Goal: Task Accomplishment & Management: Manage account settings

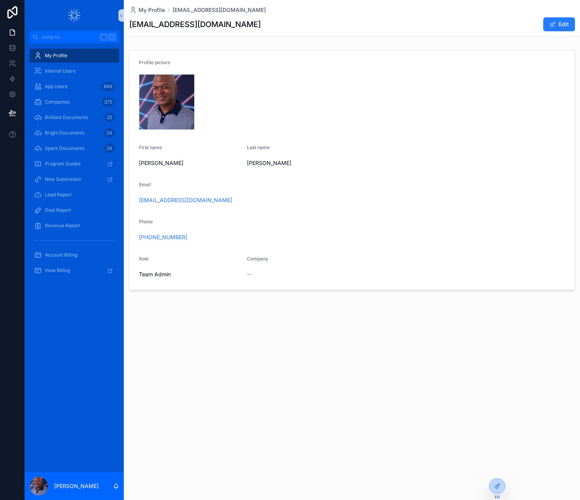
click at [274, 76] on div "IMG_1325 .jpg" at bounding box center [352, 102] width 426 height 56
click at [496, 469] on icon at bounding box center [497, 470] width 6 height 6
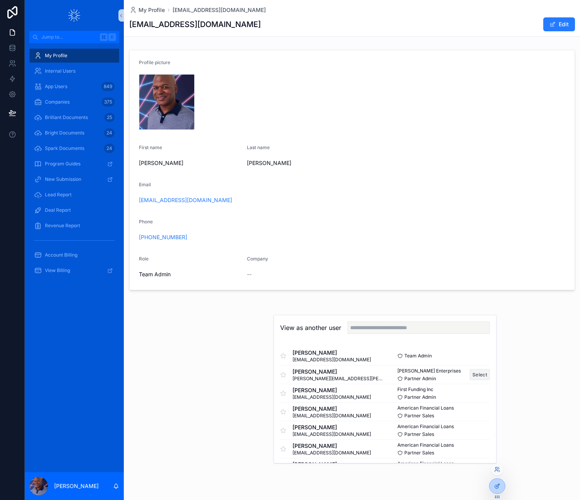
click at [476, 373] on button "Select" at bounding box center [479, 374] width 20 height 11
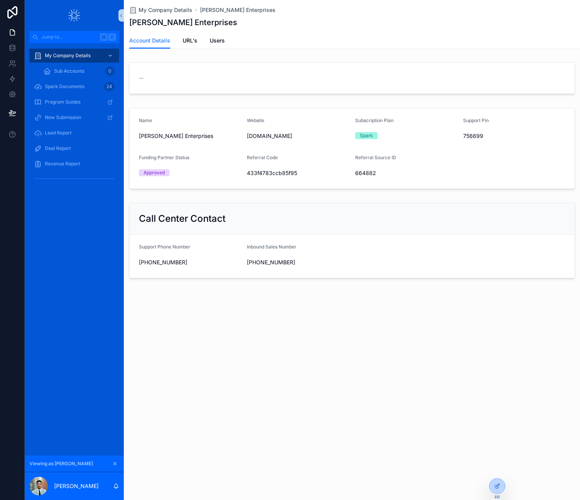
click at [397, 360] on div "My Company Details Crockett Enterprises Crockett Enterprises Account Details Ac…" at bounding box center [352, 250] width 456 height 500
click at [497, 484] on icon at bounding box center [497, 486] width 6 height 6
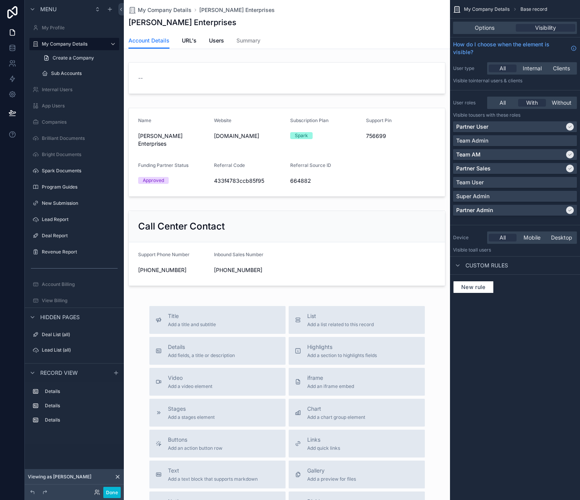
click at [330, 275] on div "scrollable content" at bounding box center [287, 323] width 326 height 647
click at [220, 267] on div "scrollable content" at bounding box center [287, 248] width 326 height 83
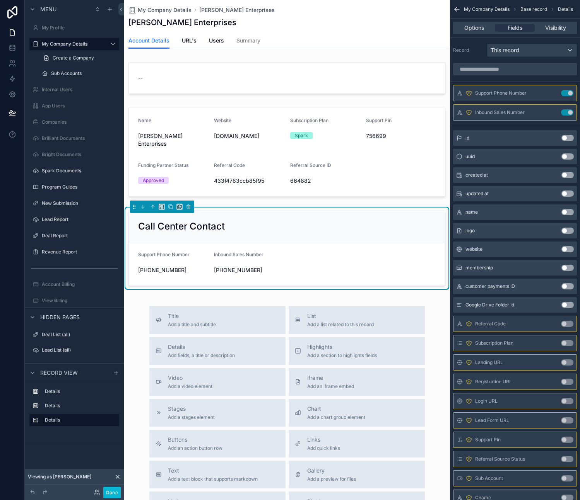
click at [233, 269] on span "+18669515021" at bounding box center [249, 270] width 70 height 8
click at [550, 91] on icon "scrollable content" at bounding box center [551, 93] width 6 height 6
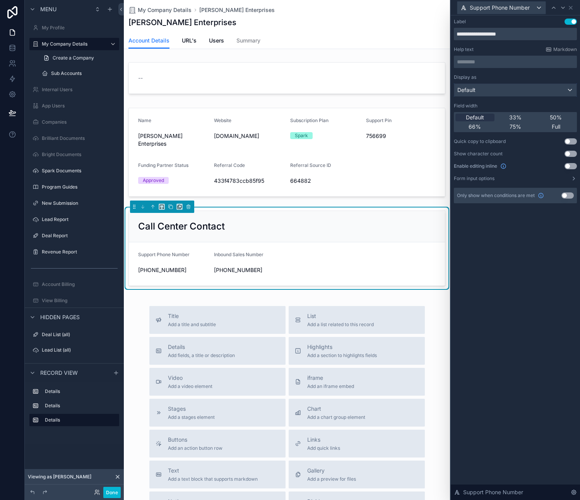
click at [491, 92] on div "Default" at bounding box center [515, 90] width 122 height 12
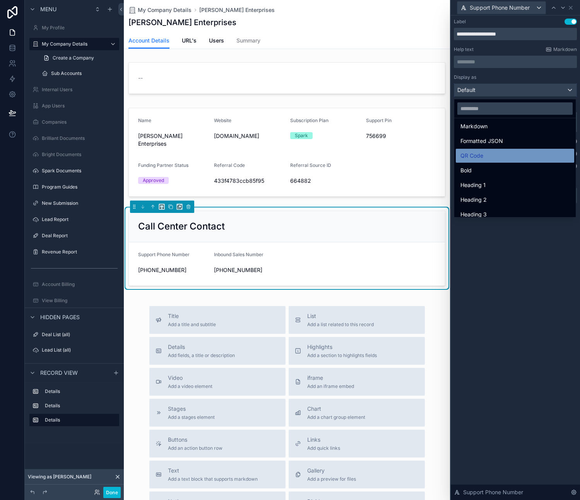
scroll to position [84, 0]
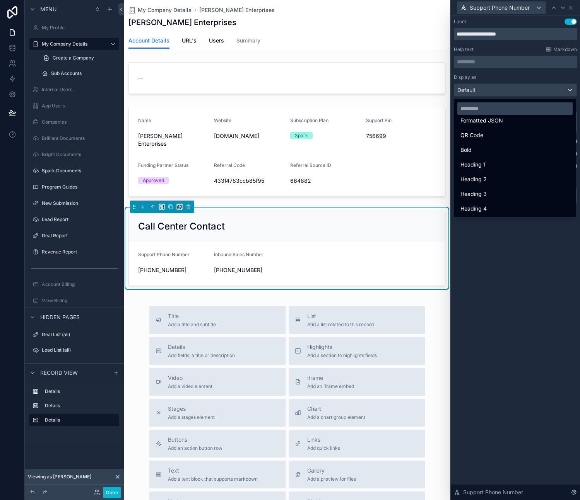
click at [517, 257] on div at bounding box center [514, 250] width 129 height 500
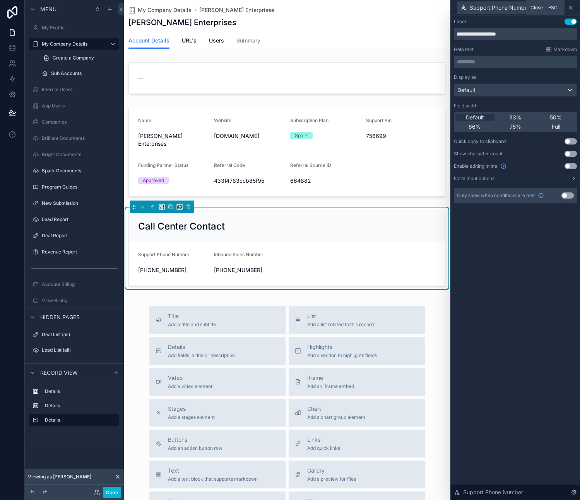
click at [570, 8] on icon at bounding box center [570, 8] width 6 height 6
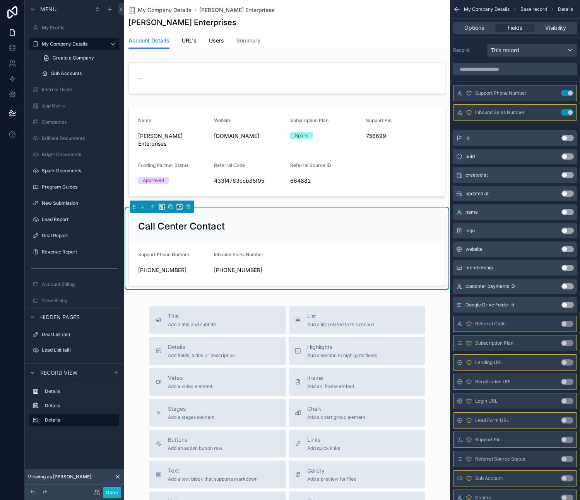
click at [301, 256] on form "Support Phone Number +16177447584 Inbound Sales Number +18669515021" at bounding box center [287, 263] width 316 height 43
click at [12, 46] on icon at bounding box center [12, 46] width 5 height 2
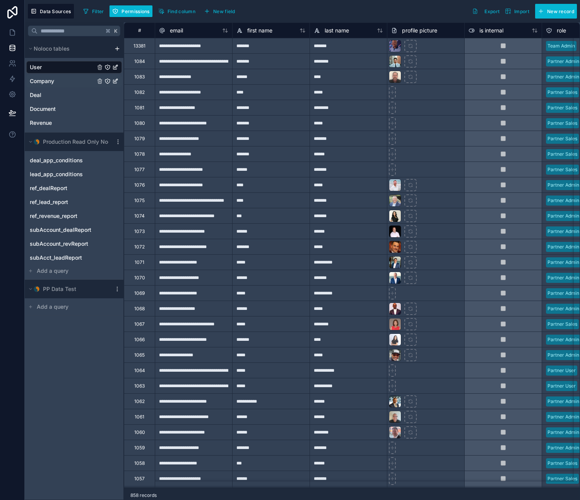
click at [40, 80] on span "Company" at bounding box center [42, 81] width 24 height 8
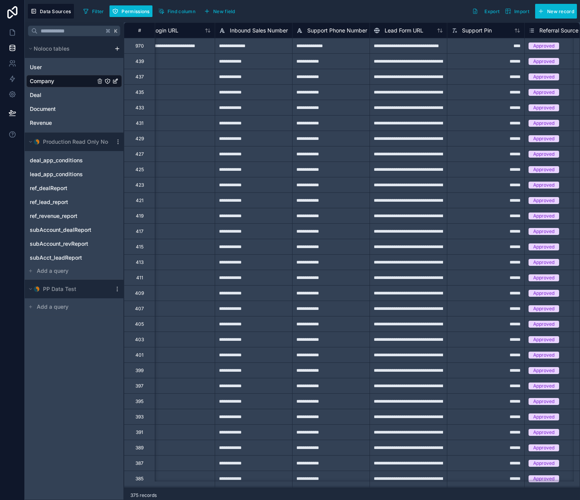
scroll to position [0, 791]
click at [277, 30] on span "Inbound Sales Number" at bounding box center [258, 31] width 58 height 8
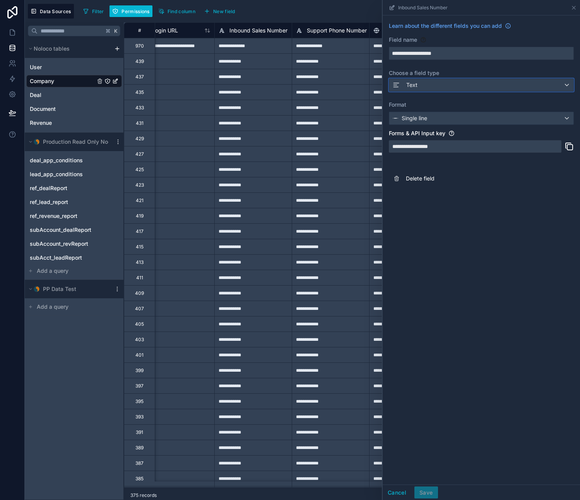
click at [460, 89] on div "Text" at bounding box center [481, 85] width 184 height 12
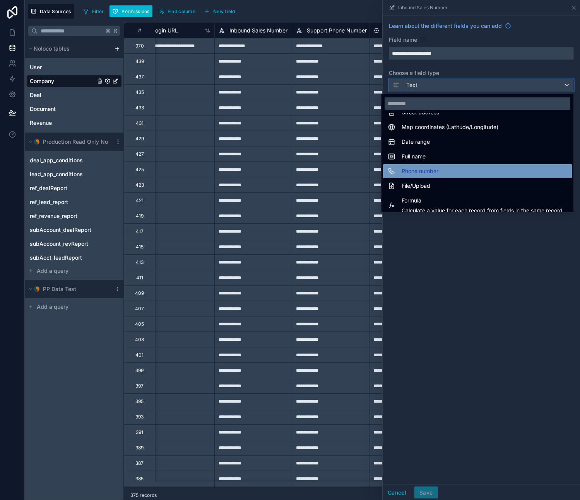
scroll to position [133, 0]
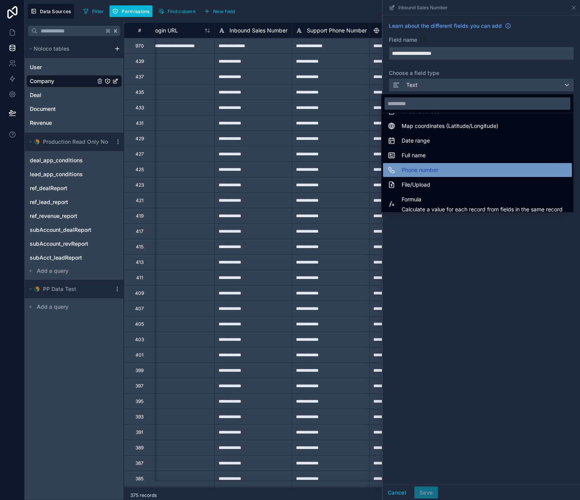
click at [425, 170] on span "Phone number" at bounding box center [419, 169] width 37 height 9
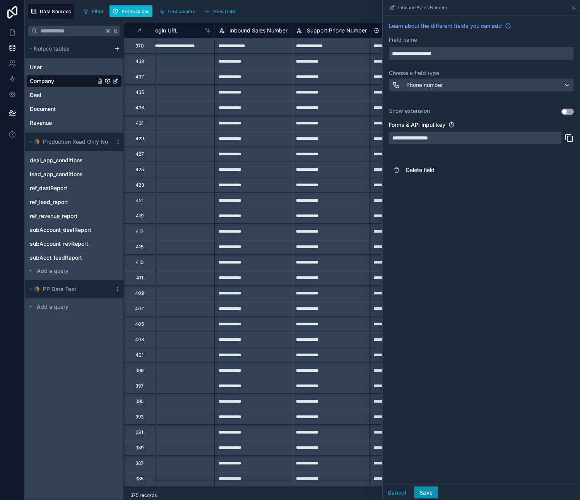
click at [426, 492] on button "Save" at bounding box center [425, 493] width 23 height 12
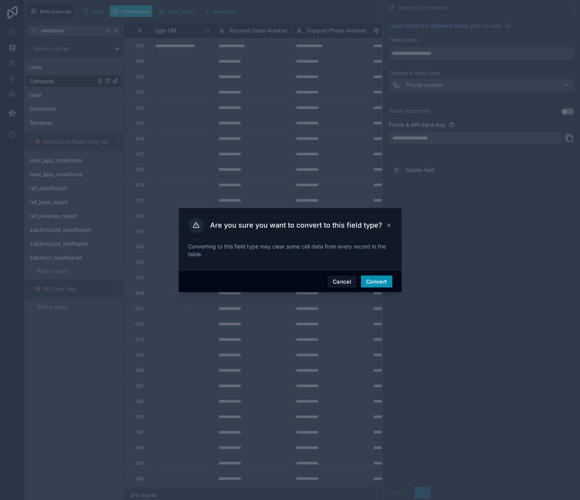
click at [375, 279] on button "Convert" at bounding box center [376, 282] width 31 height 12
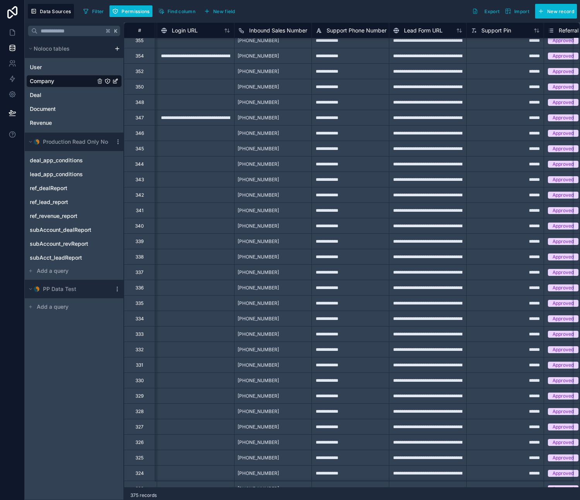
scroll to position [0, 771]
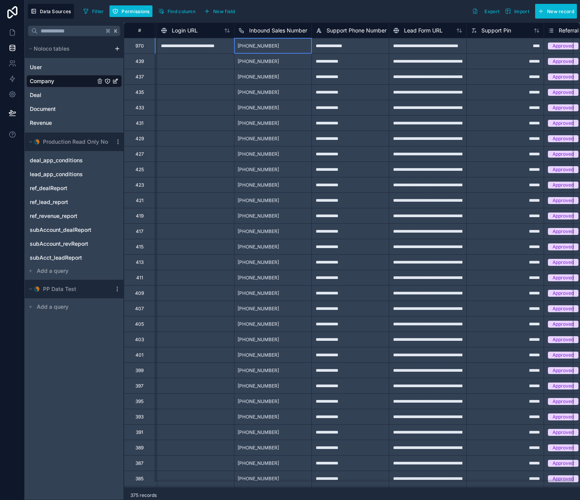
click at [271, 43] on div "(888) 850-1021" at bounding box center [258, 46] width 48 height 12
click at [282, 46] on div "(888) 850-1021" at bounding box center [272, 45] width 77 height 15
click at [276, 46] on div "(888) 850-1021" at bounding box center [272, 45] width 77 height 15
click at [261, 44] on span "(888) 850-1021" at bounding box center [257, 46] width 41 height 6
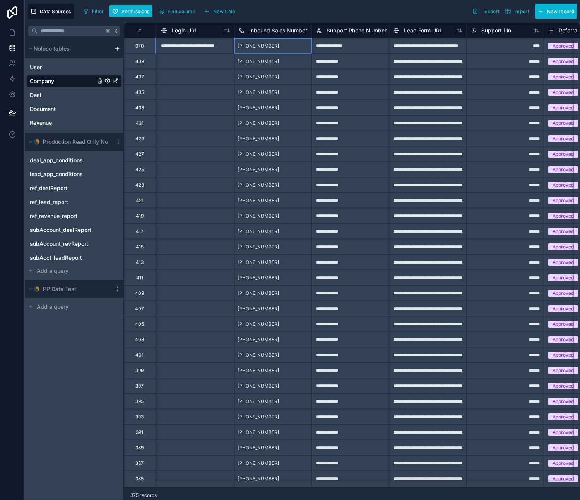
click at [274, 48] on div "(888) 850-1021" at bounding box center [272, 45] width 77 height 15
click at [273, 65] on div "[PHONE_NUMBER]" at bounding box center [258, 61] width 48 height 12
click at [278, 47] on div "(888) 850-1021" at bounding box center [272, 45] width 77 height 15
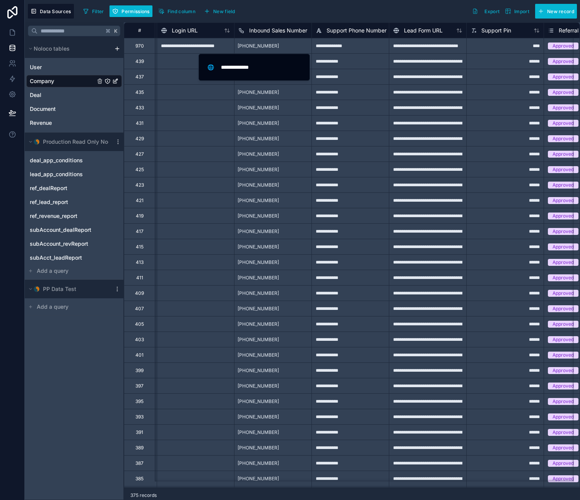
click at [261, 66] on input "**********" at bounding box center [259, 67] width 87 height 11
drag, startPoint x: 235, startPoint y: 65, endPoint x: 207, endPoint y: 66, distance: 28.2
click at [207, 66] on div "**********" at bounding box center [254, 67] width 98 height 14
paste input "*"
type input "**********"
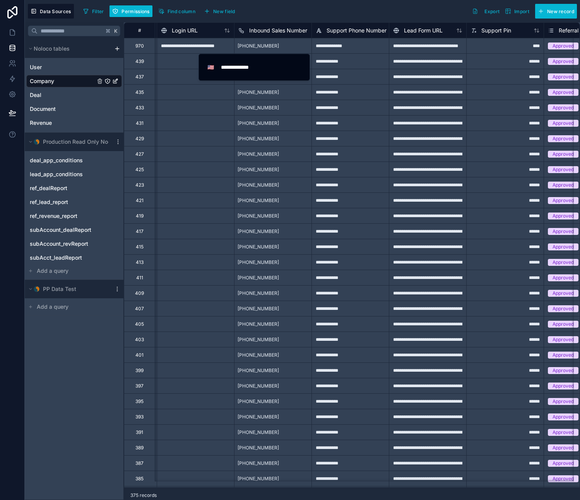
click at [286, 88] on div "[PHONE_NUMBER]" at bounding box center [272, 91] width 77 height 15
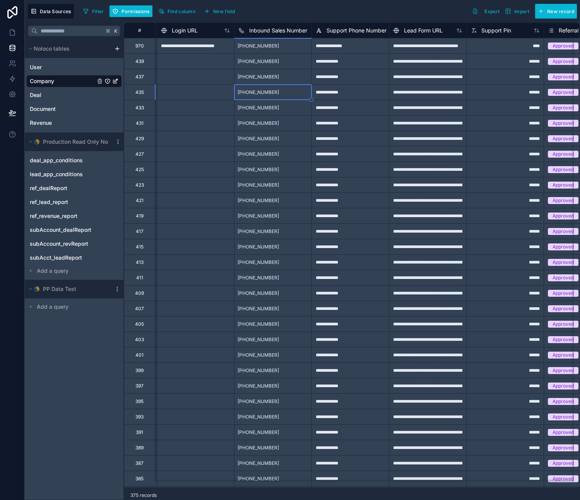
click at [283, 47] on div "(888) 950-1021" at bounding box center [272, 45] width 77 height 15
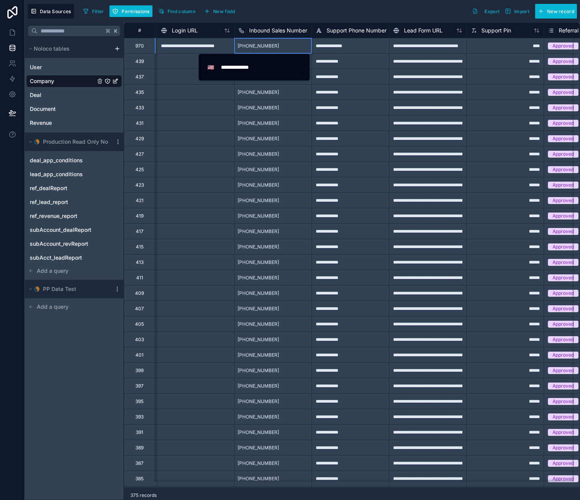
click at [283, 47] on div "(888) 950-1021" at bounding box center [272, 45] width 77 height 15
click at [266, 47] on span "(888) 950-1021" at bounding box center [257, 46] width 41 height 6
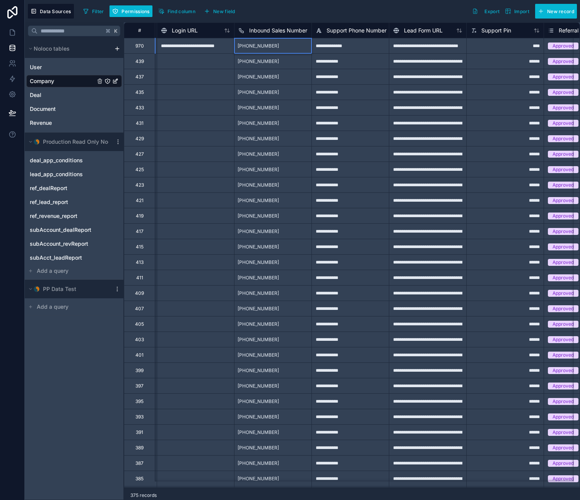
click at [267, 47] on span "(888) 950-1021" at bounding box center [257, 46] width 41 height 6
click at [268, 46] on span "(888) 950-1021" at bounding box center [257, 46] width 41 height 6
click at [273, 60] on span "[PHONE_NUMBER]" at bounding box center [257, 61] width 41 height 6
click at [273, 46] on div "(888) 950-1021" at bounding box center [258, 46] width 48 height 12
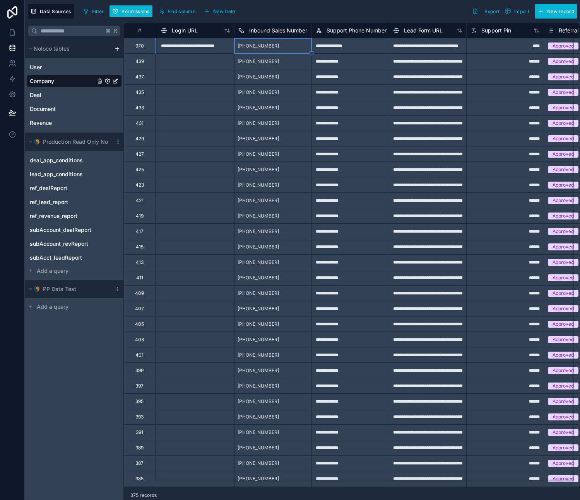
click at [273, 46] on div "(888) 950-1021" at bounding box center [258, 46] width 48 height 12
click at [274, 46] on div "(888) 950-1021" at bounding box center [258, 46] width 48 height 12
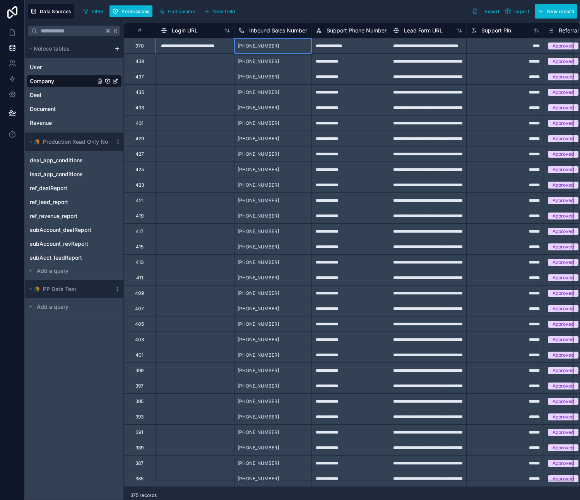
click at [273, 59] on span "+1 866-951-5021" at bounding box center [257, 61] width 41 height 6
click at [272, 49] on div "(888) 950-1021" at bounding box center [258, 46] width 48 height 12
click at [263, 66] on input "**********" at bounding box center [259, 67] width 87 height 11
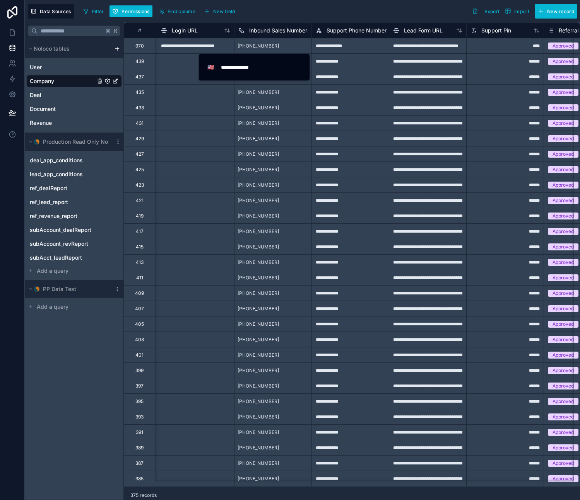
drag, startPoint x: 268, startPoint y: 66, endPoint x: 197, endPoint y: 67, distance: 71.1
click at [197, 67] on div "**********" at bounding box center [302, 250] width 555 height 500
paste input "**"
click at [220, 66] on input "**********" at bounding box center [259, 67] width 87 height 11
type input "**********"
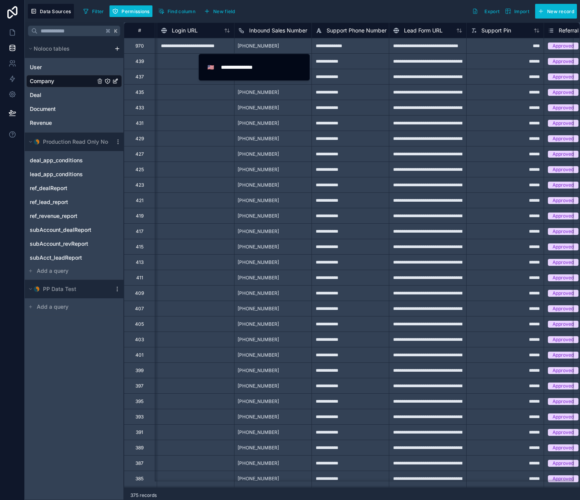
click at [255, 97] on div "+1 866-951-5021" at bounding box center [258, 92] width 48 height 12
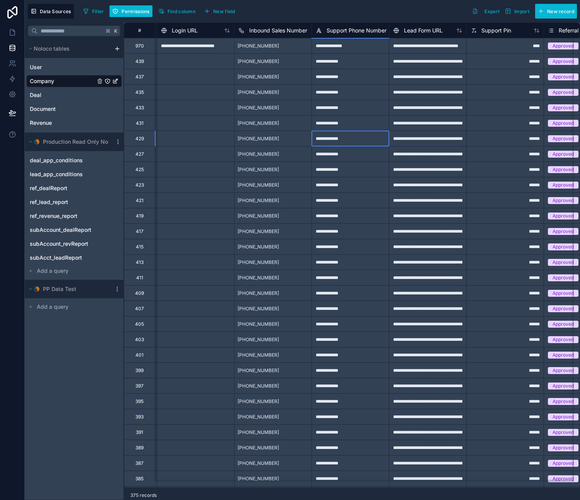
click at [358, 143] on div "**********" at bounding box center [349, 138] width 77 height 15
click at [356, 47] on div "**********" at bounding box center [349, 45] width 77 height 15
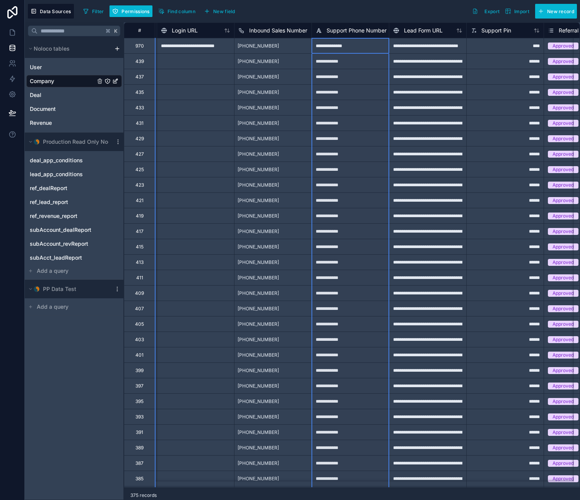
click at [366, 30] on span "Support Phone Number" at bounding box center [356, 31] width 60 height 8
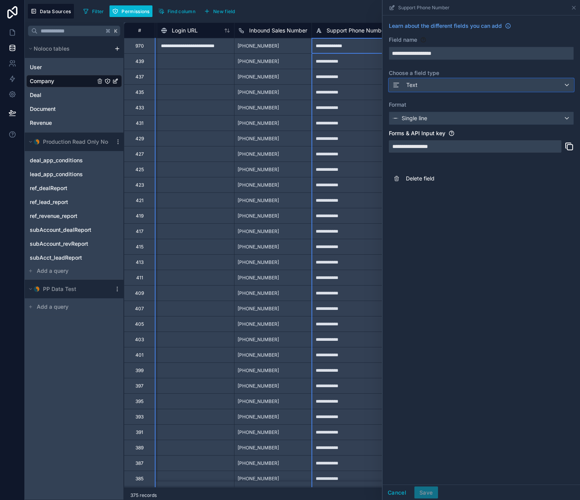
click at [452, 87] on div "Text" at bounding box center [481, 85] width 184 height 12
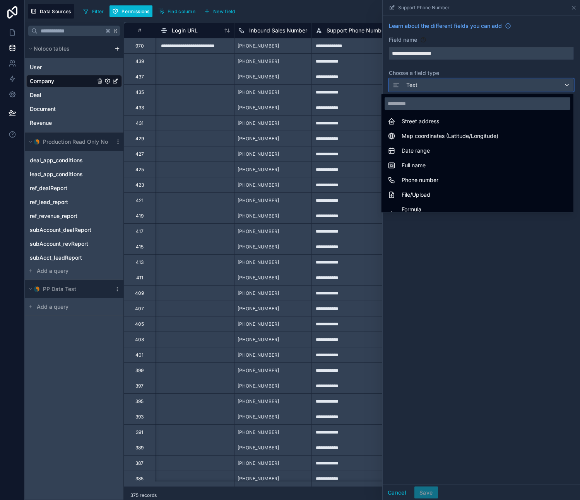
scroll to position [134, 0]
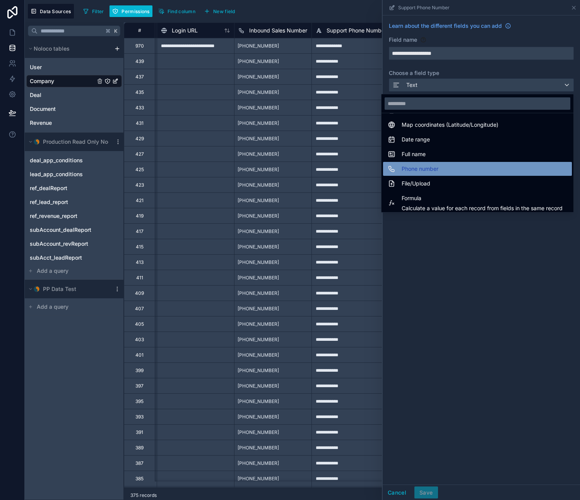
click at [430, 168] on span "Phone number" at bounding box center [419, 168] width 37 height 9
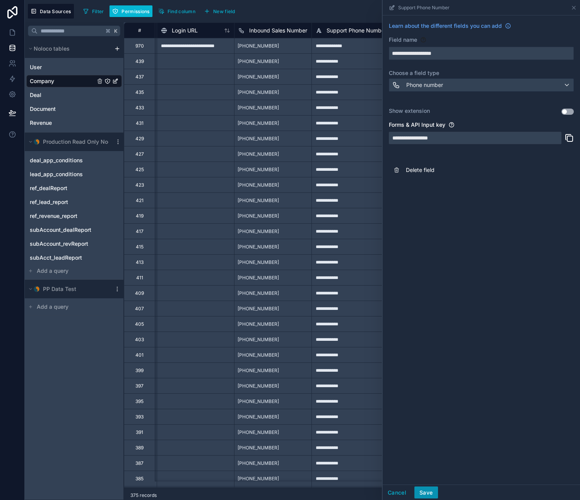
click at [431, 494] on button "Save" at bounding box center [425, 493] width 23 height 12
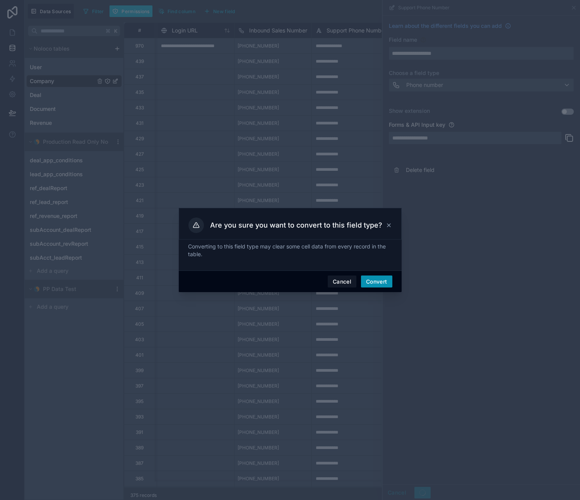
click at [383, 283] on button "Convert" at bounding box center [376, 282] width 31 height 12
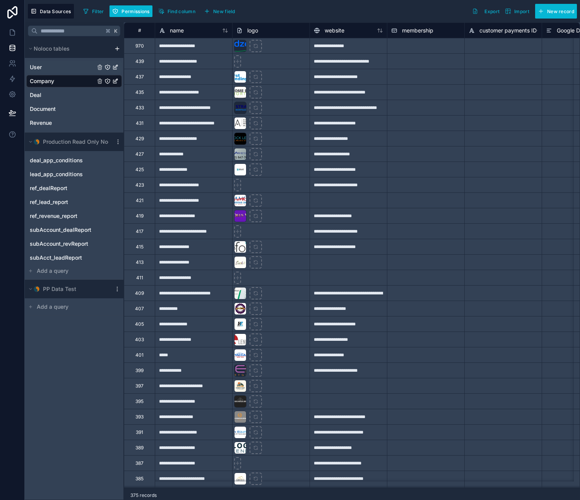
click at [36, 63] on span "User" at bounding box center [36, 67] width 12 height 8
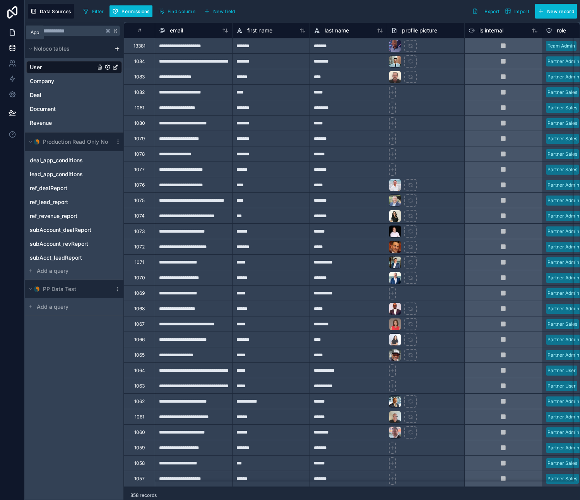
click at [12, 31] on icon at bounding box center [13, 33] width 8 height 8
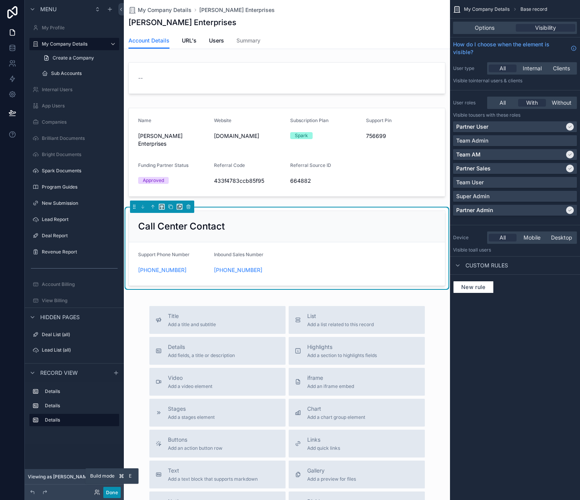
click at [113, 493] on button "Done" at bounding box center [111, 492] width 17 height 11
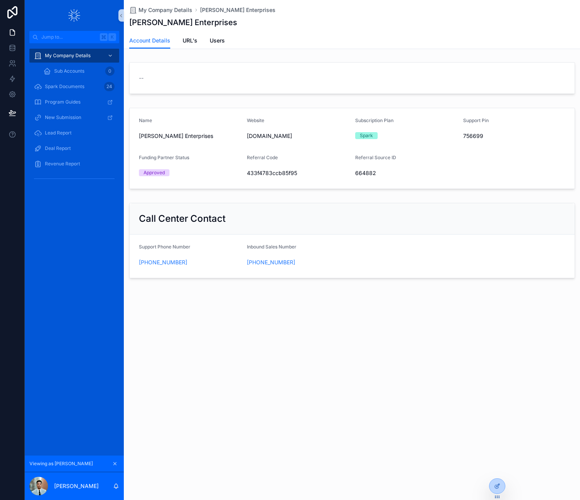
click at [296, 344] on div "My Company Details Crockett Enterprises Crockett Enterprises Account Details Ac…" at bounding box center [352, 250] width 456 height 500
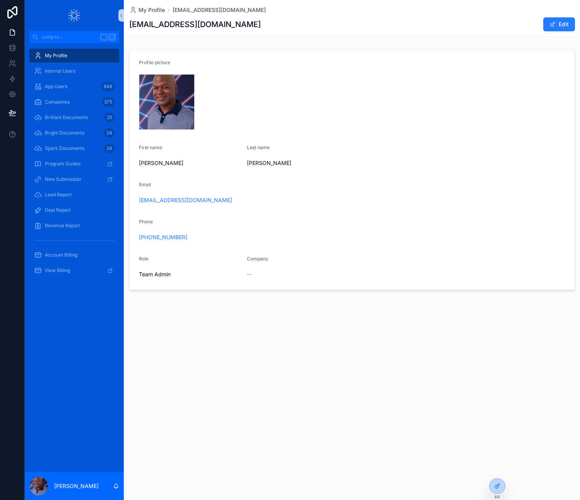
click at [376, 333] on div "My Profile mbarnett@loanspark.com mbarnett@loanspark.com Edit Profile picture I…" at bounding box center [352, 172] width 456 height 344
click at [166, 236] on link "+1 617-648-9529" at bounding box center [163, 238] width 48 height 8
click at [161, 238] on link "+1 617-648-9529" at bounding box center [163, 238] width 48 height 8
click at [385, 64] on div "Profile picture" at bounding box center [352, 64] width 426 height 9
click at [54, 69] on span "Internal Users" at bounding box center [60, 71] width 31 height 6
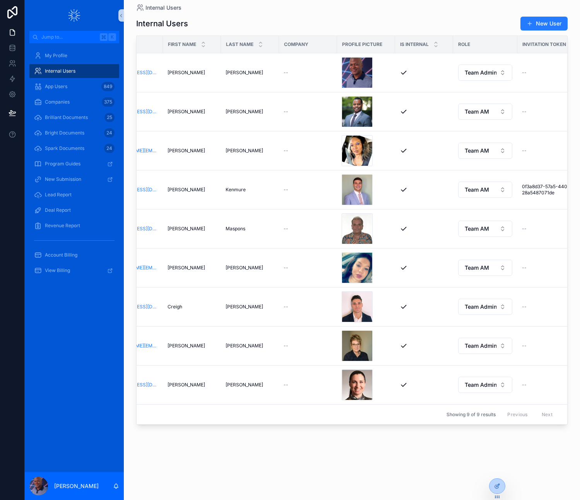
scroll to position [0, 67]
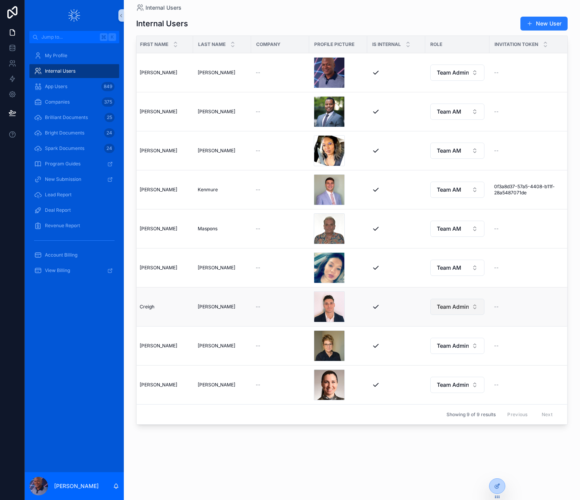
click at [464, 307] on span "Team Admin" at bounding box center [452, 307] width 32 height 8
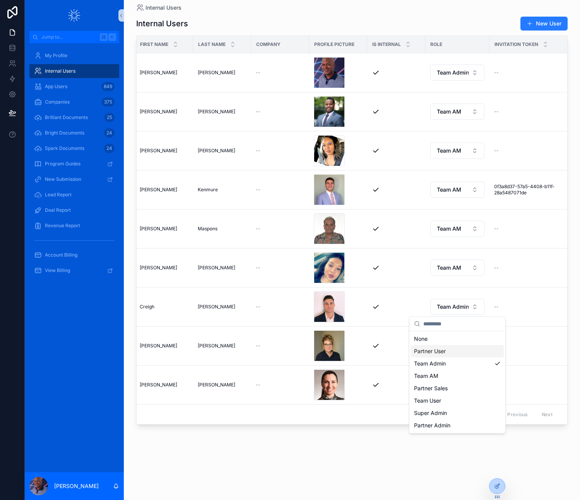
click at [367, 444] on div "Internal Users New User Email First name Last name Company Profile picture Is i…" at bounding box center [351, 250] width 431 height 476
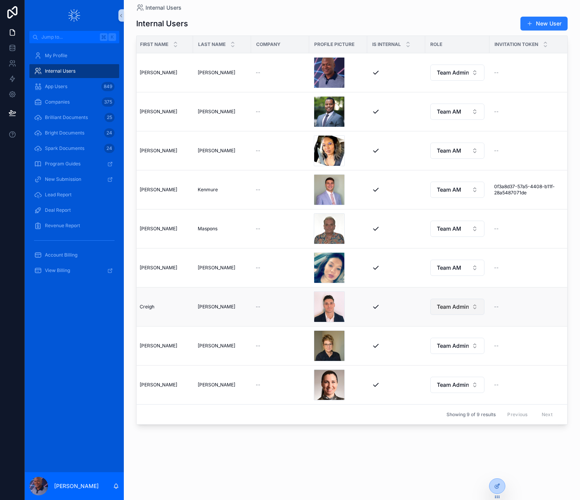
click at [455, 307] on span "Team Admin" at bounding box center [452, 307] width 32 height 8
click at [381, 475] on div "Internal Users New User Email First name Last name Company Profile picture Is i…" at bounding box center [351, 250] width 431 height 476
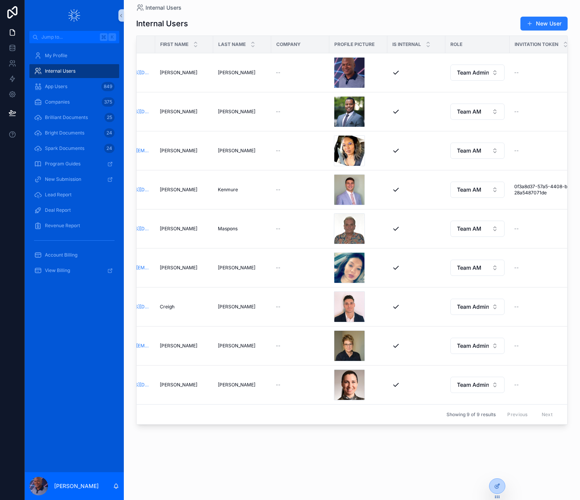
scroll to position [0, 48]
click at [12, 45] on icon at bounding box center [13, 48] width 8 height 8
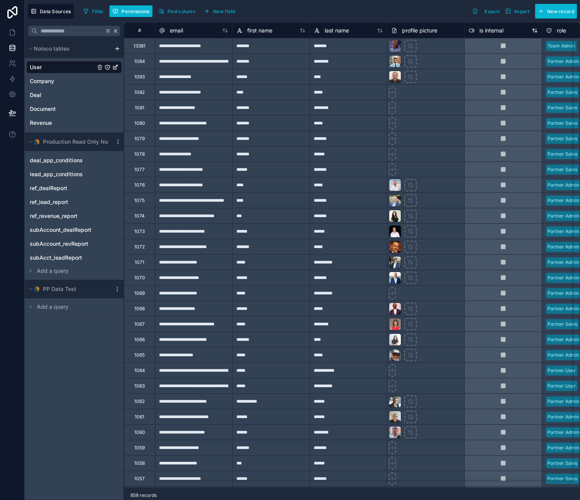
click at [494, 31] on span "is internal" at bounding box center [491, 31] width 24 height 8
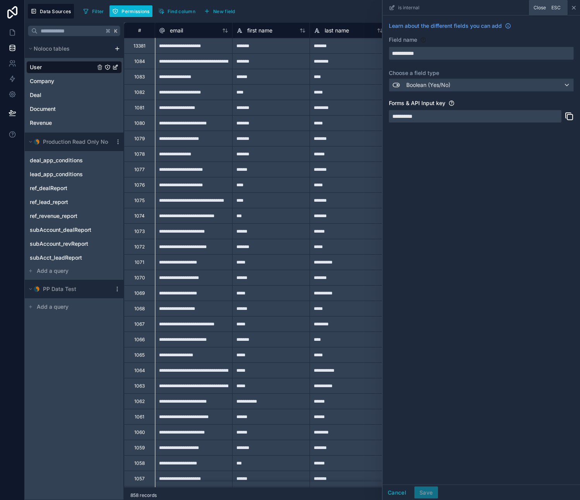
click at [574, 9] on icon at bounding box center [573, 7] width 3 height 3
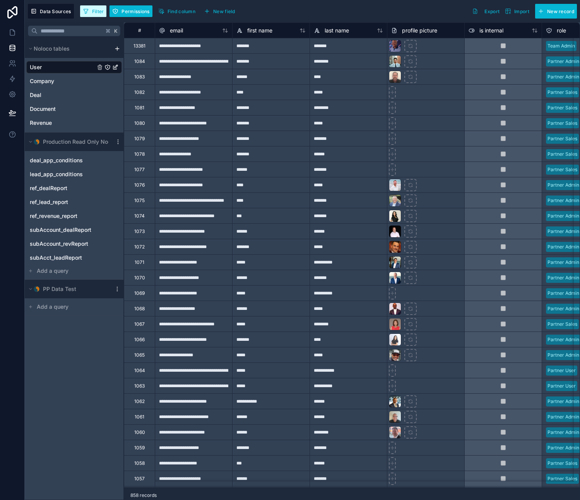
click at [95, 10] on span "Filter" at bounding box center [98, 12] width 12 height 6
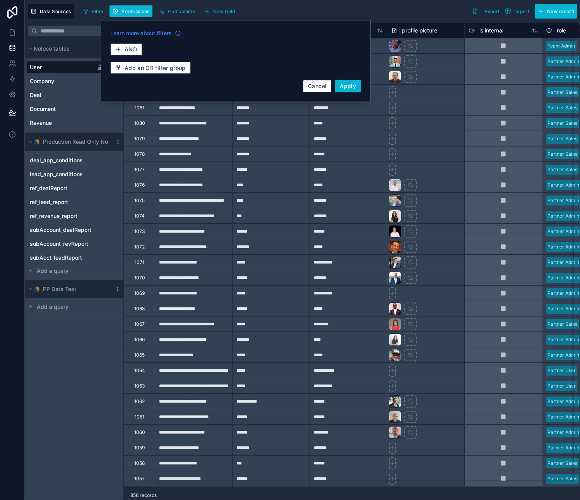
click at [133, 29] on span "Learn more about filters" at bounding box center [140, 33] width 61 height 8
click at [139, 49] on button "AND" at bounding box center [126, 49] width 32 height 12
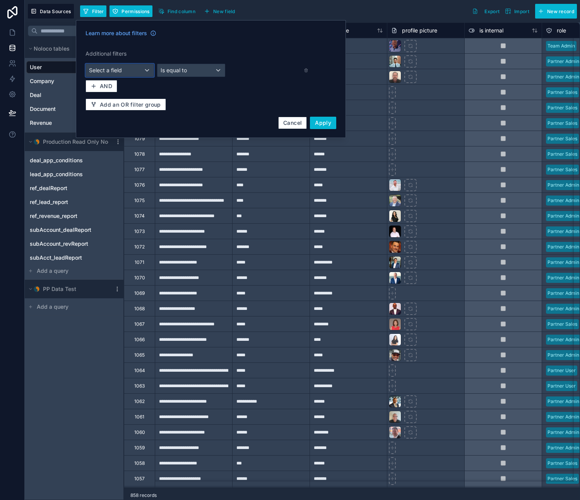
click at [135, 74] on div "Select a field" at bounding box center [120, 70] width 68 height 12
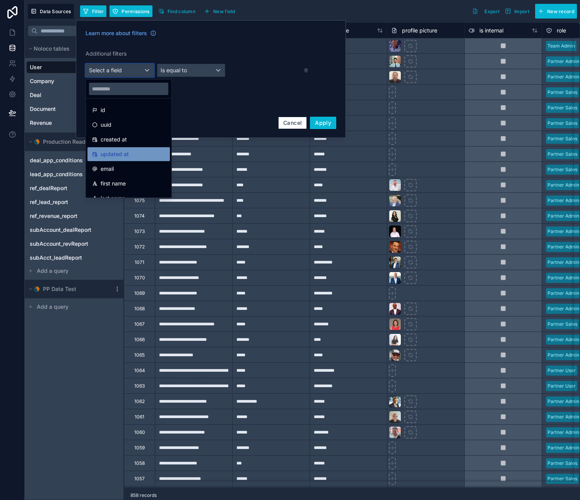
scroll to position [3, 0]
click at [120, 176] on div "first name" at bounding box center [128, 182] width 82 height 14
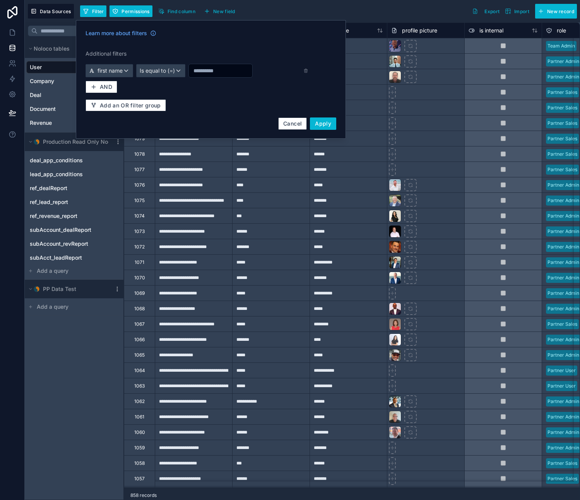
click at [225, 70] on input "text" at bounding box center [220, 70] width 63 height 11
type input "******"
click at [326, 124] on span "Apply" at bounding box center [323, 123] width 16 height 7
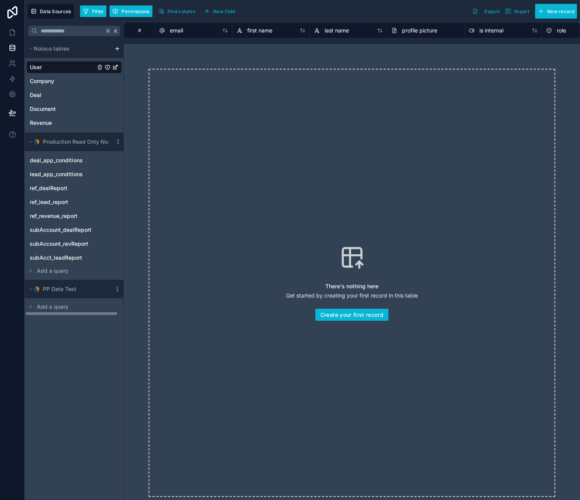
click at [38, 67] on span "User" at bounding box center [36, 67] width 12 height 8
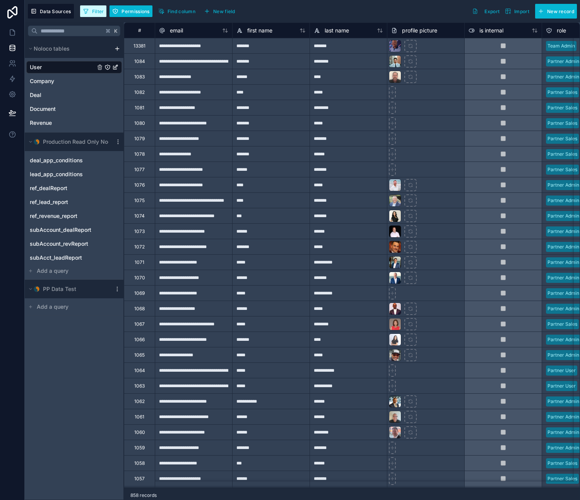
click at [95, 15] on button "Filter" at bounding box center [93, 11] width 27 height 12
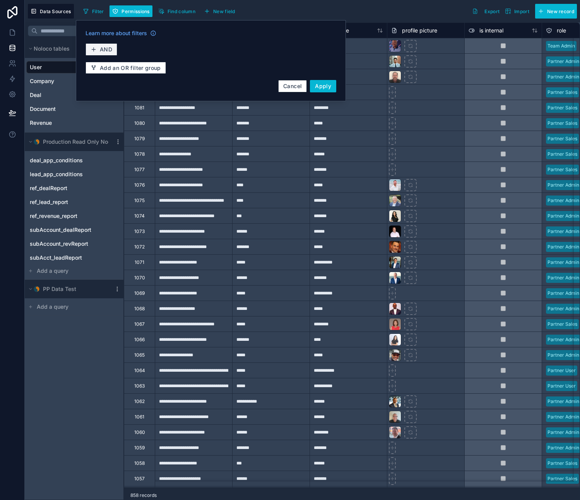
click at [114, 46] on button "AND" at bounding box center [101, 49] width 32 height 12
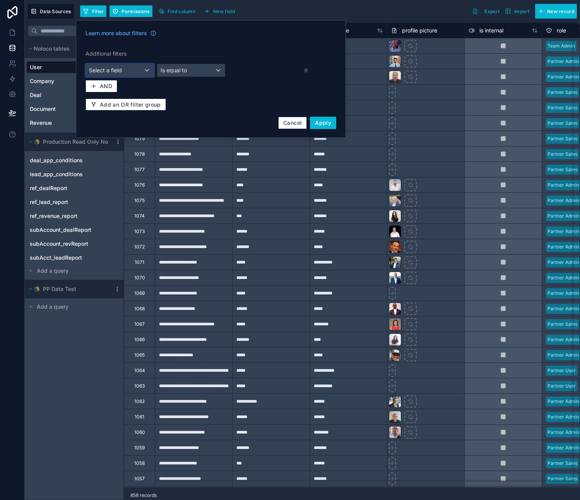
click at [141, 70] on div "Select a field" at bounding box center [120, 70] width 68 height 12
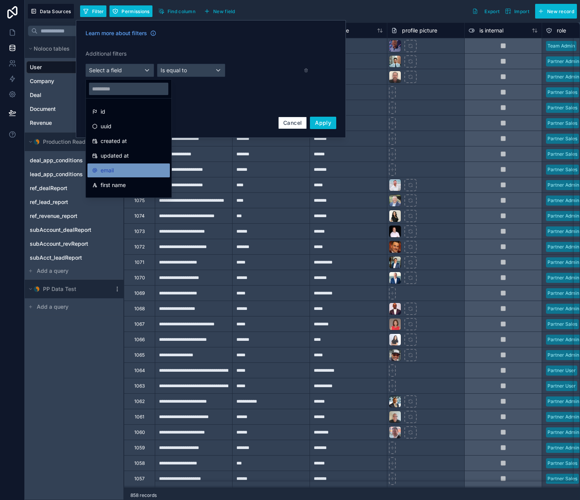
click at [123, 168] on div "email" at bounding box center [128, 170] width 73 height 9
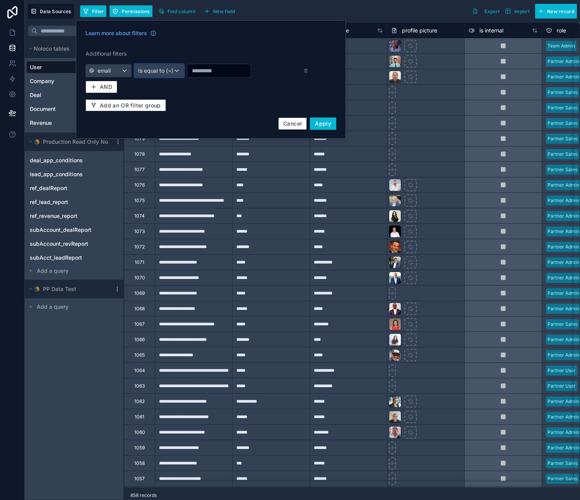
click at [172, 71] on div "Is equal to (=)" at bounding box center [159, 71] width 48 height 12
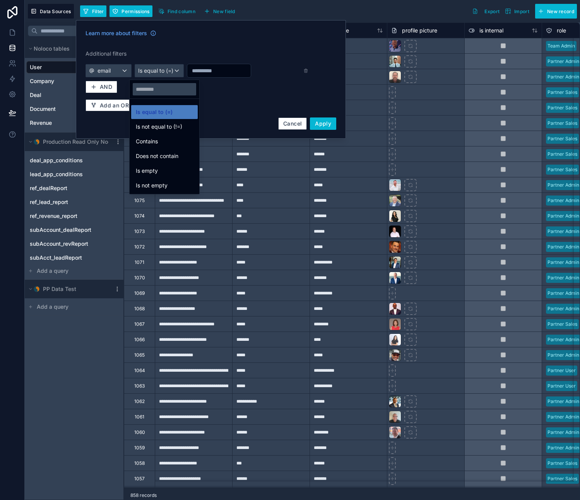
click at [217, 71] on div at bounding box center [211, 79] width 270 height 119
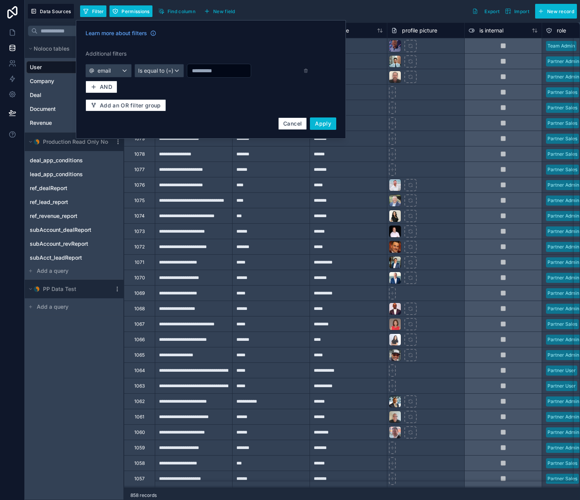
click at [217, 71] on input "text" at bounding box center [218, 70] width 63 height 11
type input "**********"
click at [322, 123] on span "Apply" at bounding box center [323, 123] width 16 height 7
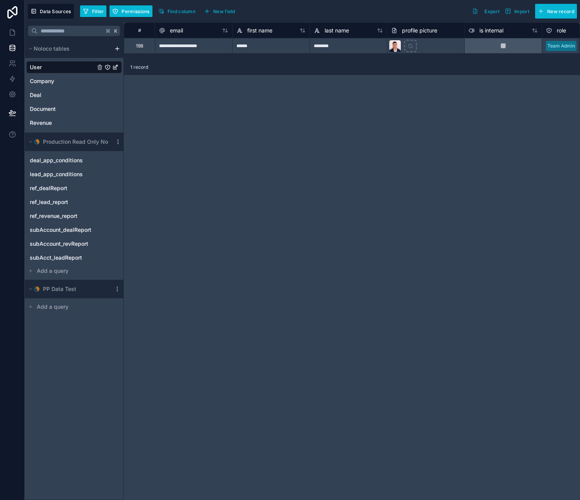
click at [139, 44] on div "198" at bounding box center [139, 46] width 7 height 6
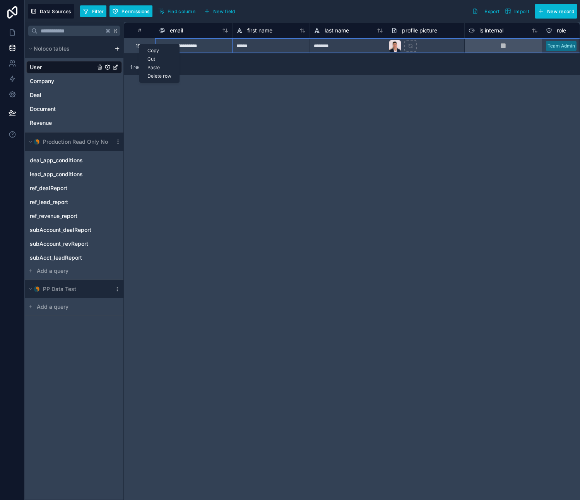
click at [159, 76] on div "Delete row" at bounding box center [159, 76] width 39 height 9
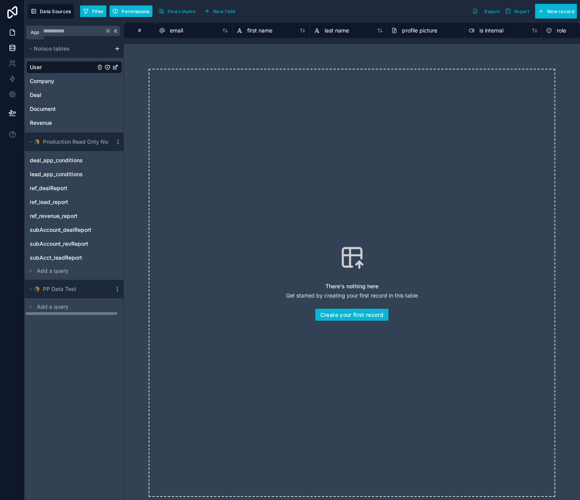
click at [11, 33] on icon at bounding box center [13, 33] width 8 height 8
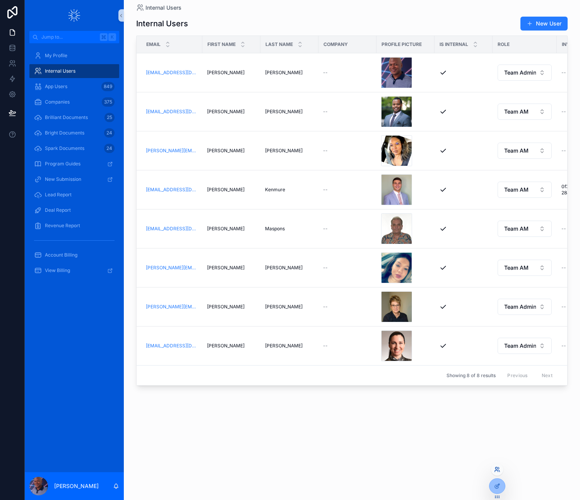
click at [498, 469] on icon at bounding box center [498, 468] width 1 height 2
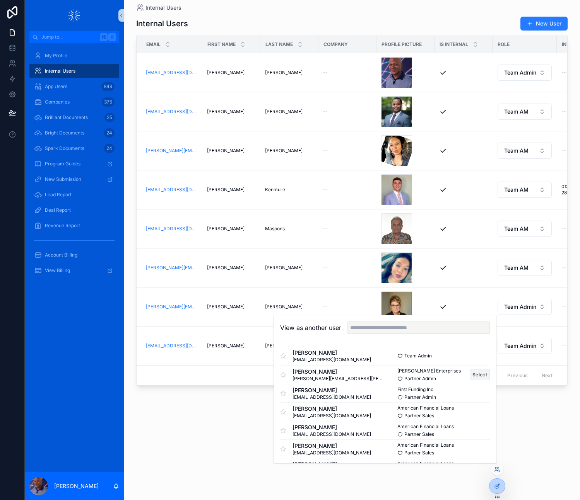
click at [471, 374] on button "Select" at bounding box center [479, 374] width 20 height 11
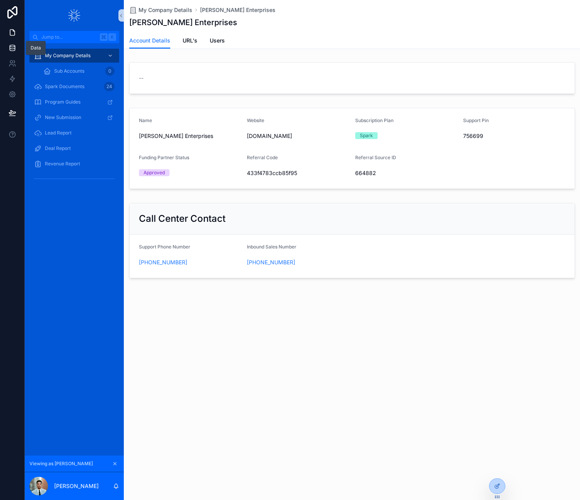
click at [12, 45] on icon at bounding box center [12, 46] width 5 height 2
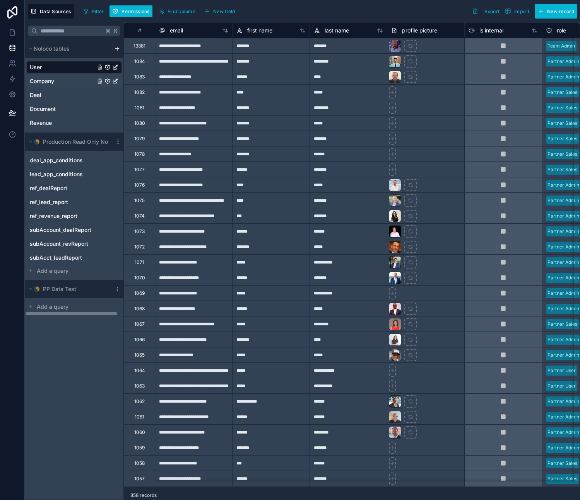
click at [42, 80] on span "Company" at bounding box center [42, 81] width 24 height 8
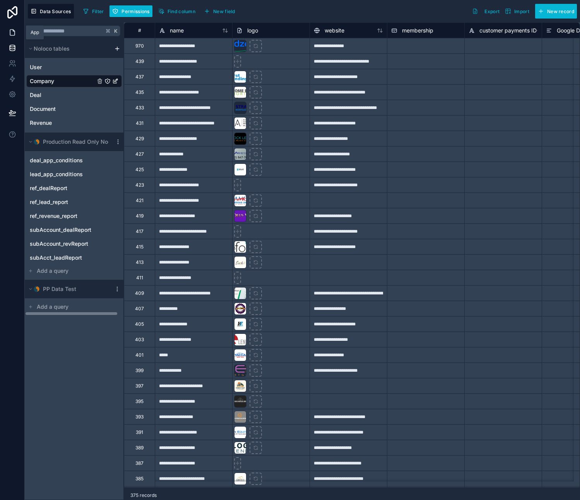
click at [12, 32] on icon at bounding box center [13, 33] width 8 height 8
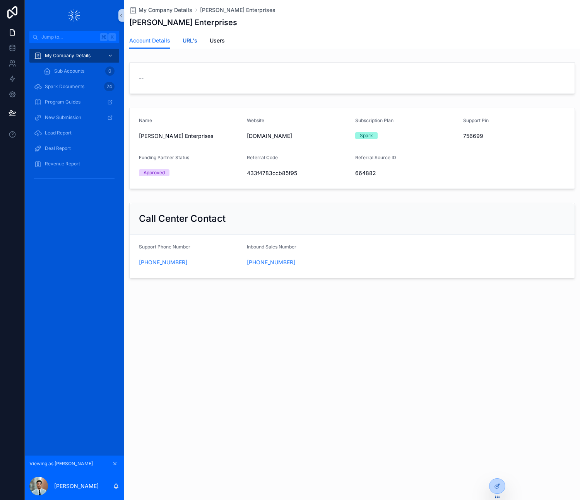
click at [184, 35] on link "URL's" at bounding box center [189, 41] width 15 height 15
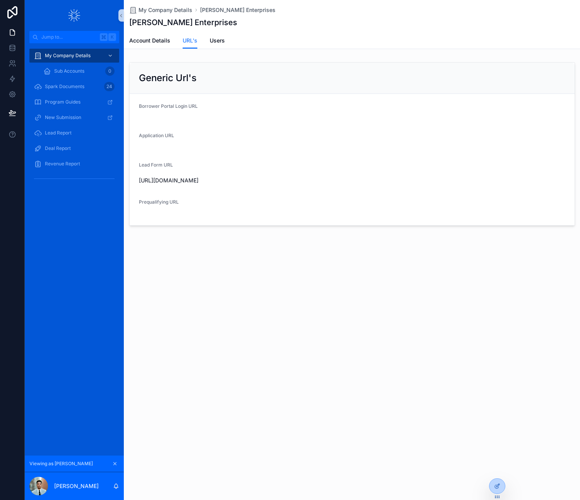
drag, startPoint x: 181, startPoint y: 180, endPoint x: 255, endPoint y: 177, distance: 73.5
click at [255, 177] on span "https://apply.loanspark.com/leads?refc=433f4783ccb85f95" at bounding box center [352, 181] width 426 height 8
click at [292, 263] on div "My Company Details Crockett Enterprises Crockett Enterprises URL's Account Deta…" at bounding box center [352, 139] width 456 height 279
click at [12, 46] on icon at bounding box center [13, 48] width 8 height 8
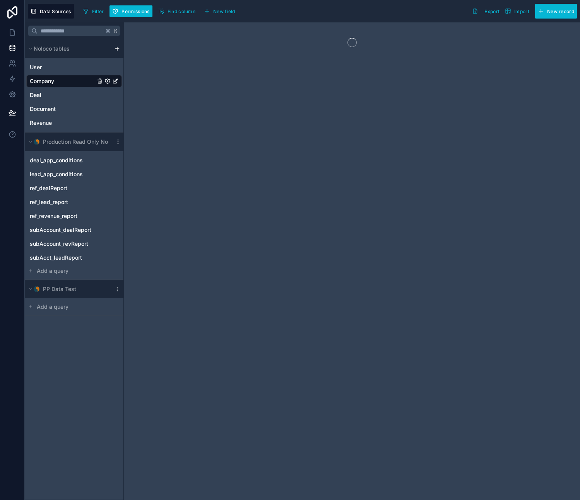
click at [44, 81] on span "Company" at bounding box center [42, 81] width 24 height 8
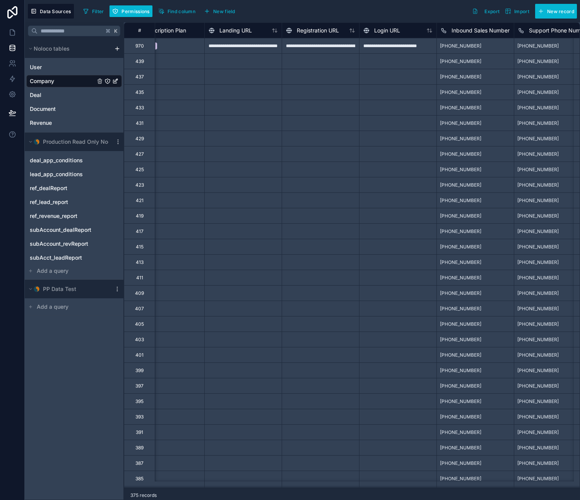
scroll to position [0, 562]
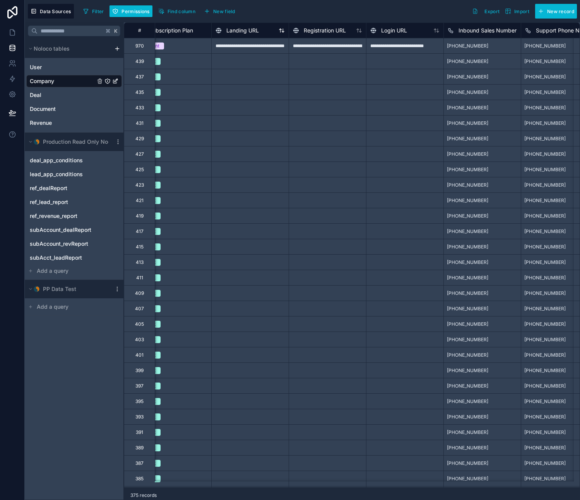
click at [260, 29] on div "Landing URL" at bounding box center [249, 30] width 69 height 9
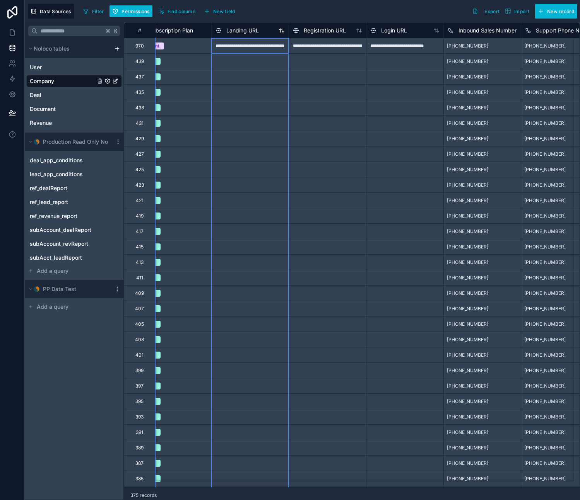
click at [252, 30] on span "Landing URL" at bounding box center [242, 31] width 32 height 8
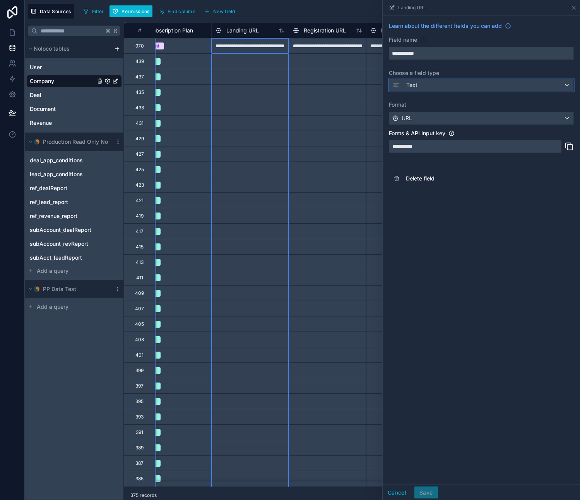
click at [433, 84] on div "Text" at bounding box center [481, 85] width 184 height 12
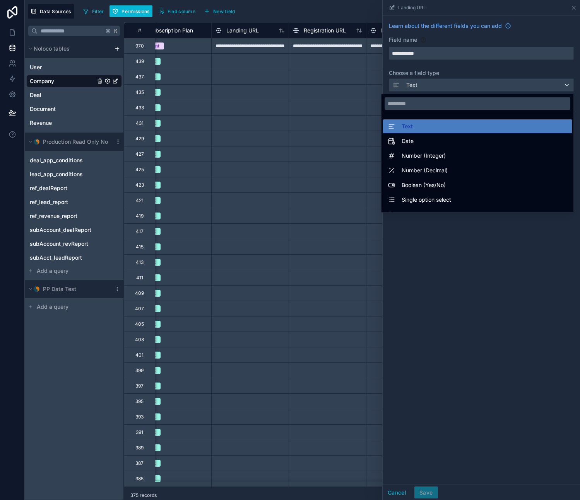
click at [452, 279] on div at bounding box center [480, 250] width 197 height 500
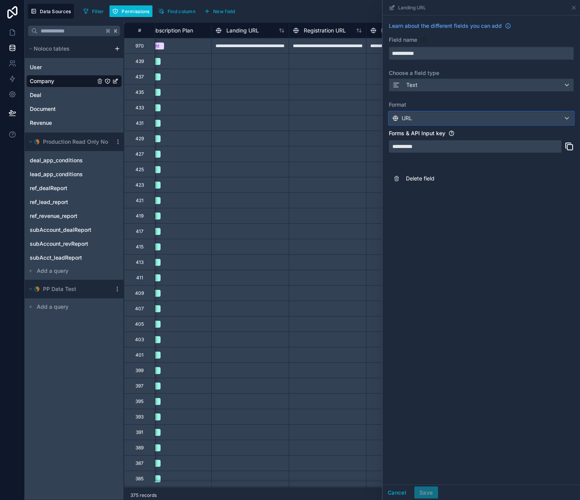
click at [564, 120] on div "URL" at bounding box center [481, 118] width 184 height 12
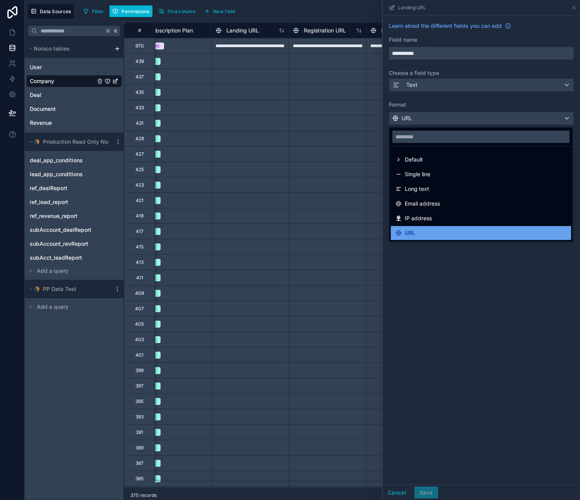
click at [407, 232] on span "URL" at bounding box center [409, 232] width 10 height 9
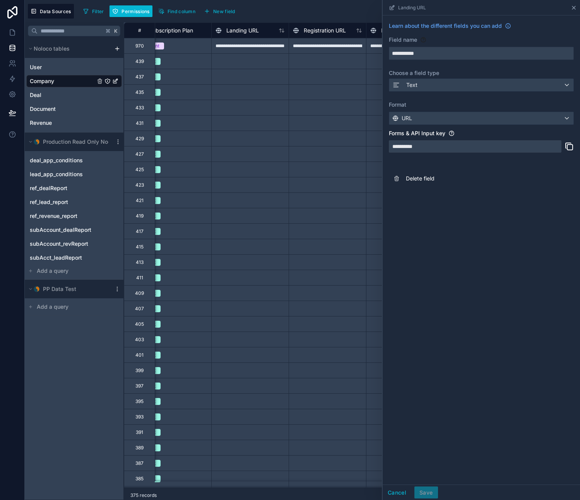
click at [573, 8] on icon at bounding box center [573, 7] width 3 height 3
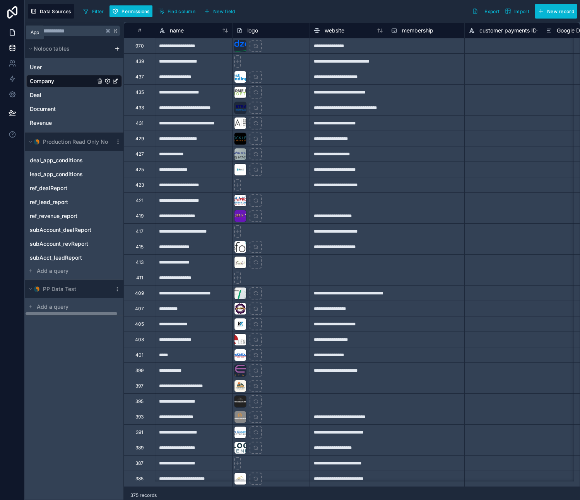
click at [10, 32] on icon at bounding box center [13, 33] width 8 height 8
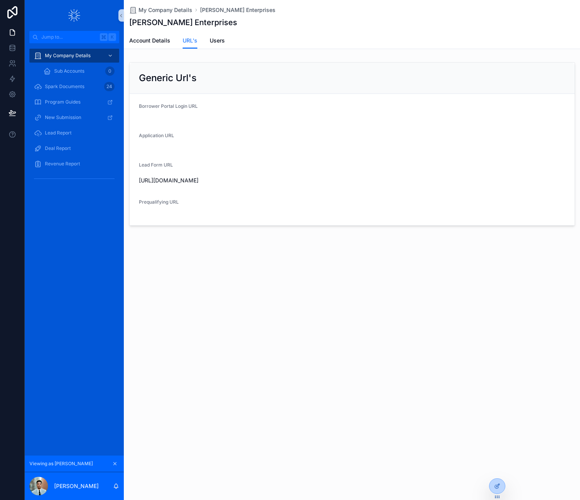
click at [370, 319] on div "My Company Details Crockett Enterprises Crockett Enterprises URL's Account Deta…" at bounding box center [352, 250] width 456 height 500
click at [234, 180] on span "https://apply.loanspark.com/leads?refc=433f4783ccb85f95" at bounding box center [352, 181] width 426 height 8
click at [182, 181] on span "https://apply.loanspark.com/leads?refc=433f4783ccb85f95" at bounding box center [352, 181] width 426 height 8
click at [158, 180] on span "https://apply.loanspark.com/leads?refc=433f4783ccb85f95" at bounding box center [352, 181] width 426 height 8
click at [498, 489] on div at bounding box center [496, 486] width 15 height 15
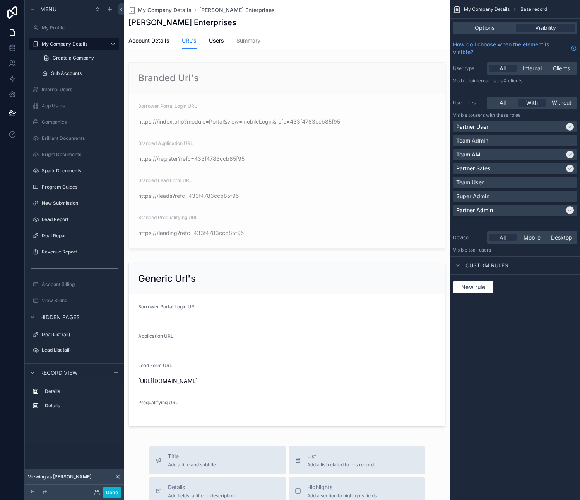
click at [178, 120] on div "scrollable content" at bounding box center [287, 394] width 326 height 788
click at [236, 119] on div "scrollable content" at bounding box center [287, 155] width 326 height 194
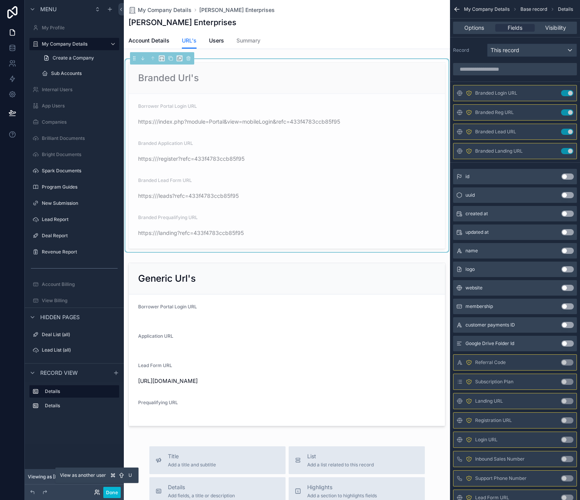
click at [98, 493] on icon at bounding box center [97, 492] width 6 height 6
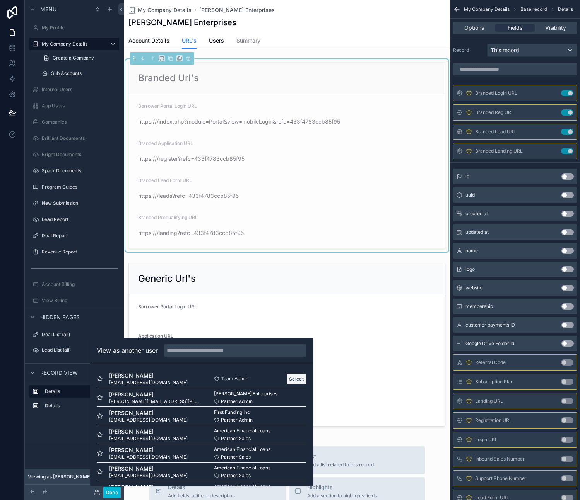
click at [290, 379] on button "Select" at bounding box center [296, 378] width 20 height 11
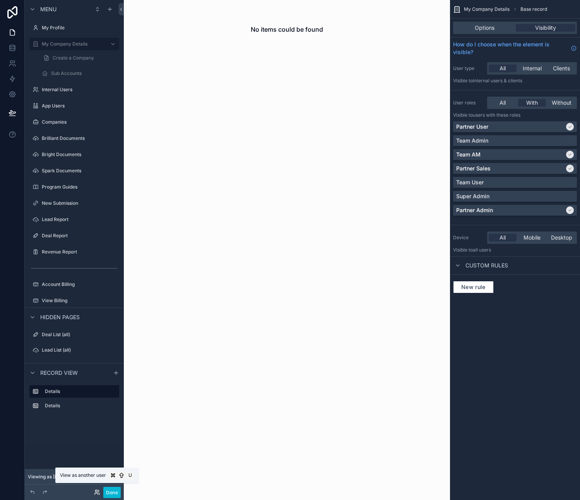
click at [97, 493] on icon at bounding box center [97, 492] width 6 height 6
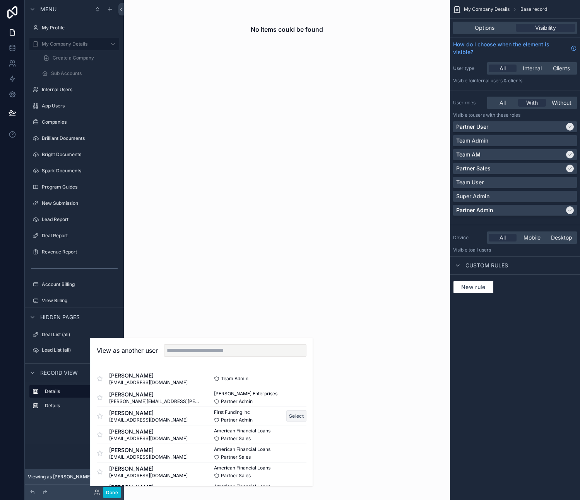
click at [290, 415] on button "Select" at bounding box center [296, 416] width 20 height 11
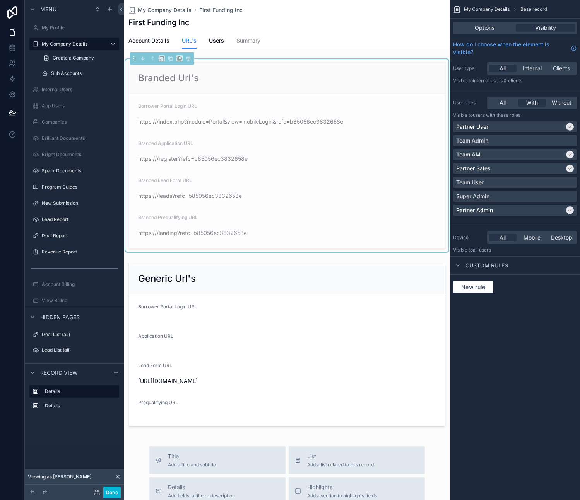
click at [237, 124] on span "https:///index.php?module=Portal&view=mobileLogin&refc=b85056ec3832658e" at bounding box center [286, 122] width 297 height 8
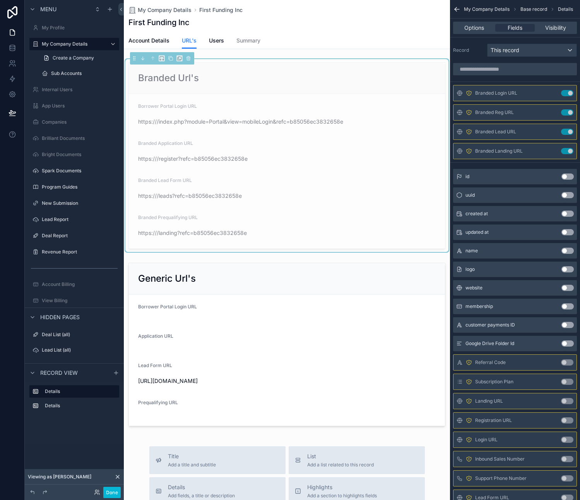
click at [240, 116] on div "https:///index.php?module=Portal&view=mobileLogin&refc=b85056ec3832658e" at bounding box center [286, 122] width 297 height 12
click at [241, 125] on span "https:///index.php?module=Portal&view=mobileLogin&refc=b85056ec3832658e" at bounding box center [286, 122] width 297 height 8
click at [386, 223] on div "Branded Prequalifying URL" at bounding box center [286, 219] width 297 height 9
click at [558, 27] on span "Visibility" at bounding box center [555, 28] width 21 height 8
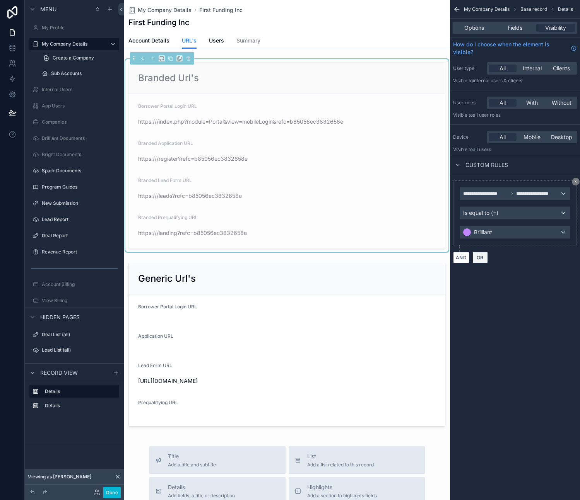
click at [481, 259] on span "OR" at bounding box center [480, 258] width 10 height 6
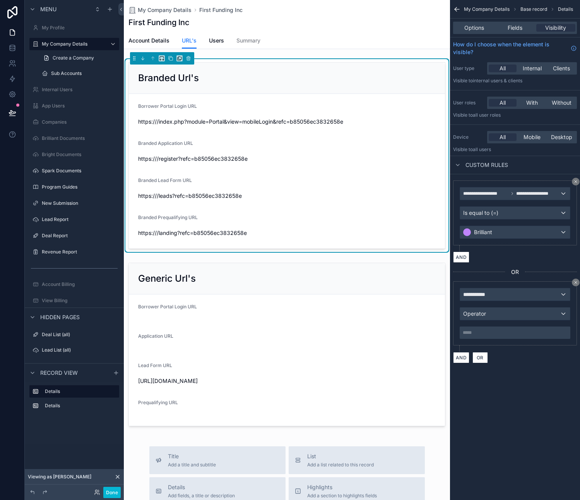
click at [218, 230] on span "https:///landing?refc=b85056ec3832658e" at bounding box center [286, 233] width 297 height 8
click at [187, 151] on div "Branded Application URL https:///register?refc=b85056ec3832658e" at bounding box center [286, 152] width 297 height 25
click at [188, 125] on span "https:///index.php?module=Portal&view=mobileLogin&refc=b85056ec3832658e" at bounding box center [286, 122] width 297 height 8
click at [185, 103] on span "Borrower Portal Login URL" at bounding box center [167, 106] width 59 height 6
click at [489, 291] on span "**********" at bounding box center [477, 295] width 29 height 8
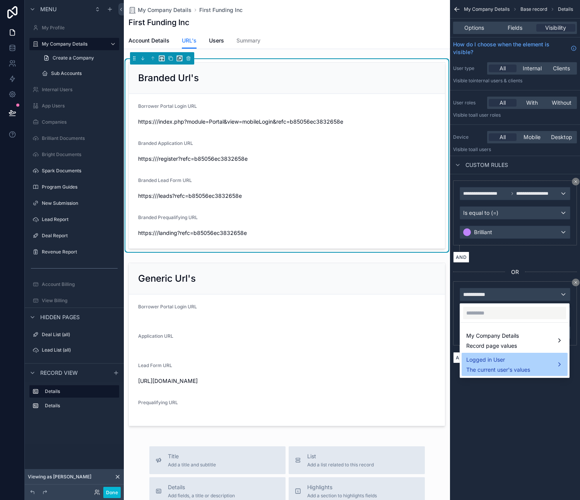
click at [511, 358] on span "Logged in User" at bounding box center [498, 359] width 64 height 9
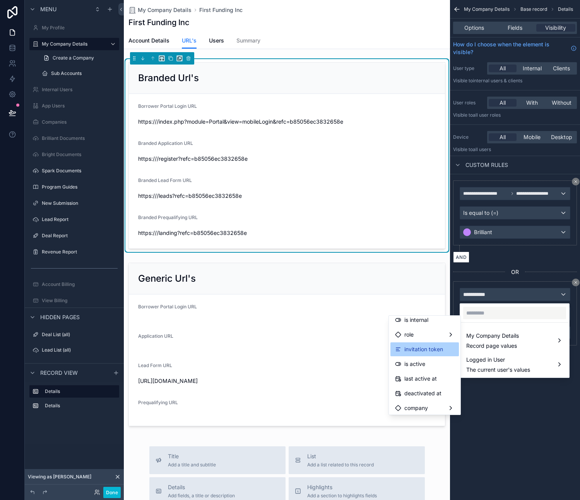
scroll to position [77, 0]
click at [414, 323] on span "is internal" at bounding box center [416, 320] width 24 height 9
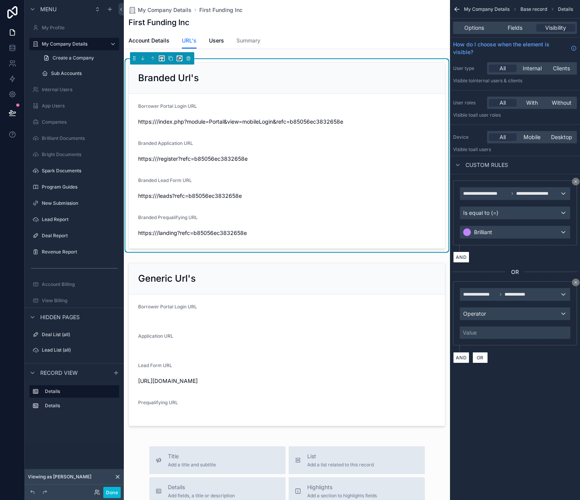
click at [551, 429] on div "**********" at bounding box center [515, 250] width 130 height 500
click at [497, 331] on div "Value" at bounding box center [514, 333] width 111 height 12
click at [497, 334] on div "Value" at bounding box center [514, 333] width 111 height 12
click at [486, 309] on div "Operator" at bounding box center [515, 314] width 110 height 12
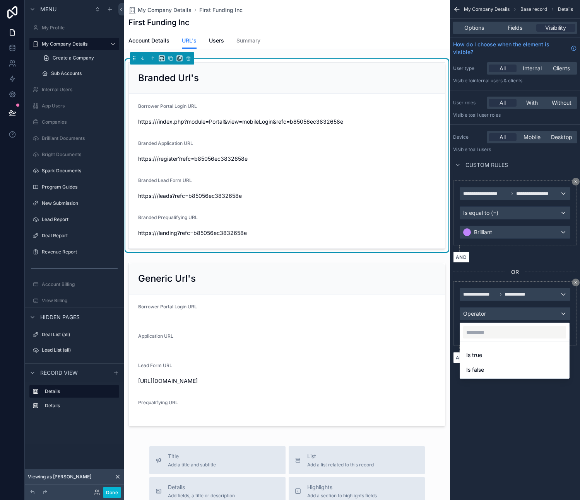
click at [482, 356] on div "Is true" at bounding box center [514, 355] width 97 height 9
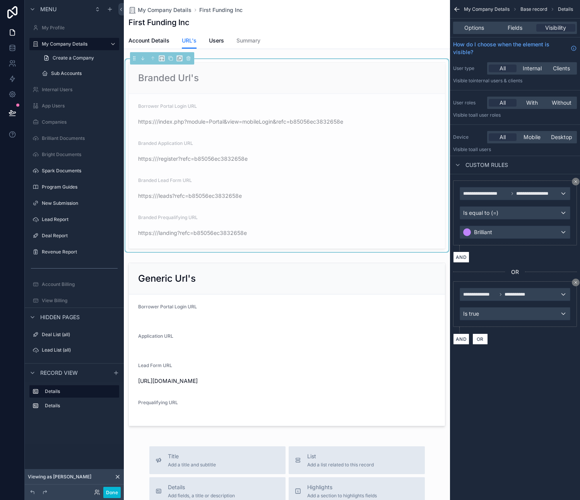
click at [501, 392] on div "**********" at bounding box center [515, 250] width 130 height 500
click at [509, 315] on div "Is true" at bounding box center [515, 314] width 110 height 12
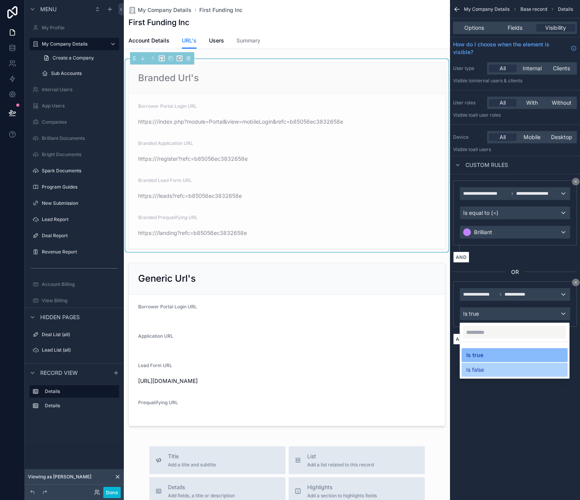
click at [483, 372] on span "Is false" at bounding box center [475, 369] width 18 height 9
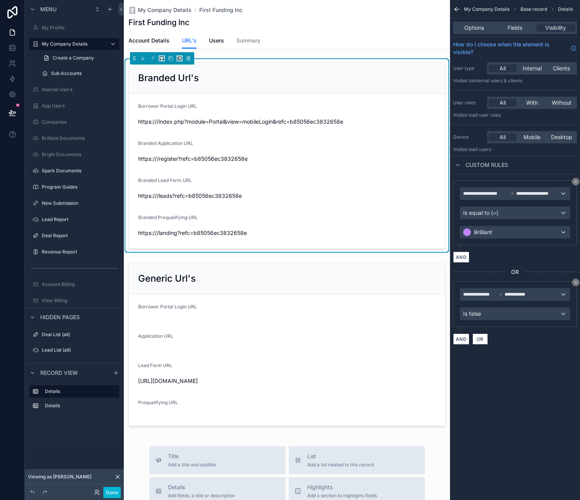
click at [246, 128] on form "Borrower Portal Login URL https:///index.php?module=Portal&view=mobileLogin&ref…" at bounding box center [287, 171] width 316 height 155
click at [244, 121] on span "https:///index.php?module=Portal&view=mobileLogin&refc=b85056ec3832658e" at bounding box center [286, 122] width 297 height 8
click at [180, 106] on span "Borrower Portal Login URL" at bounding box center [167, 106] width 59 height 6
click at [169, 102] on form "Borrower Portal Login URL https:///index.php?module=Portal&view=mobileLogin&ref…" at bounding box center [287, 171] width 316 height 155
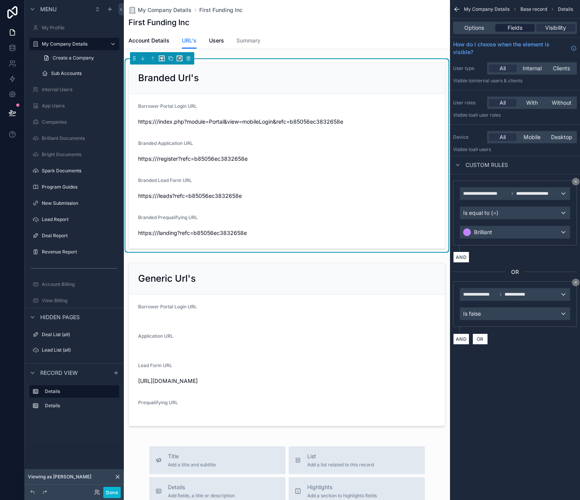
click at [518, 29] on span "Fields" at bounding box center [514, 28] width 15 height 8
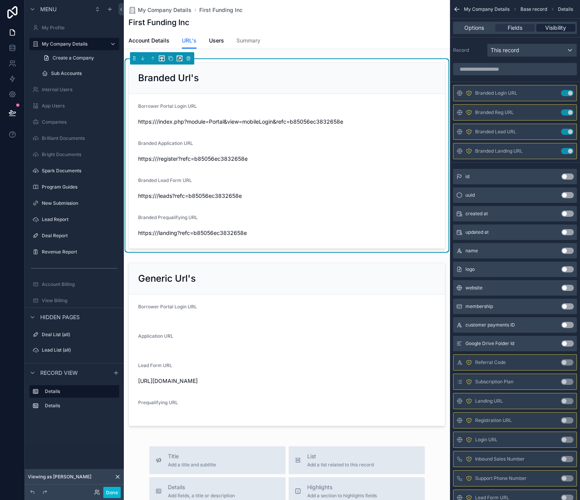
click at [553, 29] on span "Visibility" at bounding box center [555, 28] width 21 height 8
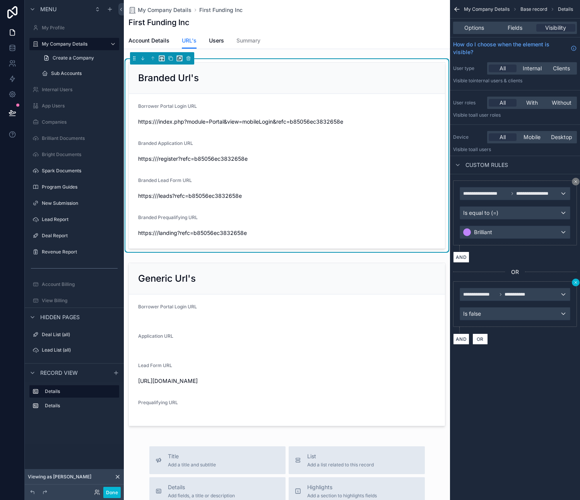
click at [577, 282] on icon "scrollable content" at bounding box center [575, 282] width 5 height 5
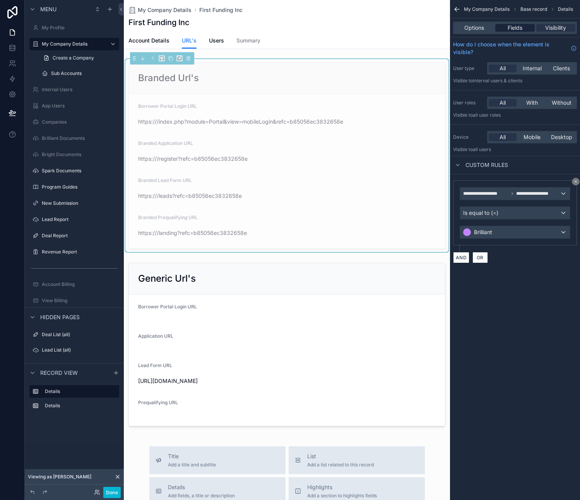
click at [513, 27] on span "Fields" at bounding box center [514, 28] width 15 height 8
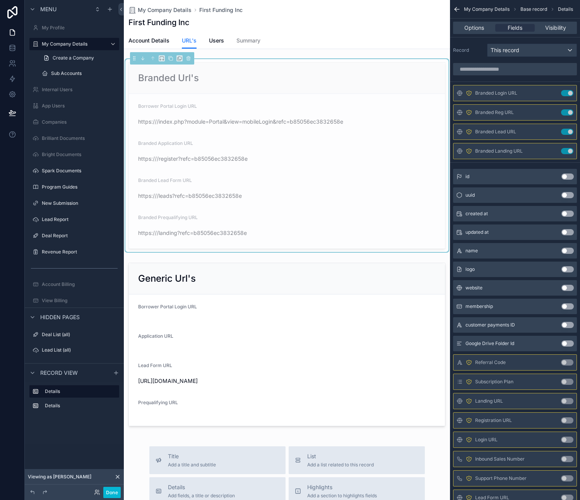
click at [280, 187] on div "Branded Lead Form URL https:///leads?refc=b85056ec3832658e" at bounding box center [286, 189] width 297 height 25
click at [550, 93] on icon "scrollable content" at bounding box center [551, 93] width 6 height 6
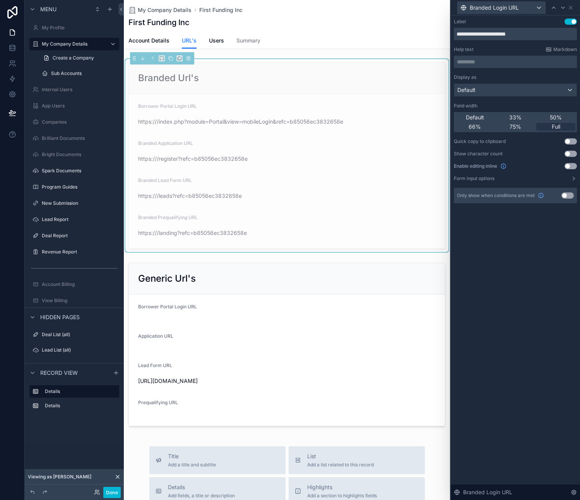
click at [487, 89] on div "Default" at bounding box center [515, 90] width 122 height 12
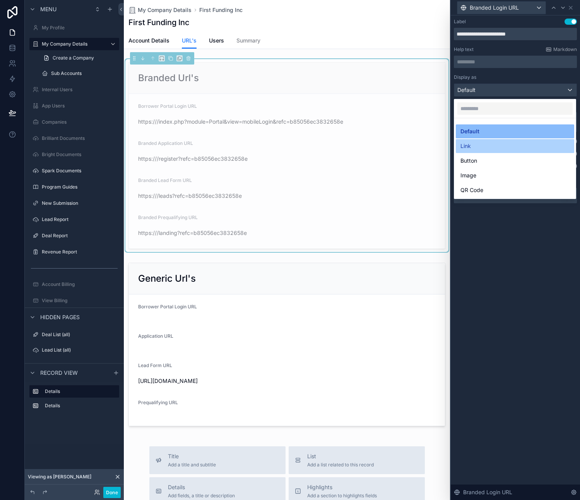
click at [503, 144] on div "Link" at bounding box center [514, 145] width 109 height 9
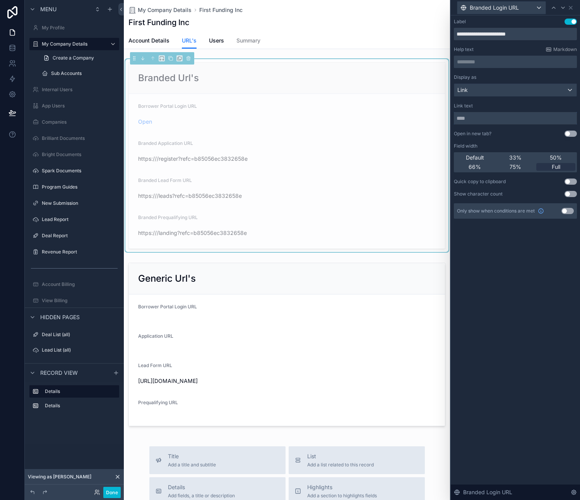
click at [494, 121] on input "text" at bounding box center [514, 118] width 123 height 12
click at [522, 119] on input "text" at bounding box center [514, 118] width 123 height 12
click at [514, 90] on div "Link" at bounding box center [515, 90] width 122 height 12
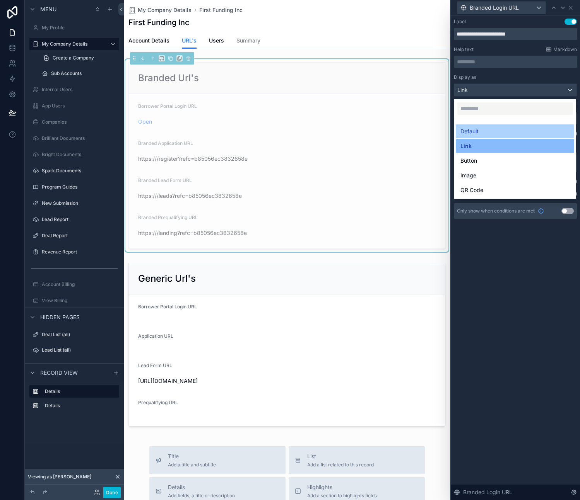
click at [476, 130] on span "Default" at bounding box center [469, 131] width 18 height 9
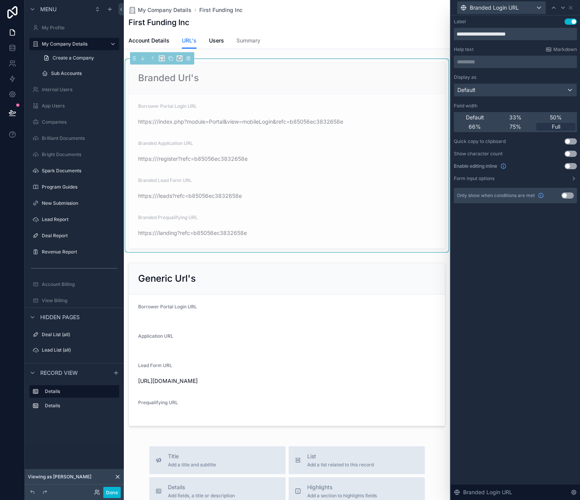
click at [484, 90] on div "Default" at bounding box center [515, 90] width 122 height 12
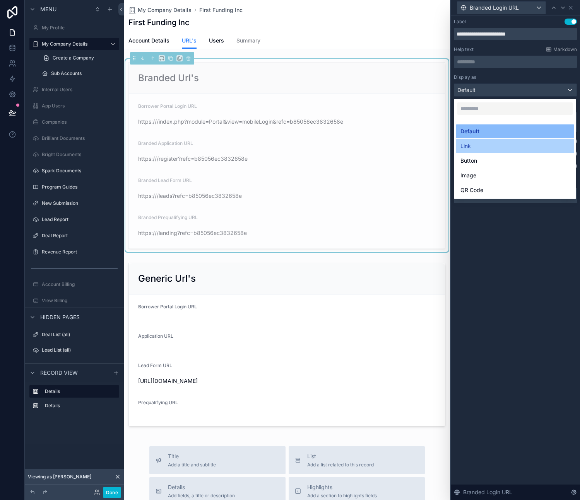
click at [478, 144] on div "Link" at bounding box center [514, 145] width 109 height 9
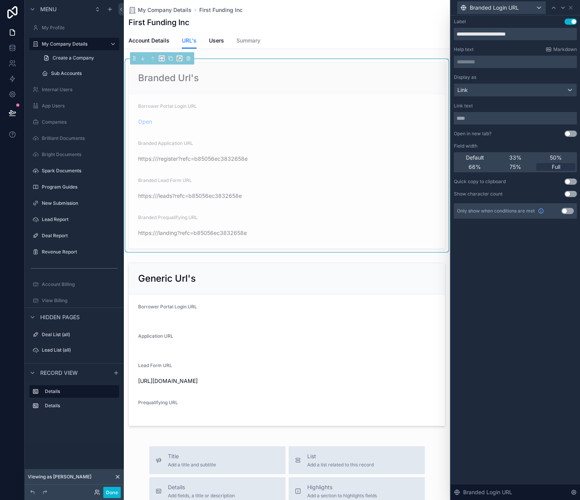
click at [566, 118] on input "text" at bounding box center [514, 118] width 123 height 12
click at [571, 84] on div "Link" at bounding box center [515, 90] width 122 height 12
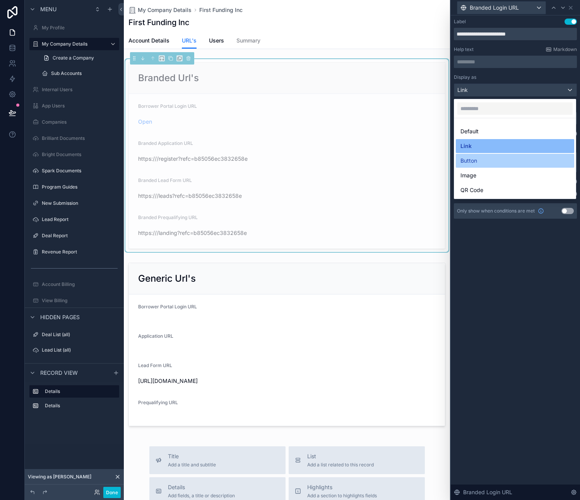
click at [477, 164] on div "Button" at bounding box center [514, 160] width 109 height 9
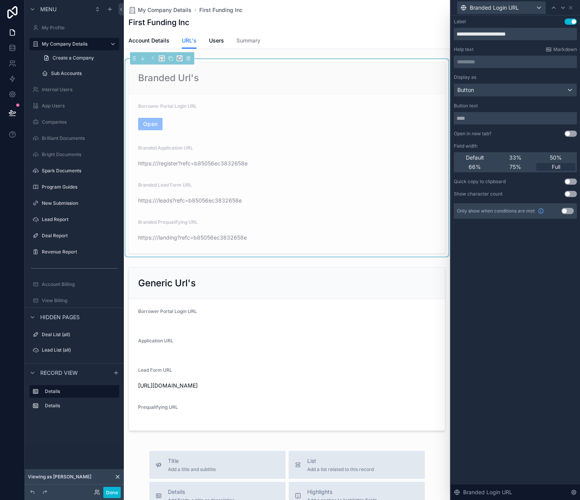
click at [568, 90] on div "Button" at bounding box center [515, 90] width 122 height 12
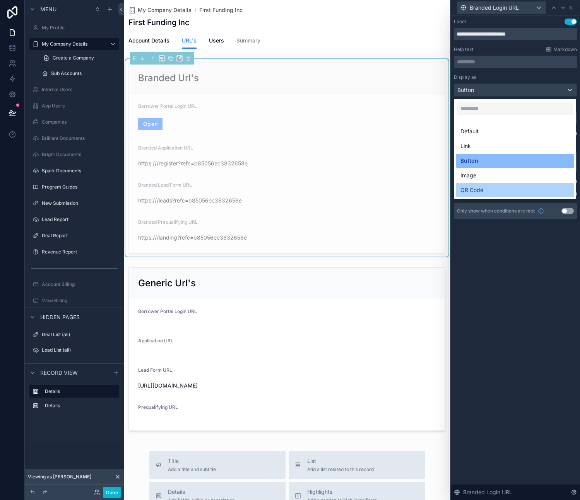
click at [475, 186] on span "QR Code" at bounding box center [471, 190] width 23 height 9
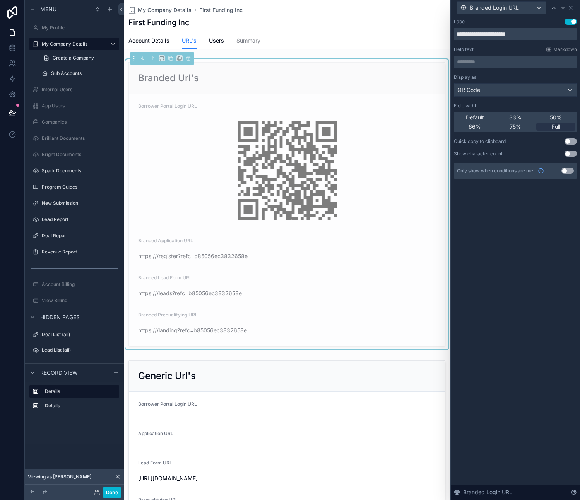
click at [569, 89] on div "QR Code" at bounding box center [515, 90] width 122 height 12
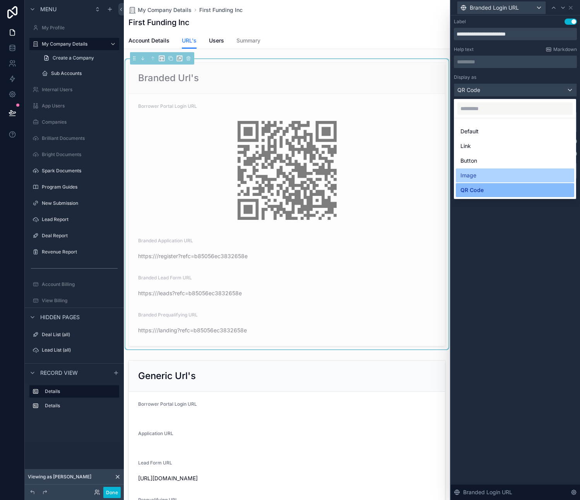
click at [481, 175] on div "Image" at bounding box center [514, 175] width 109 height 9
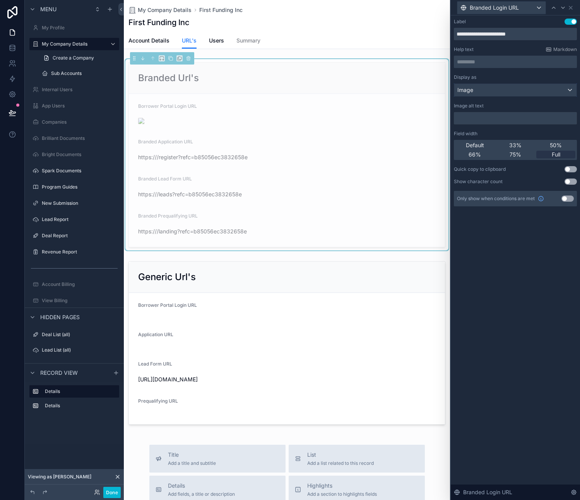
click at [568, 91] on div "Image" at bounding box center [515, 90] width 122 height 12
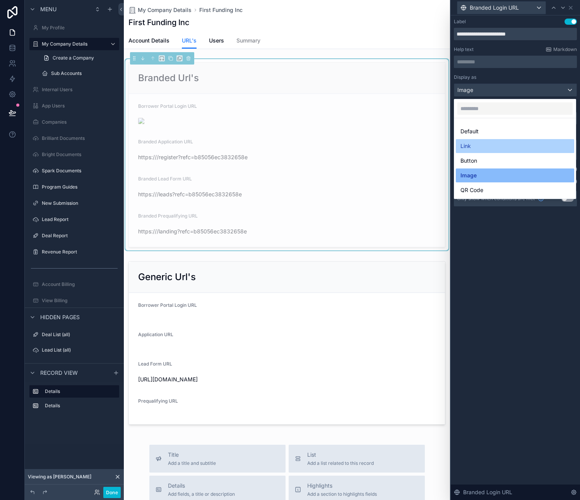
click at [478, 143] on div "Link" at bounding box center [514, 145] width 109 height 9
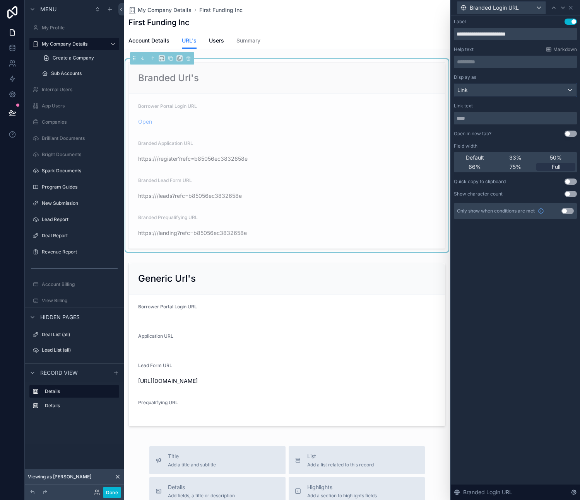
click at [564, 92] on div "Link" at bounding box center [515, 90] width 122 height 12
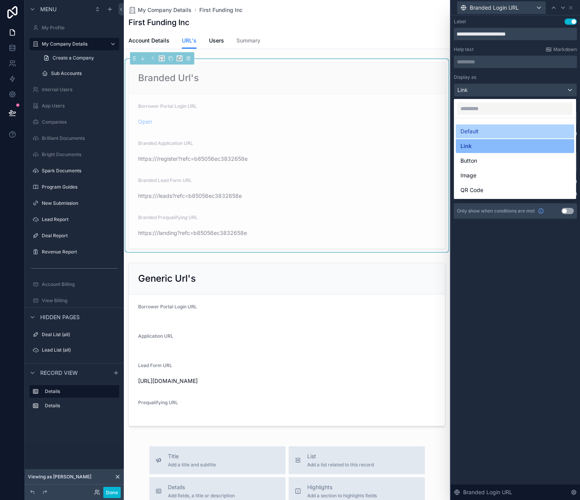
click at [489, 132] on div "Default" at bounding box center [514, 131] width 109 height 9
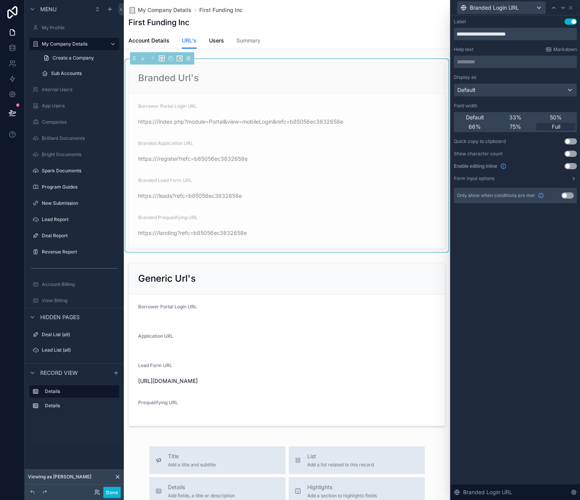
click at [571, 165] on button "Use setting" at bounding box center [570, 166] width 12 height 6
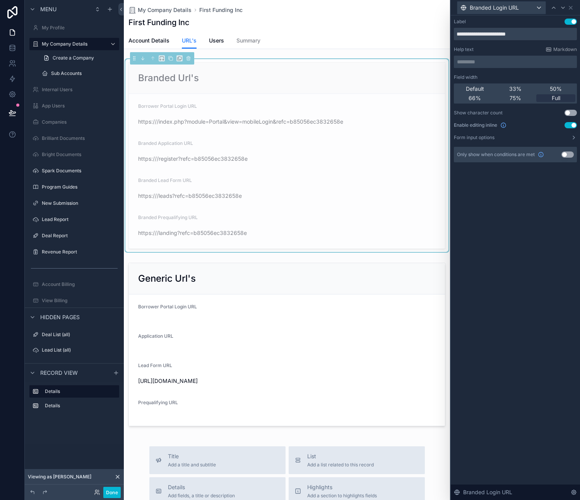
click at [571, 122] on button "Use setting" at bounding box center [570, 125] width 12 height 6
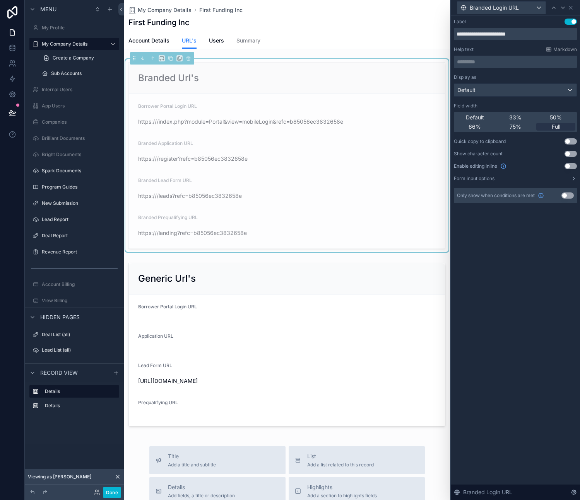
click at [573, 141] on button "Use setting" at bounding box center [570, 141] width 12 height 6
click at [562, 7] on icon at bounding box center [562, 8] width 6 height 6
click at [570, 142] on button "Use setting" at bounding box center [570, 141] width 12 height 6
click at [562, 8] on icon at bounding box center [562, 8] width 3 height 2
click at [568, 141] on button "Use setting" at bounding box center [570, 141] width 12 height 6
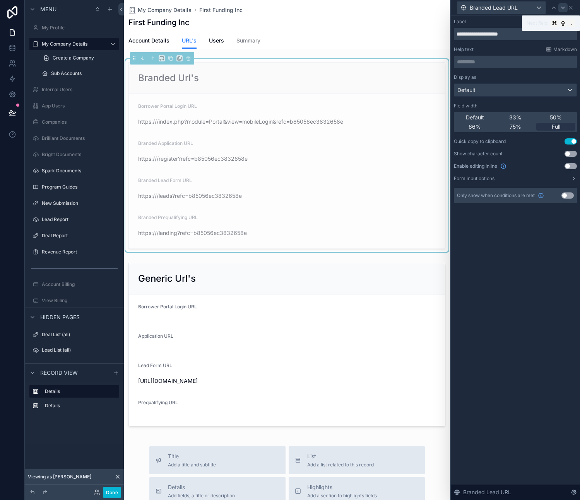
click at [561, 8] on icon at bounding box center [562, 8] width 6 height 6
click at [569, 138] on button "Use setting" at bounding box center [570, 141] width 12 height 6
click at [563, 7] on icon at bounding box center [562, 8] width 6 height 6
click at [571, 7] on icon at bounding box center [570, 8] width 6 height 6
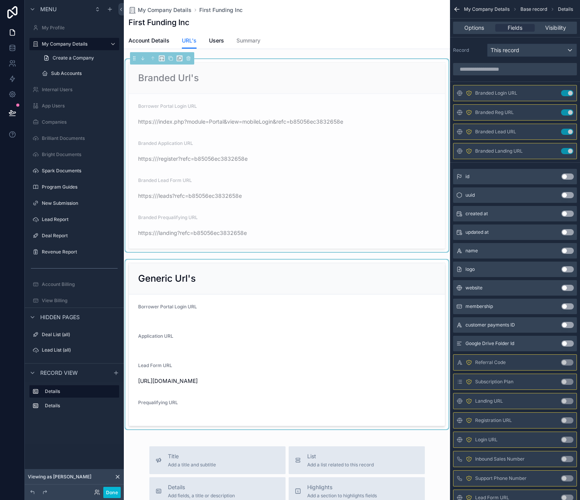
click at [268, 341] on div "scrollable content" at bounding box center [287, 344] width 326 height 171
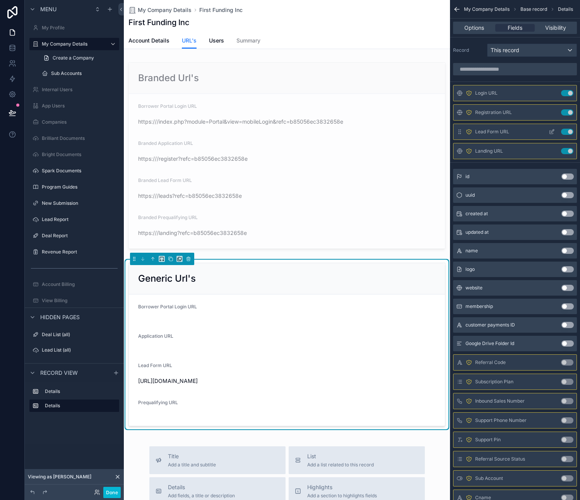
click at [551, 131] on icon "scrollable content" at bounding box center [552, 131] width 3 height 3
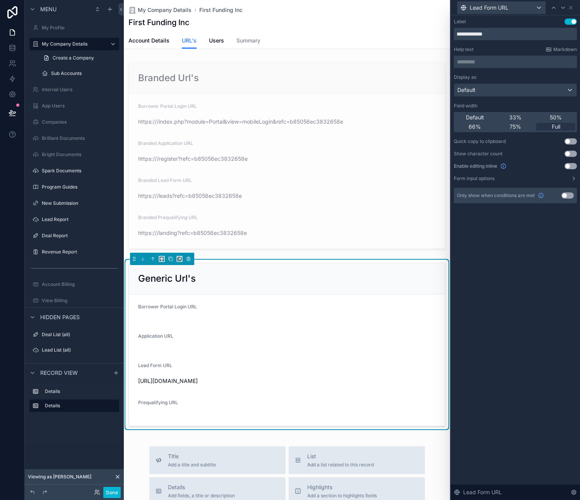
click at [571, 140] on button "Use setting" at bounding box center [570, 141] width 12 height 6
click at [571, 9] on icon at bounding box center [570, 8] width 6 height 6
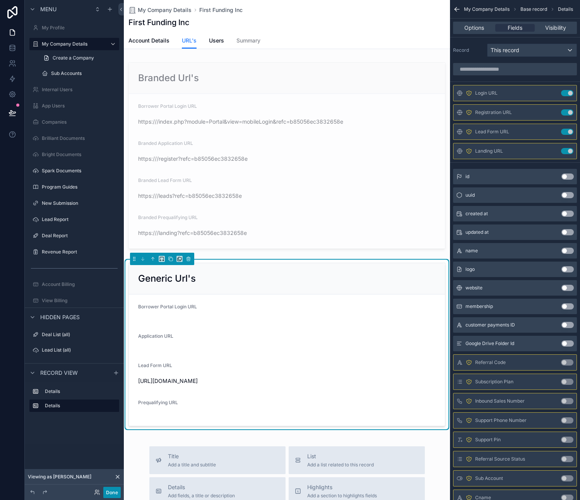
click at [114, 492] on button "Done" at bounding box center [111, 492] width 17 height 11
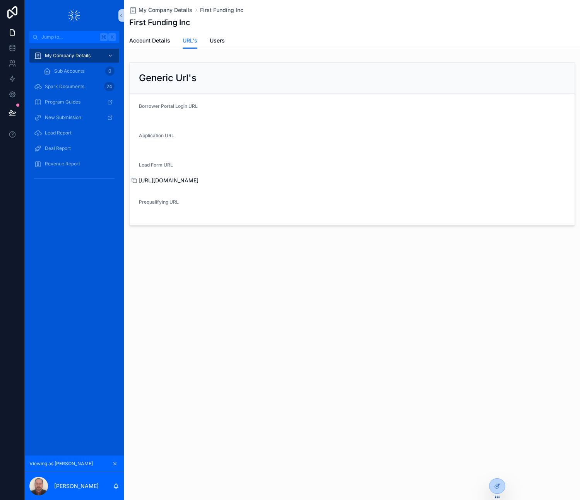
click at [134, 179] on icon "scrollable content" at bounding box center [134, 180] width 3 height 3
click at [220, 203] on div "Prequalifying URL" at bounding box center [352, 203] width 426 height 9
click at [150, 43] on span "Account Details" at bounding box center [149, 41] width 41 height 8
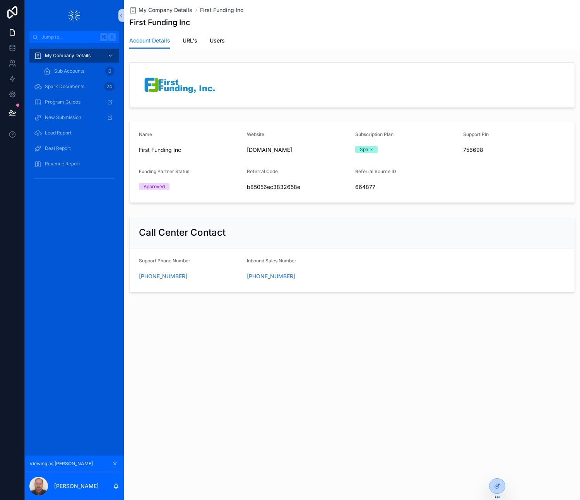
click at [285, 150] on span "www.firstfundinginc.com" at bounding box center [298, 150] width 102 height 8
click at [239, 150] on span "First Funding Inc" at bounding box center [190, 150] width 102 height 8
click at [276, 148] on span "www.firstfundinginc.com" at bounding box center [298, 150] width 102 height 8
click at [157, 150] on span "First Funding Inc" at bounding box center [190, 150] width 102 height 8
click at [262, 149] on span "www.firstfundinginc.com" at bounding box center [298, 150] width 102 height 8
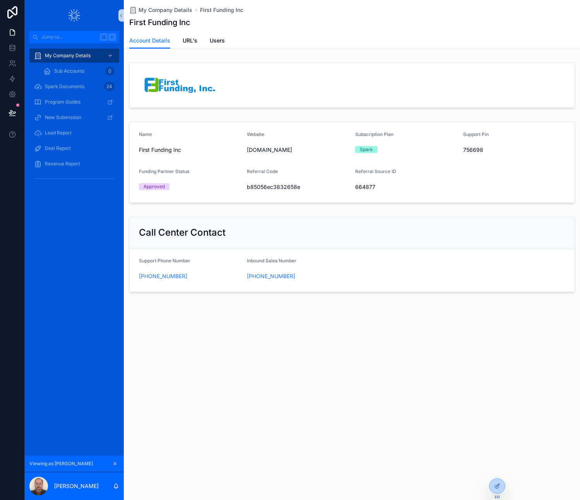
click at [259, 193] on div "b85056ec3832658e" at bounding box center [298, 187] width 102 height 12
click at [143, 187] on div "Approved" at bounding box center [153, 186] width 21 height 7
click at [149, 150] on span "First Funding Inc" at bounding box center [190, 150] width 102 height 8
click at [375, 191] on div "664877" at bounding box center [406, 187] width 102 height 12
click at [57, 86] on span "Spark Documents" at bounding box center [64, 87] width 39 height 6
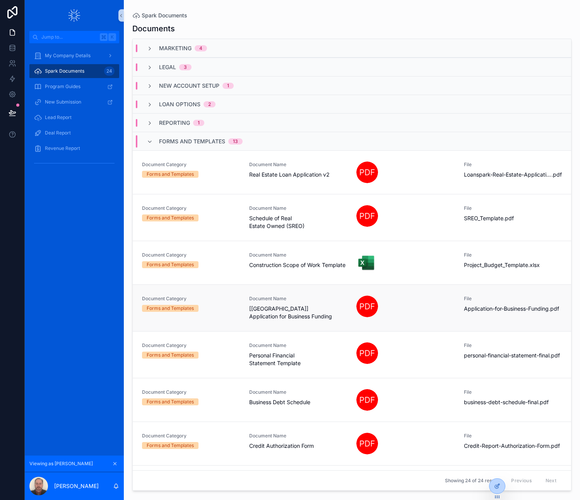
click at [271, 319] on span "[USA] Application for Business Funding" at bounding box center [298, 312] width 98 height 15
click at [373, 310] on div "scrollable content" at bounding box center [367, 307] width 22 height 22
click at [56, 78] on link "Spark Documents 24" at bounding box center [74, 71] width 90 height 14
click at [56, 86] on span "Program Guides" at bounding box center [63, 87] width 36 height 6
click at [65, 100] on span "New Submission" at bounding box center [63, 102] width 36 height 6
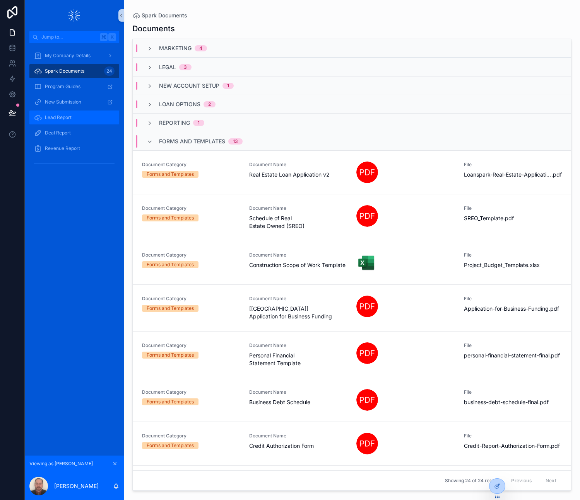
click at [56, 117] on span "Lead Report" at bounding box center [58, 117] width 27 height 6
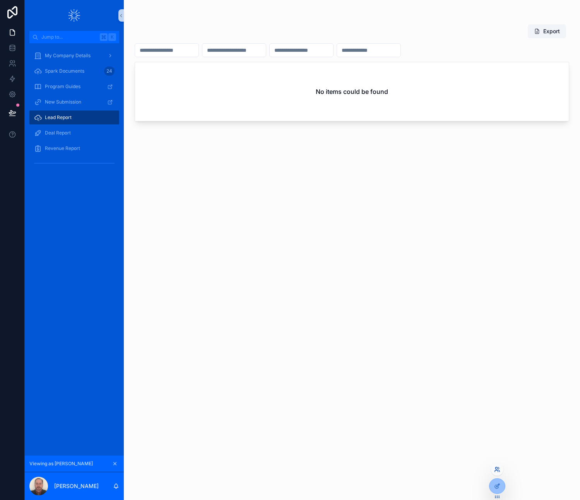
click at [497, 470] on icon at bounding box center [497, 470] width 6 height 6
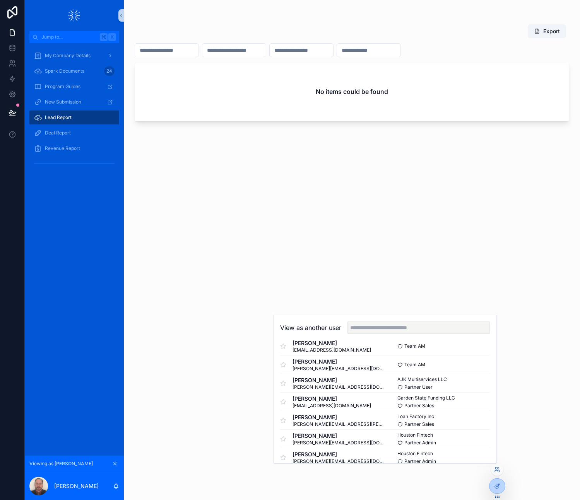
scroll to position [658, 0]
click at [469, 404] on button "Select" at bounding box center [479, 402] width 20 height 11
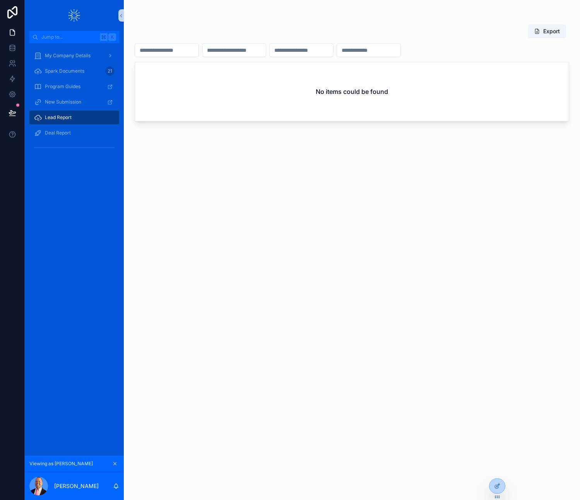
click at [363, 215] on div "Export No items could be found" at bounding box center [352, 250] width 456 height 500
click at [54, 130] on span "Deal Report" at bounding box center [58, 133] width 26 height 6
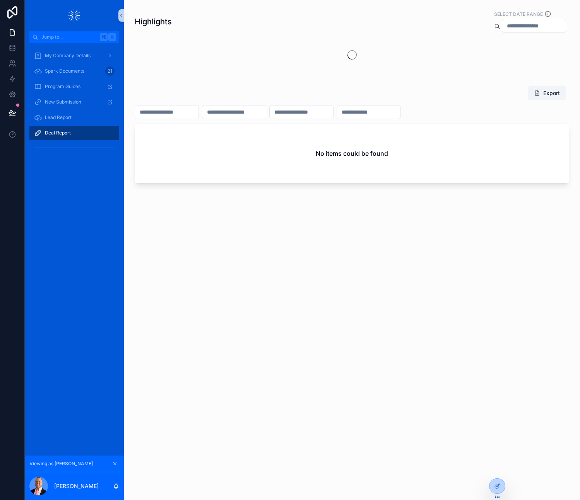
click at [405, 326] on div "Highlights Select Date Range Export No items could be found" at bounding box center [352, 250] width 456 height 500
click at [498, 469] on icon at bounding box center [497, 470] width 6 height 6
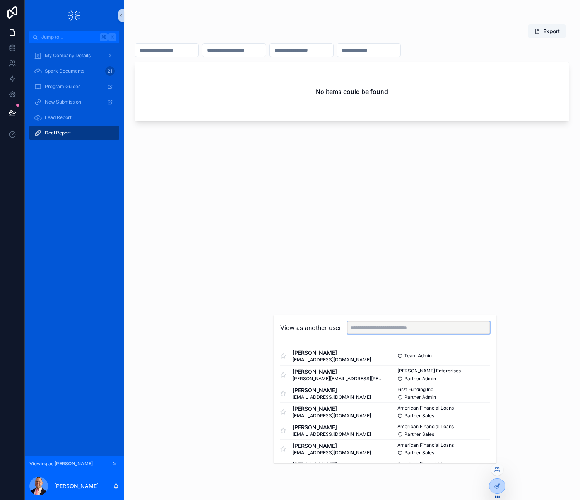
click at [421, 331] on input "text" at bounding box center [418, 328] width 142 height 12
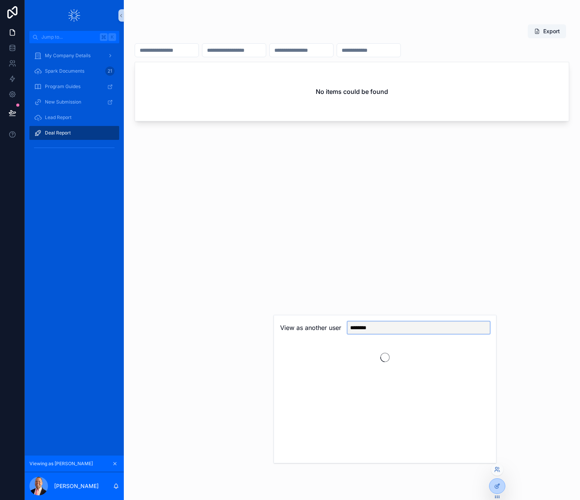
type input "********"
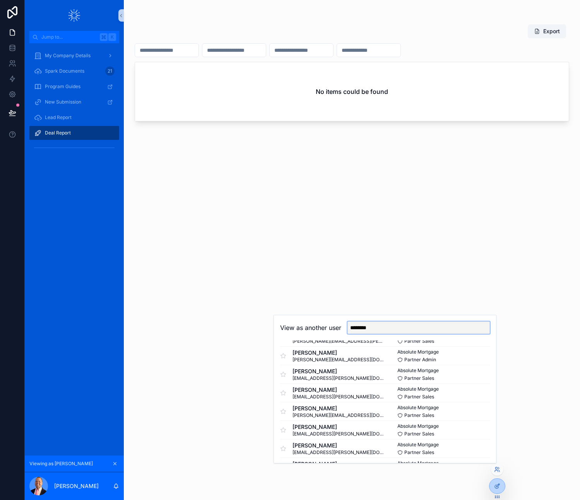
scroll to position [242, 0]
click at [472, 412] on button "Select" at bounding box center [479, 410] width 20 height 11
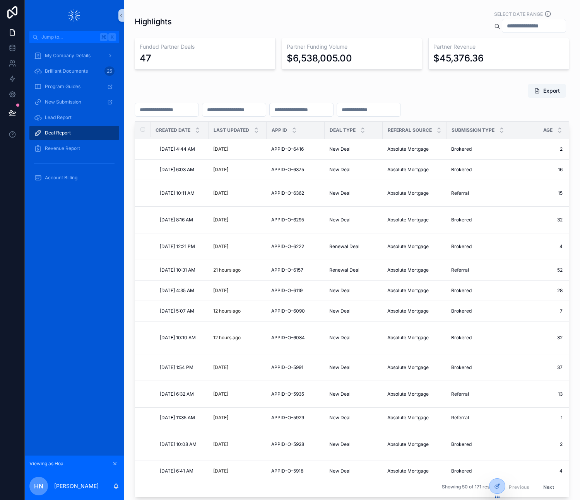
click at [407, 20] on div "Highlights Select Date Range" at bounding box center [352, 21] width 434 height 23
click at [526, 24] on input "scrollable content" at bounding box center [533, 25] width 63 height 11
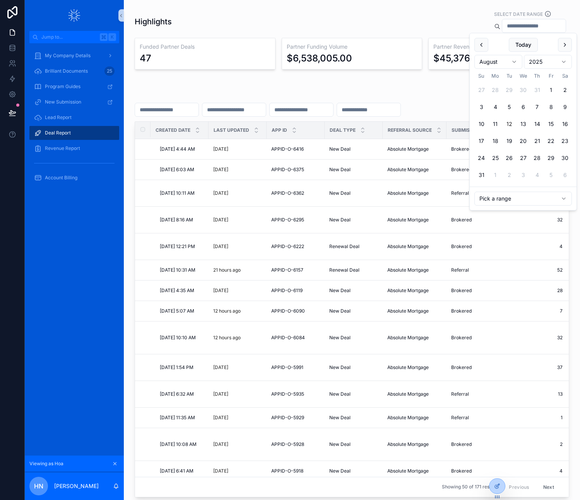
click at [519, 199] on html "Jump to... K My Company Details Brilliant Documents 25 Program Guides New Submi…" at bounding box center [290, 250] width 580 height 500
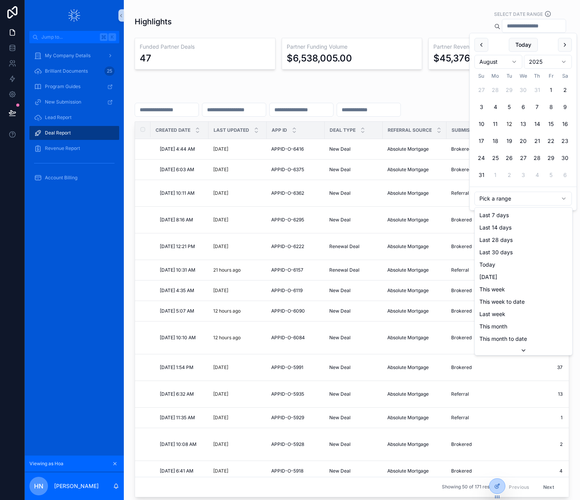
click at [527, 191] on html "Jump to... K My Company Details Brilliant Documents 25 Program Guides New Submi…" at bounding box center [290, 250] width 580 height 500
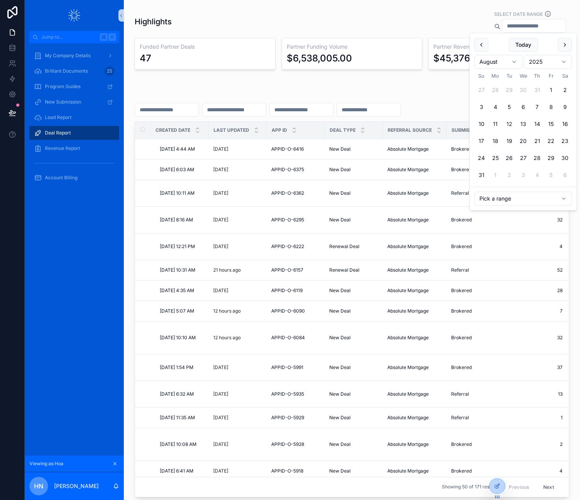
click at [514, 24] on input "scrollable content" at bounding box center [533, 25] width 63 height 11
click at [442, 89] on div "Export" at bounding box center [352, 91] width 434 height 15
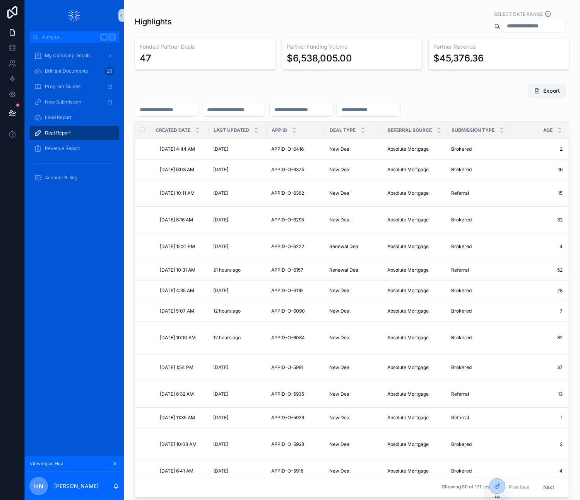
click at [440, 19] on div "Highlights Select Date Range" at bounding box center [352, 21] width 434 height 23
click at [491, 97] on div "Export" at bounding box center [352, 91] width 434 height 15
click at [171, 109] on input "scrollable content" at bounding box center [166, 109] width 63 height 11
drag, startPoint x: 184, startPoint y: 75, endPoint x: 216, endPoint y: 96, distance: 38.1
click at [186, 76] on div "Highlights Select Date Range Funded Partner Deals 47 Partner Funding Volume $6,…" at bounding box center [352, 275] width 456 height 551
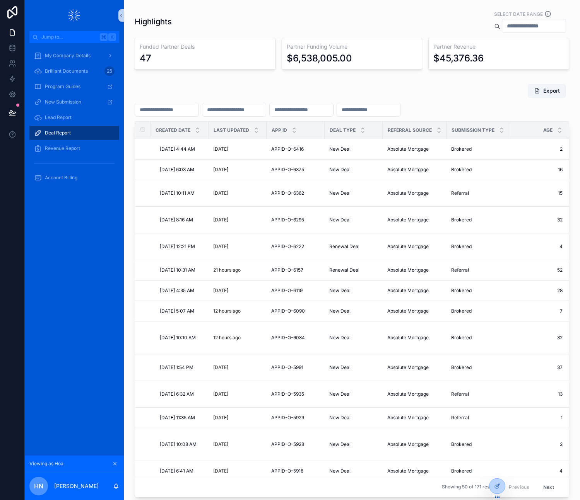
click at [240, 107] on input "scrollable content" at bounding box center [233, 109] width 63 height 11
click at [251, 92] on div "Export" at bounding box center [352, 91] width 434 height 15
click at [305, 110] on input "scrollable content" at bounding box center [300, 109] width 63 height 11
click at [331, 70] on div "Highlights Select Date Range Funded Partner Deals 47 Partner Funding Volume $6,…" at bounding box center [351, 39] width 443 height 67
click at [387, 107] on input "scrollable content" at bounding box center [368, 109] width 63 height 11
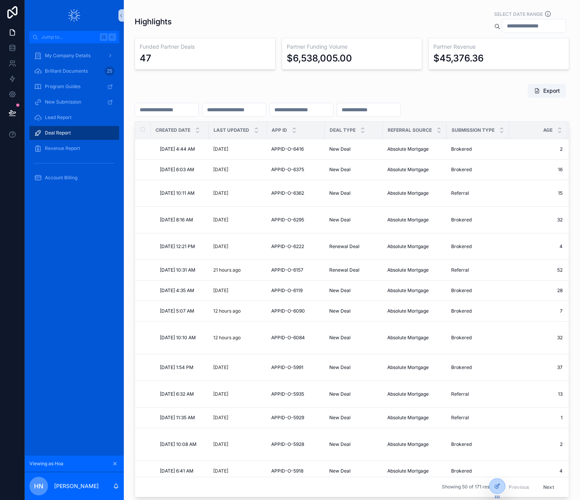
click at [411, 88] on div "Export" at bounding box center [352, 91] width 434 height 15
click at [351, 65] on div "Partner Funding Volume $6,538,005.00" at bounding box center [351, 54] width 141 height 32
click at [344, 56] on div "$6,538,005.00" at bounding box center [318, 58] width 65 height 12
click at [251, 58] on div "47" at bounding box center [205, 58] width 131 height 12
click at [535, 91] on button "Export" at bounding box center [546, 91] width 38 height 14
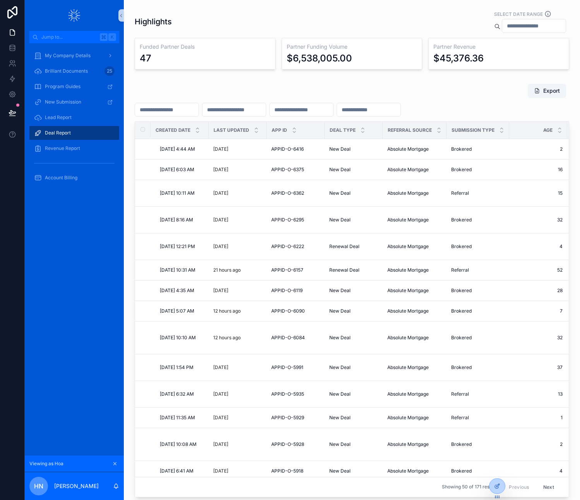
click at [460, 88] on div "Export" at bounding box center [352, 91] width 434 height 15
click at [463, 93] on div "Export" at bounding box center [352, 91] width 434 height 15
click at [70, 58] on span "My Company Details" at bounding box center [68, 56] width 46 height 6
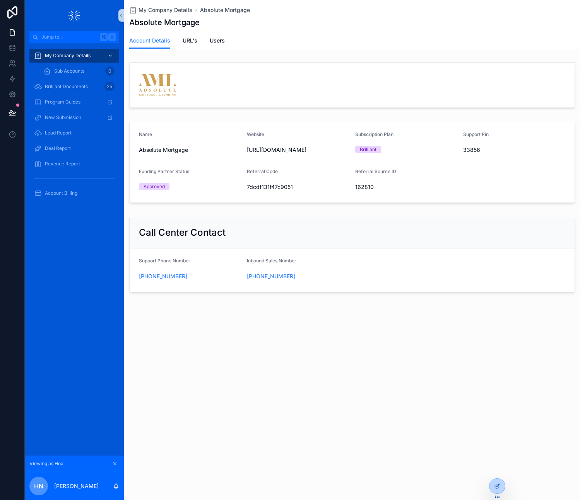
click at [326, 366] on div "My Company Details Absolute Mortgage Absolute Mortgage Account Details Account …" at bounding box center [352, 250] width 456 height 500
click at [11, 65] on icon at bounding box center [13, 64] width 8 height 8
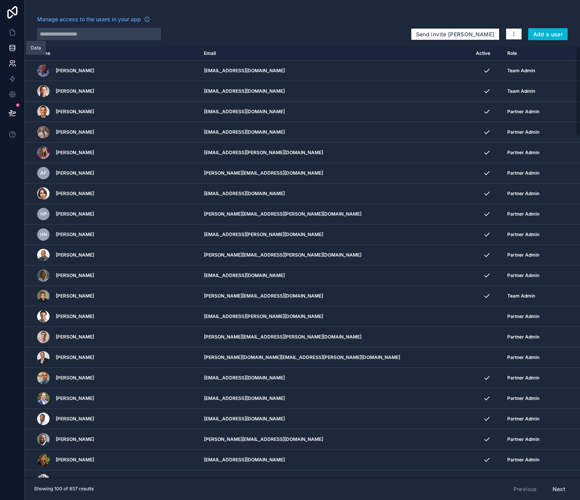
click at [12, 48] on icon at bounding box center [13, 48] width 8 height 8
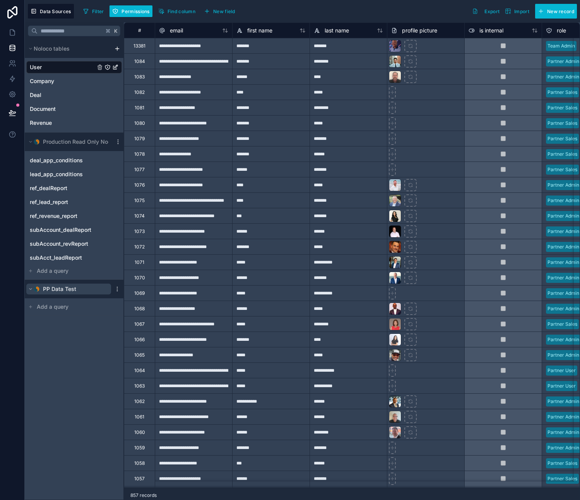
click at [29, 289] on icon "scrollable content" at bounding box center [30, 289] width 2 height 1
click at [29, 288] on icon "scrollable content" at bounding box center [30, 289] width 5 height 5
click at [52, 14] on span "Data Sources" at bounding box center [55, 12] width 31 height 6
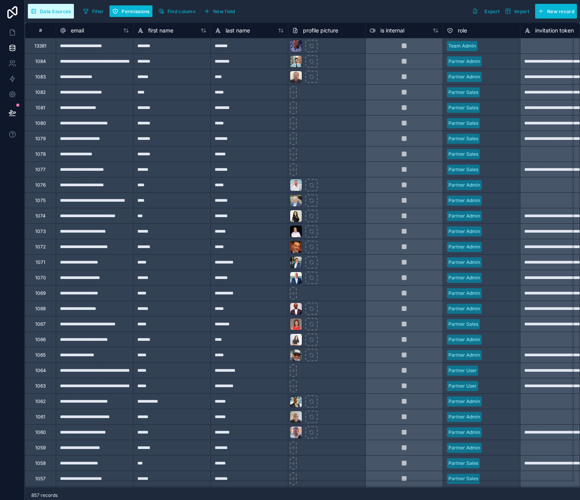
click at [53, 13] on span "Data Sources" at bounding box center [55, 12] width 31 height 6
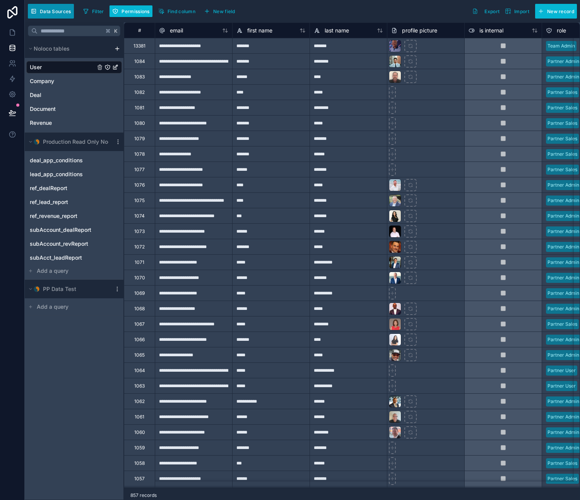
click at [53, 13] on span "Data Sources" at bounding box center [55, 12] width 31 height 6
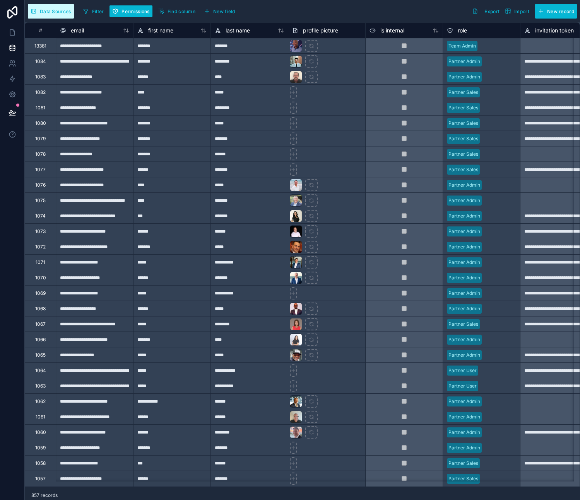
click at [53, 13] on span "Data Sources" at bounding box center [55, 12] width 31 height 6
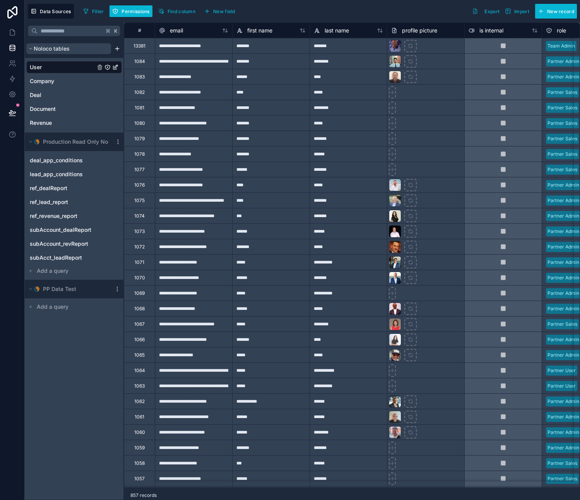
click at [28, 48] on icon "scrollable content" at bounding box center [30, 48] width 5 height 5
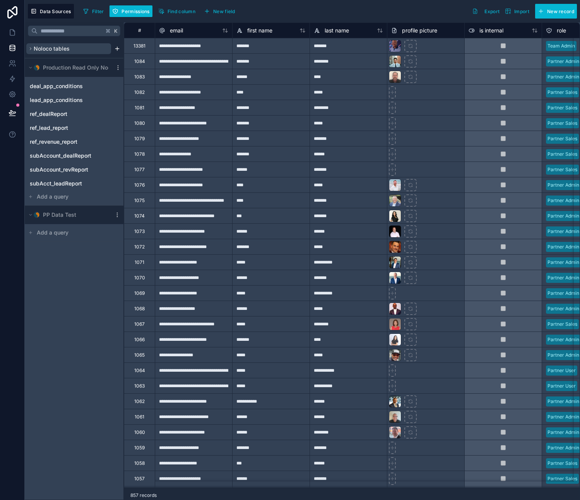
click at [28, 48] on icon "scrollable content" at bounding box center [30, 48] width 5 height 5
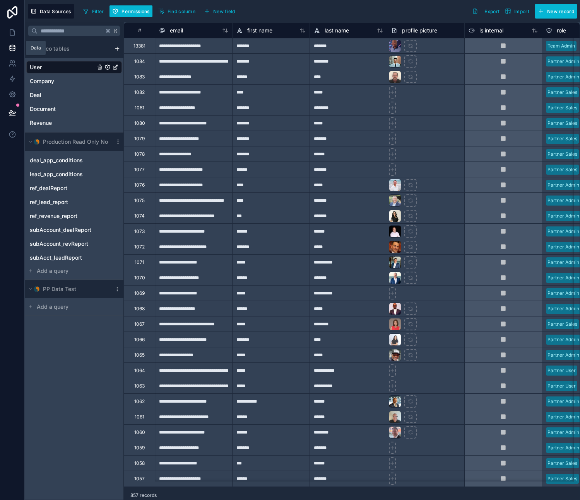
click at [13, 46] on icon at bounding box center [13, 48] width 8 height 8
click at [52, 9] on span "Data Sources" at bounding box center [55, 12] width 31 height 6
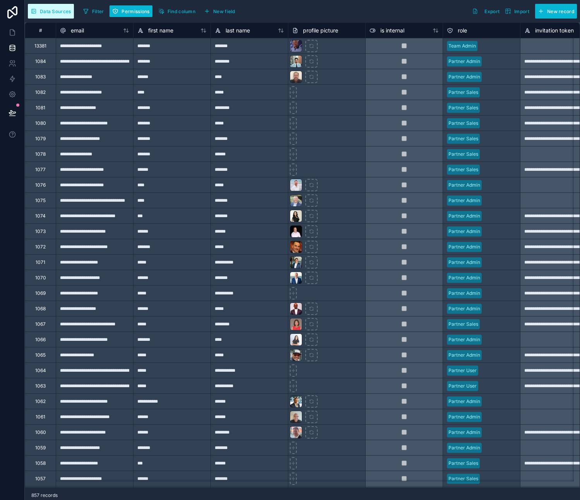
click at [52, 9] on span "Data Sources" at bounding box center [55, 12] width 31 height 6
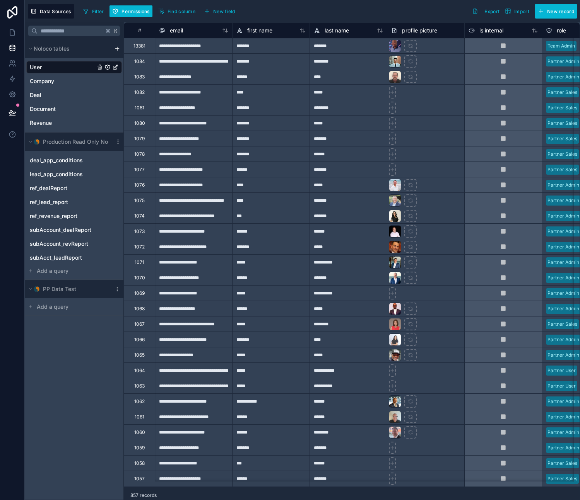
click at [78, 394] on div "K Noloco tables User Company Deal Document Revenue Production Read Only Node de…" at bounding box center [74, 261] width 99 height 478
click at [117, 49] on html "**********" at bounding box center [290, 250] width 580 height 500
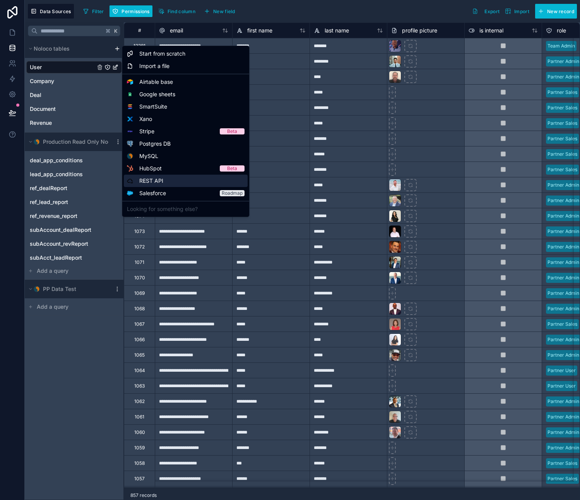
click at [157, 181] on span "REST API" at bounding box center [151, 181] width 24 height 8
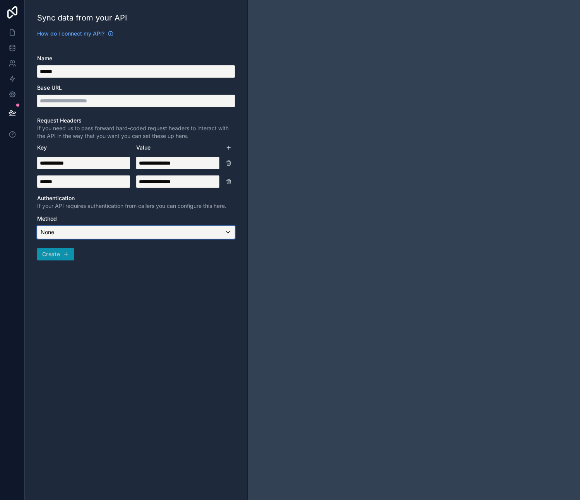
click at [94, 234] on div "None" at bounding box center [136, 232] width 197 height 12
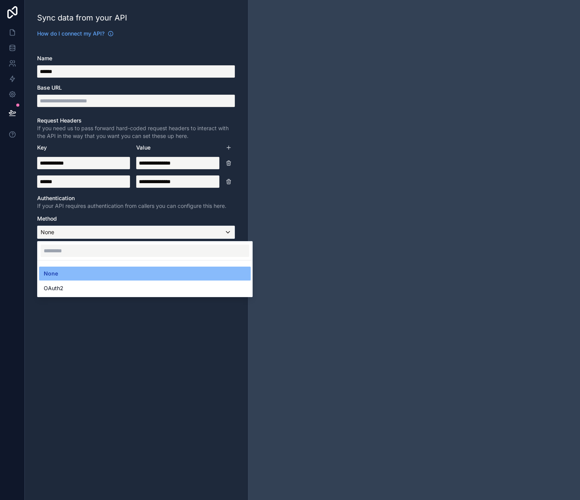
drag, startPoint x: 87, startPoint y: 336, endPoint x: 89, endPoint y: 245, distance: 90.9
click at [87, 336] on div at bounding box center [290, 250] width 580 height 500
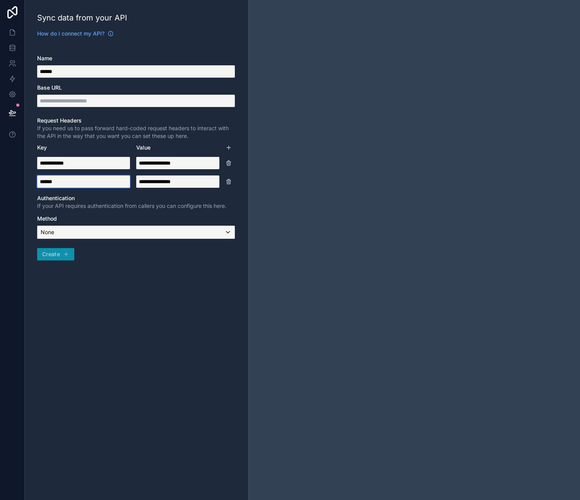
click at [68, 181] on input "******" at bounding box center [83, 182] width 93 height 12
click at [91, 141] on div "Key Value" at bounding box center [136, 147] width 198 height 15
click at [13, 31] on icon at bounding box center [13, 33] width 8 height 8
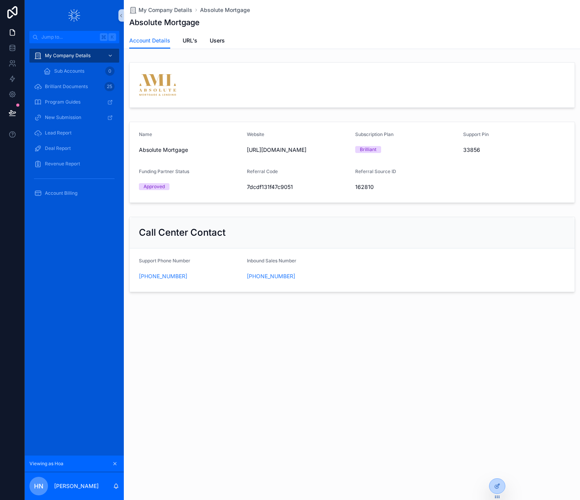
click at [311, 27] on div "Absolute Mortgage" at bounding box center [351, 22] width 445 height 11
click at [16, 49] on icon at bounding box center [13, 48] width 8 height 8
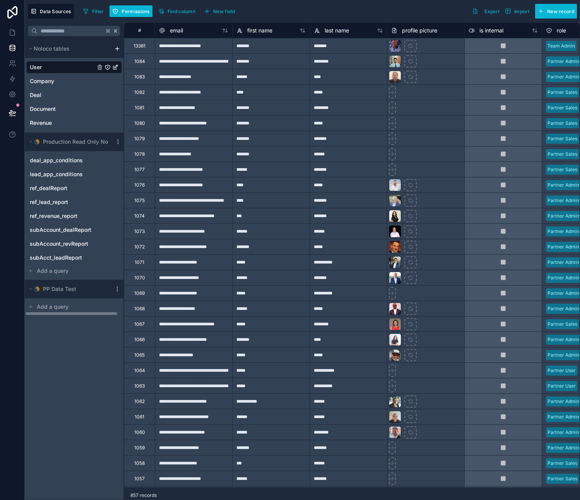
click at [116, 47] on html "**********" at bounding box center [290, 250] width 580 height 500
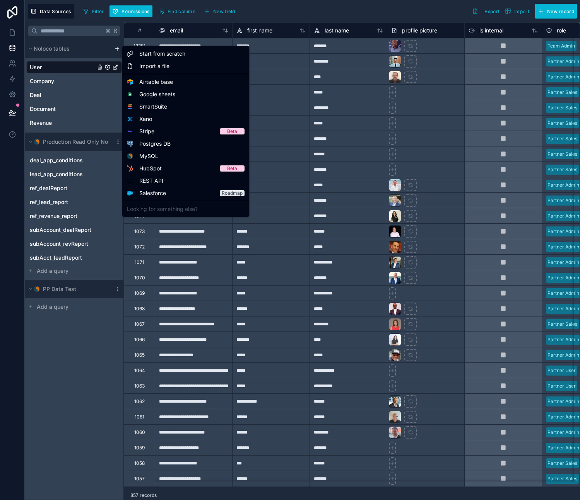
click at [98, 332] on html "**********" at bounding box center [290, 250] width 580 height 500
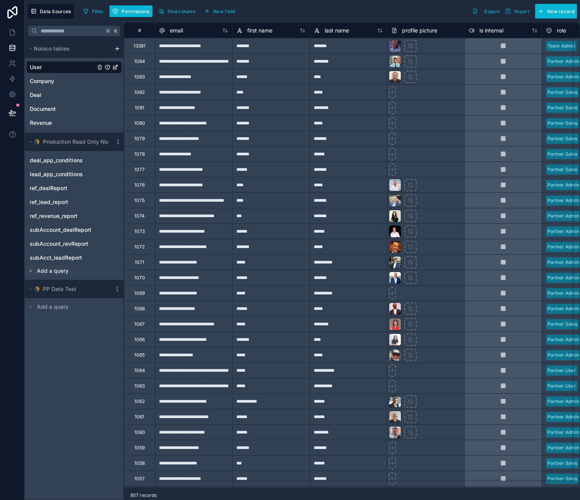
click at [53, 269] on span "Add a query" at bounding box center [53, 271] width 32 height 8
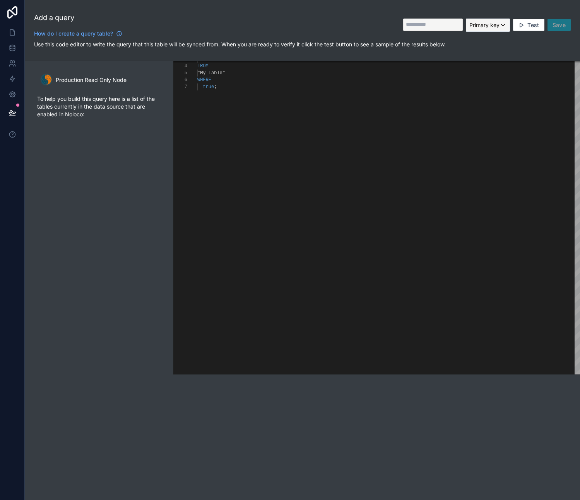
scroll to position [42, 20]
click at [403, 101] on div "* FROM "My Table" WHERE true ;" at bounding box center [388, 219] width 382 height 355
paste textarea "**********"
type textarea "**********"
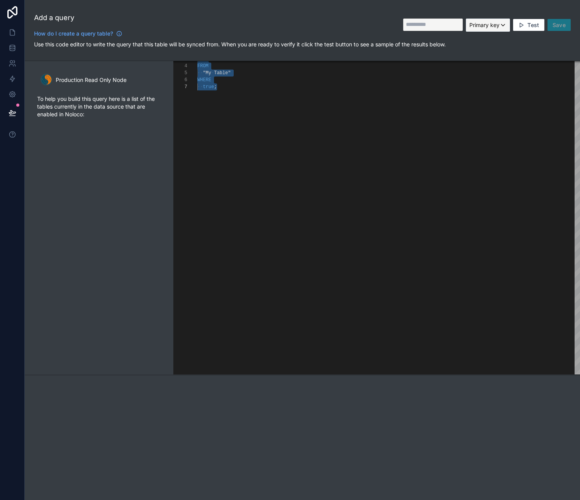
scroll to position [49, 131]
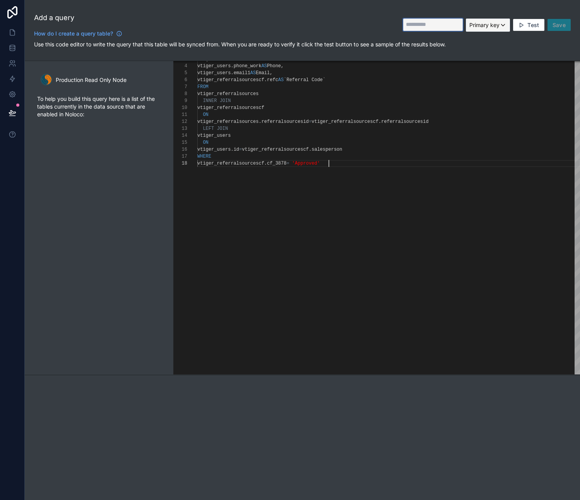
click at [435, 21] on input "text" at bounding box center [433, 25] width 60 height 12
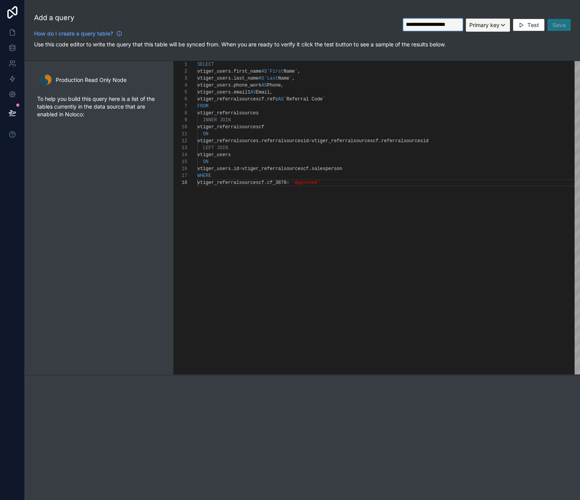
type input "**********"
click at [548, 24] on div "**********" at bounding box center [486, 24] width 167 height 25
click at [532, 26] on span "Test" at bounding box center [533, 25] width 12 height 7
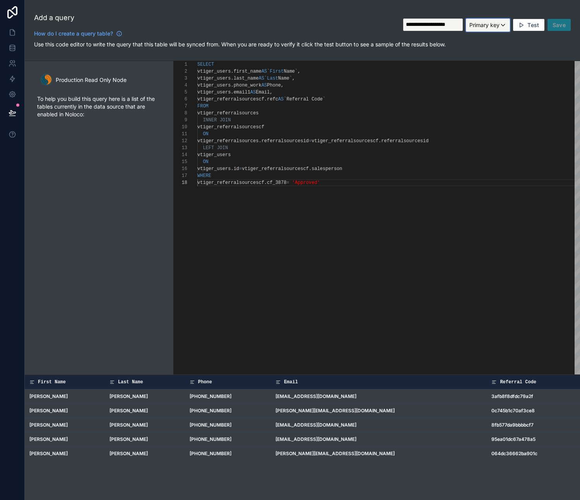
click at [495, 24] on span "Primary key" at bounding box center [484, 25] width 30 height 7
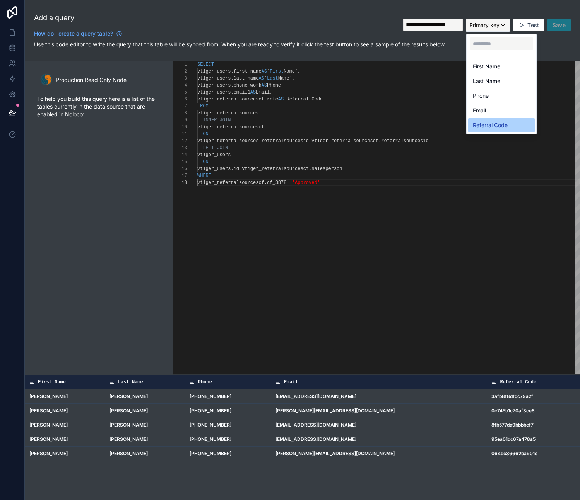
click at [491, 124] on span "Referral Code" at bounding box center [489, 125] width 35 height 9
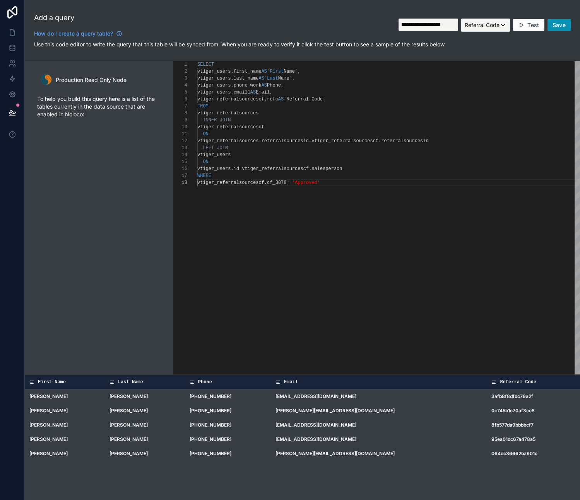
click at [557, 29] on button "Save" at bounding box center [558, 25] width 23 height 12
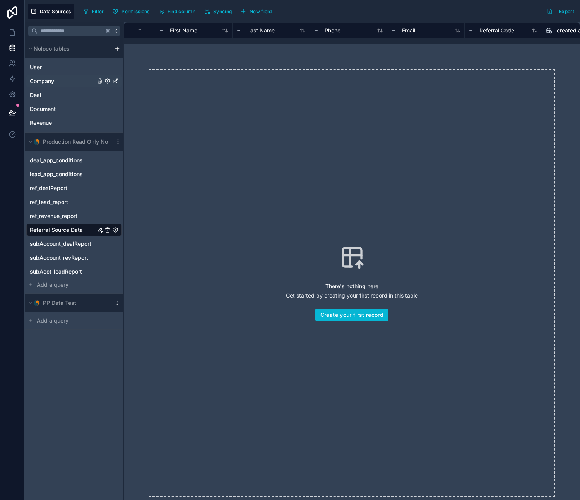
click at [44, 81] on span "Company" at bounding box center [42, 81] width 24 height 8
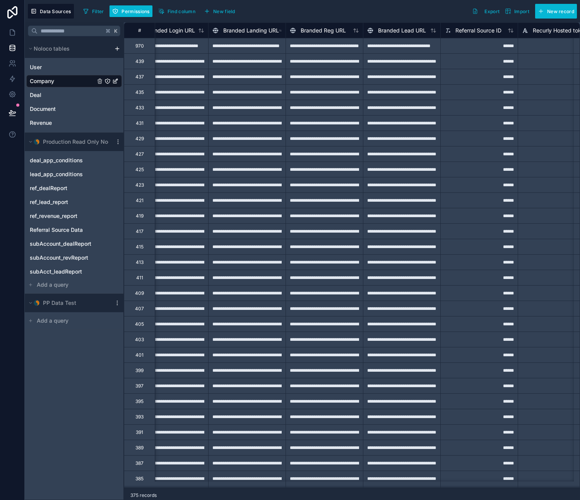
scroll to position [0, 1491]
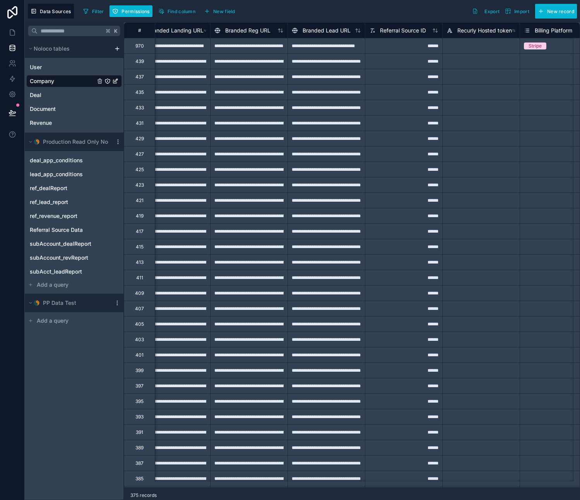
click at [432, 496] on div "375 records" at bounding box center [352, 495] width 456 height 15
click at [100, 229] on icon "Referral Source Data" at bounding box center [100, 230] width 6 height 6
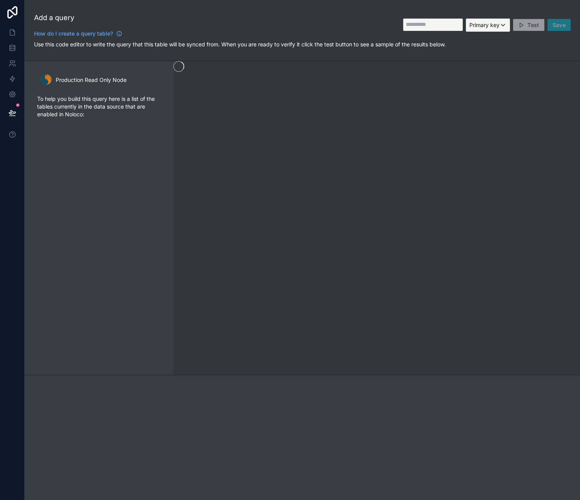
type input "**********"
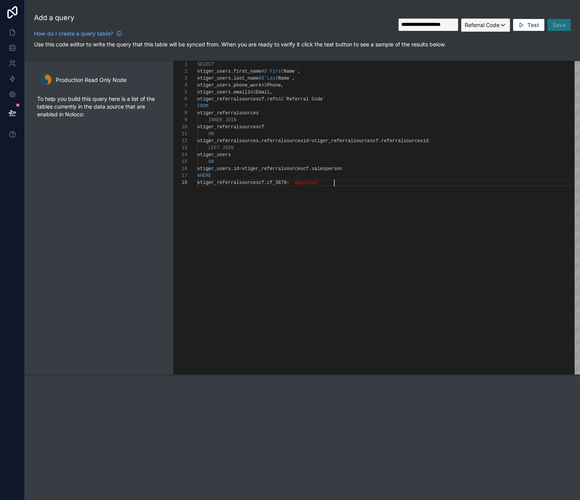
scroll to position [49, 137]
click at [377, 214] on div "SELECT vtiger_users . first_name AS ` First Name` , vtiger_users . last_name AS…" at bounding box center [388, 277] width 382 height 432
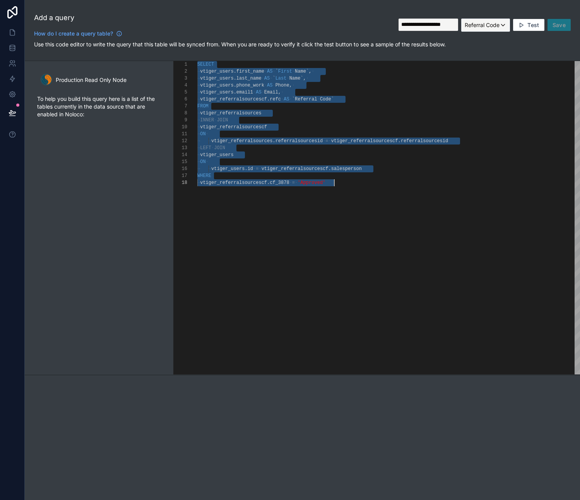
paste textarea "Editor content;Press Alt+F1 for Accessibility Options."
type textarea "**********"
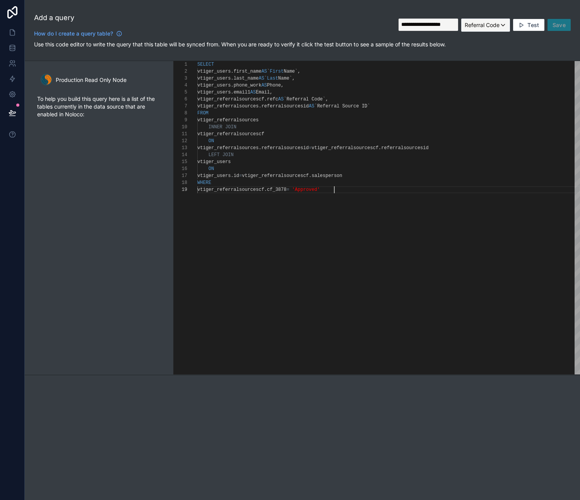
scroll to position [56, 137]
click at [528, 29] on button "Test" at bounding box center [528, 25] width 31 height 12
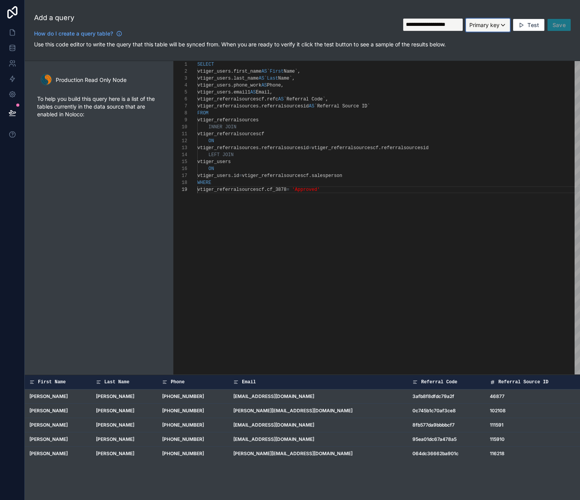
click at [493, 26] on span "Primary key" at bounding box center [484, 25] width 30 height 7
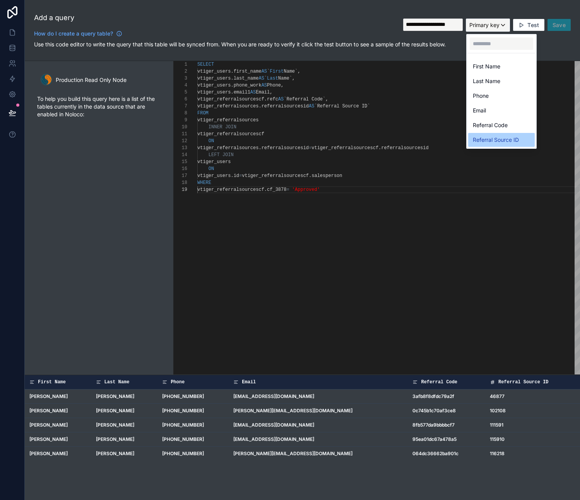
click at [501, 139] on span "Referral Source ID" at bounding box center [495, 139] width 46 height 9
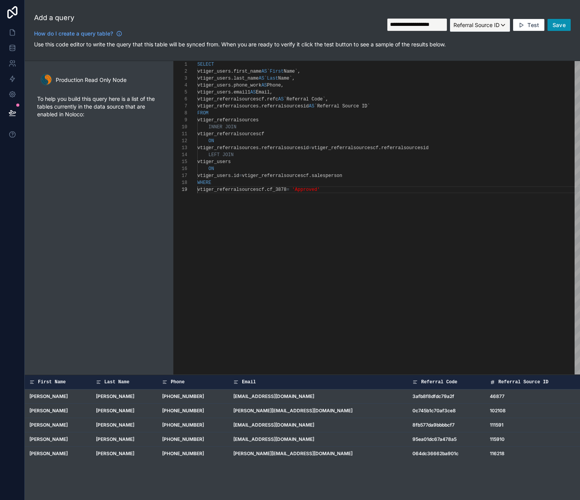
click at [560, 27] on span "Save" at bounding box center [558, 25] width 13 height 7
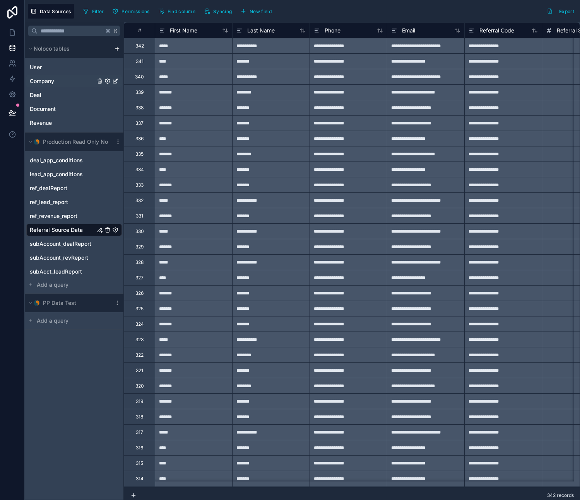
click at [42, 81] on span "Company" at bounding box center [42, 81] width 24 height 8
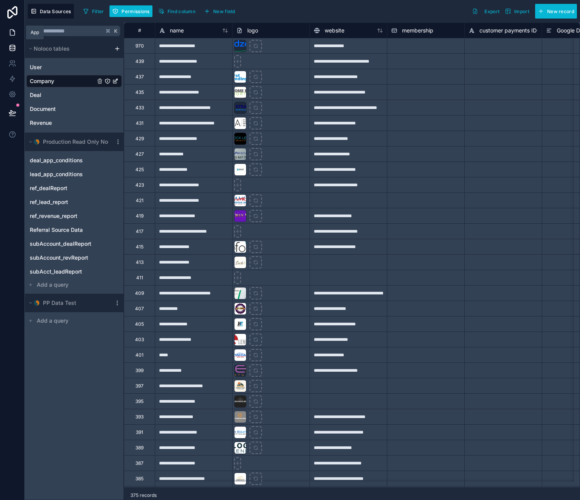
click at [14, 32] on icon at bounding box center [13, 33] width 8 height 8
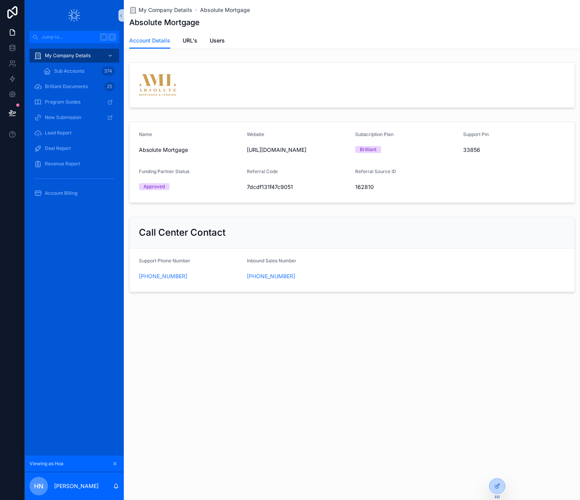
click at [225, 229] on div "Call Center Contact" at bounding box center [352, 233] width 426 height 12
click at [190, 58] on div "My Company Details Absolute Mortgage Absolute Mortgage Account Details Account …" at bounding box center [352, 173] width 456 height 346
click at [340, 92] on div "scrollable content" at bounding box center [352, 85] width 426 height 22
click at [508, 196] on form "Name Absolute Mortgage Website [URL][DOMAIN_NAME] Subscription Plan Brilliant S…" at bounding box center [352, 162] width 445 height 80
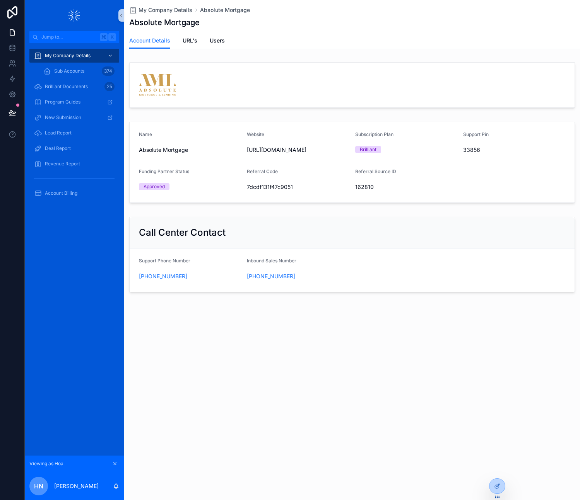
drag, startPoint x: 482, startPoint y: 205, endPoint x: 486, endPoint y: 198, distance: 8.5
click at [482, 205] on div "Name Absolute Mortgage Website [URL][DOMAIN_NAME] Subscription Plan Brilliant S…" at bounding box center [352, 162] width 456 height 89
click at [486, 197] on form "Name Absolute Mortgage Website [URL][DOMAIN_NAME] Subscription Plan Brilliant S…" at bounding box center [352, 162] width 445 height 80
click at [494, 486] on icon at bounding box center [497, 486] width 6 height 6
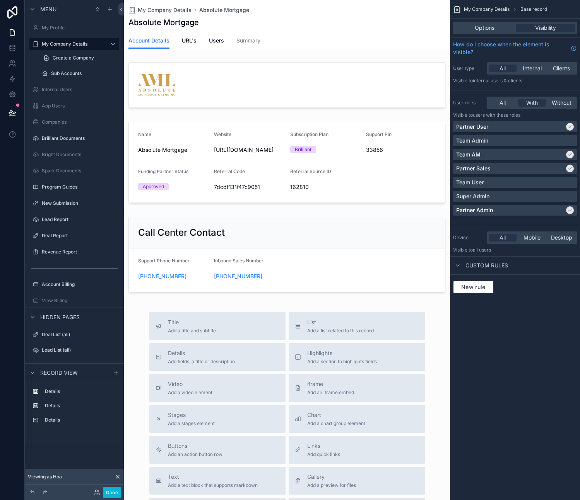
click at [418, 184] on div "scrollable content" at bounding box center [287, 326] width 326 height 653
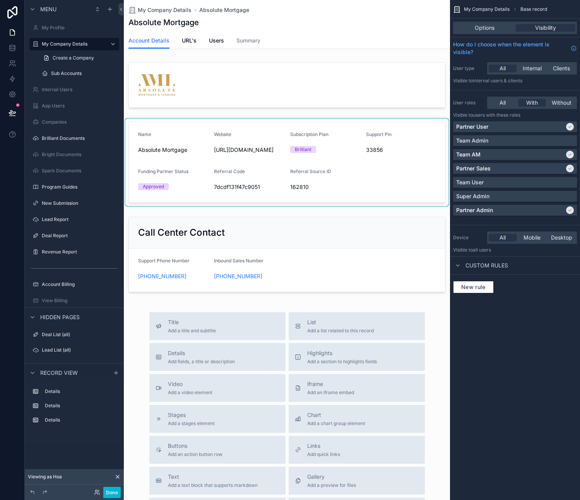
click at [408, 191] on div "scrollable content" at bounding box center [287, 162] width 326 height 89
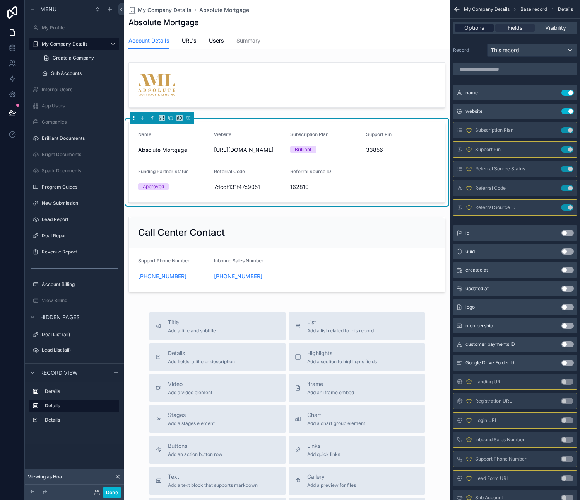
click at [473, 28] on span "Options" at bounding box center [474, 28] width 20 height 8
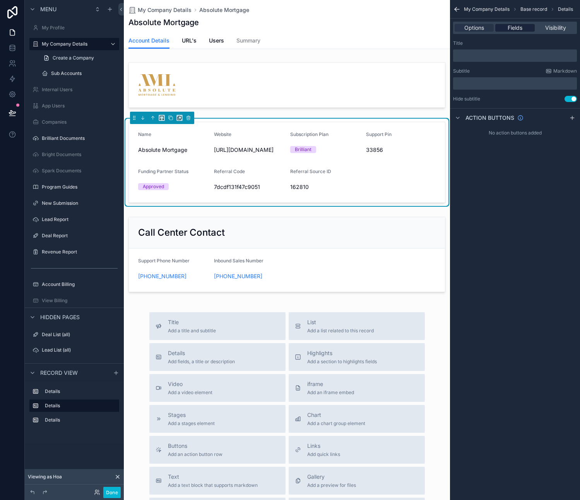
click at [522, 30] on span "Fields" at bounding box center [514, 28] width 15 height 8
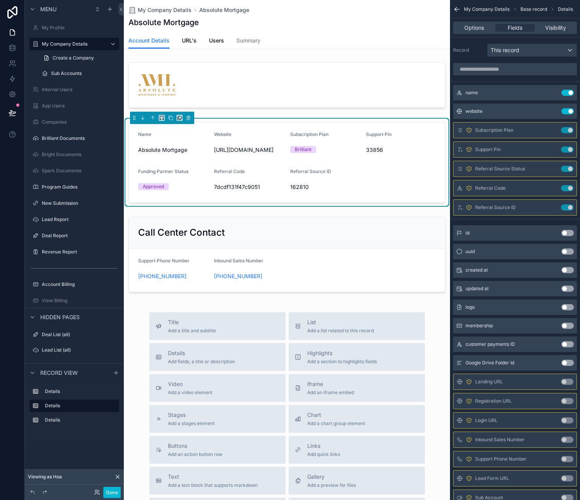
click at [276, 219] on div "Name Absolute Mortgage Website [URL][DOMAIN_NAME] Subscription Plan Brilliant S…" at bounding box center [287, 177] width 326 height 238
click at [52, 329] on div "Deal List (all)" at bounding box center [74, 335] width 87 height 12
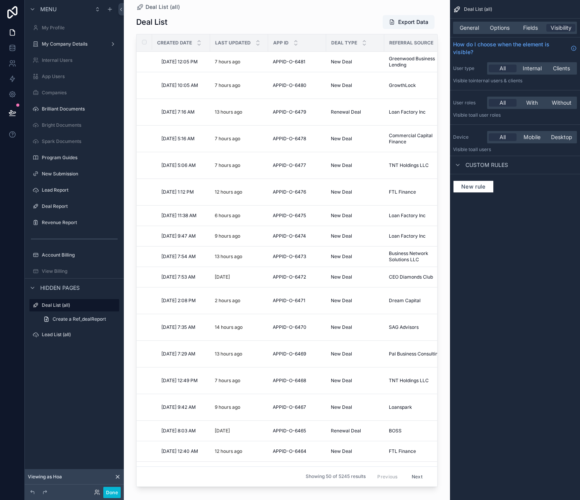
click at [131, 31] on div "scrollable content" at bounding box center [287, 245] width 326 height 491
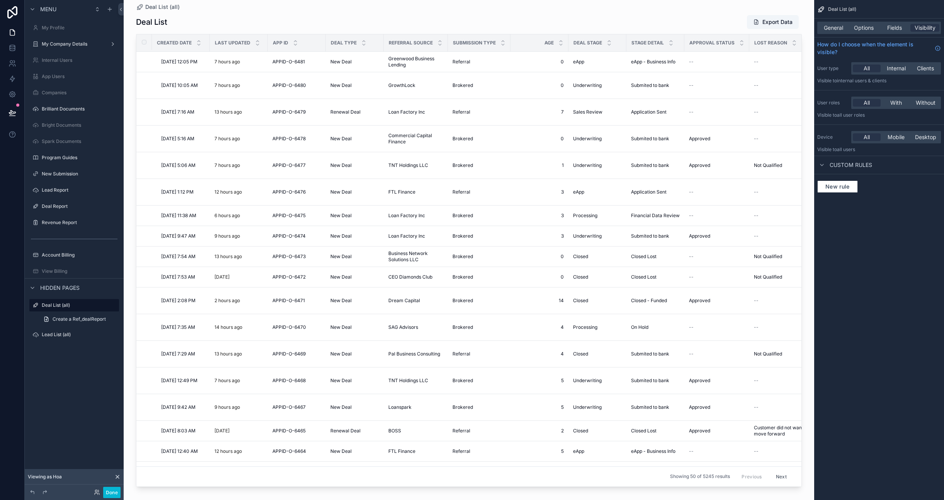
click at [579, 312] on div "Deal List (all) General Options Fields Visibility How do I choose when the elem…" at bounding box center [880, 250] width 130 height 500
click at [579, 25] on span "General" at bounding box center [833, 28] width 19 height 8
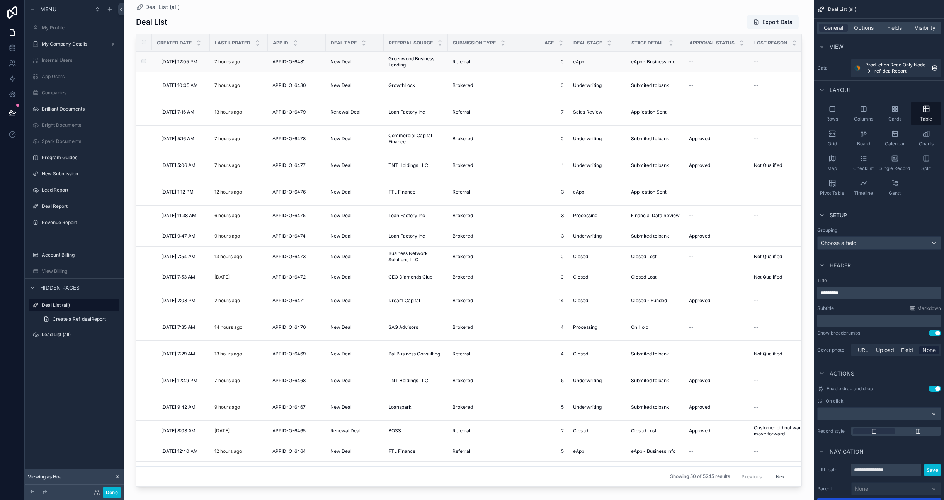
click at [579, 62] on div "--" at bounding box center [717, 62] width 56 height 6
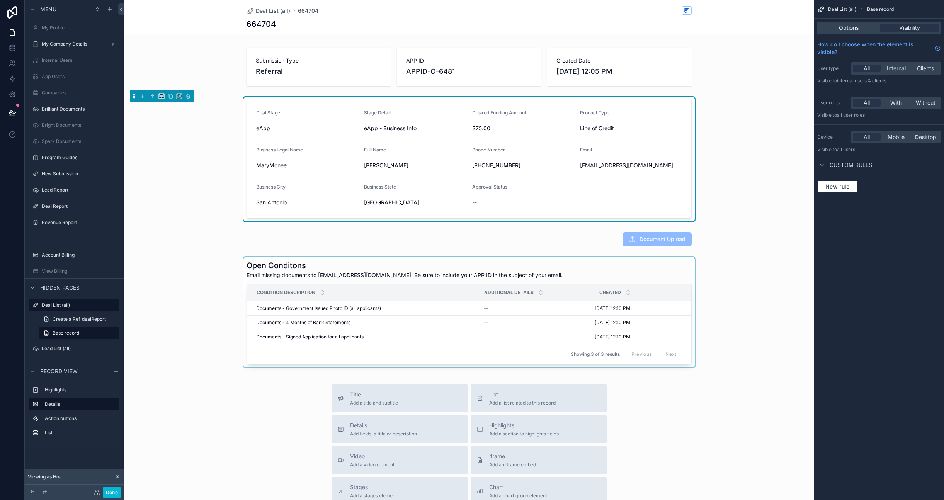
click at [410, 303] on div "scrollable content" at bounding box center [469, 312] width 691 height 112
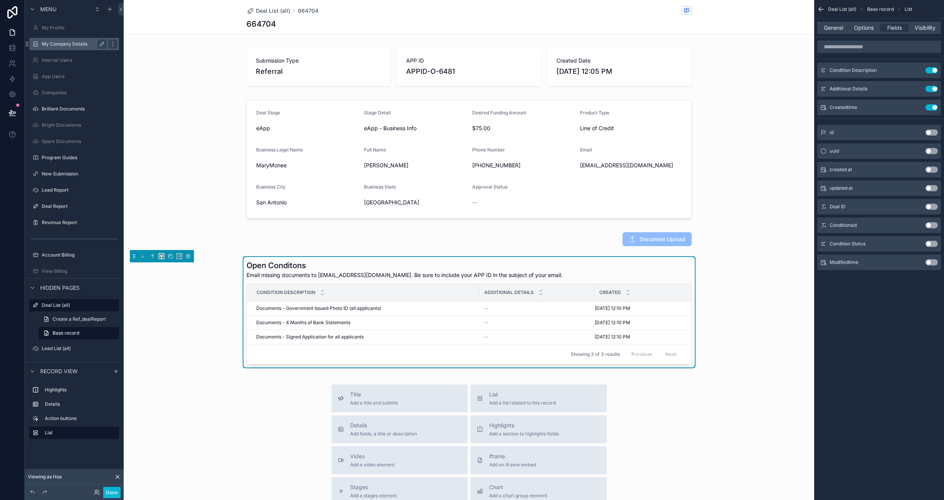
click at [54, 42] on label "My Company Details" at bounding box center [73, 44] width 62 height 6
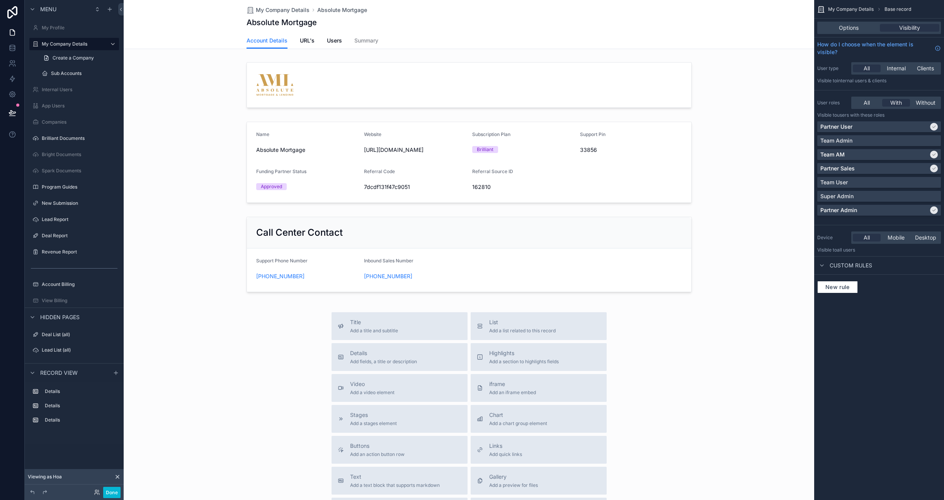
click at [579, 290] on div "scrollable content" at bounding box center [469, 326] width 691 height 653
drag, startPoint x: 525, startPoint y: 356, endPoint x: 565, endPoint y: 284, distance: 82.2
click at [579, 217] on div "My Company Details Absolute Mortgage Absolute Mortgage Account Details Account …" at bounding box center [469, 326] width 691 height 653
click at [517, 350] on span "Highlights" at bounding box center [524, 353] width 70 height 8
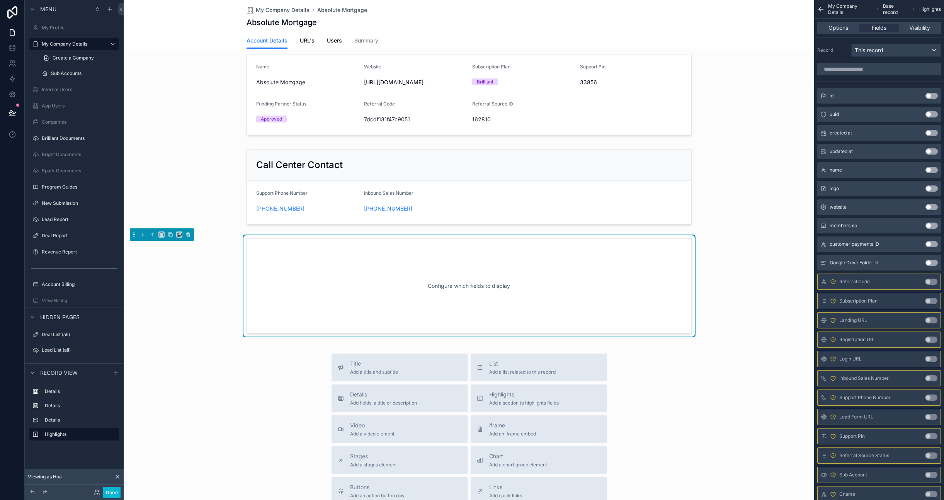
scroll to position [104, 0]
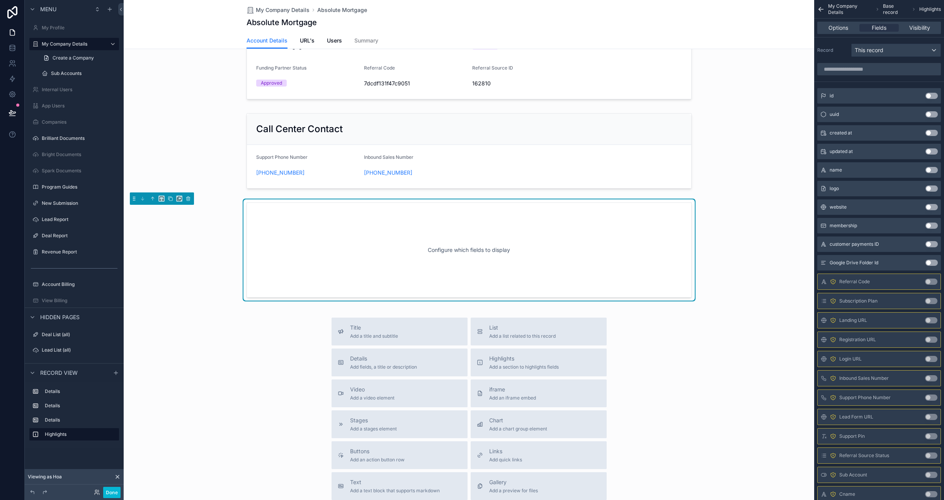
click at [579, 244] on div "Configure which fields to display" at bounding box center [469, 250] width 420 height 70
click at [579, 50] on div "This record" at bounding box center [896, 50] width 89 height 12
click at [579, 70] on div "scrollable content" at bounding box center [469, 58] width 691 height 89
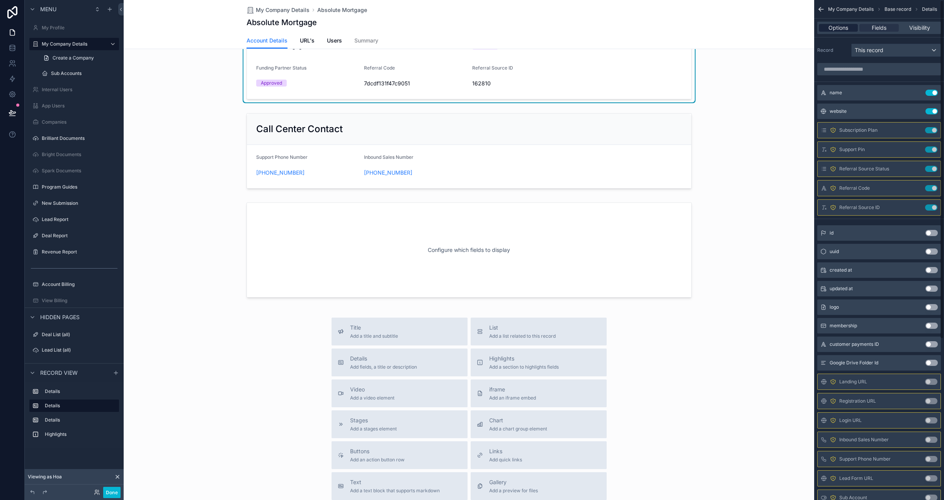
click at [579, 29] on span "Options" at bounding box center [839, 28] width 20 height 8
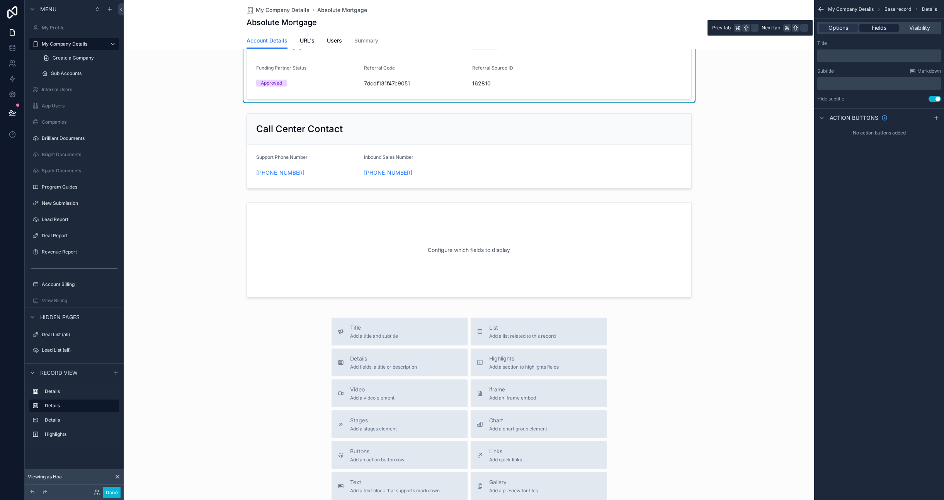
click at [579, 27] on span "Fields" at bounding box center [879, 28] width 15 height 8
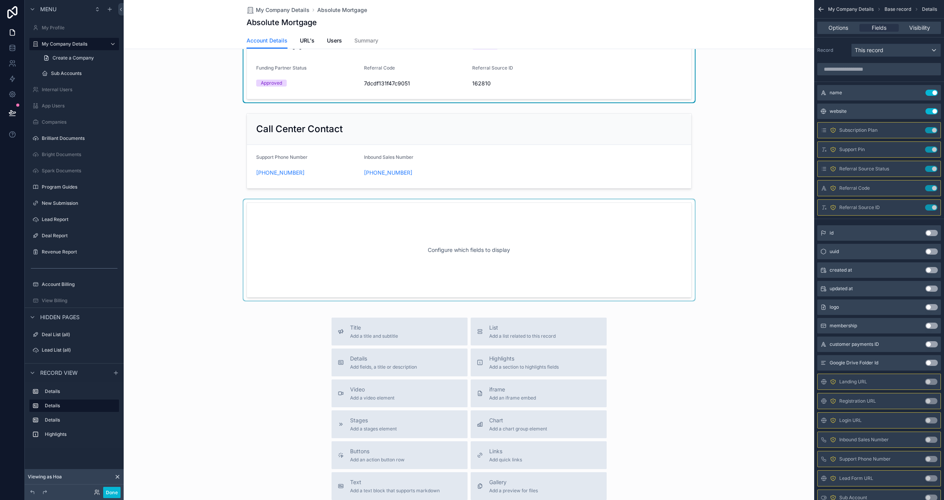
click at [579, 213] on div "scrollable content" at bounding box center [469, 250] width 691 height 103
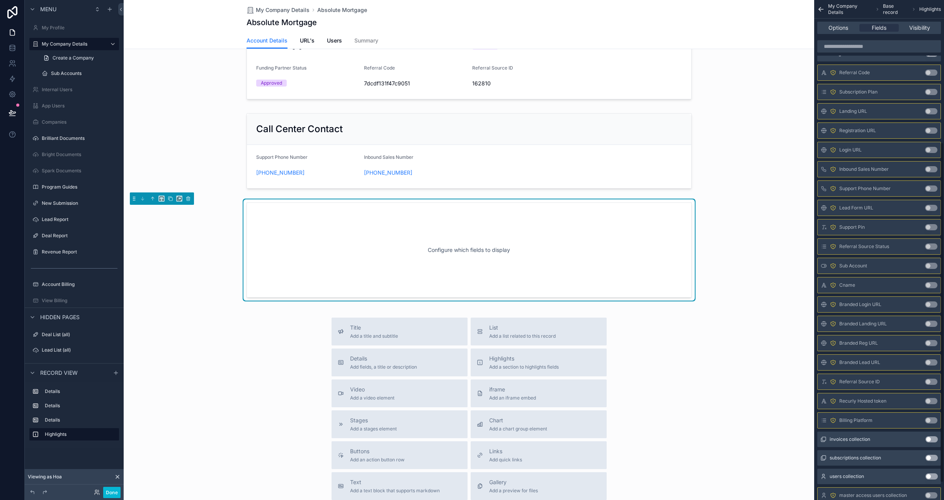
scroll to position [0, 0]
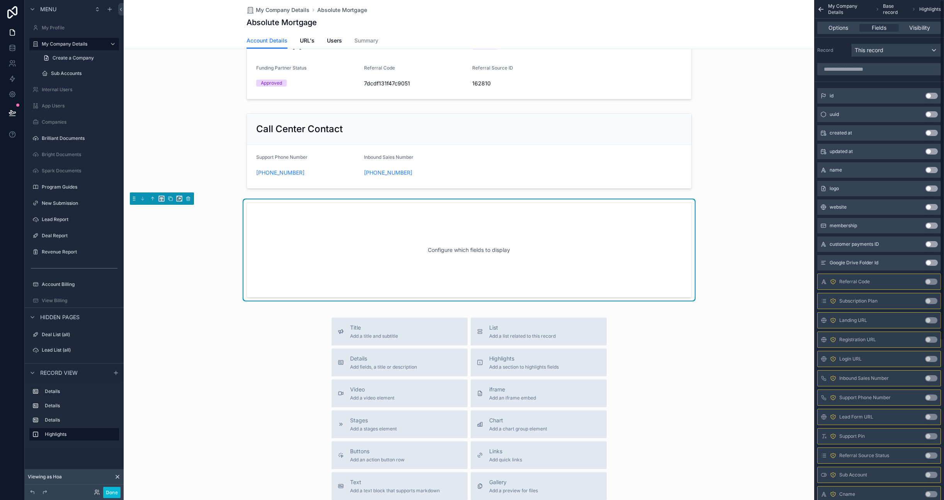
click at [579, 50] on div "This record" at bounding box center [896, 50] width 89 height 12
click at [579, 50] on div "scrollable content" at bounding box center [472, 250] width 944 height 500
click at [579, 227] on div "Configure which fields to display" at bounding box center [469, 250] width 420 height 70
click at [188, 198] on icon "scrollable content" at bounding box center [188, 198] width 5 height 5
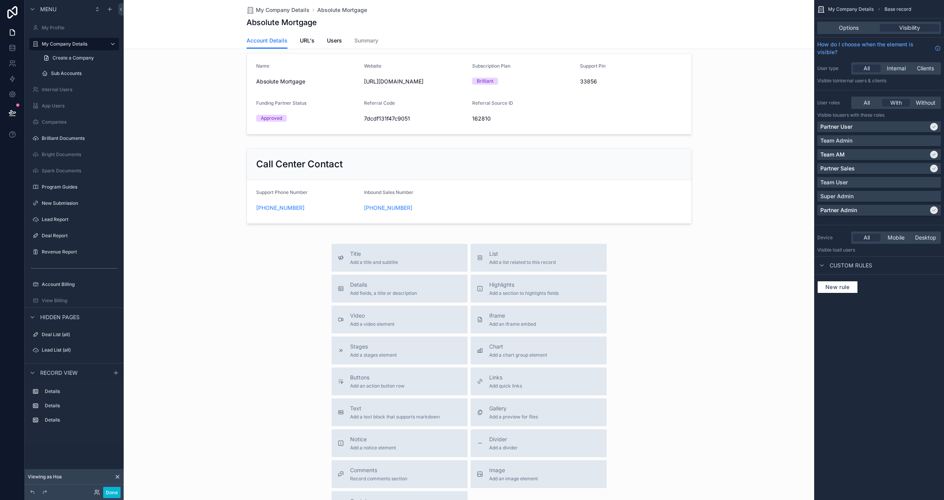
scroll to position [36, 0]
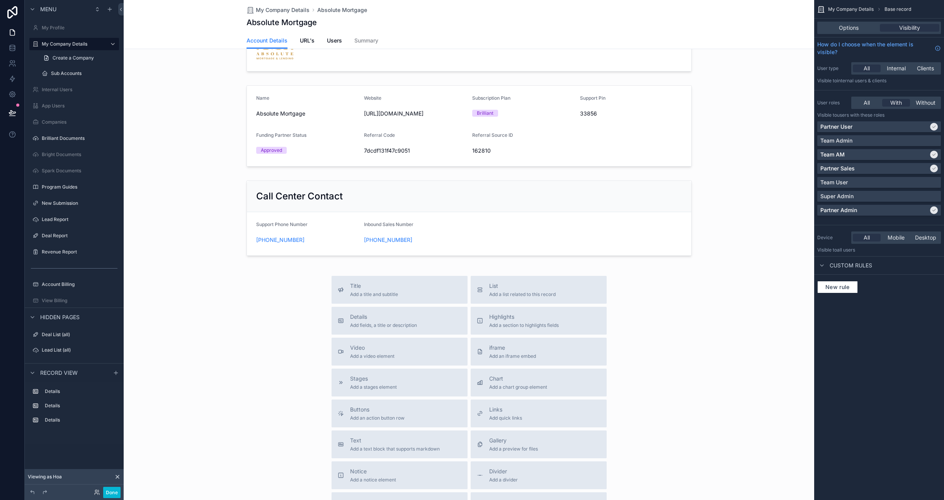
click at [463, 227] on div "scrollable content" at bounding box center [469, 290] width 691 height 653
click at [460, 203] on div "scrollable content" at bounding box center [469, 218] width 691 height 83
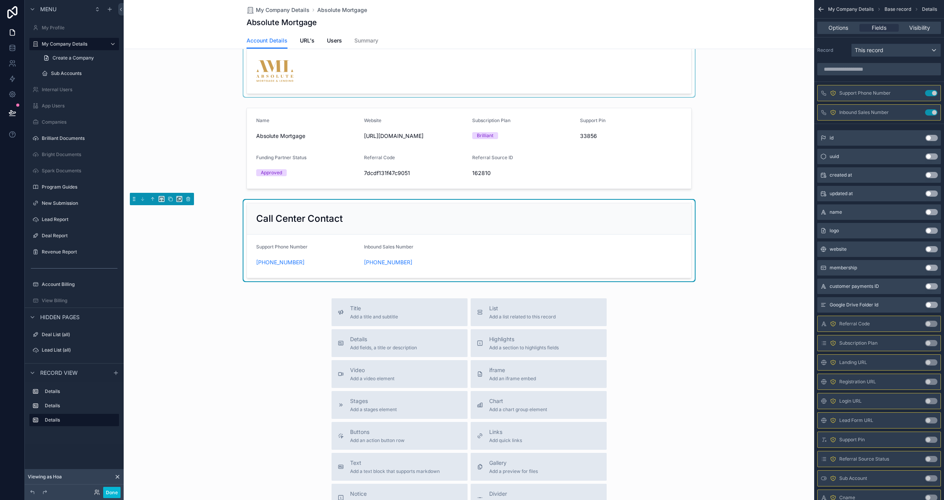
scroll to position [0, 0]
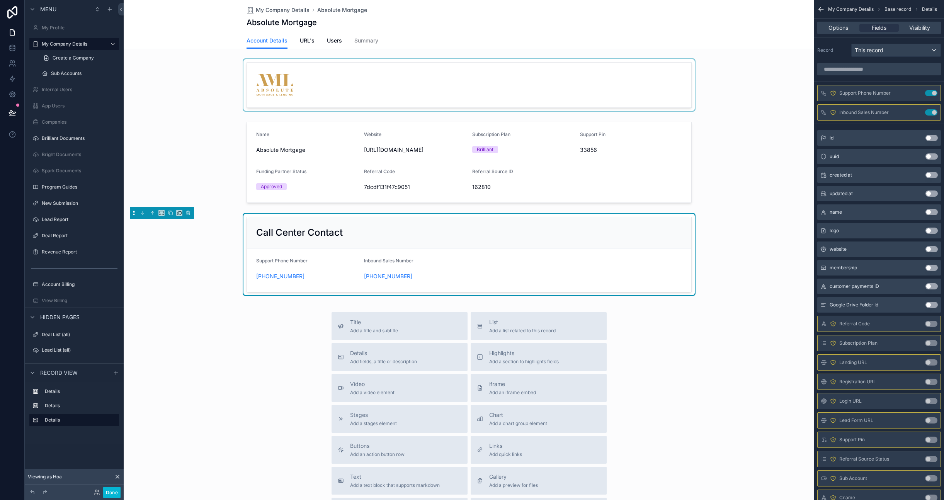
click at [403, 74] on div "scrollable content" at bounding box center [469, 84] width 691 height 53
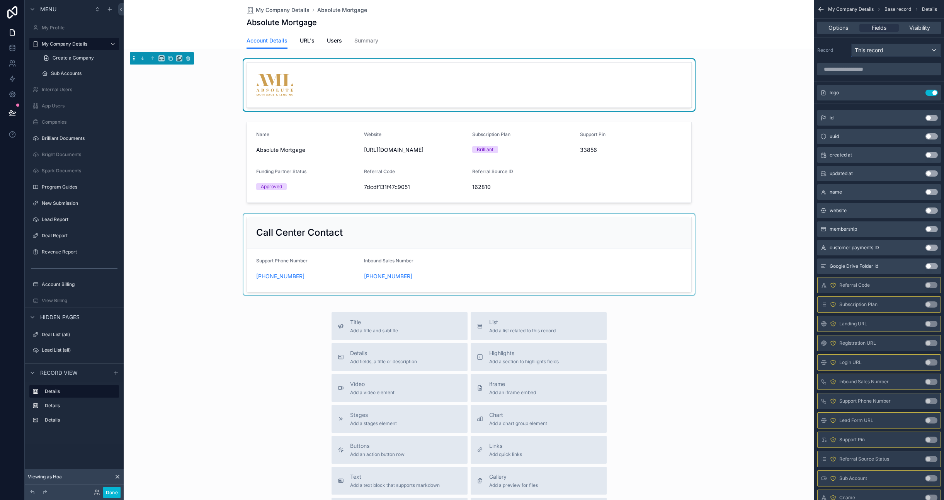
click at [579, 53] on div "This record" at bounding box center [896, 50] width 89 height 12
click at [579, 55] on div "scrollable content" at bounding box center [472, 250] width 944 height 500
click at [579, 180] on div "scrollable content" at bounding box center [469, 162] width 691 height 89
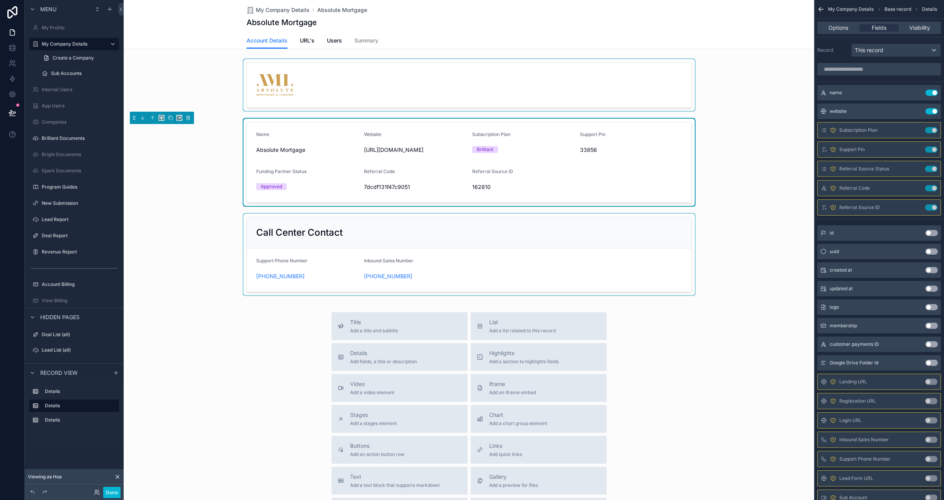
click at [182, 220] on div "scrollable content" at bounding box center [469, 254] width 691 height 83
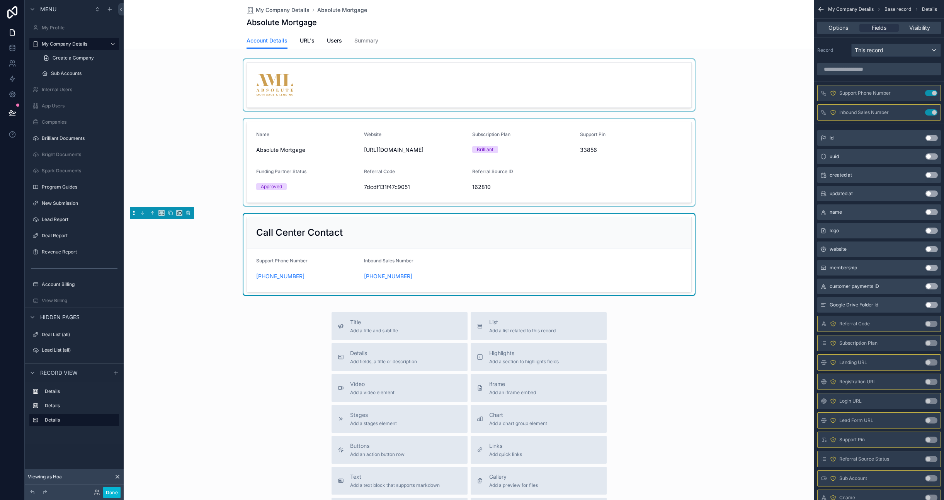
click at [376, 19] on div "Absolute Mortgage" at bounding box center [469, 22] width 445 height 11
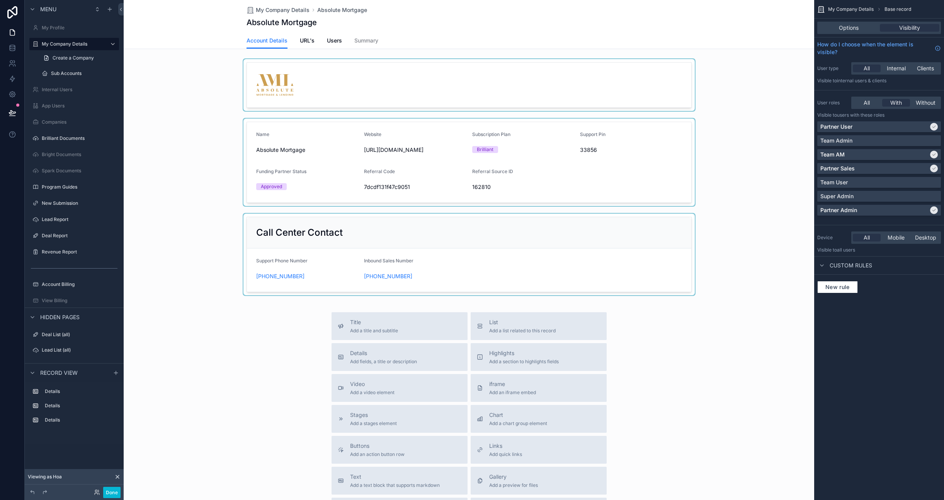
click at [396, 39] on div "Account Details URL's Users Summary" at bounding box center [469, 40] width 445 height 16
click at [10, 47] on icon at bounding box center [12, 46] width 5 height 2
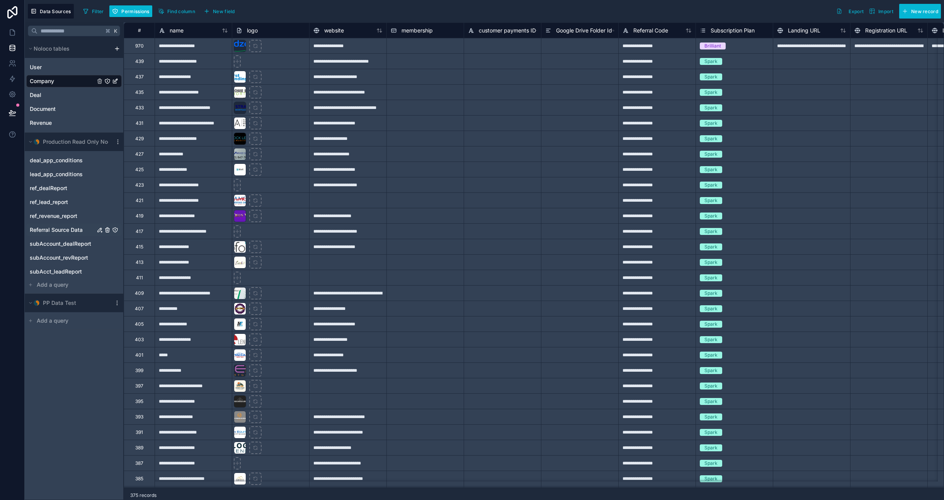
click at [62, 232] on span "Referral Source Data" at bounding box center [56, 230] width 53 height 8
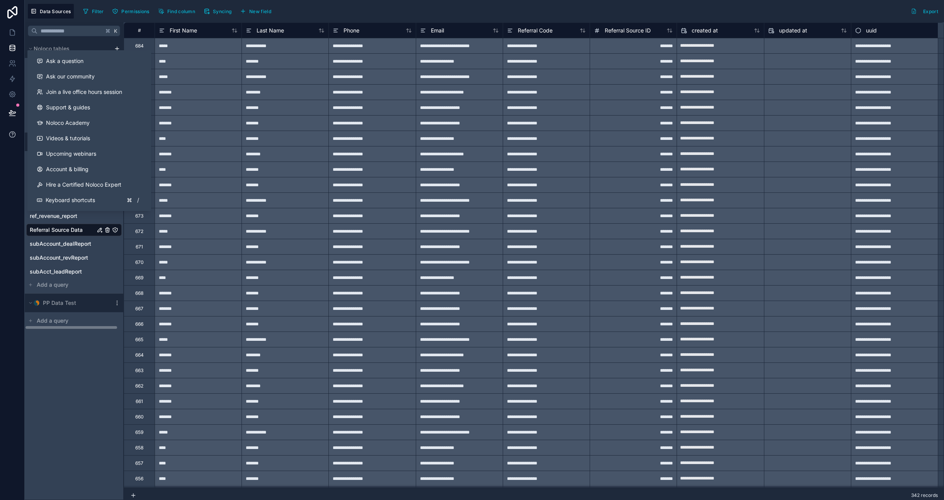
click at [6, 130] on button at bounding box center [12, 135] width 24 height 22
click at [77, 62] on span "Ask a question" at bounding box center [65, 61] width 38 height 8
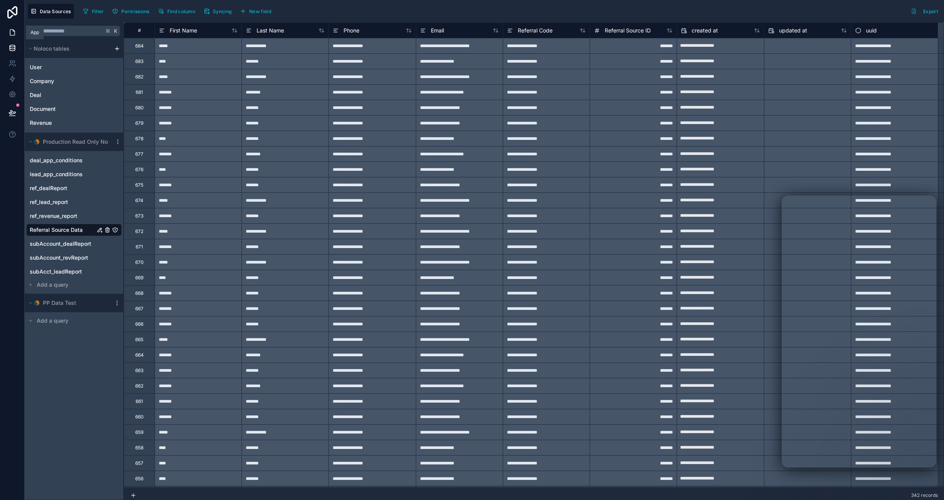
click at [13, 33] on icon at bounding box center [13, 33] width 8 height 8
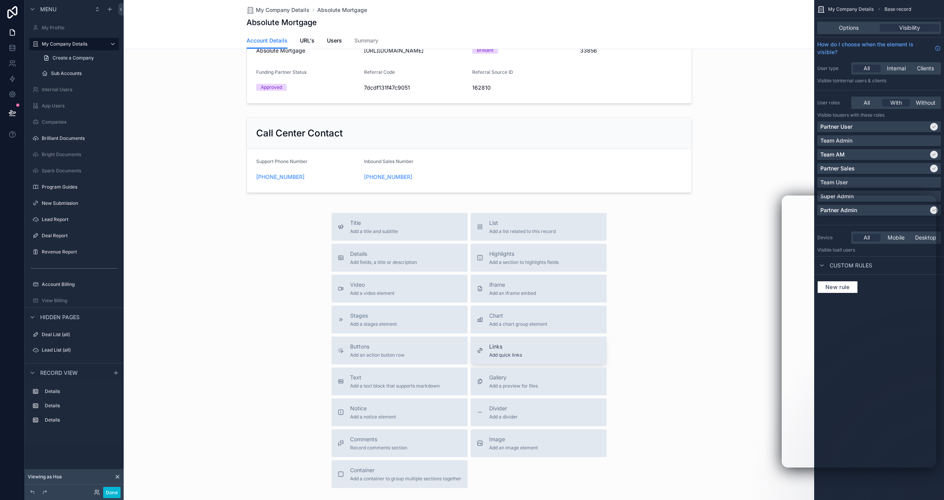
scroll to position [114, 0]
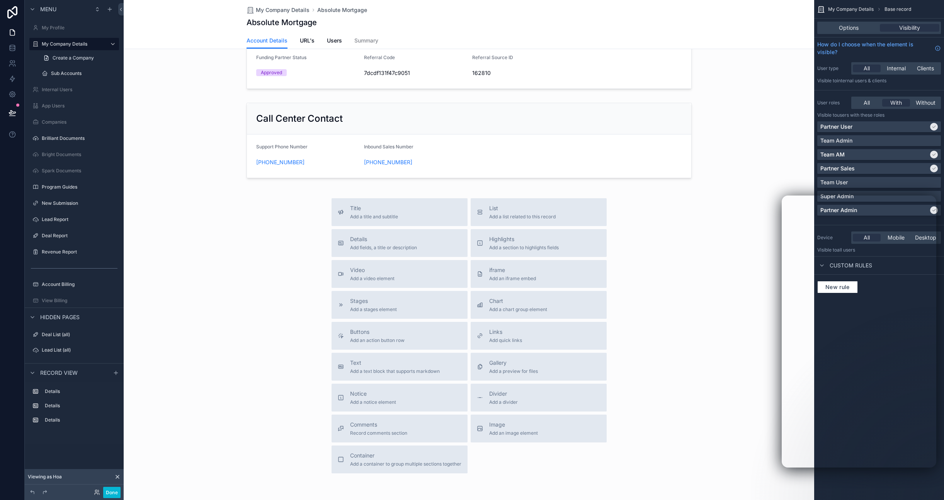
click at [579, 341] on div "Title Add a title and subtitle List Add a list related to this record Details A…" at bounding box center [469, 335] width 691 height 283
click at [307, 248] on div "Title Add a title and subtitle List Add a list related to this record Details A…" at bounding box center [469, 335] width 691 height 283
click at [579, 405] on div "Title Add a title and subtitle List Add a list related to this record Details A…" at bounding box center [469, 335] width 691 height 283
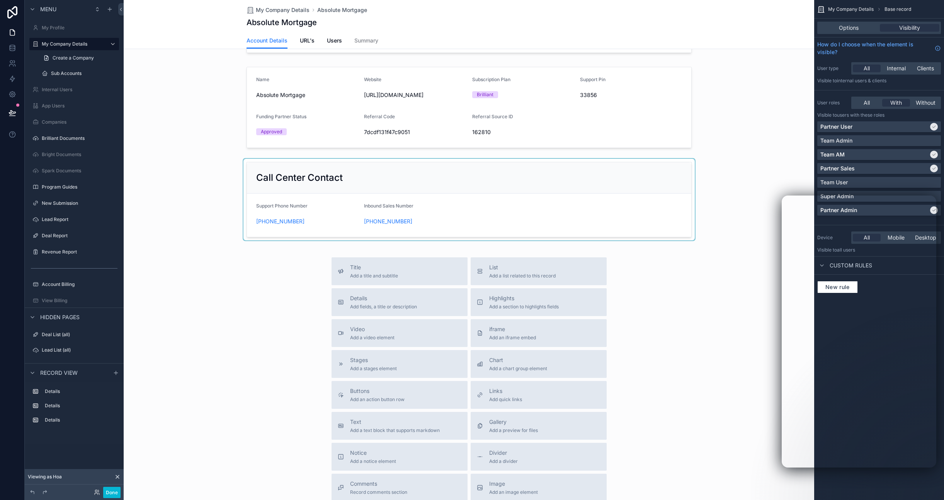
scroll to position [53, 0]
click at [462, 215] on div "scrollable content" at bounding box center [469, 201] width 691 height 83
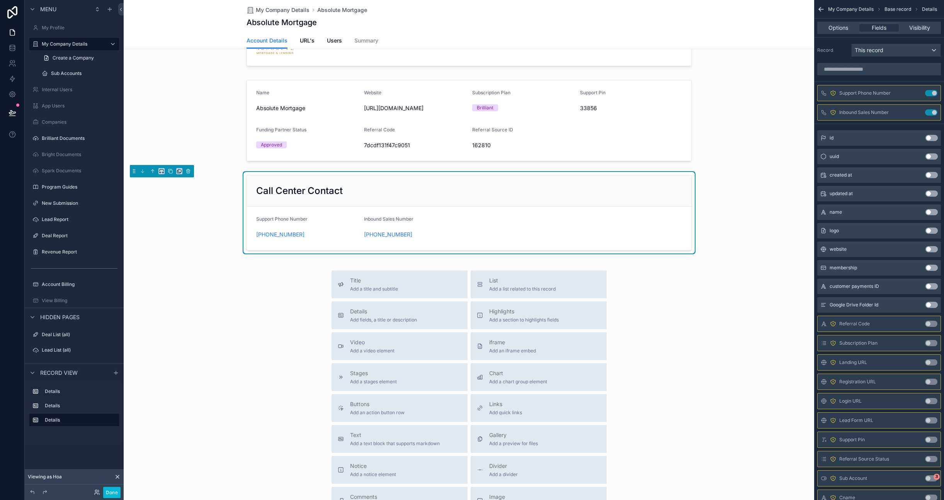
scroll to position [40, 0]
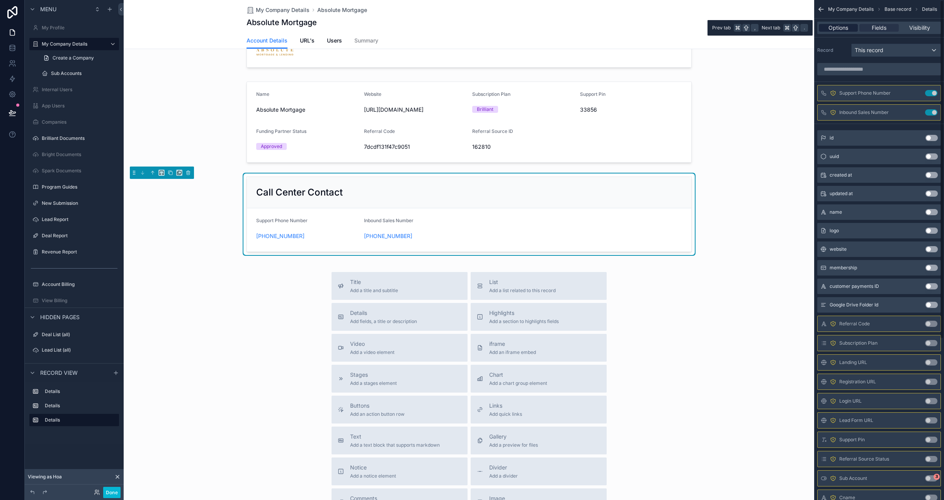
click at [579, 28] on span "Options" at bounding box center [839, 28] width 20 height 8
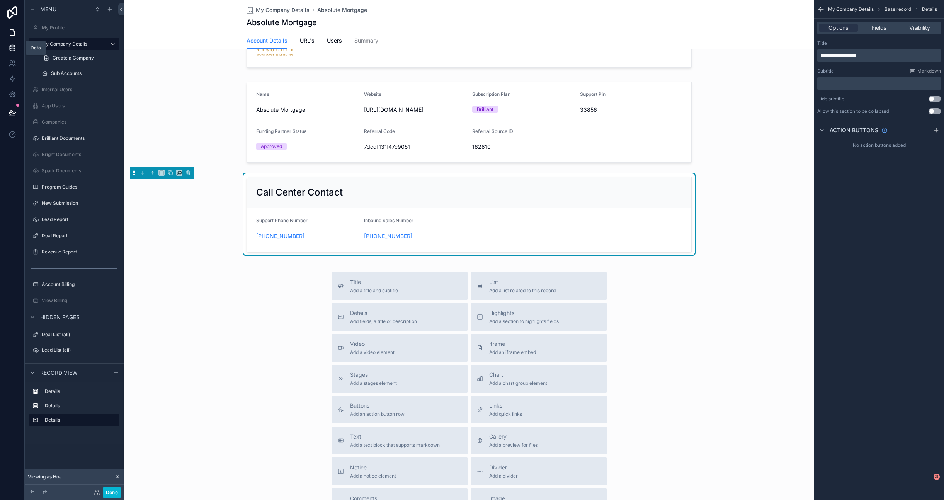
click at [16, 45] on icon at bounding box center [13, 48] width 8 height 8
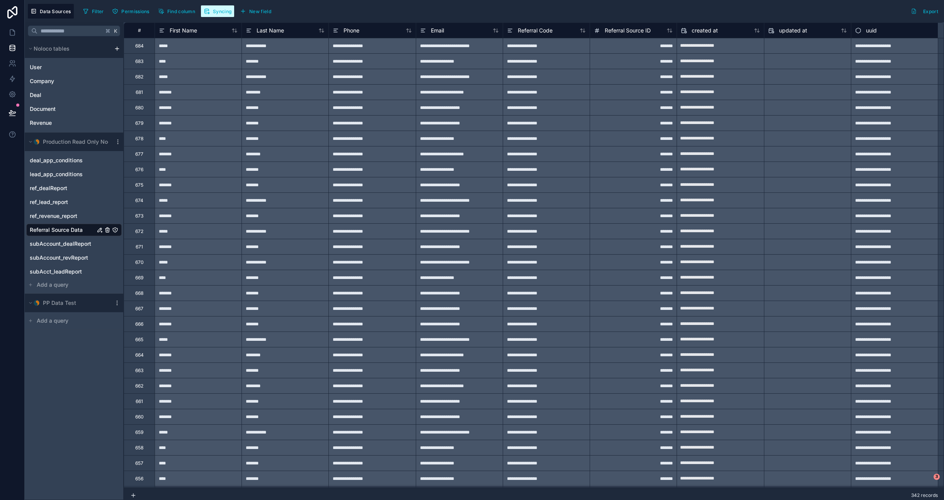
click at [223, 13] on span "Syncing" at bounding box center [222, 12] width 19 height 6
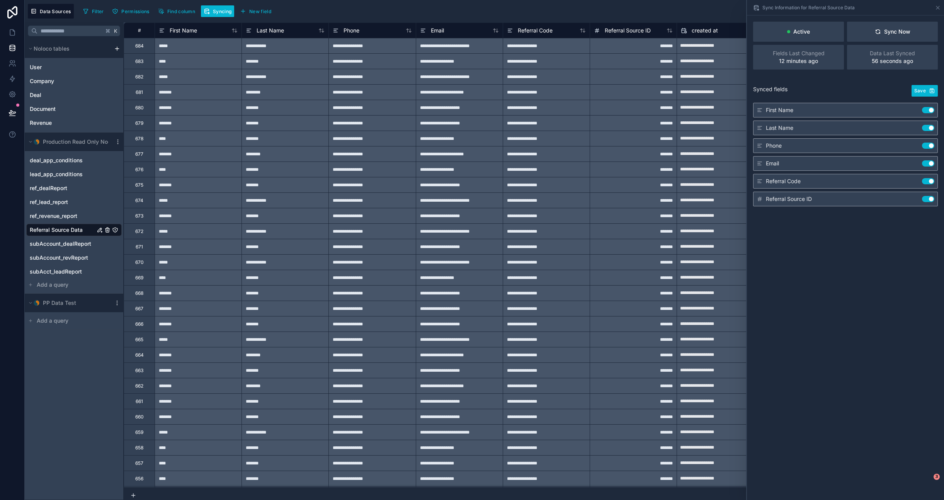
click at [579, 2] on div "Data Sources Filter Permissions Find column Syncing New field Export" at bounding box center [485, 11] width 920 height 22
click at [255, 12] on span "New field" at bounding box center [260, 12] width 22 height 6
click at [579, 6] on icon at bounding box center [938, 8] width 6 height 6
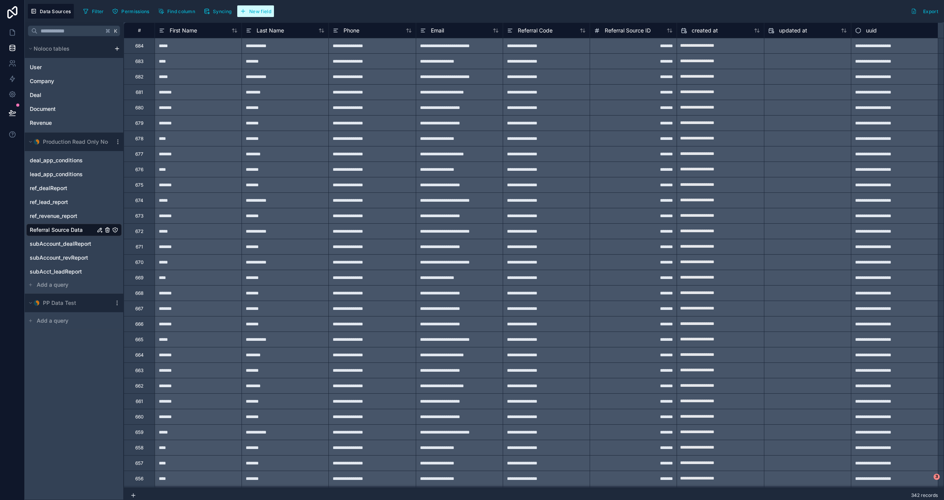
click at [270, 10] on span "New field" at bounding box center [260, 12] width 22 height 6
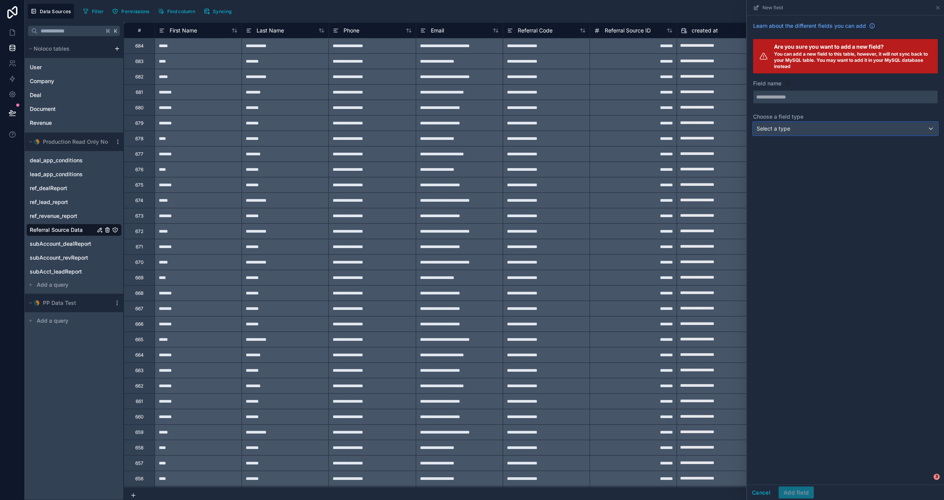
click at [579, 127] on span "Select a type" at bounding box center [774, 128] width 34 height 7
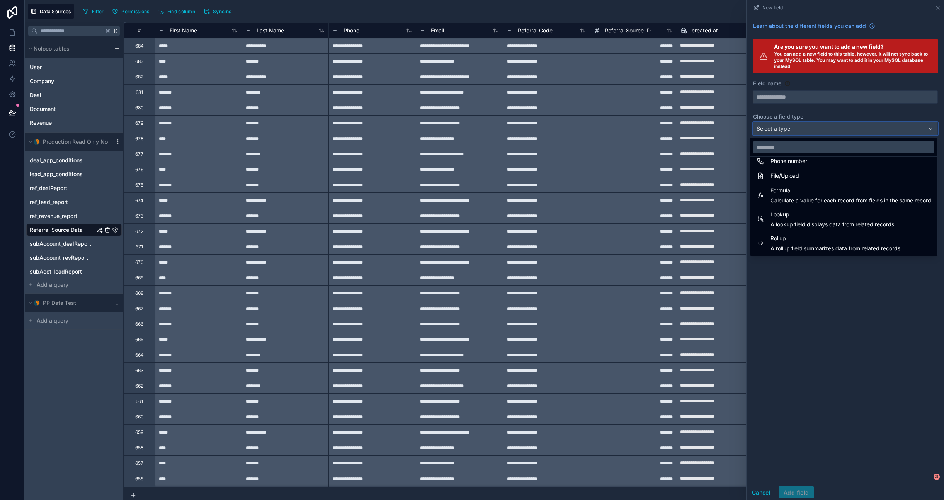
scroll to position [200, 0]
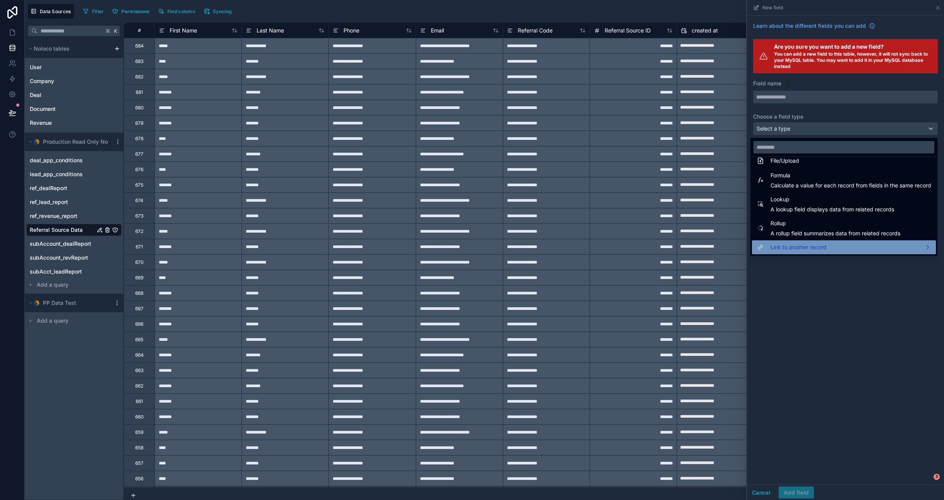
click at [579, 248] on span "Link to another record" at bounding box center [799, 247] width 56 height 9
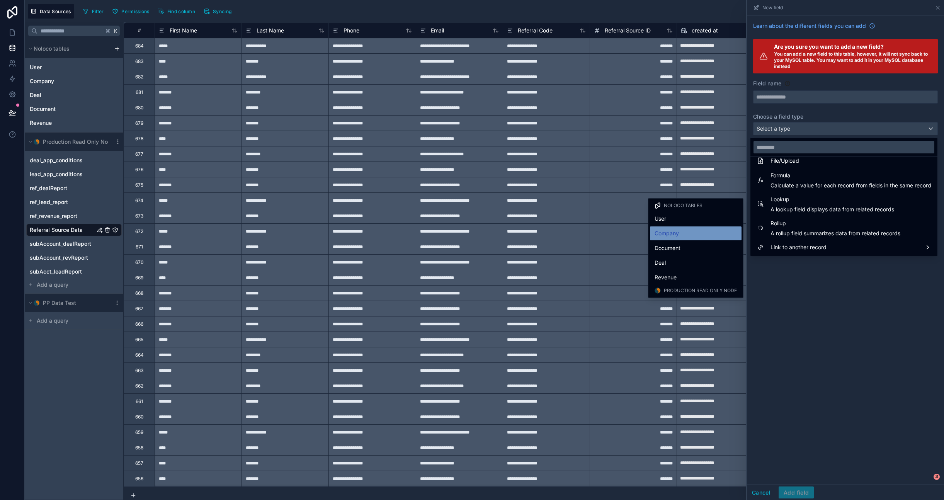
click at [579, 231] on span "Company" at bounding box center [667, 233] width 24 height 9
type input "*******"
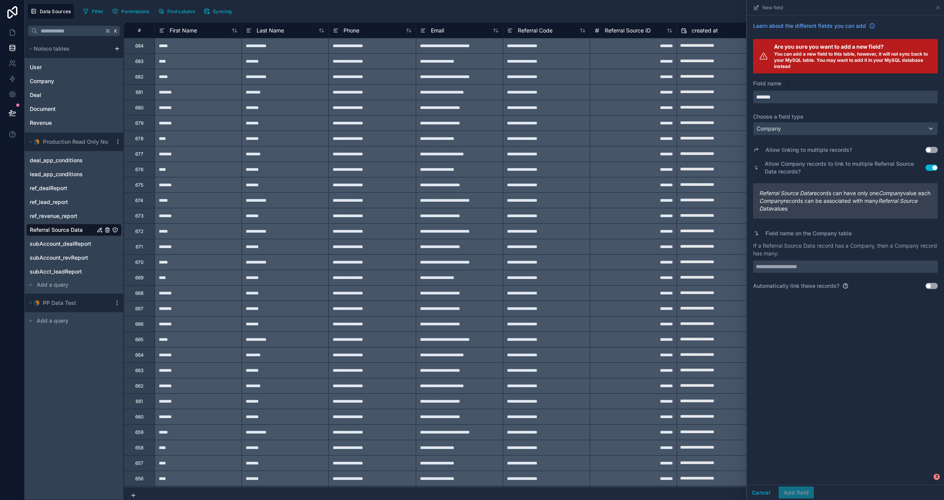
click at [579, 197] on span "Referral Source Data records can have only one Company value each" at bounding box center [846, 193] width 172 height 8
click at [579, 237] on label "Field name on the Company table" at bounding box center [809, 234] width 86 height 8
click at [579, 273] on input "text" at bounding box center [845, 267] width 185 height 12
drag, startPoint x: 786, startPoint y: 251, endPoint x: 764, endPoint y: 237, distance: 26.0
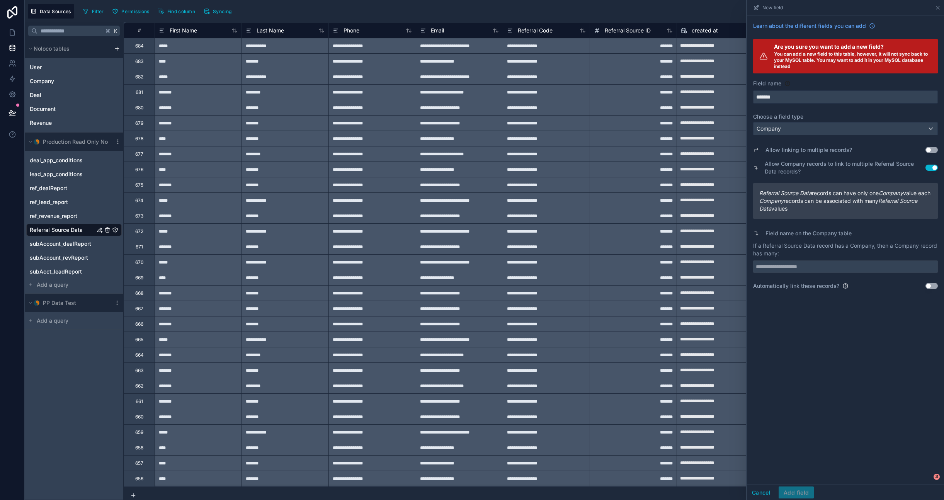
click at [579, 249] on p "If a Referral Source Data record has a Company, then a Company record has many:" at bounding box center [845, 249] width 185 height 15
click at [579, 235] on icon at bounding box center [756, 233] width 3 height 3
click at [579, 237] on icon at bounding box center [756, 233] width 6 height 6
click at [579, 237] on label "Field name on the Company table" at bounding box center [809, 234] width 86 height 8
click at [579, 239] on div "Field name on the Company table" at bounding box center [845, 233] width 185 height 11
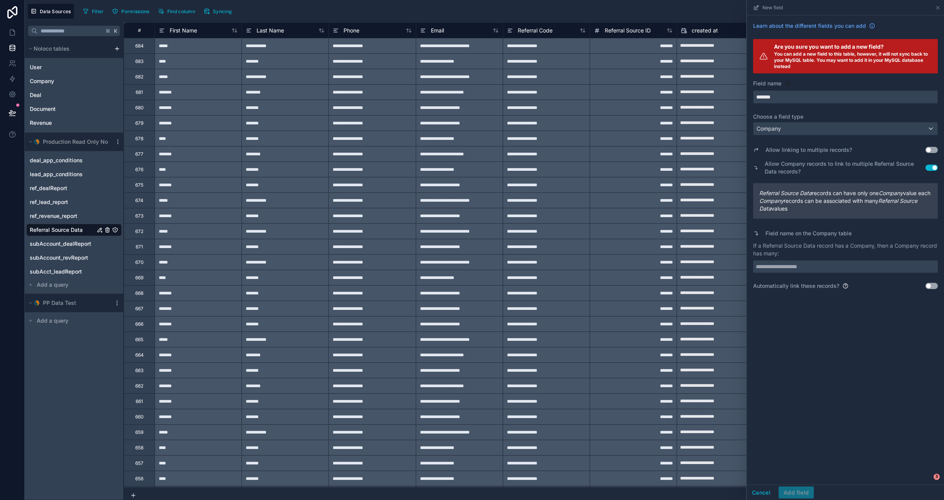
click at [579, 257] on p "If a Referral Source Data record has a Company, then a Company record has many:" at bounding box center [845, 249] width 185 height 15
drag, startPoint x: 806, startPoint y: 264, endPoint x: 801, endPoint y: 267, distance: 5.9
click at [579, 257] on p "If a Referral Source Data record has a Company, then a Company record has many:" at bounding box center [845, 249] width 185 height 15
click at [579, 273] on input "text" at bounding box center [845, 267] width 185 height 12
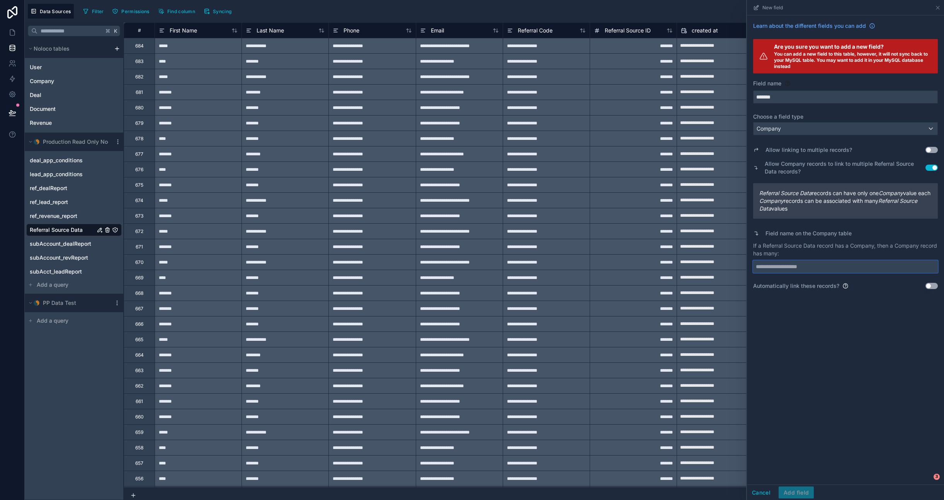
click at [579, 273] on input "text" at bounding box center [845, 267] width 185 height 12
click at [579, 272] on input "text" at bounding box center [845, 267] width 185 height 12
click at [579, 130] on div "Company" at bounding box center [846, 129] width 184 height 12
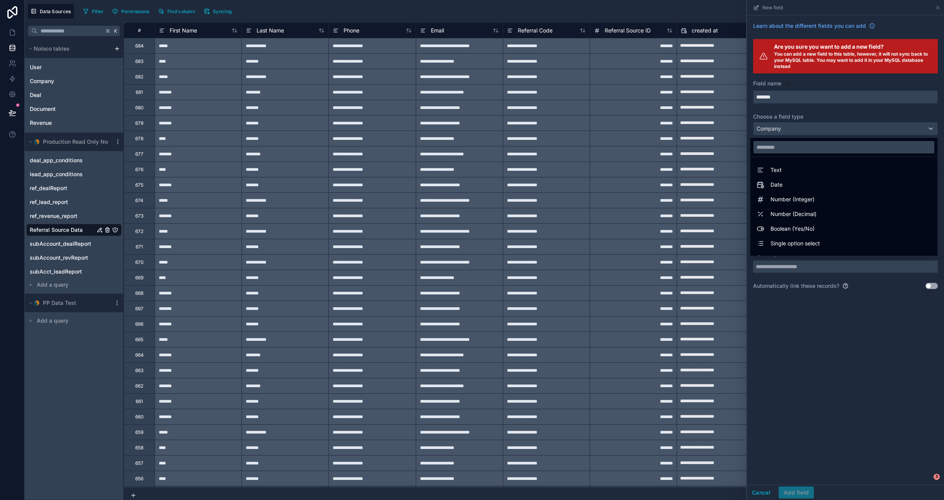
click at [579, 112] on div at bounding box center [845, 250] width 197 height 500
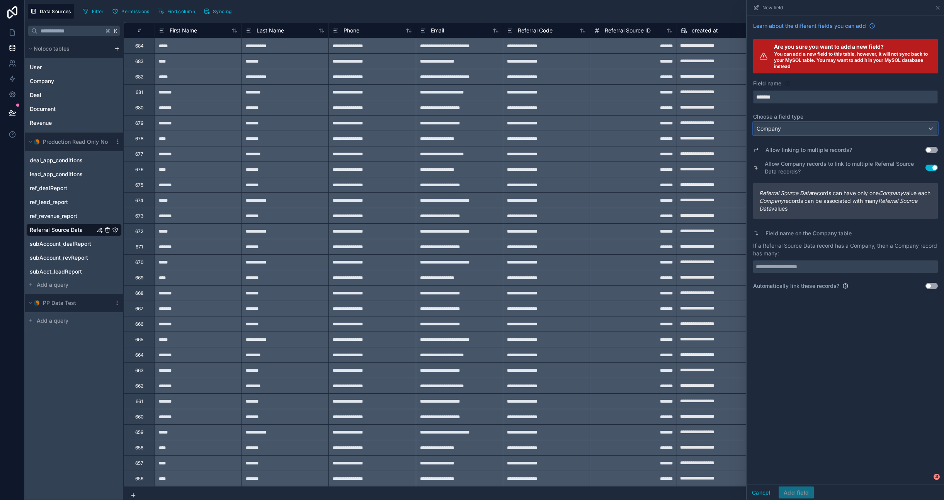
click at [579, 127] on div "Company" at bounding box center [846, 129] width 184 height 12
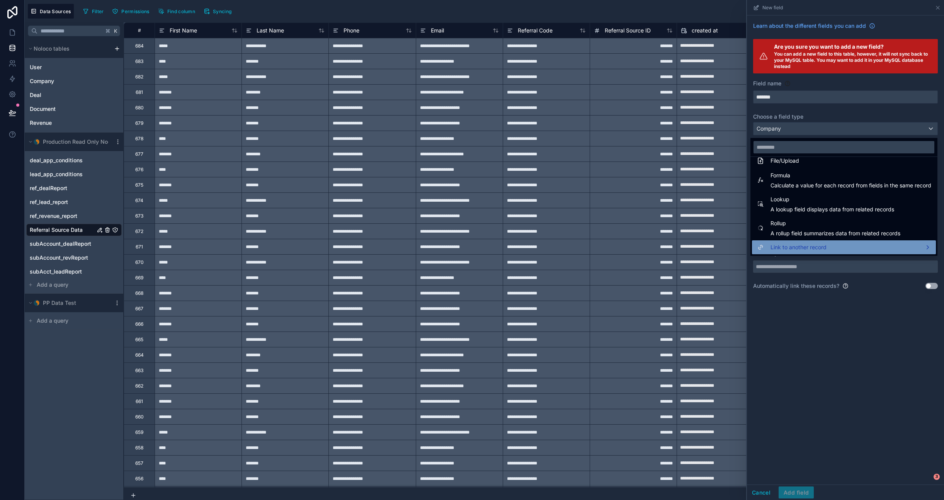
click at [579, 243] on span "Link to another record" at bounding box center [799, 247] width 56 height 9
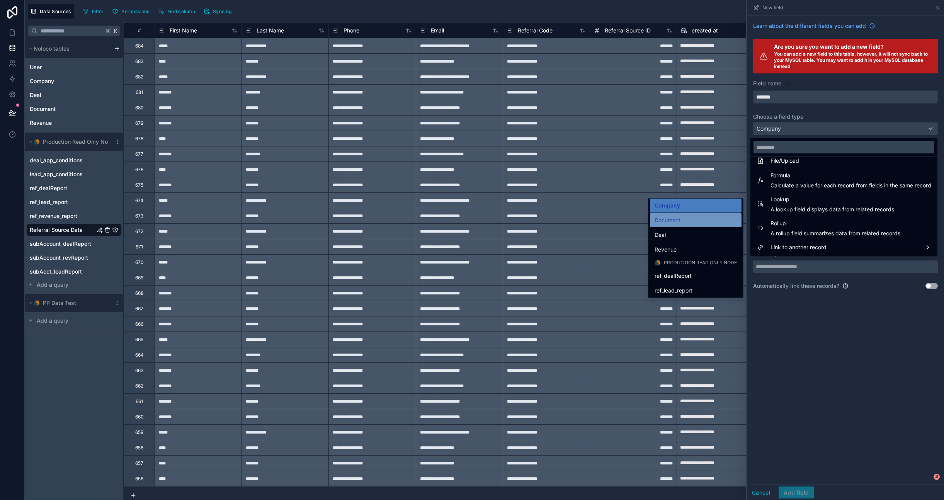
scroll to position [26, 0]
click at [579, 334] on div at bounding box center [845, 250] width 197 height 500
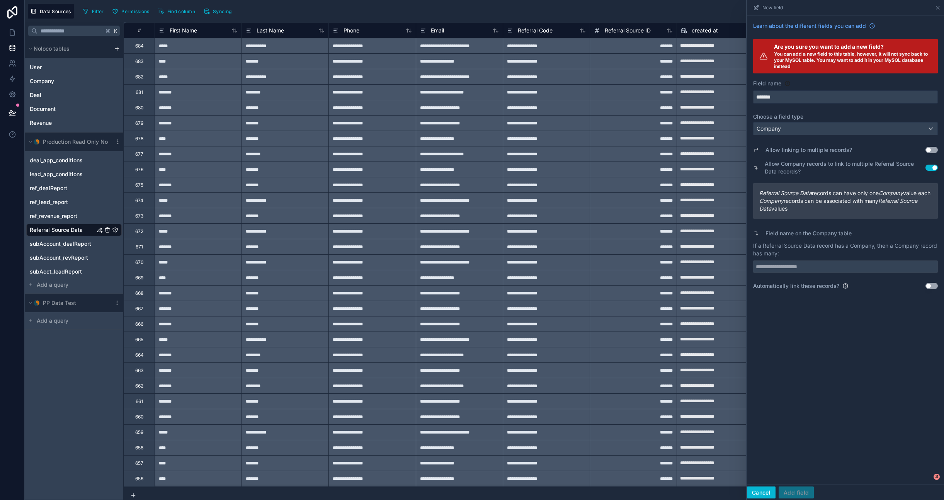
click at [579, 493] on button "Cancel" at bounding box center [761, 493] width 29 height 12
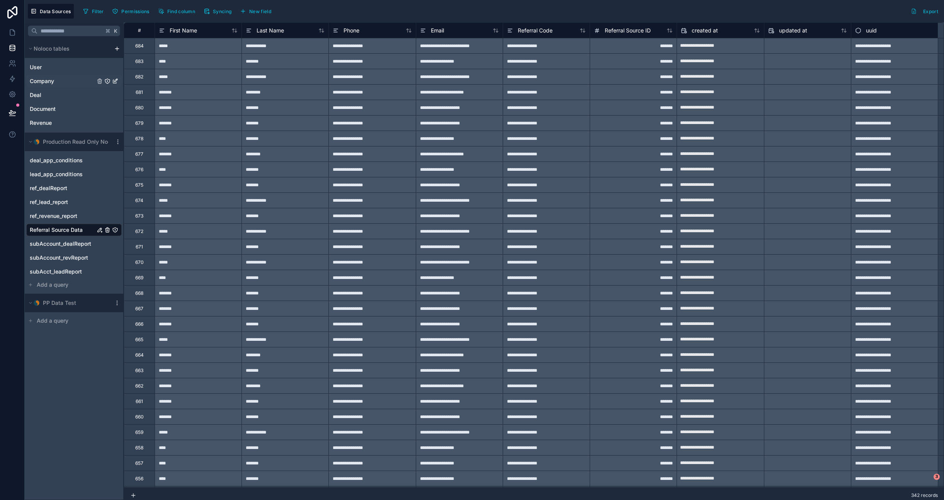
click at [43, 82] on span "Company" at bounding box center [42, 81] width 24 height 8
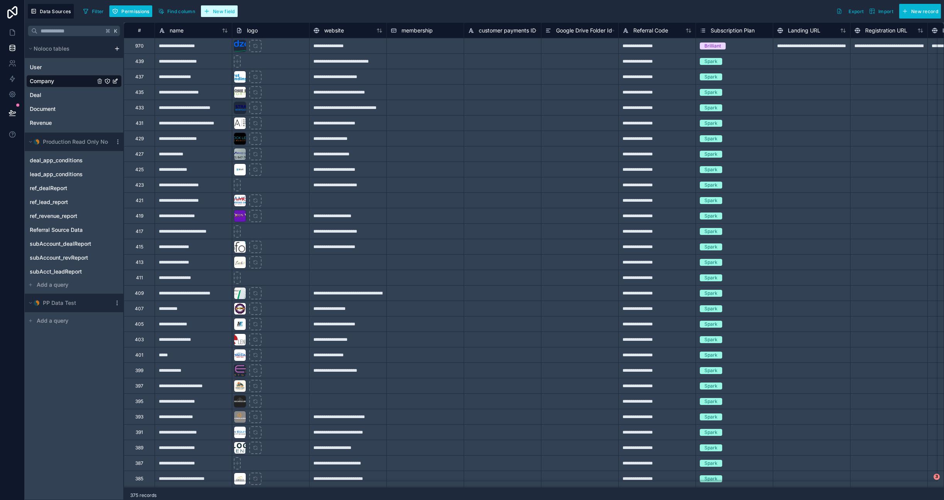
click at [222, 12] on span "New field" at bounding box center [224, 12] width 22 height 6
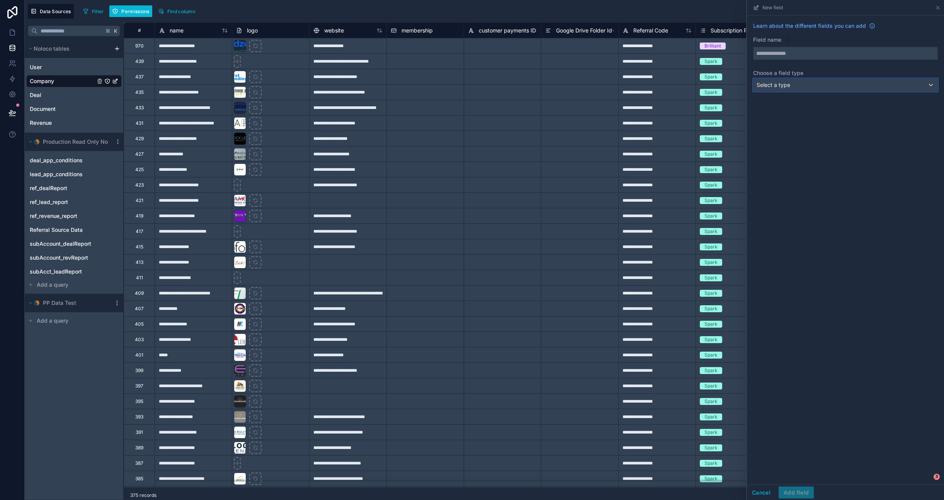
click at [579, 84] on span "Select a type" at bounding box center [774, 85] width 34 height 7
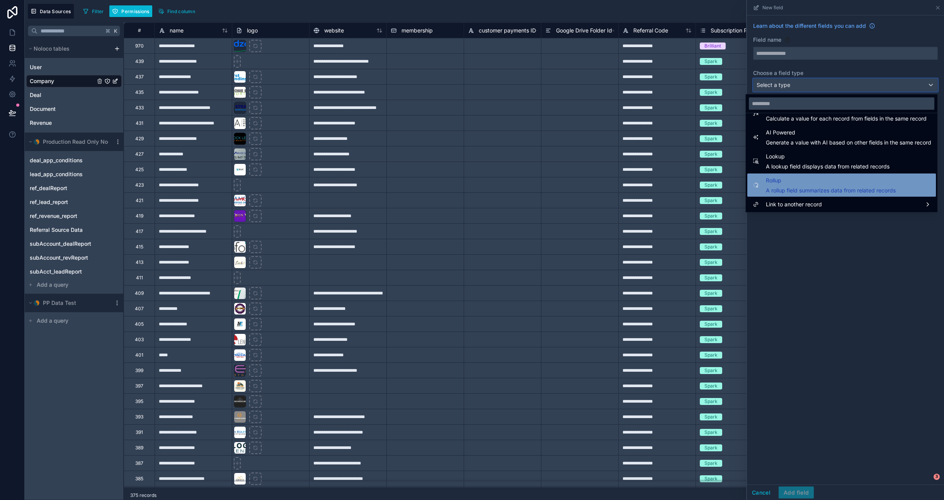
scroll to position [224, 0]
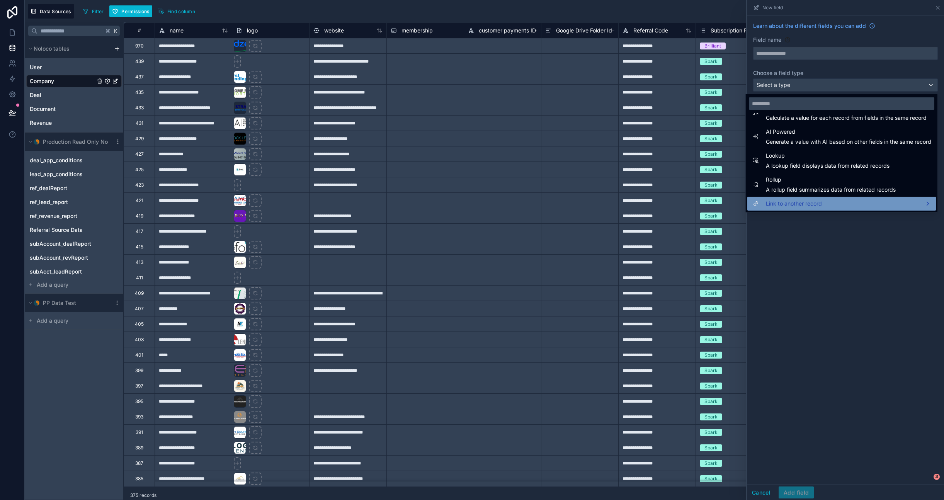
click at [579, 206] on span "Link to another record" at bounding box center [794, 203] width 56 height 9
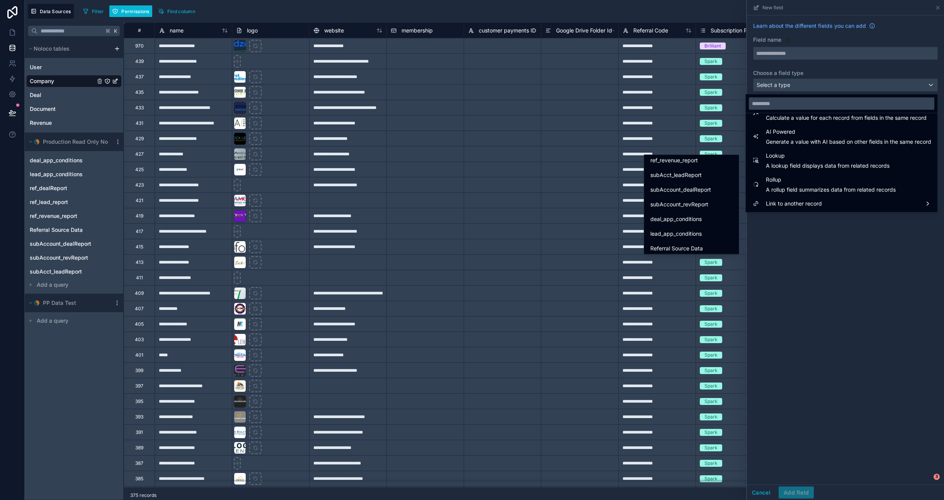
scroll to position [132, 0]
click at [579, 242] on span "Referral Source Data" at bounding box center [677, 245] width 53 height 9
type input "**********"
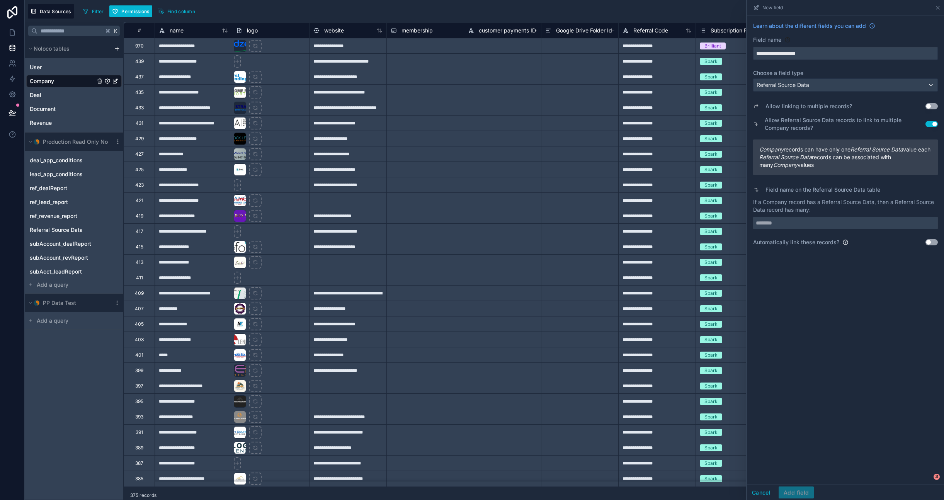
click at [579, 213] on p "If a Company record has a Referral Source Data, then a Referral Source Data rec…" at bounding box center [845, 205] width 185 height 15
click at [579, 125] on button "Use setting" at bounding box center [932, 124] width 12 height 6
click at [579, 229] on input "text" at bounding box center [845, 223] width 185 height 12
click at [579, 245] on button "Use setting" at bounding box center [932, 242] width 12 height 6
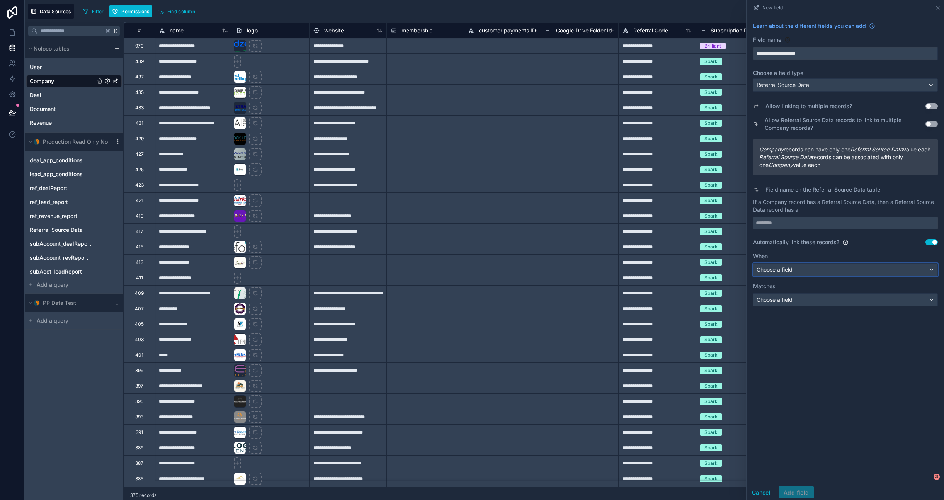
click at [579, 273] on span "Choose a field" at bounding box center [775, 269] width 36 height 7
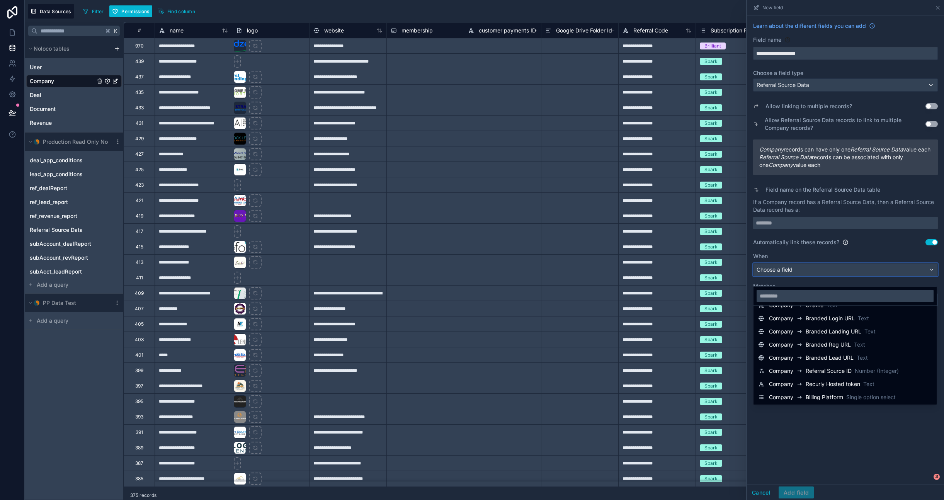
scroll to position [197, 0]
click at [579, 370] on span "Referral Source ID" at bounding box center [829, 371] width 46 height 8
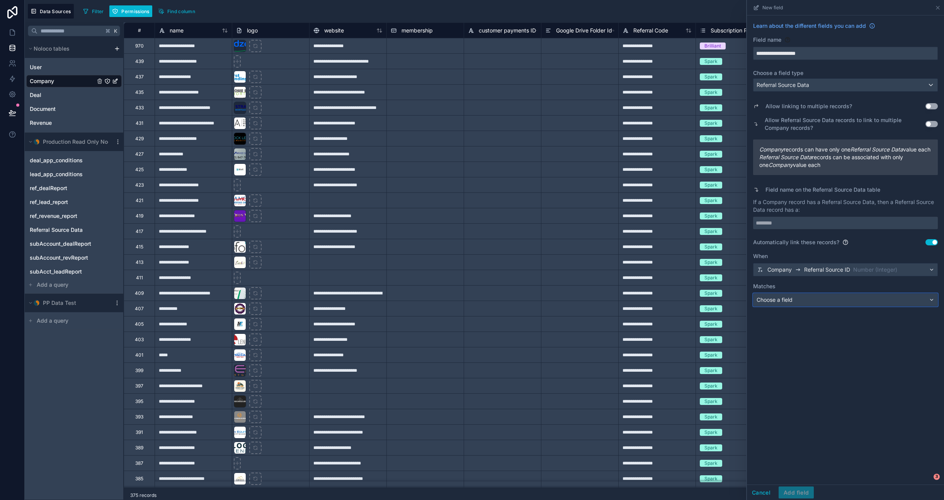
click at [579, 306] on div "Choose a field" at bounding box center [846, 300] width 184 height 12
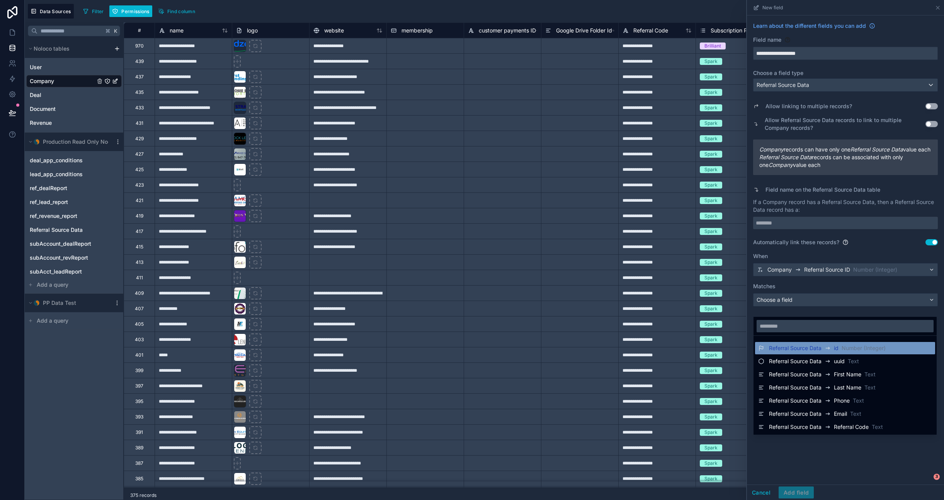
click at [579, 345] on icon at bounding box center [828, 348] width 6 height 9
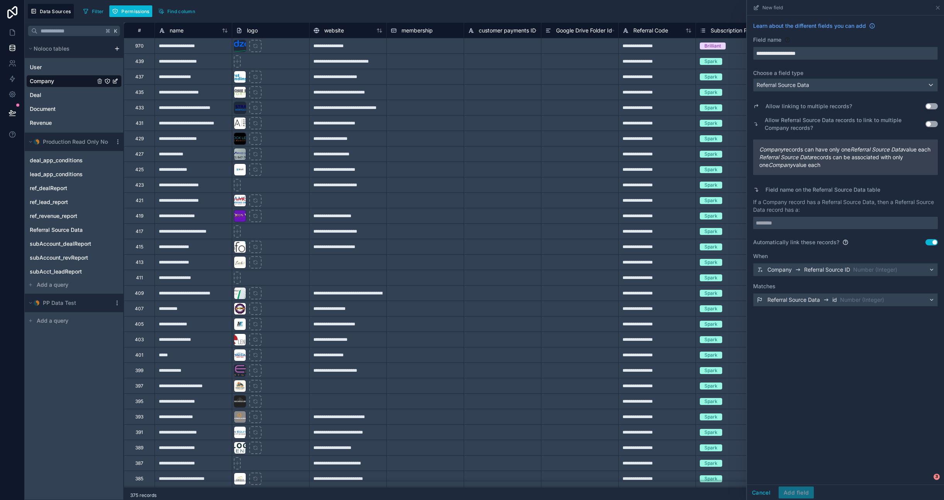
click at [579, 371] on div "**********" at bounding box center [845, 249] width 197 height 469
click at [579, 434] on div "**********" at bounding box center [845, 249] width 197 height 469
click at [579, 106] on button "Use setting" at bounding box center [932, 106] width 12 height 6
click at [579, 54] on input "**********" at bounding box center [846, 53] width 184 height 12
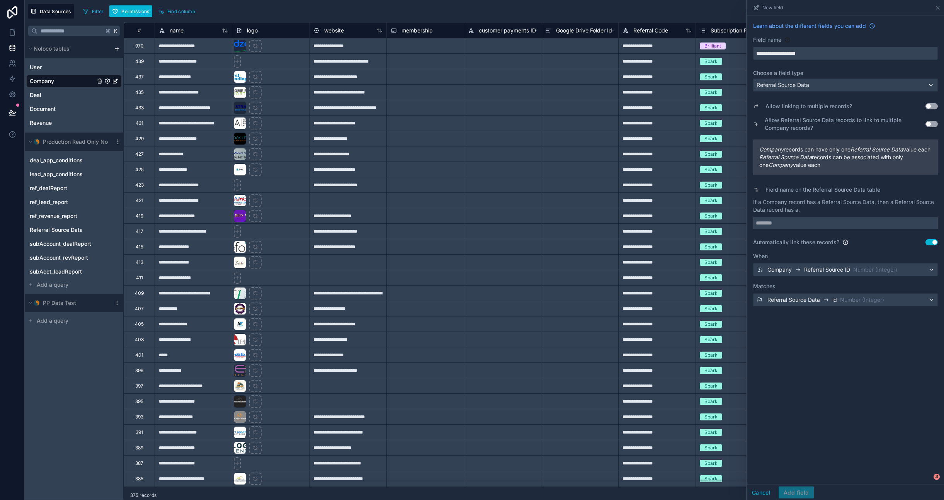
click at [579, 408] on div "**********" at bounding box center [845, 249] width 197 height 469
click at [579, 493] on div "Cancel Add field" at bounding box center [780, 493] width 67 height 12
click at [579, 304] on span "Referral Source Data" at bounding box center [794, 300] width 53 height 8
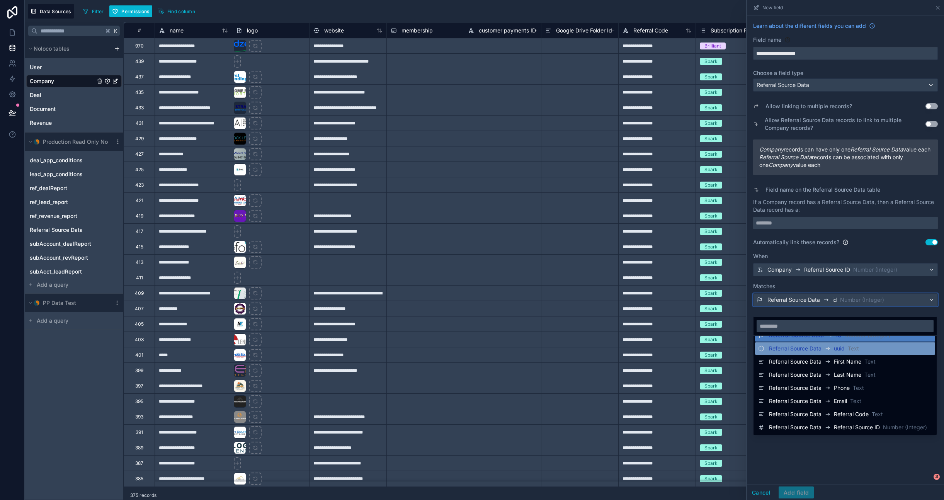
scroll to position [13, 0]
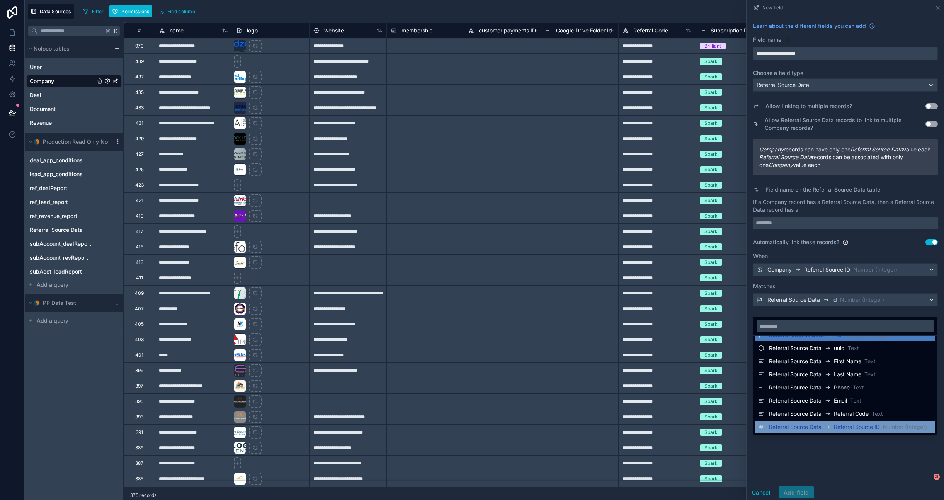
click at [579, 424] on span "Referral Source Data" at bounding box center [795, 427] width 53 height 8
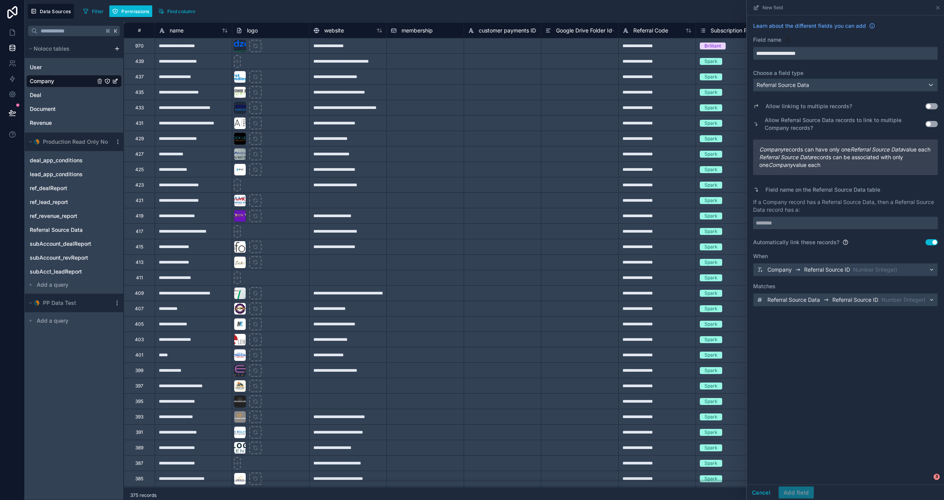
click at [579, 423] on div "**********" at bounding box center [845, 249] width 197 height 469
click at [579, 492] on div "Cancel Add field" at bounding box center [780, 493] width 67 height 12
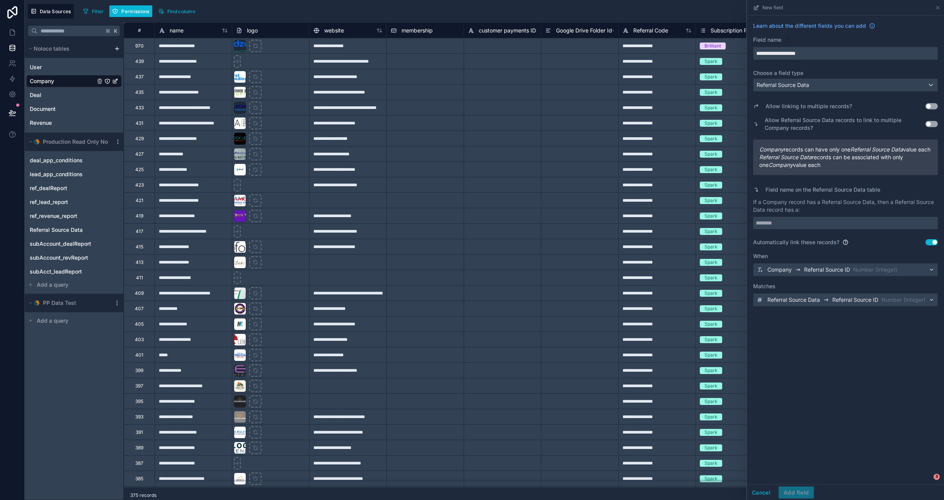
click at [579, 313] on div "**********" at bounding box center [845, 163] width 197 height 297
click at [579, 245] on button "Use setting" at bounding box center [932, 242] width 12 height 6
click at [579, 274] on div "Choose a field" at bounding box center [846, 270] width 184 height 12
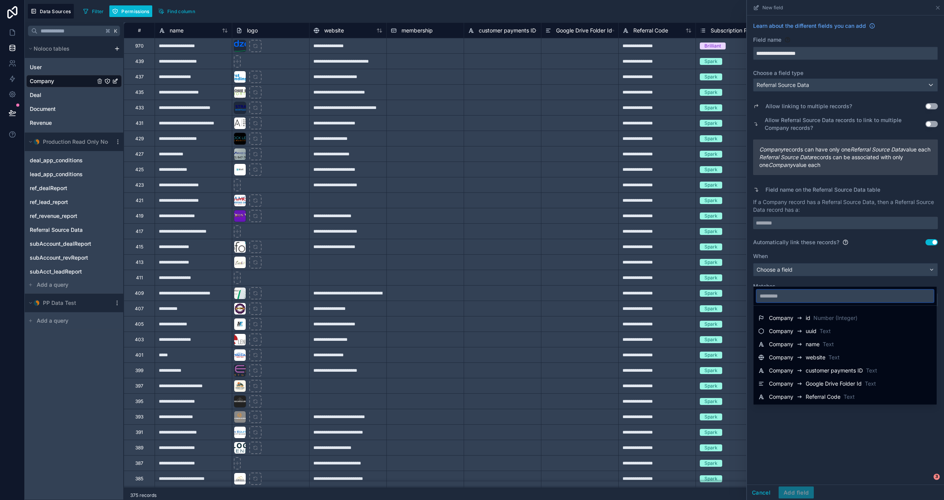
click at [579, 294] on input "text" at bounding box center [845, 296] width 177 height 12
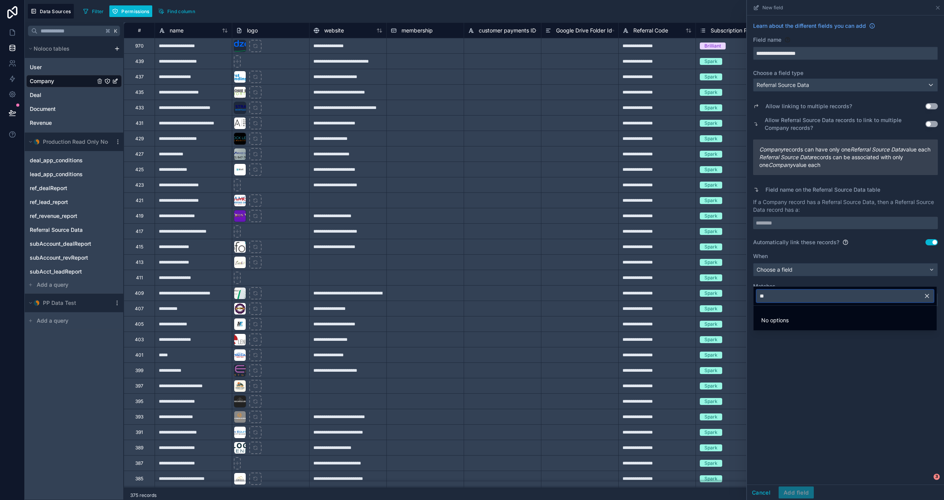
type input "*"
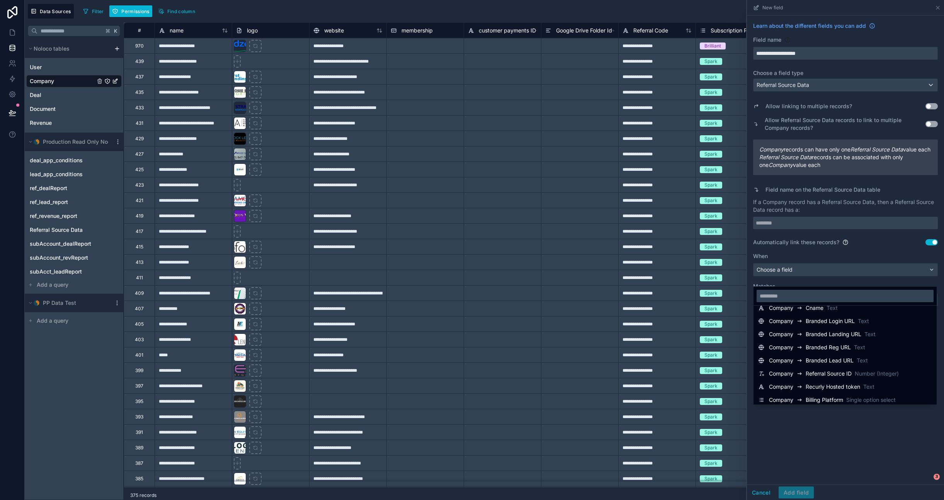
scroll to position [197, 0]
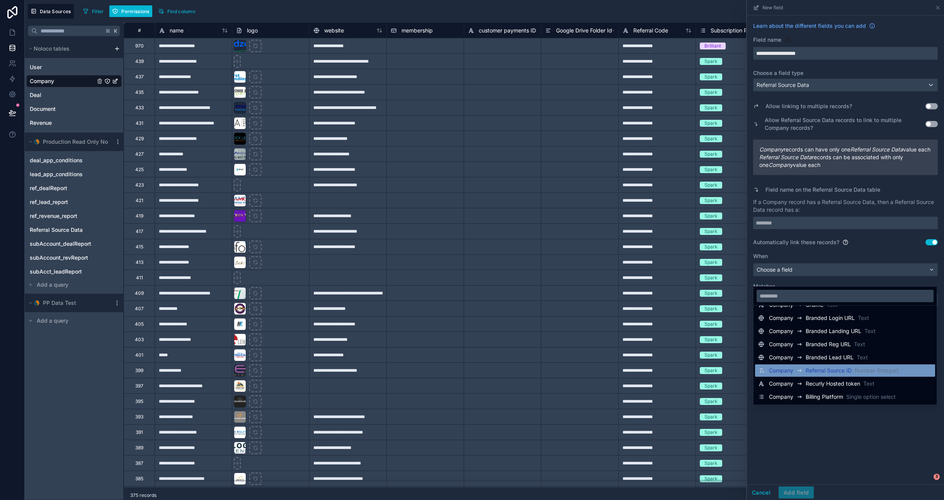
click at [579, 368] on span "Number (Integer)" at bounding box center [877, 371] width 44 height 8
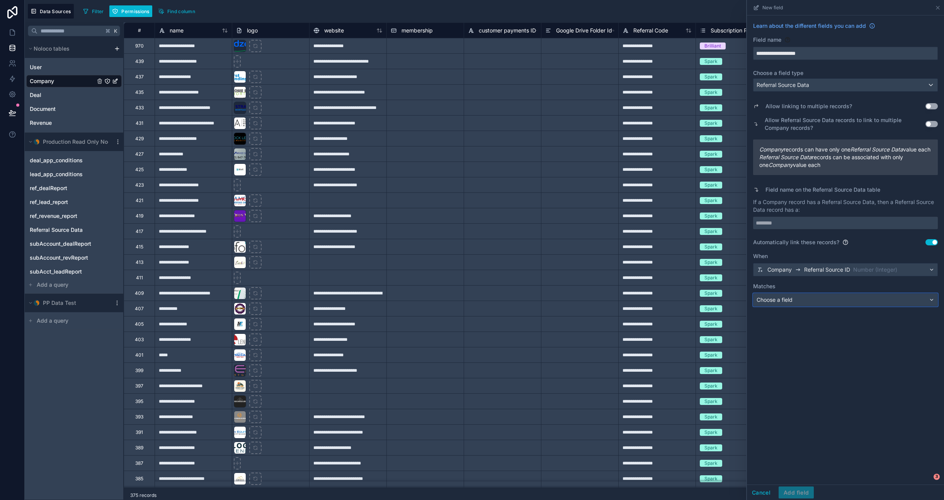
click at [579, 306] on div "Choose a field" at bounding box center [846, 300] width 184 height 12
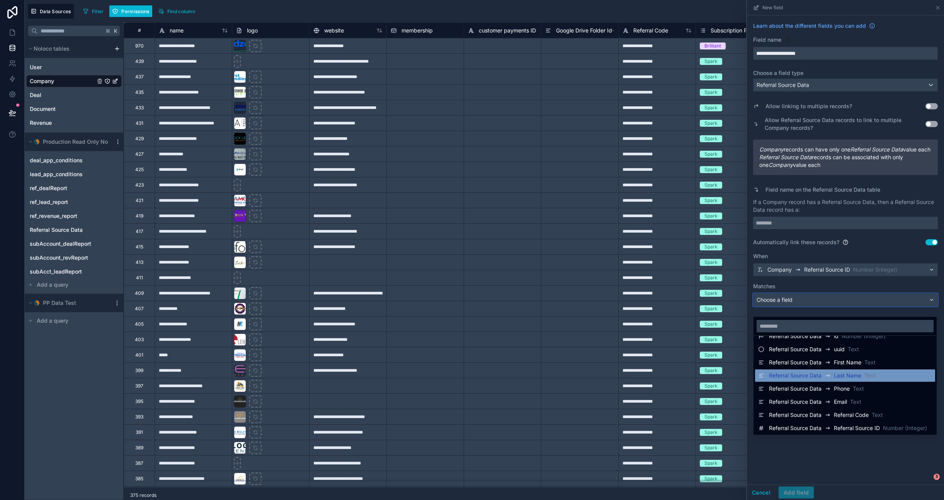
scroll to position [13, 0]
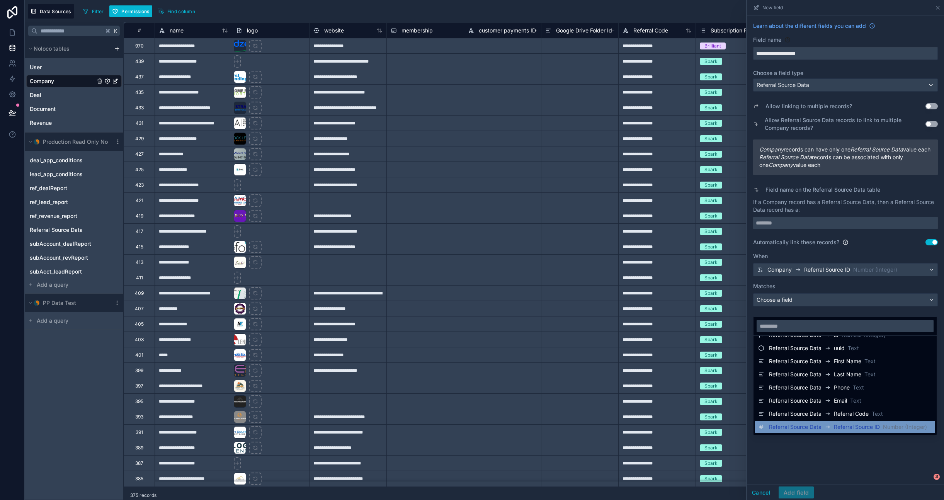
click at [579, 427] on span "Referral Source ID" at bounding box center [857, 427] width 46 height 8
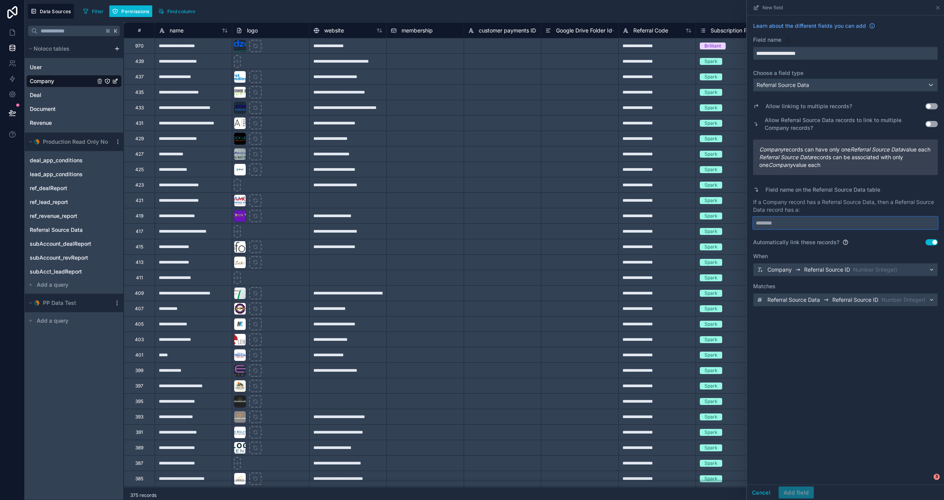
click at [579, 229] on input "text" at bounding box center [845, 223] width 185 height 12
click at [579, 229] on input "*******" at bounding box center [845, 223] width 185 height 12
type input "*******"
drag, startPoint x: 819, startPoint y: 467, endPoint x: 807, endPoint y: 482, distance: 19.2
click at [579, 470] on div "**********" at bounding box center [845, 249] width 197 height 469
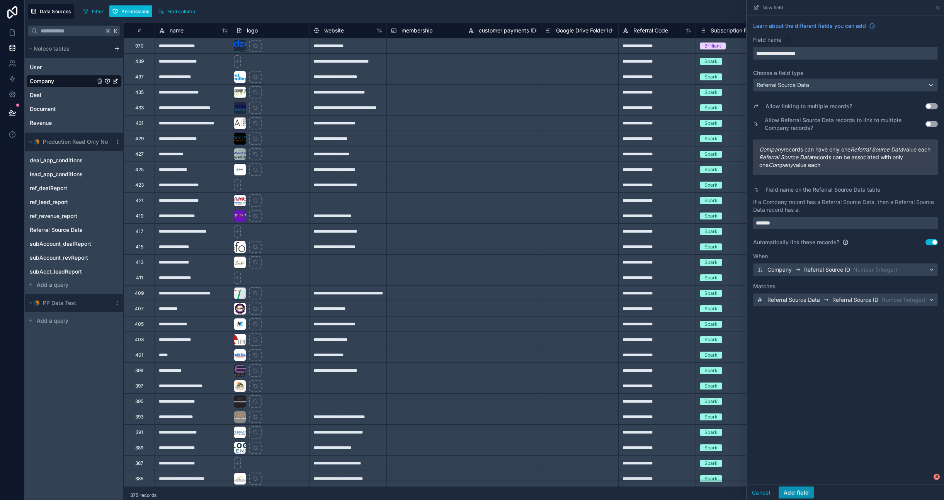
drag, startPoint x: 801, startPoint y: 492, endPoint x: 810, endPoint y: 468, distance: 25.7
click at [579, 491] on button "Add field" at bounding box center [796, 493] width 35 height 12
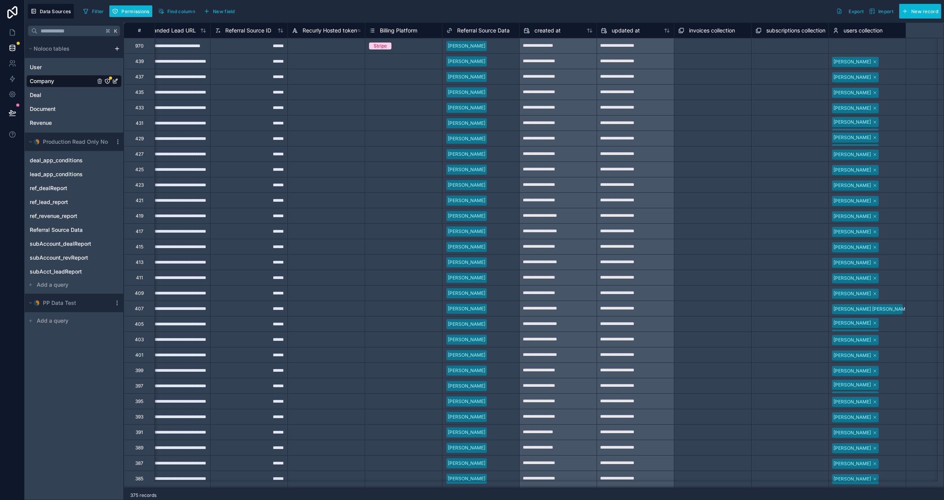
scroll to position [0, 1432]
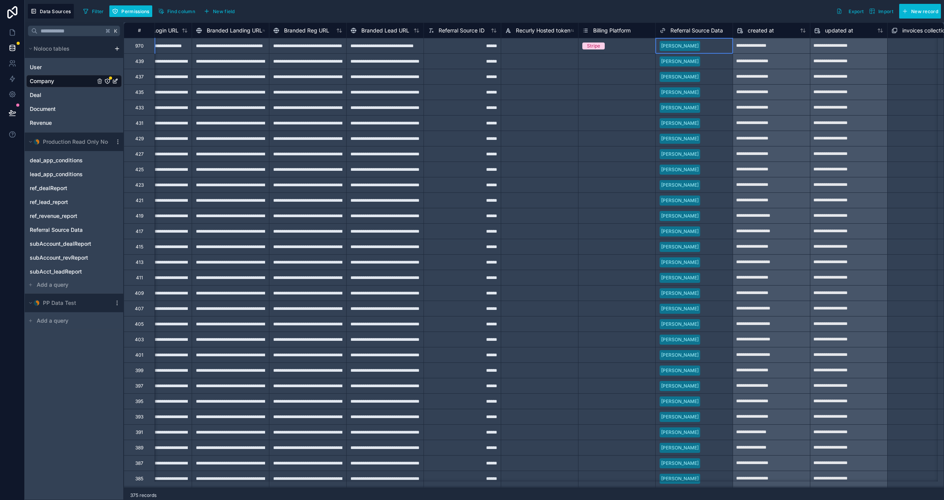
click at [579, 44] on div "[PERSON_NAME]" at bounding box center [680, 46] width 38 height 7
click at [579, 45] on div "[PERSON_NAME]" at bounding box center [694, 46] width 77 height 12
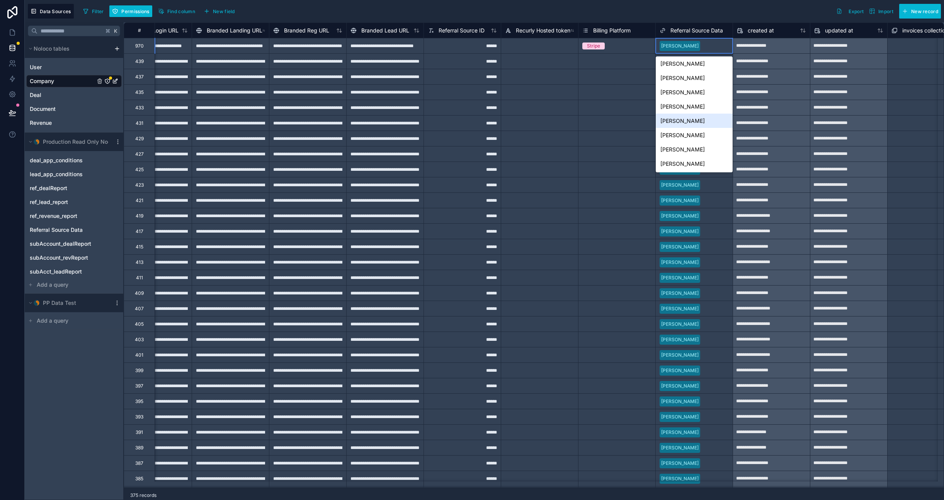
scroll to position [0, 0]
click at [579, 2] on div "Data Sources Filter Permissions Find column New field Export Import New record" at bounding box center [485, 11] width 920 height 22
click at [579, 13] on div "Filter Permissions Find column New field Export Import New record" at bounding box center [510, 11] width 861 height 15
click at [579, 27] on span "Referral Source Data" at bounding box center [697, 31] width 53 height 8
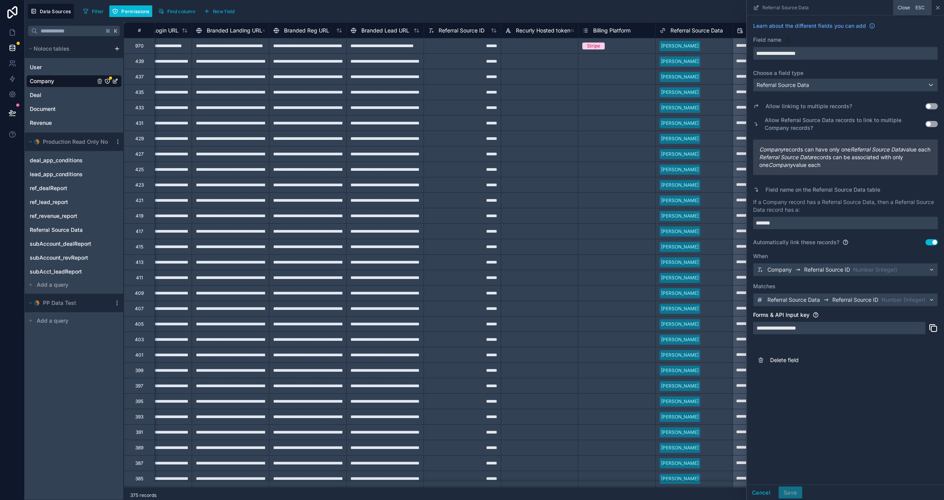
click at [579, 6] on icon at bounding box center [938, 8] width 6 height 6
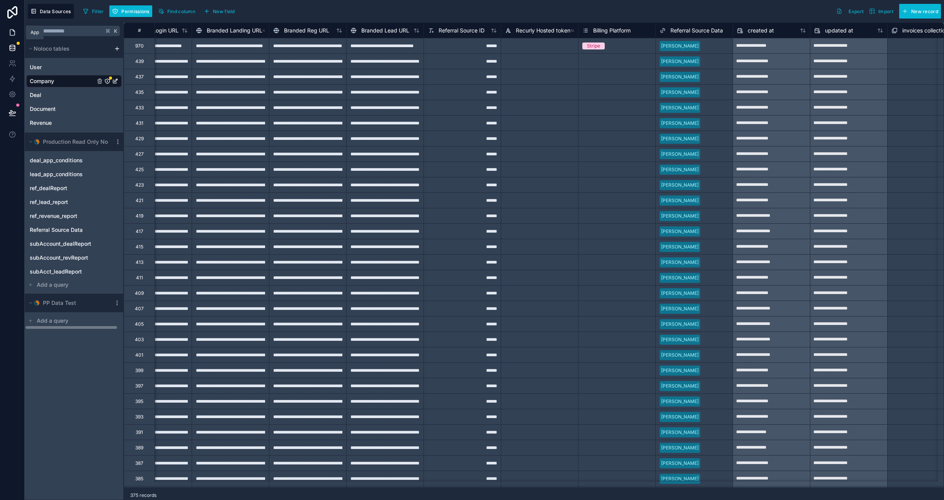
click at [13, 34] on icon at bounding box center [13, 33] width 8 height 8
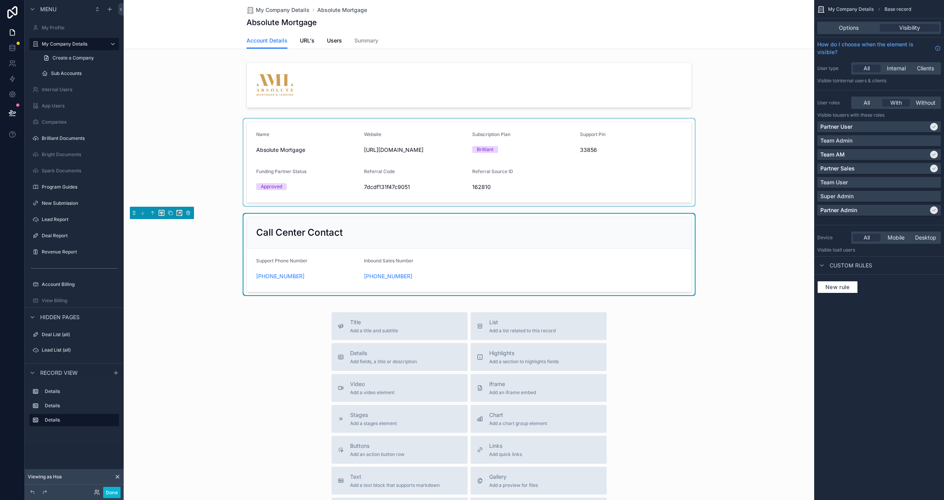
click at [579, 186] on div "scrollable content" at bounding box center [469, 162] width 691 height 89
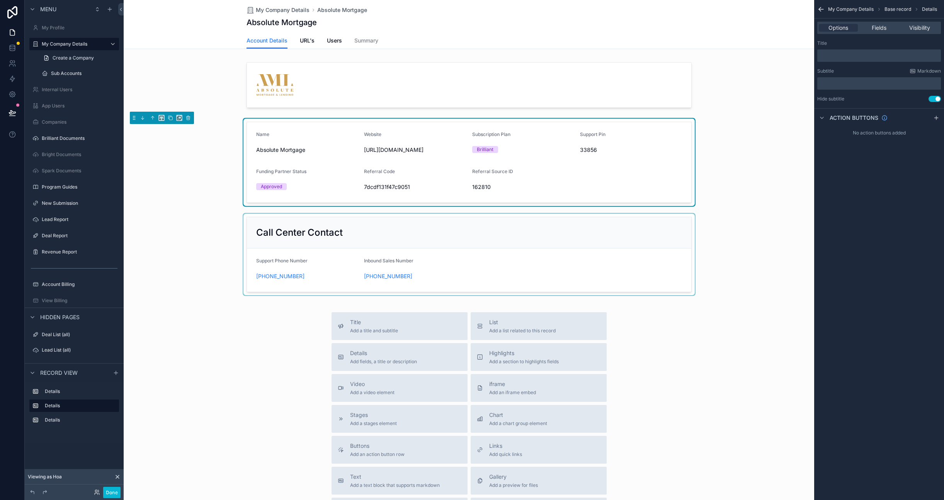
click at [579, 241] on div "scrollable content" at bounding box center [469, 254] width 691 height 83
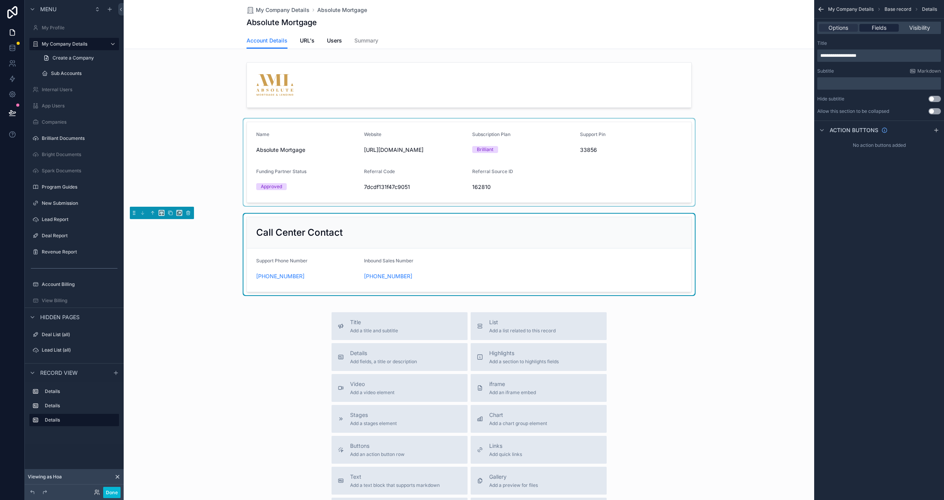
click at [579, 28] on span "Fields" at bounding box center [879, 28] width 15 height 8
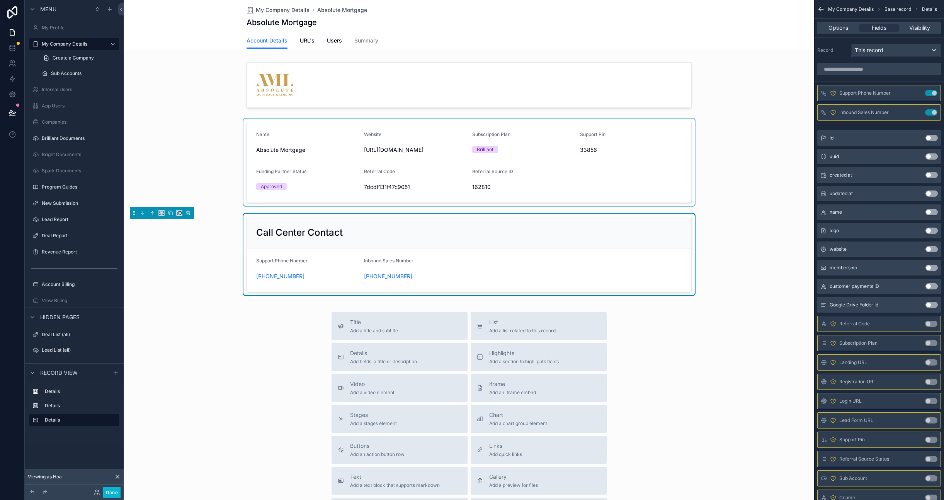
click at [579, 48] on span "This record" at bounding box center [869, 50] width 29 height 8
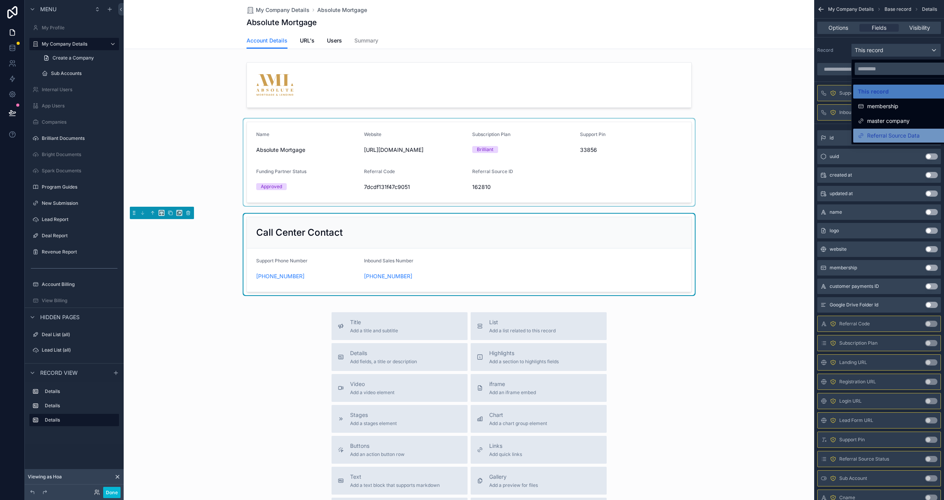
click at [579, 135] on span "Referral Source Data" at bounding box center [894, 135] width 53 height 9
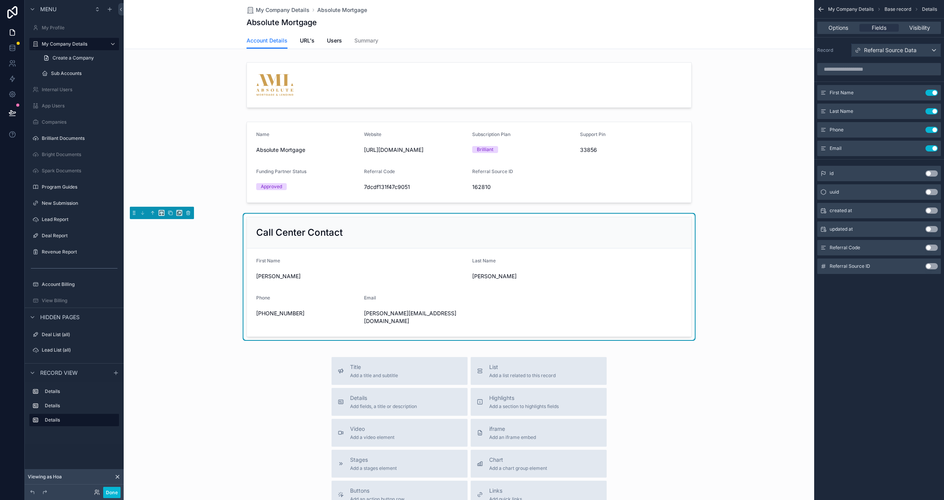
click at [579, 51] on div "Referral Source Data" at bounding box center [896, 50] width 89 height 12
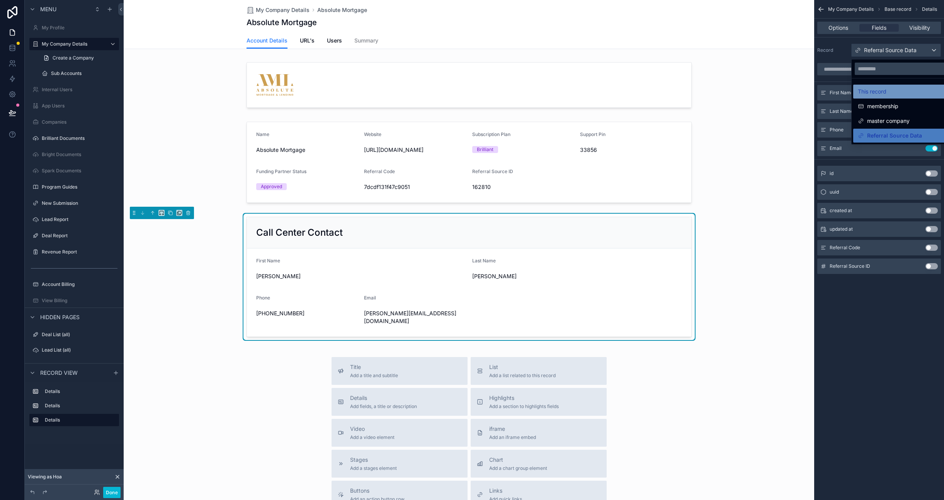
click at [579, 92] on span "This record" at bounding box center [872, 91] width 29 height 9
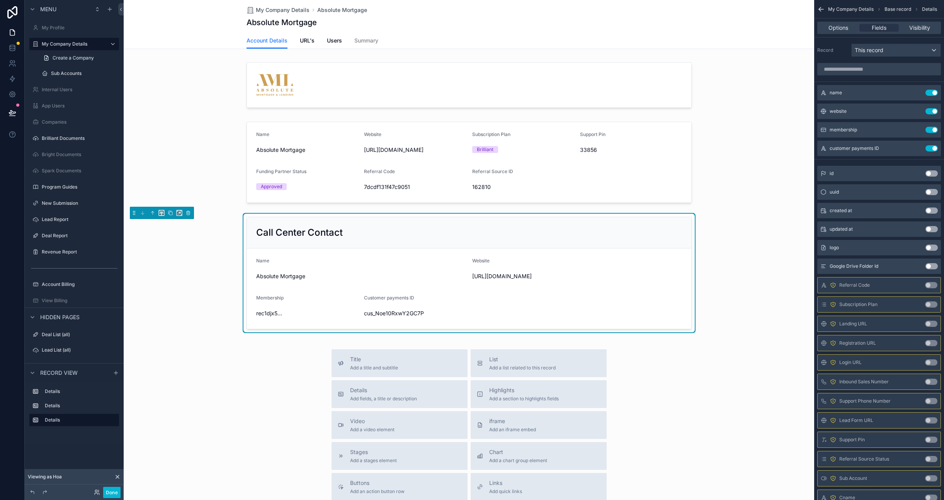
click at [579, 221] on div "Call Center Contact Name Absolute Mortgage Website [URL][DOMAIN_NAME] Membershi…" at bounding box center [469, 273] width 691 height 120
click at [579, 204] on div "scrollable content" at bounding box center [469, 162] width 691 height 89
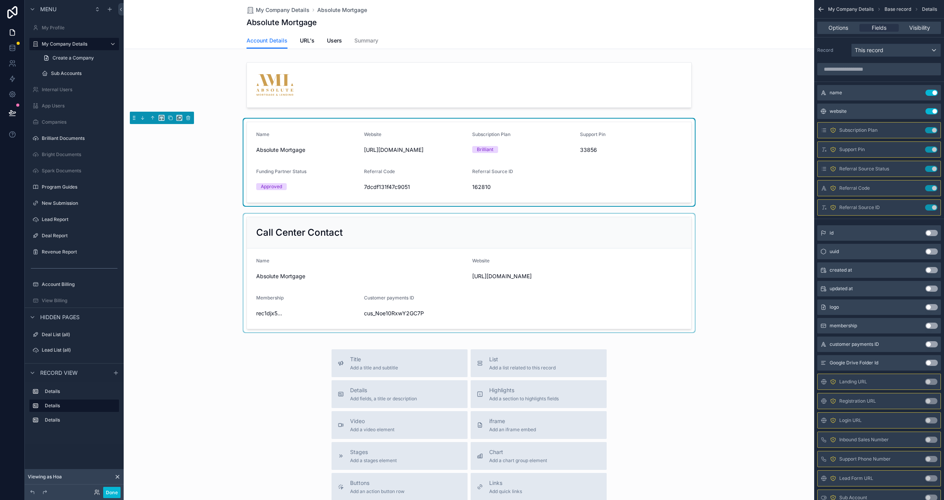
click at [579, 285] on div "scrollable content" at bounding box center [469, 273] width 691 height 120
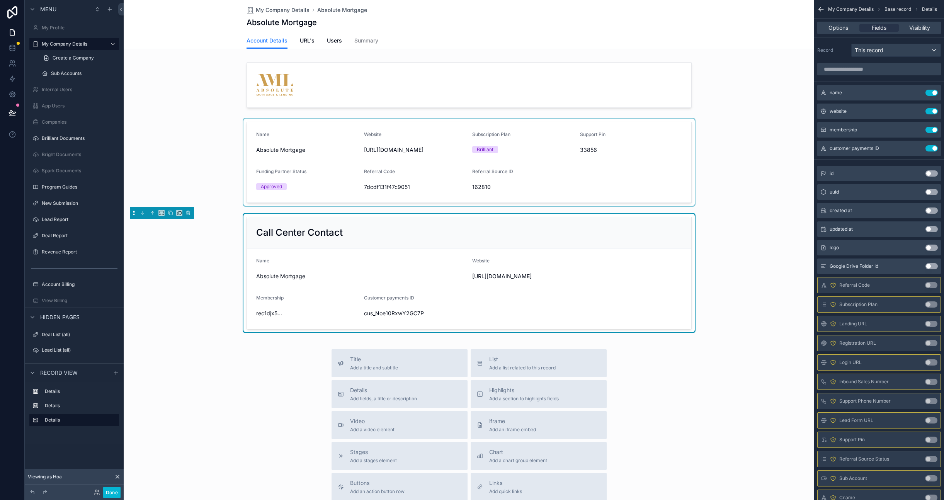
click at [579, 240] on div "Call Center Contact" at bounding box center [469, 232] width 445 height 31
click at [168, 211] on icon "scrollable content" at bounding box center [170, 212] width 5 height 5
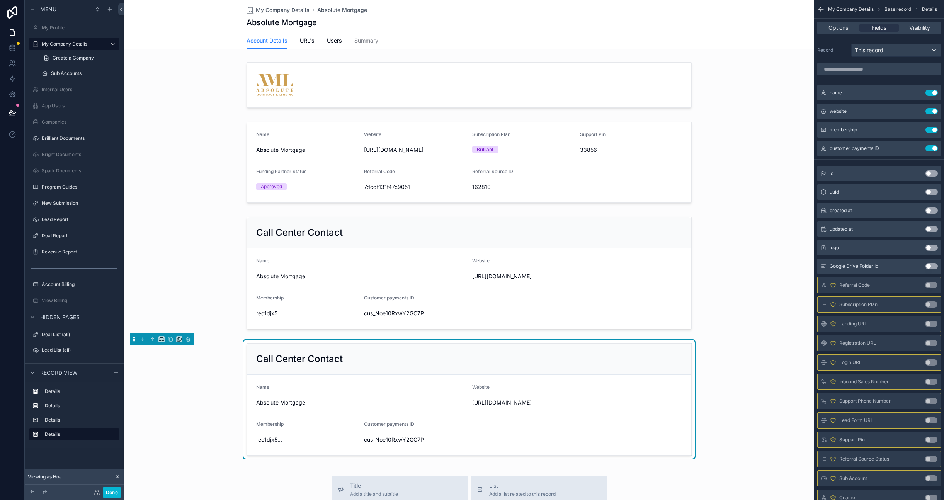
click at [467, 366] on div "Call Center Contact" at bounding box center [469, 359] width 445 height 31
click at [579, 53] on div "This record" at bounding box center [896, 50] width 89 height 12
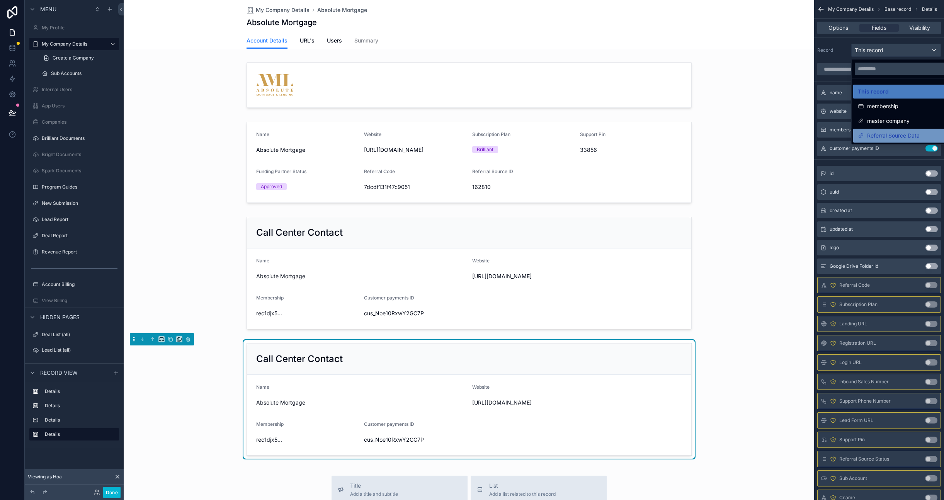
click at [579, 136] on span "Referral Source Data" at bounding box center [894, 135] width 53 height 9
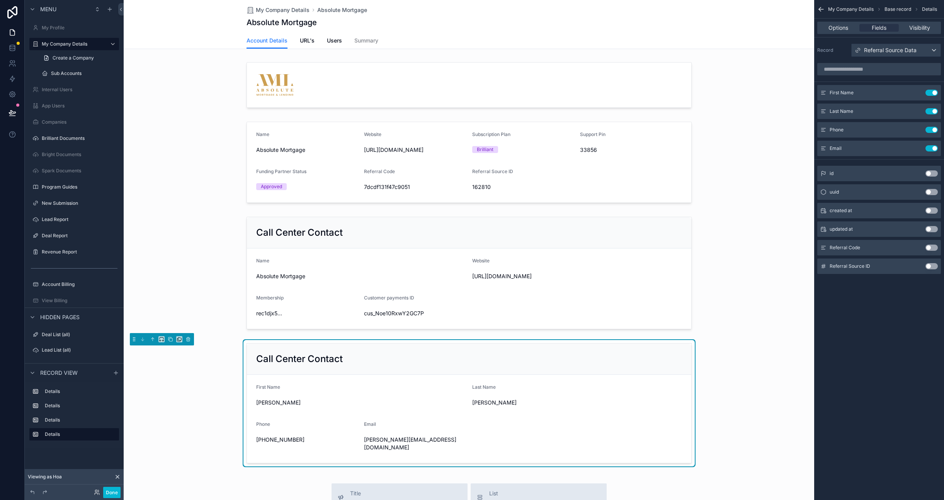
click at [406, 400] on span "[PERSON_NAME]" at bounding box center [361, 403] width 210 height 8
click at [346, 364] on div "Call Center Contact" at bounding box center [469, 359] width 426 height 12
click at [579, 361] on div "Call Center Contact" at bounding box center [469, 359] width 426 height 12
click at [579, 25] on span "Options" at bounding box center [839, 28] width 20 height 8
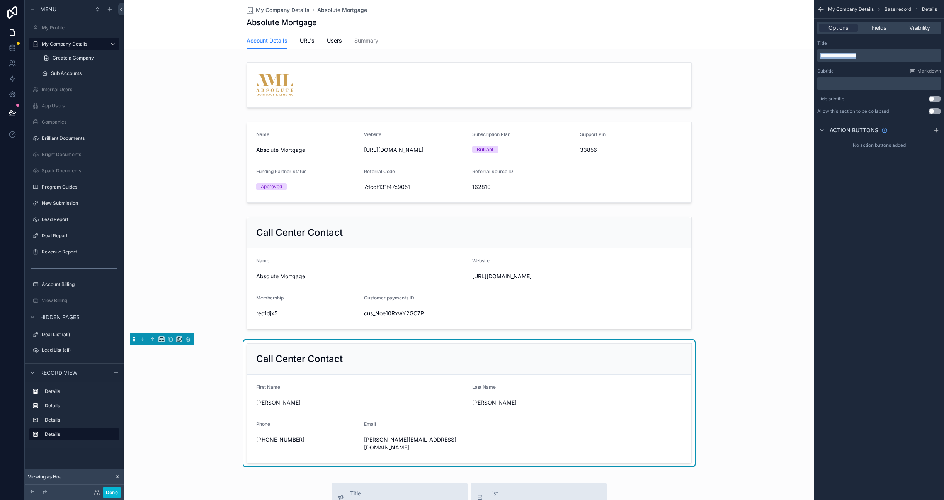
drag, startPoint x: 871, startPoint y: 56, endPoint x: 790, endPoint y: 50, distance: 81.4
click at [579, 50] on div "Jump to... K My Profile My Company Details Sub Accounts 374 Internal Users App …" at bounding box center [534, 250] width 821 height 500
click at [336, 394] on div "First Name [PERSON_NAME]" at bounding box center [361, 396] width 210 height 25
click at [295, 387] on div "First Name" at bounding box center [361, 388] width 210 height 9
click at [271, 387] on span "First Name" at bounding box center [268, 387] width 24 height 6
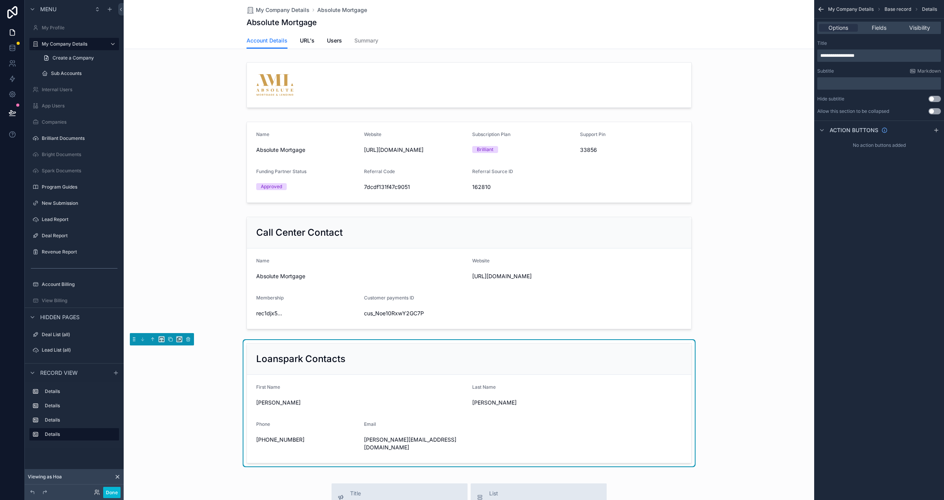
click at [579, 98] on button "Use setting" at bounding box center [935, 99] width 12 height 6
click at [579, 56] on p "**********" at bounding box center [880, 56] width 119 height 6
drag, startPoint x: 866, startPoint y: 54, endPoint x: 805, endPoint y: 49, distance: 60.9
click at [579, 48] on div "Jump to... K My Profile My Company Details Sub Accounts 374 Internal Users App …" at bounding box center [534, 250] width 821 height 500
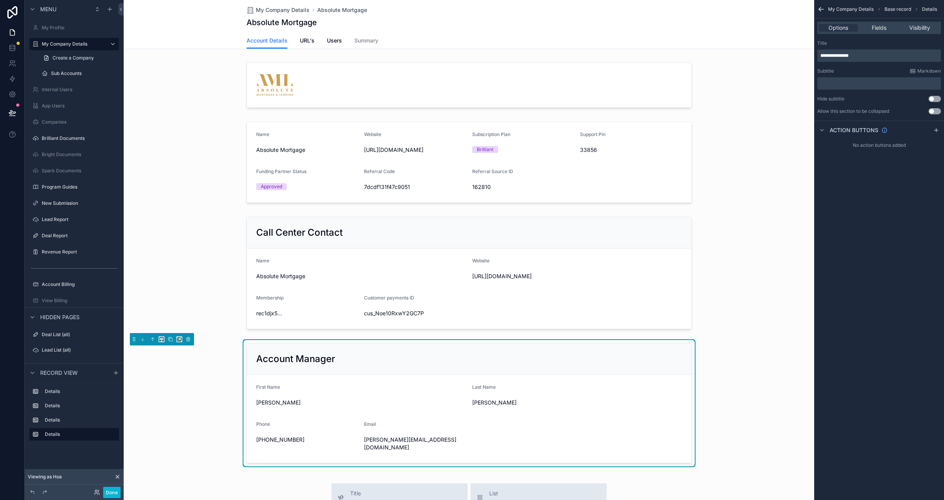
click at [442, 382] on form "First Name [PERSON_NAME] Last Name [PERSON_NAME] Phone [PHONE_NUMBER] Email [PE…" at bounding box center [469, 419] width 445 height 88
click at [266, 399] on span "[PERSON_NAME]" at bounding box center [361, 403] width 210 height 8
click at [266, 403] on span "[PERSON_NAME]" at bounding box center [361, 403] width 210 height 8
click at [579, 29] on span "Fields" at bounding box center [879, 28] width 15 height 8
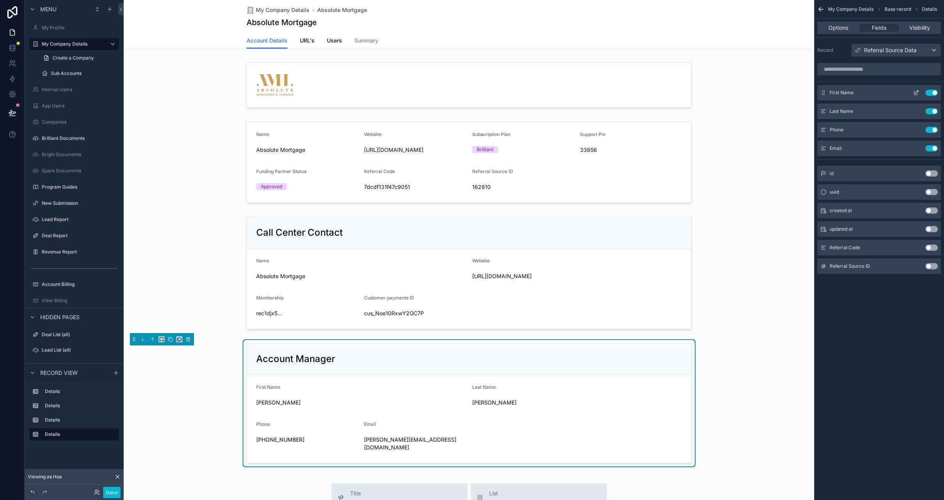
click at [579, 93] on icon "scrollable content" at bounding box center [917, 91] width 3 height 3
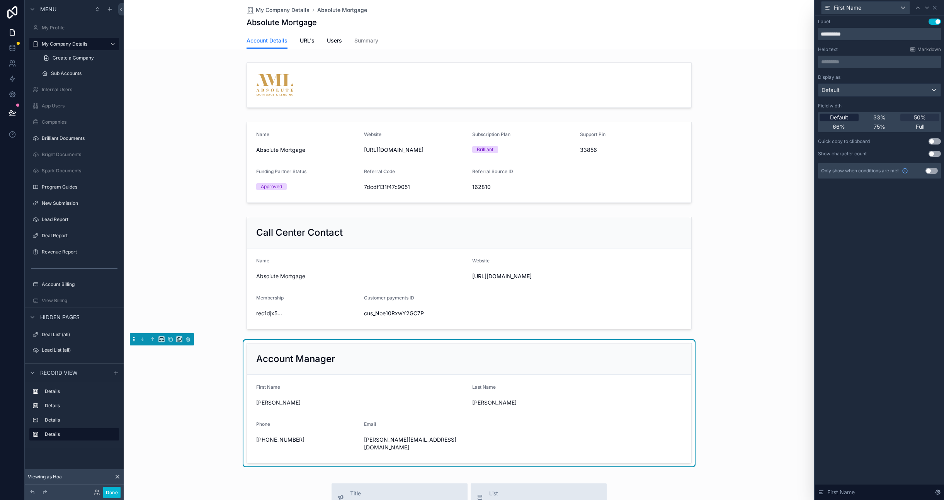
click at [579, 116] on span "Default" at bounding box center [839, 118] width 18 height 8
click at [579, 116] on span "50%" at bounding box center [920, 118] width 12 height 8
click at [579, 127] on span "Full" at bounding box center [920, 127] width 9 height 8
click at [579, 120] on span "50%" at bounding box center [920, 118] width 12 height 8
click at [579, 4] on div "First Name" at bounding box center [866, 8] width 88 height 12
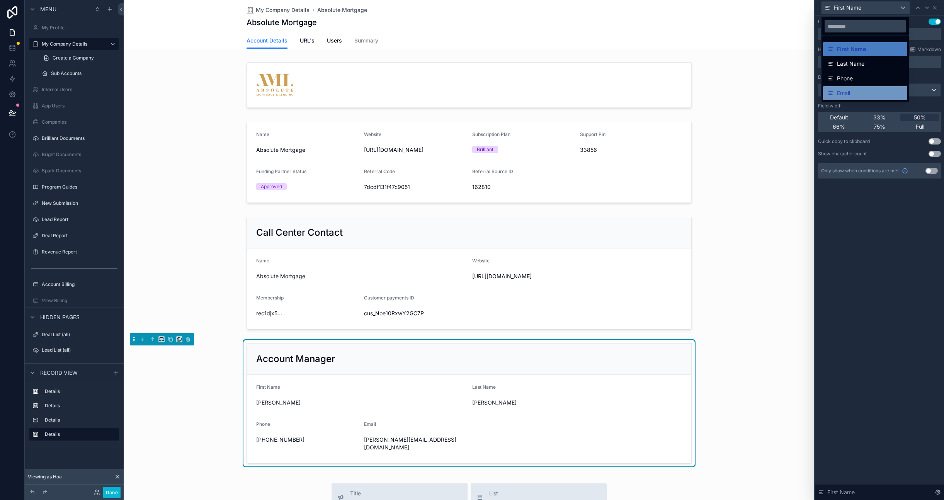
click at [579, 89] on span "Email" at bounding box center [843, 93] width 13 height 9
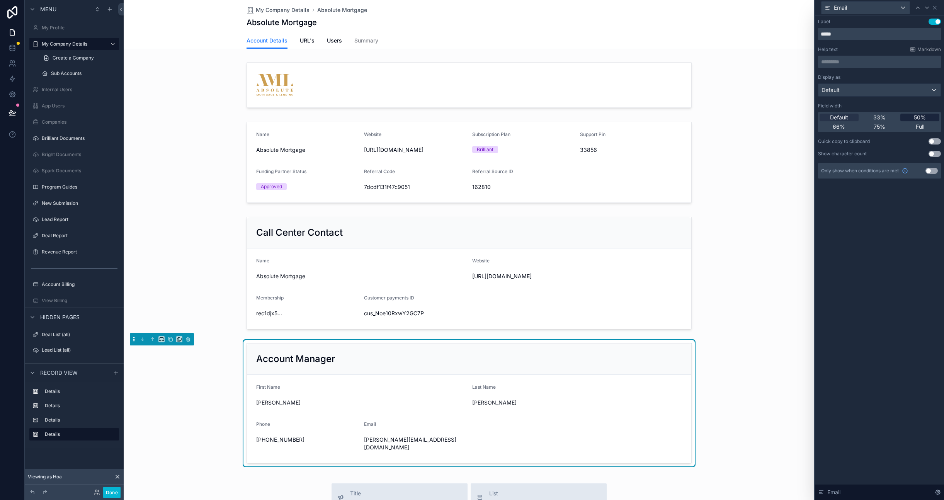
click at [579, 118] on span "50%" at bounding box center [920, 118] width 12 height 8
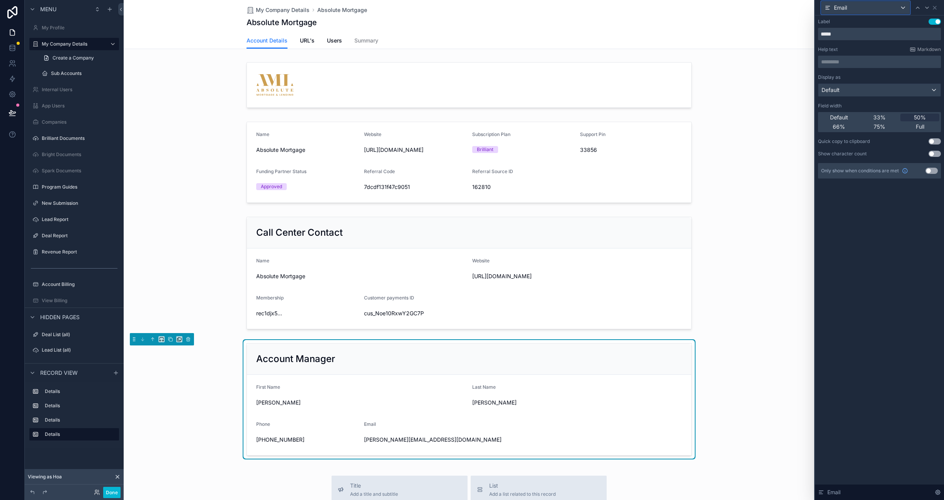
click at [579, 9] on div "Email" at bounding box center [866, 8] width 88 height 12
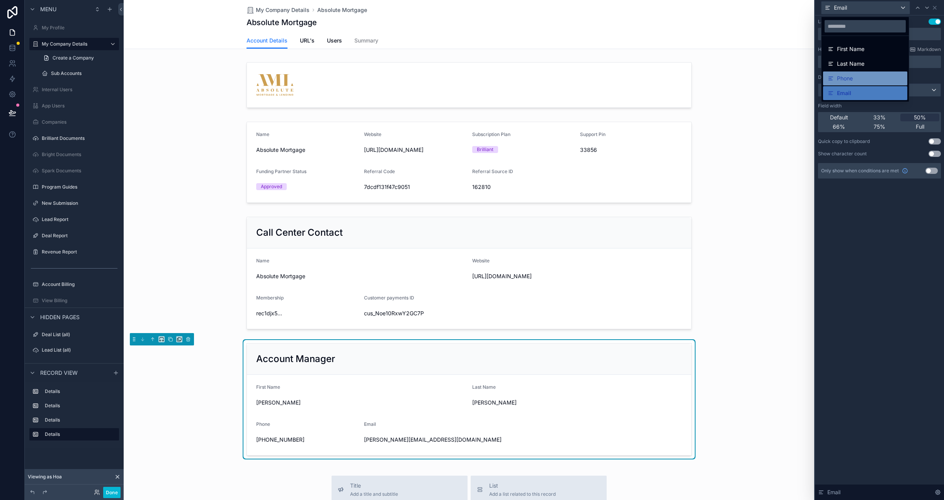
click at [579, 76] on span "Phone" at bounding box center [845, 78] width 16 height 9
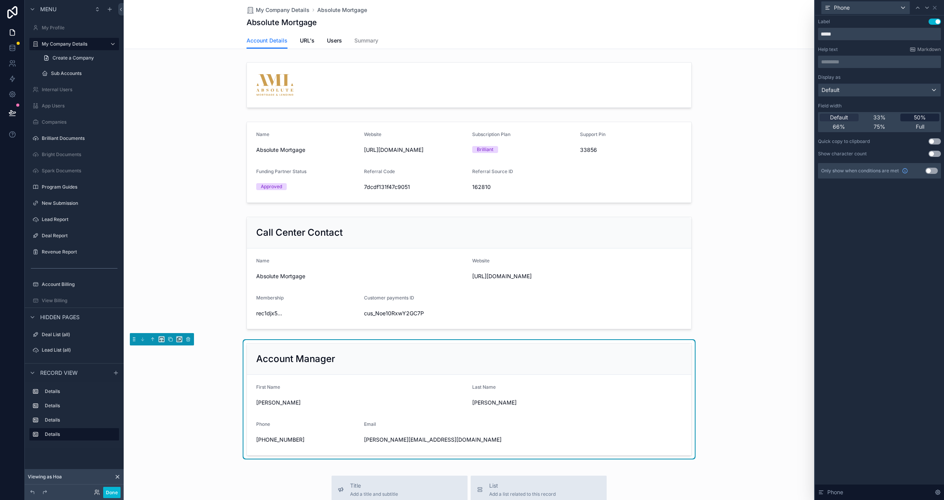
click at [579, 117] on span "50%" at bounding box center [920, 118] width 12 height 8
click at [579, 8] on div "Phone" at bounding box center [866, 8] width 88 height 12
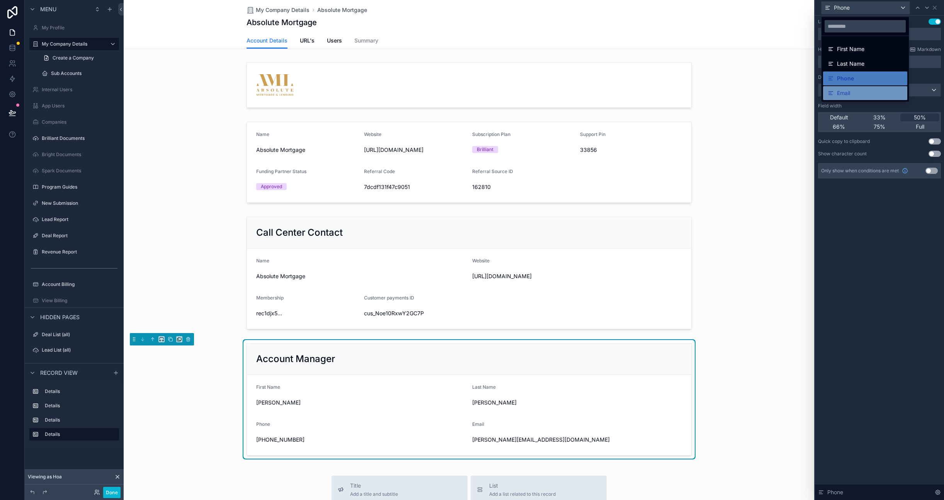
click at [579, 89] on span "Email" at bounding box center [843, 93] width 13 height 9
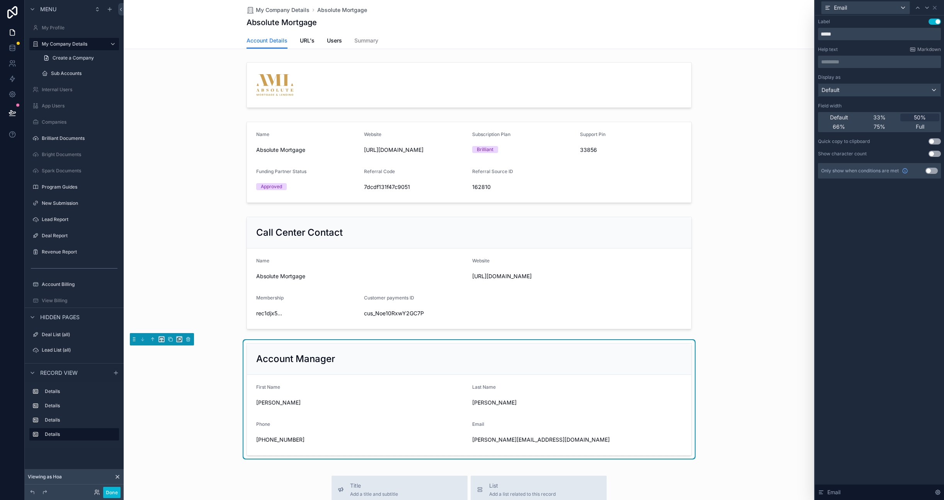
click at [579, 89] on div "Default" at bounding box center [880, 90] width 122 height 12
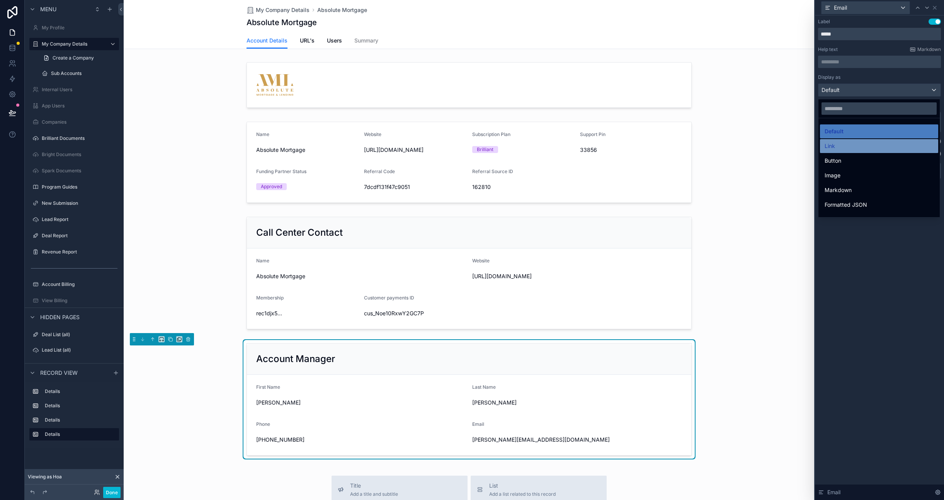
click at [579, 149] on div "Link" at bounding box center [879, 145] width 109 height 9
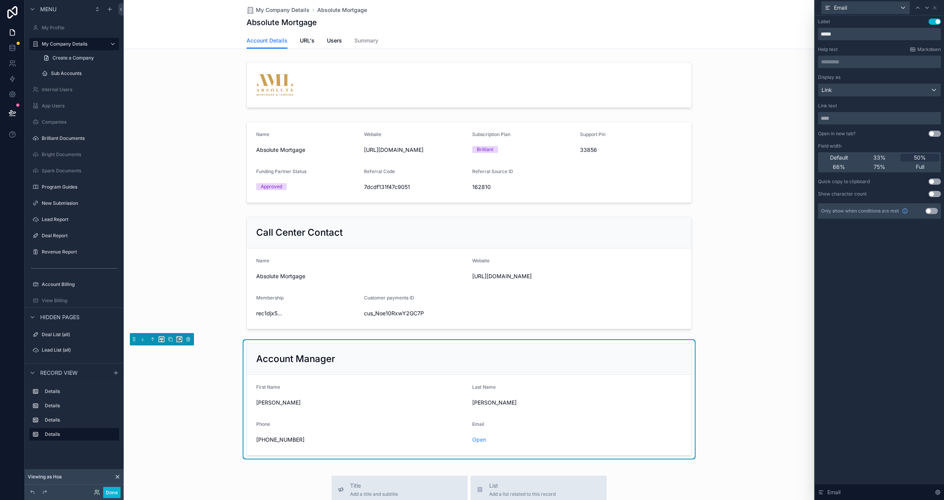
click at [579, 114] on input "text" at bounding box center [879, 118] width 123 height 12
click at [579, 87] on div "Link" at bounding box center [880, 90] width 122 height 12
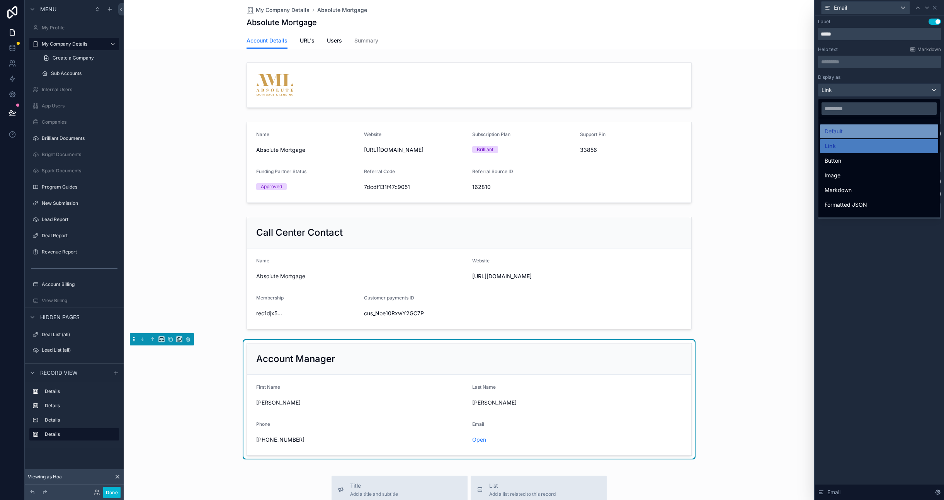
click at [579, 131] on div "Default" at bounding box center [879, 131] width 109 height 9
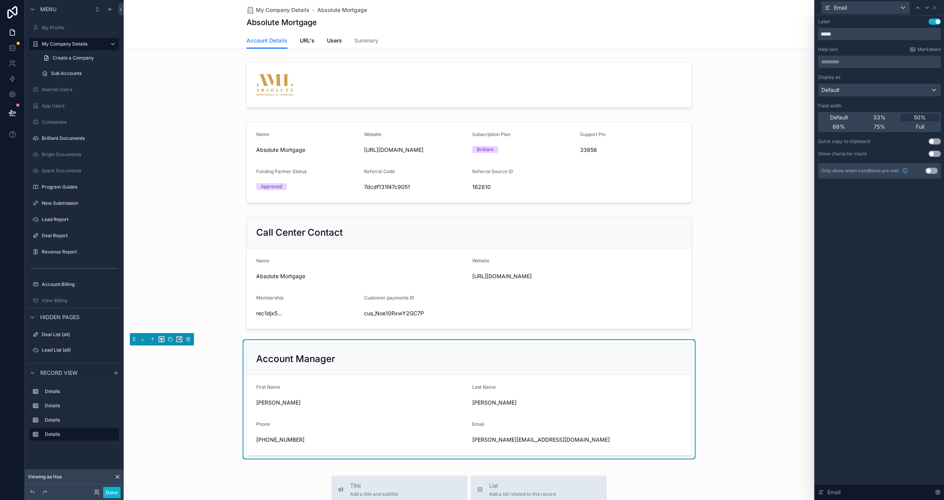
click at [579, 268] on div "Label Use setting ***** Help text Markdown ********* ﻿ Display as Default Field…" at bounding box center [879, 257] width 129 height 485
click at [579, 329] on div "scrollable content" at bounding box center [469, 273] width 691 height 120
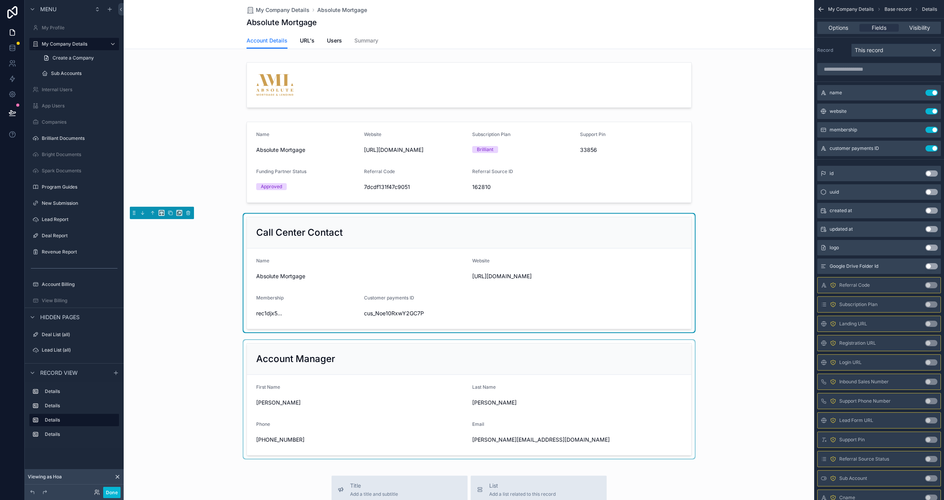
click at [317, 365] on div "scrollable content" at bounding box center [469, 399] width 691 height 120
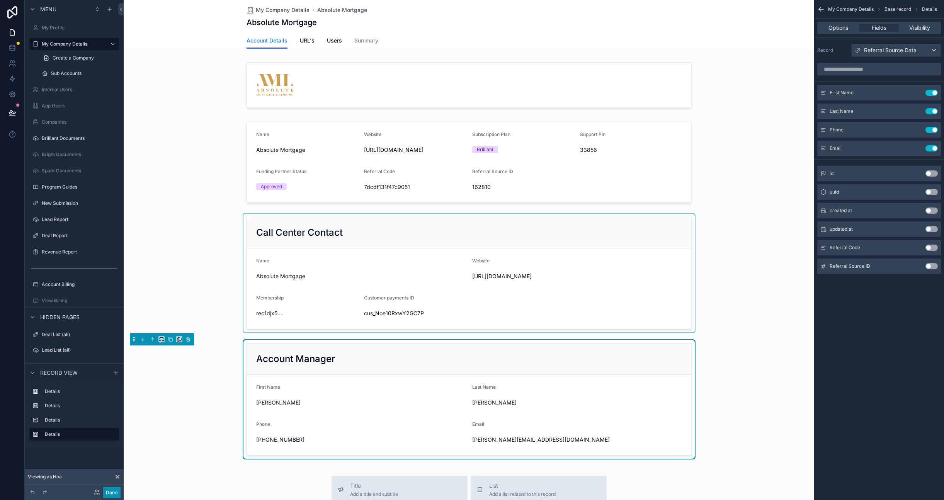
click at [111, 493] on button "Done" at bounding box center [111, 492] width 17 height 11
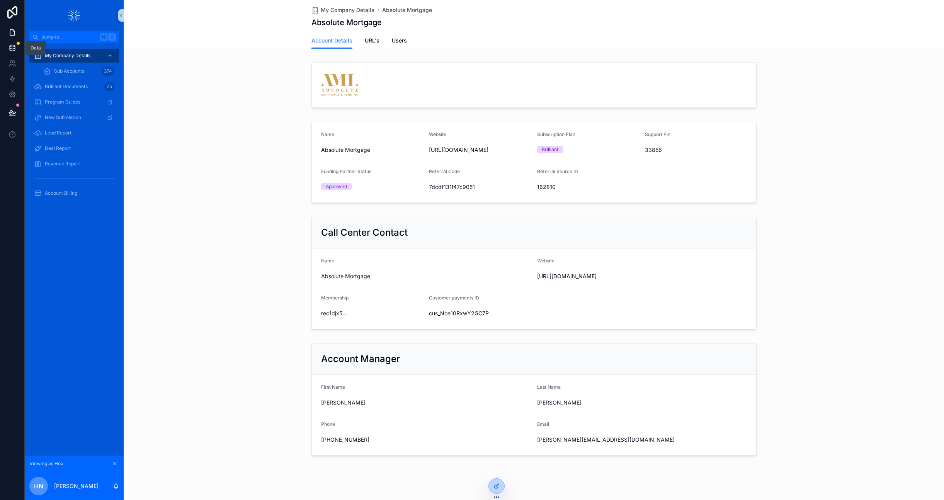
click at [15, 47] on icon at bounding box center [13, 48] width 8 height 8
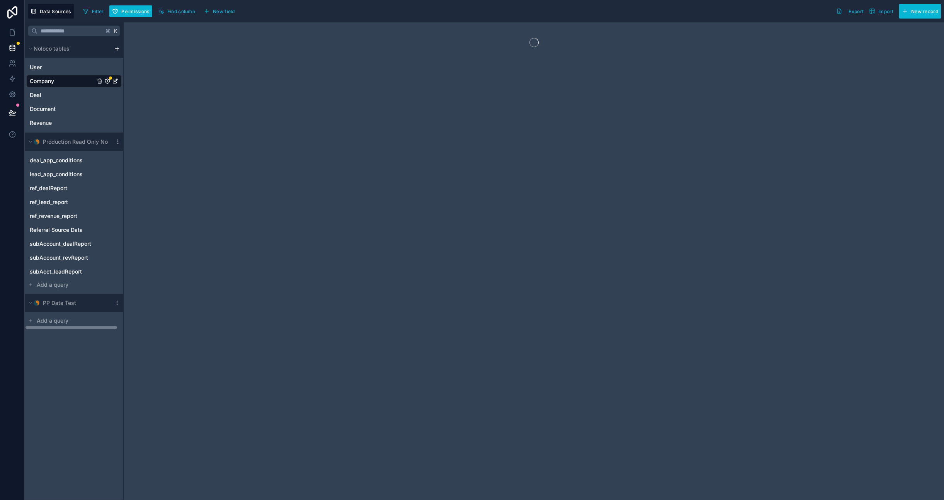
click at [109, 81] on icon "Company" at bounding box center [107, 81] width 6 height 6
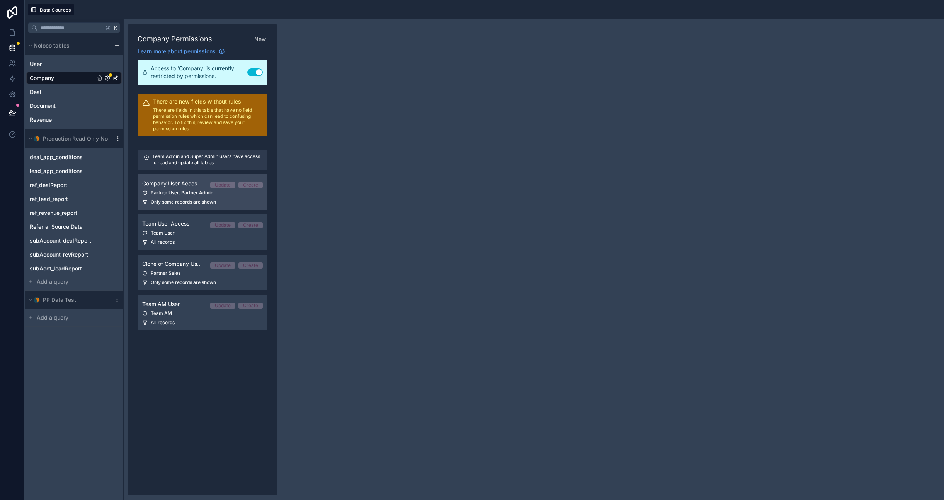
click at [184, 195] on div "Partner User, Partner Admin" at bounding box center [202, 193] width 121 height 6
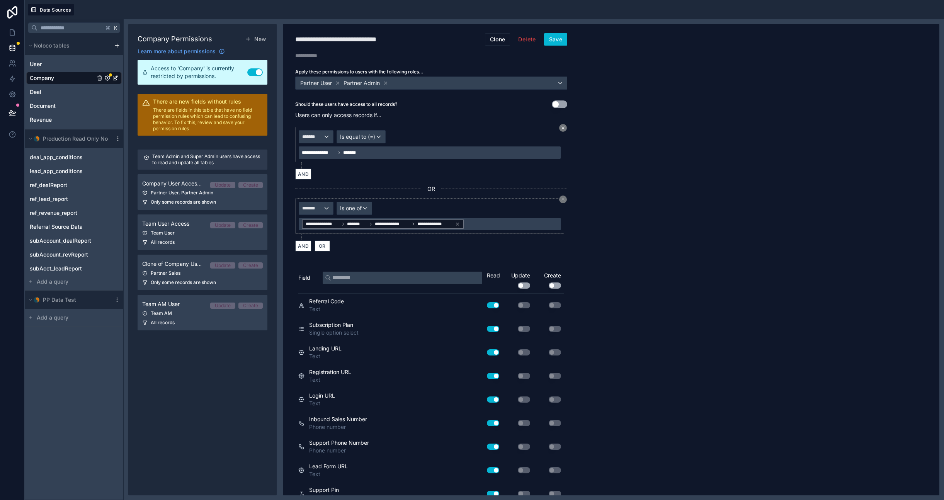
scroll to position [341, 0]
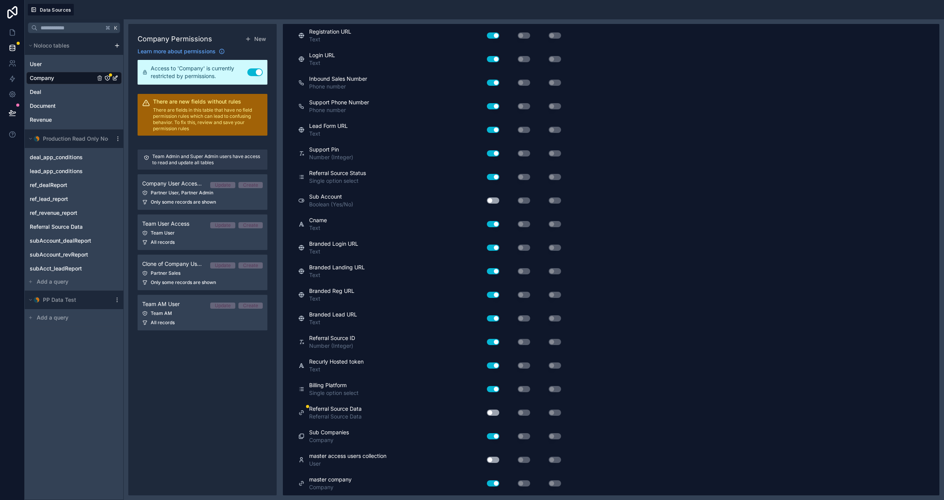
click at [493, 410] on button "Use setting" at bounding box center [493, 413] width 12 height 6
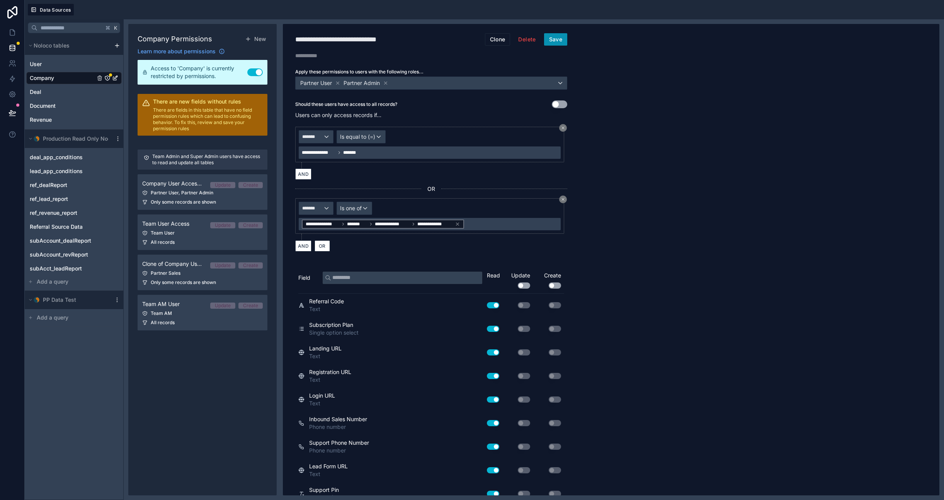
click at [560, 41] on button "Save" at bounding box center [555, 39] width 23 height 12
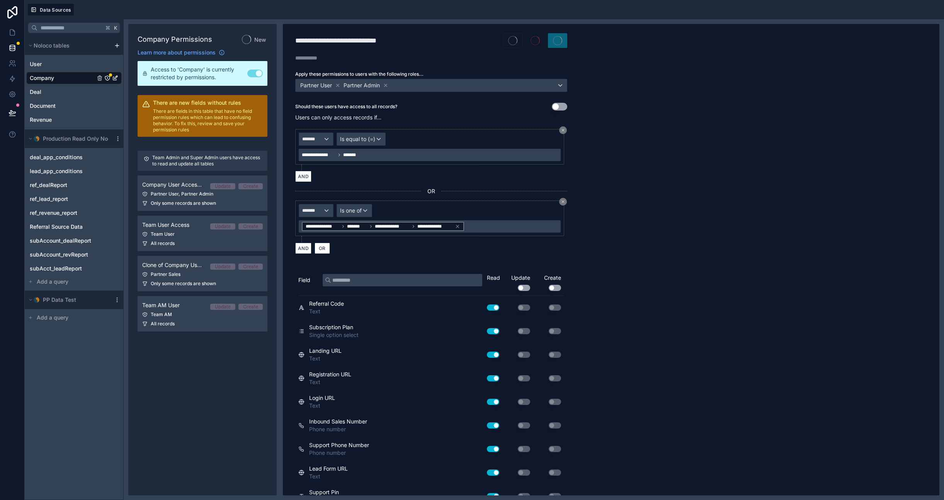
click at [188, 228] on span "Team User Access" at bounding box center [165, 225] width 47 height 8
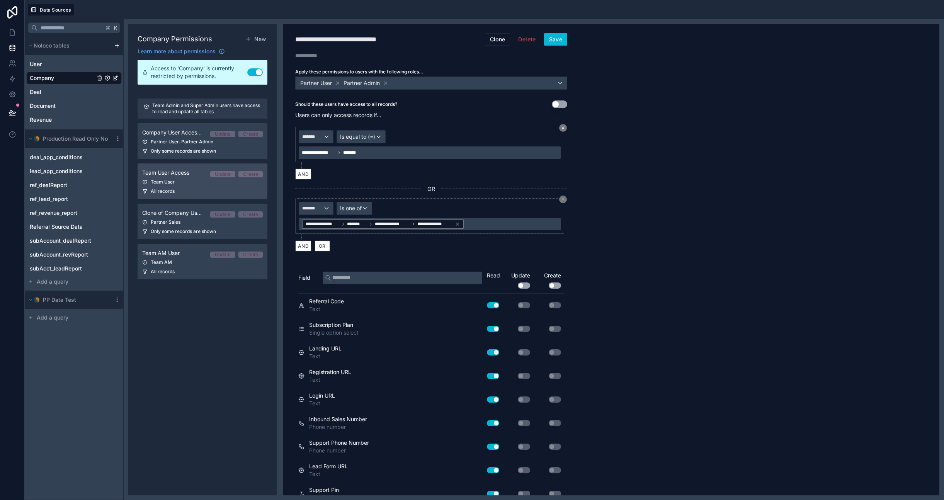
click at [197, 182] on div "Team User" at bounding box center [202, 182] width 121 height 6
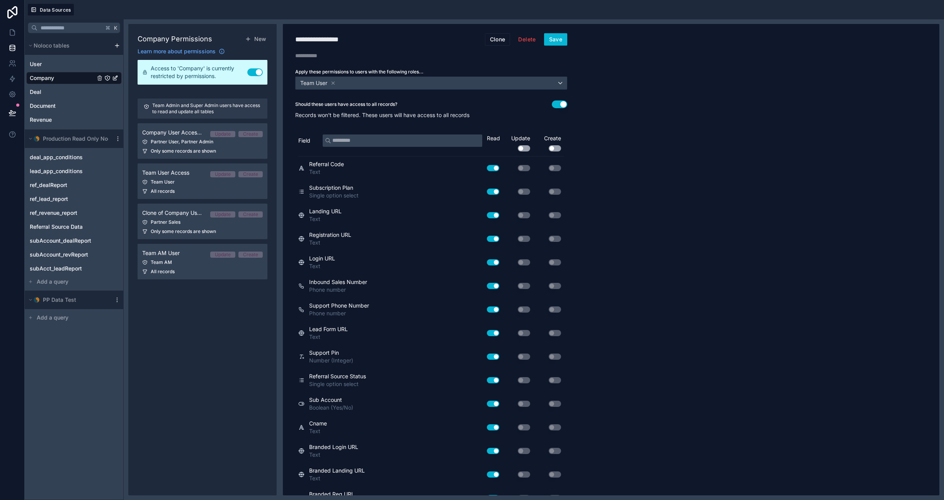
scroll to position [203, 0]
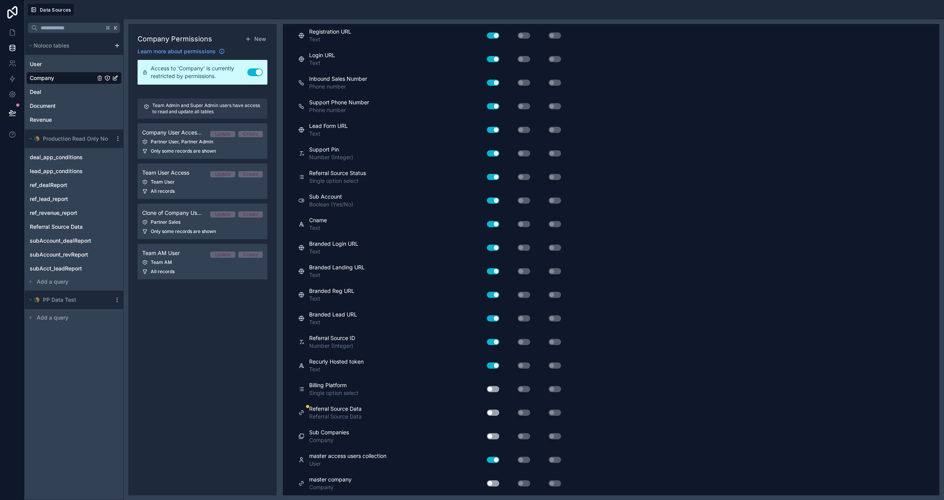
click at [493, 412] on button "Use setting" at bounding box center [493, 413] width 12 height 6
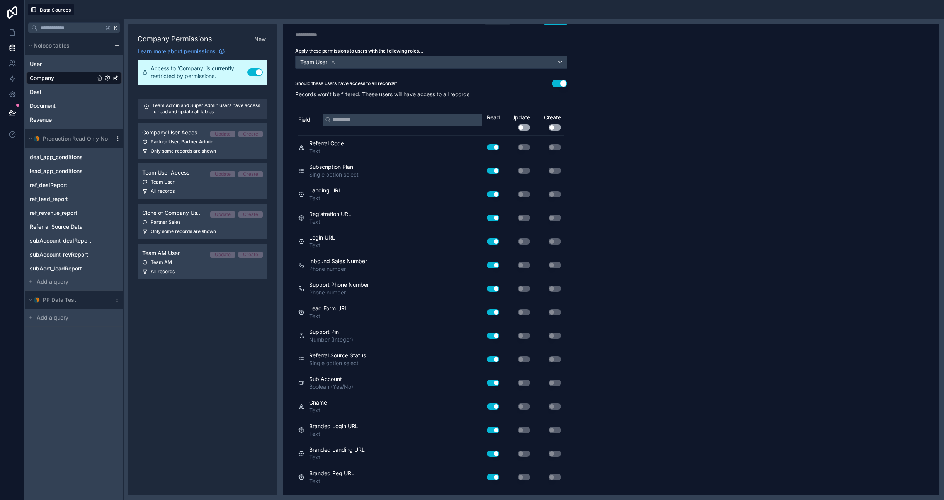
scroll to position [0, 0]
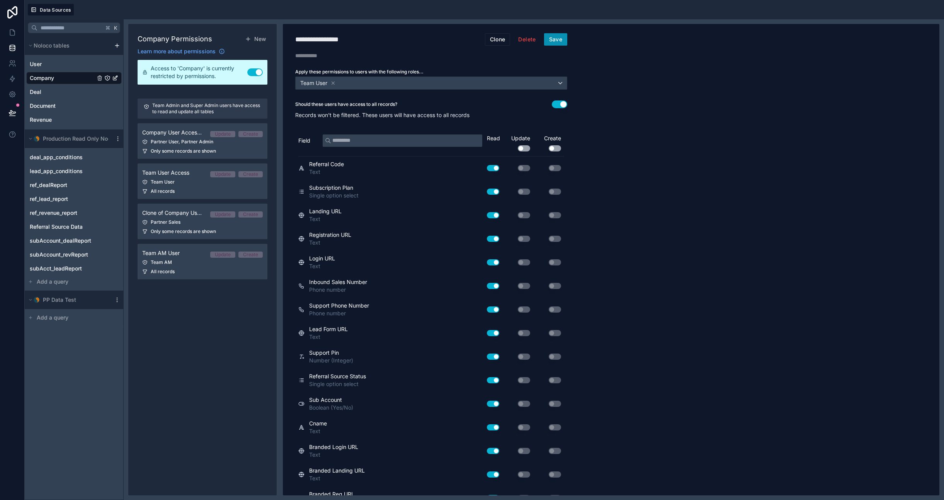
drag, startPoint x: 552, startPoint y: 41, endPoint x: 545, endPoint y: 44, distance: 7.8
click at [552, 41] on button "Save" at bounding box center [555, 39] width 23 height 12
click at [181, 262] on div "Team AM" at bounding box center [202, 262] width 121 height 6
click at [234, 269] on div "All records" at bounding box center [202, 272] width 121 height 6
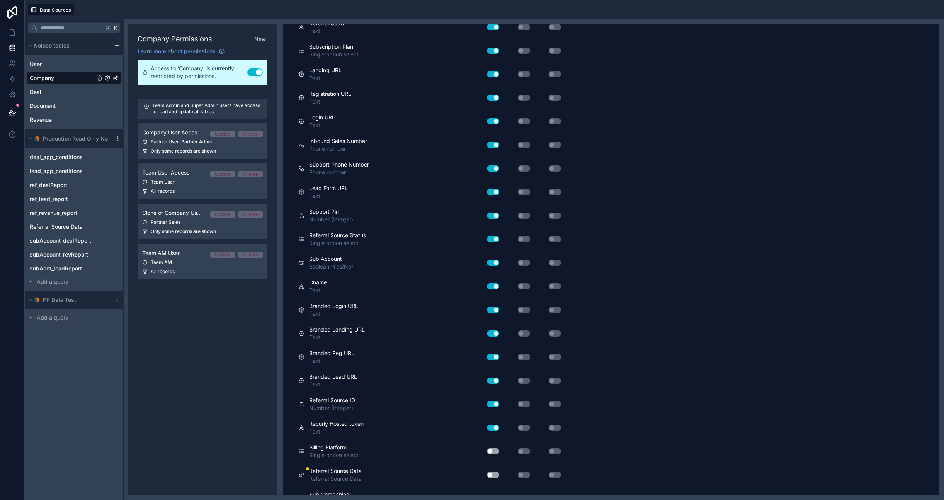
scroll to position [203, 0]
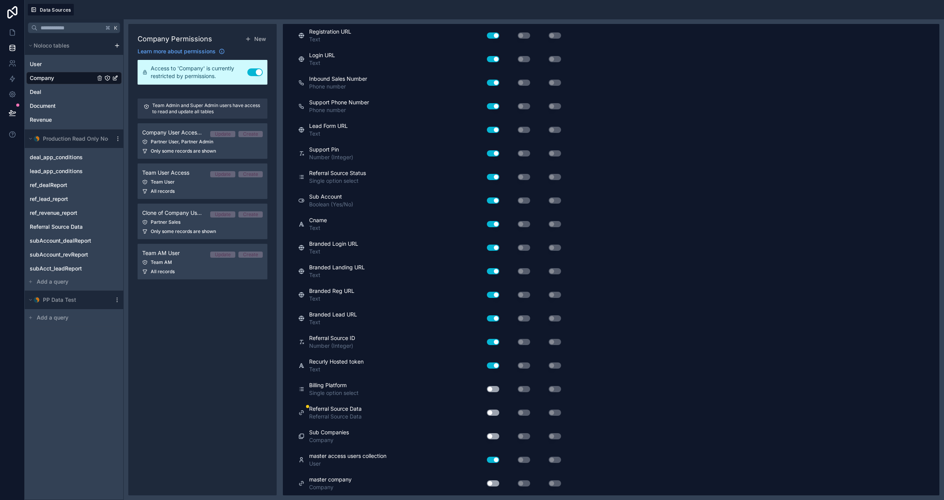
click at [496, 413] on button "Use setting" at bounding box center [493, 413] width 12 height 6
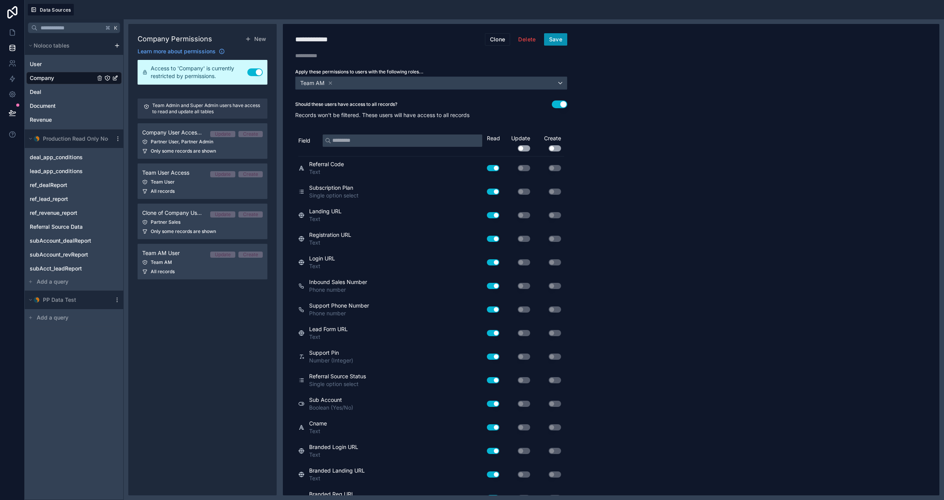
click at [557, 41] on button "Save" at bounding box center [555, 39] width 23 height 12
click at [39, 77] on span "Company" at bounding box center [42, 78] width 24 height 8
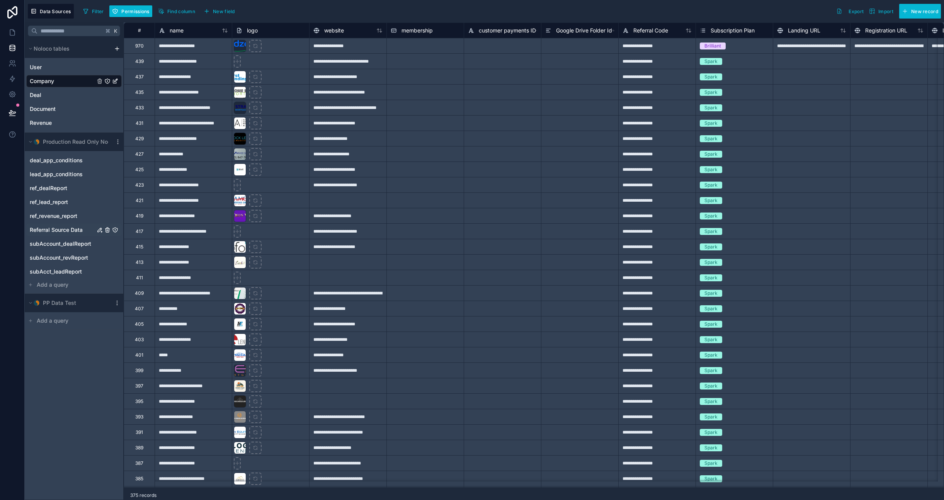
click at [56, 231] on span "Referral Source Data" at bounding box center [56, 230] width 53 height 8
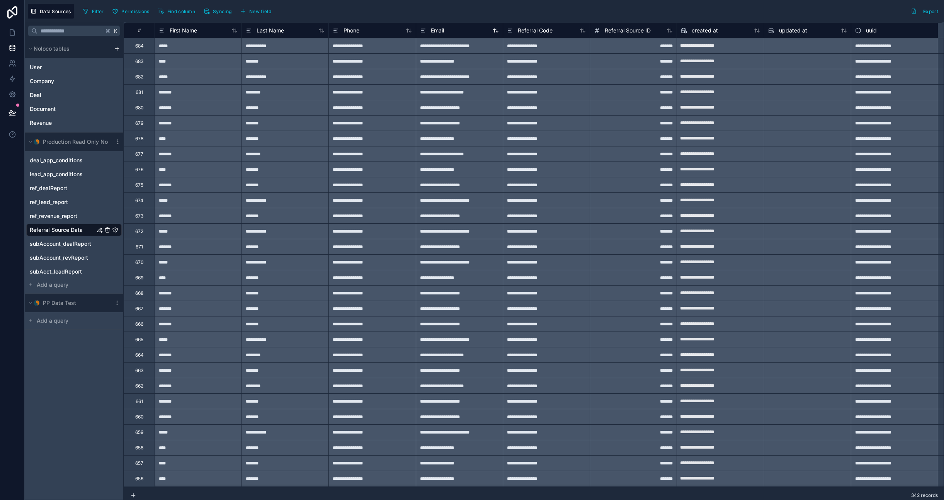
click at [438, 29] on span "Email" at bounding box center [437, 31] width 13 height 8
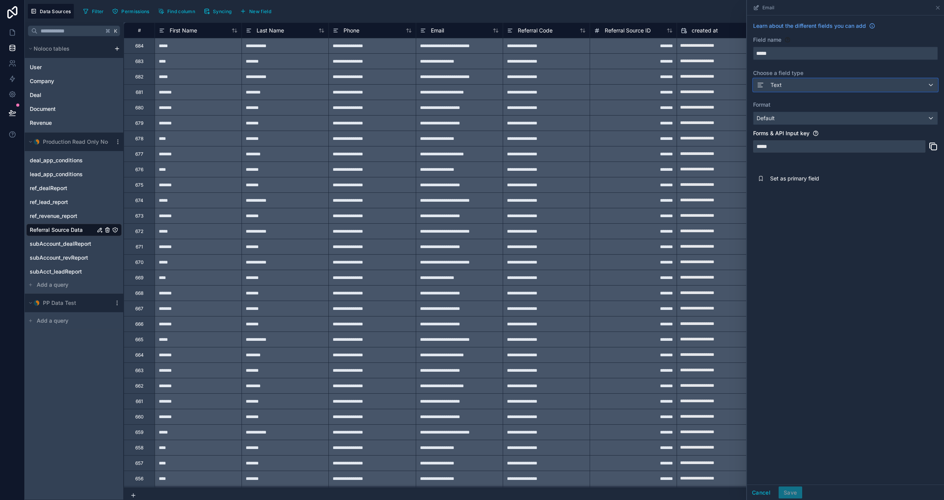
click at [579, 84] on div "Text" at bounding box center [846, 85] width 184 height 12
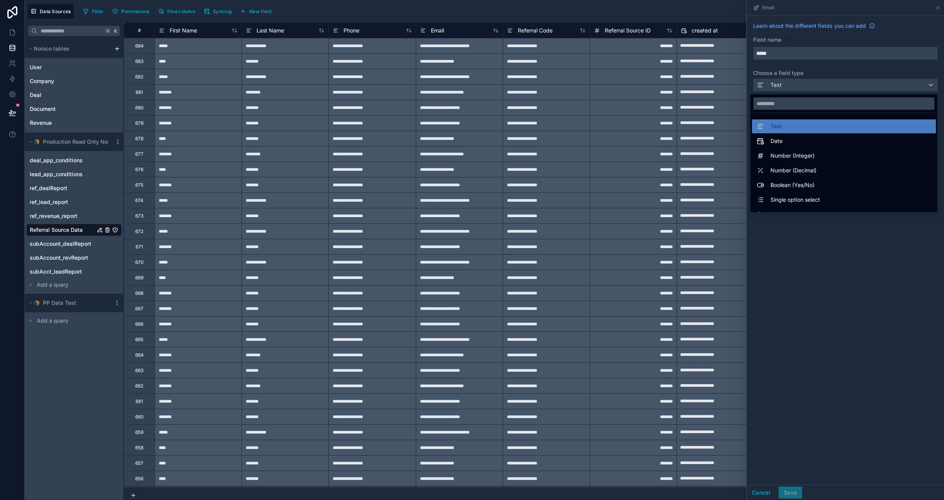
click at [579, 271] on div at bounding box center [845, 250] width 197 height 500
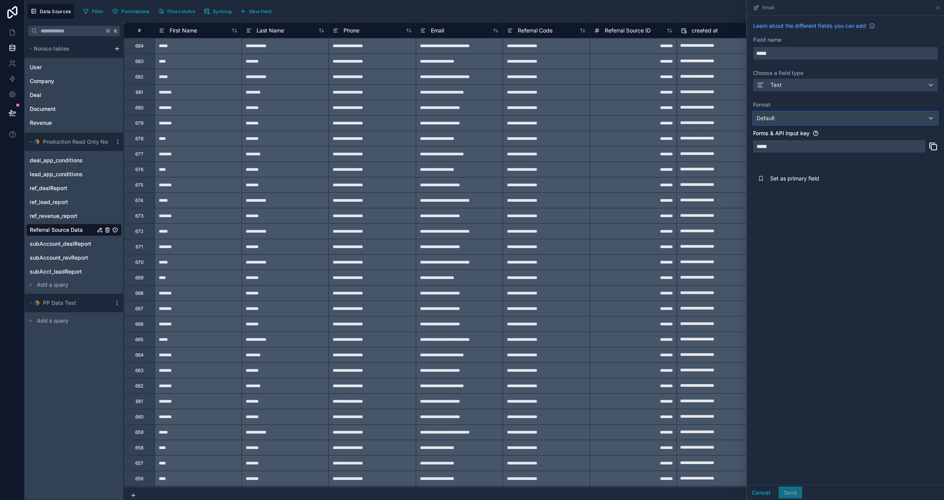
click at [579, 117] on div "Default" at bounding box center [846, 118] width 184 height 12
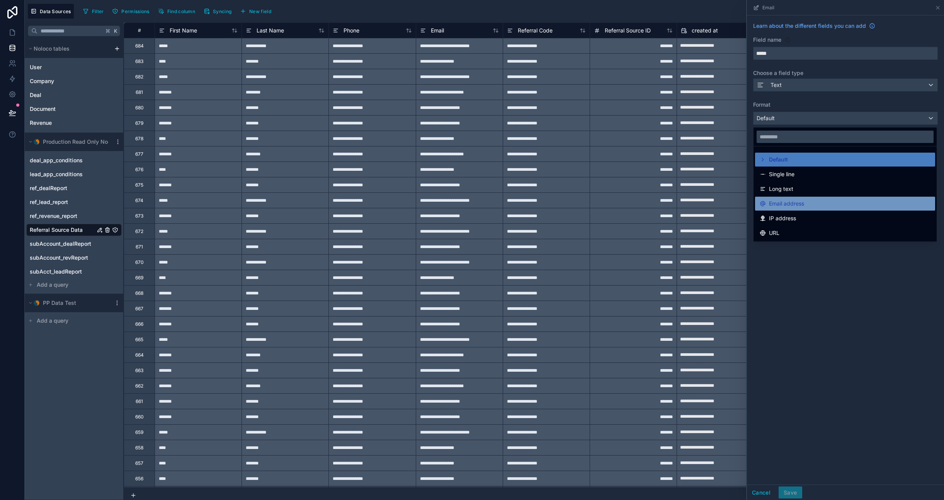
click at [579, 200] on span "Email address" at bounding box center [786, 203] width 35 height 9
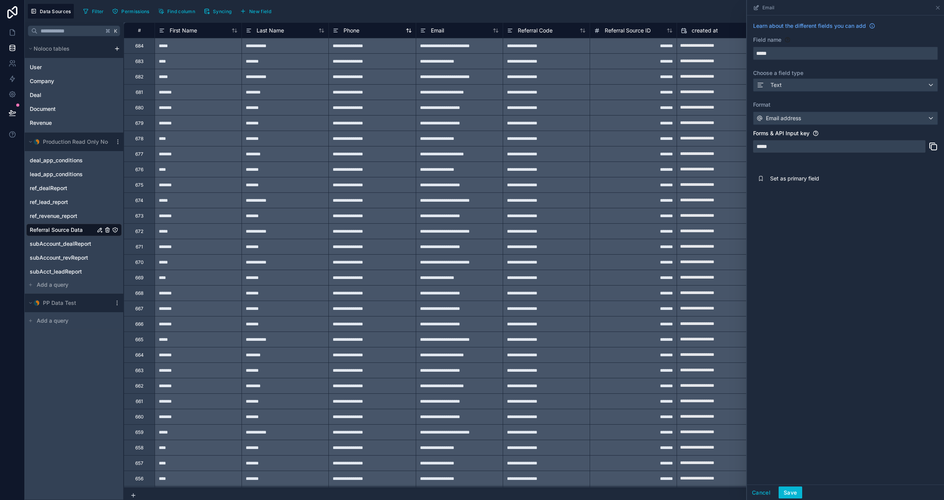
click at [357, 31] on span "Phone" at bounding box center [352, 31] width 16 height 8
click at [579, 115] on div "Default" at bounding box center [846, 118] width 184 height 12
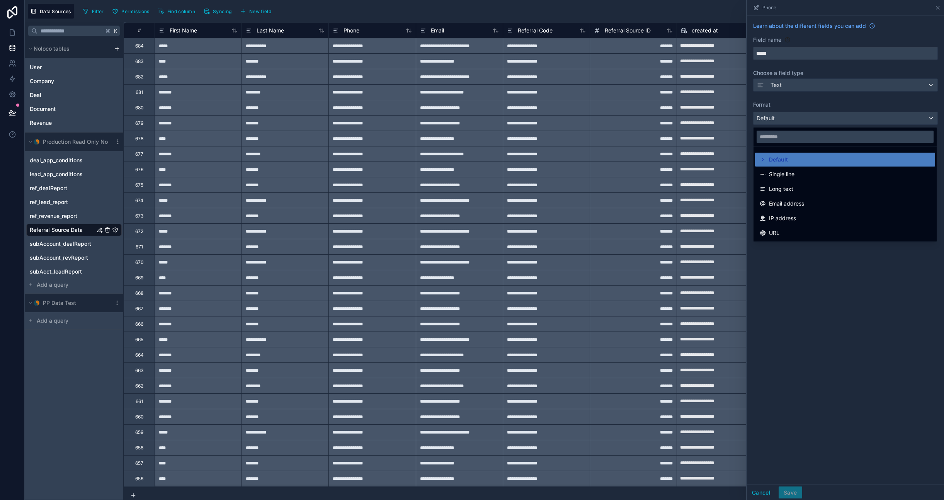
click at [579, 115] on div at bounding box center [845, 250] width 197 height 500
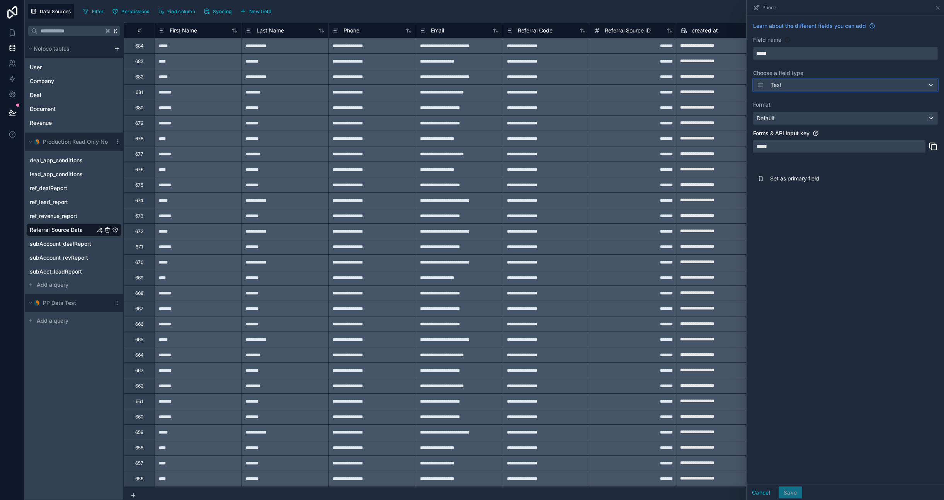
click at [579, 88] on div "Text" at bounding box center [846, 85] width 184 height 12
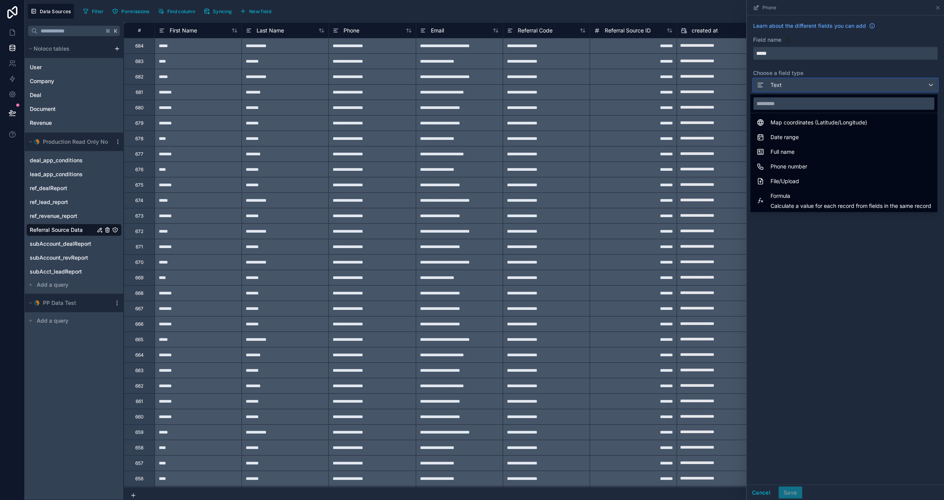
scroll to position [140, 0]
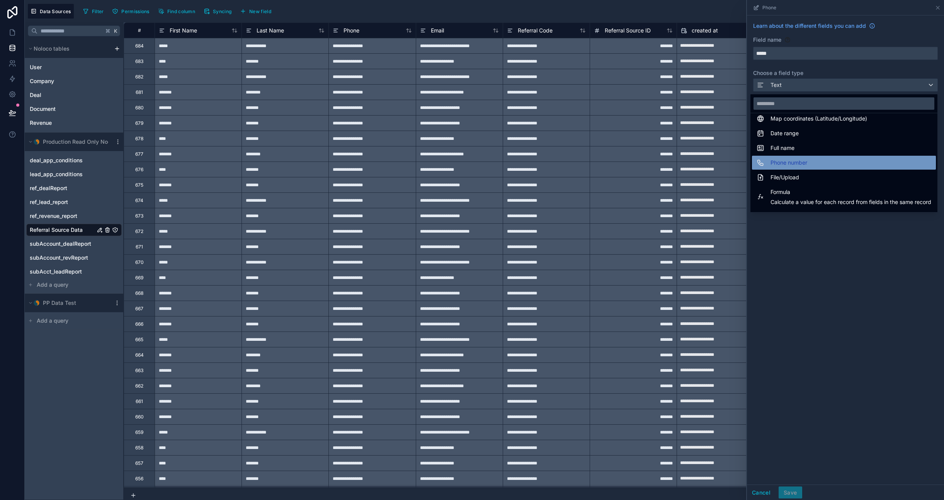
click at [579, 160] on span "Phone number" at bounding box center [789, 162] width 37 height 9
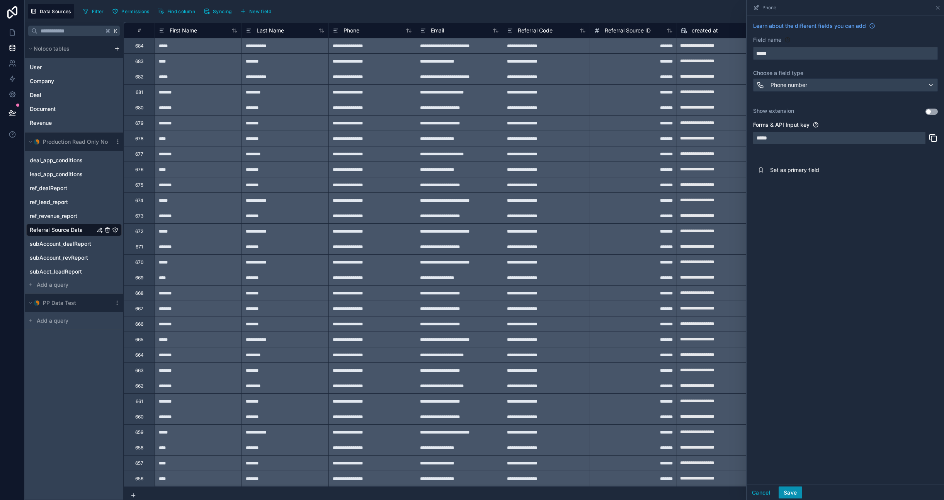
click at [579, 495] on button "Save" at bounding box center [790, 493] width 23 height 12
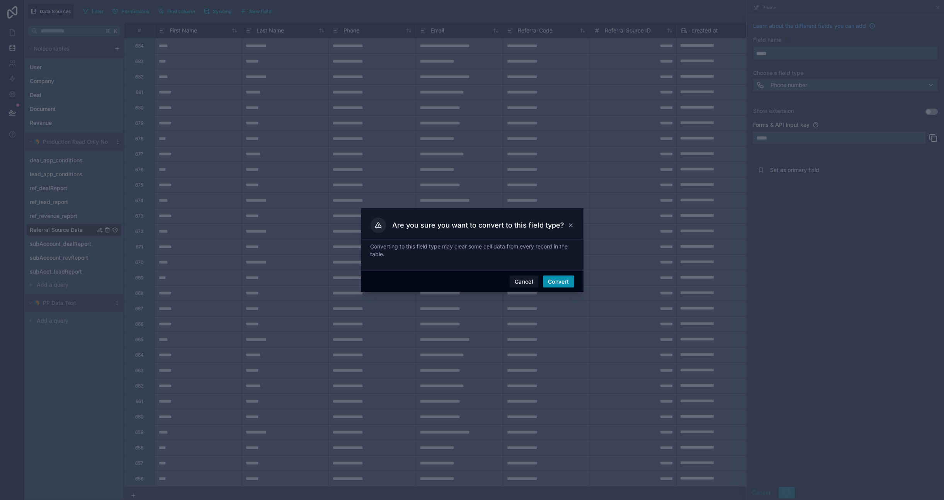
click at [566, 277] on button "Convert" at bounding box center [558, 282] width 31 height 12
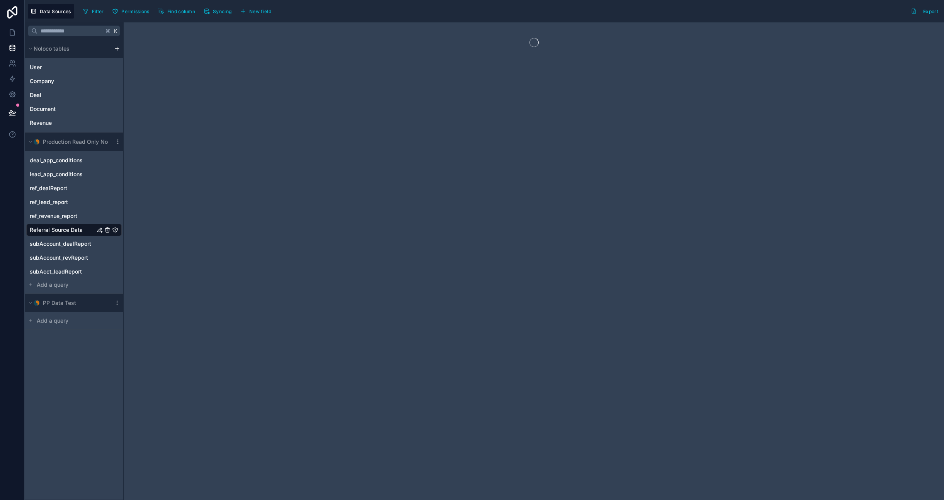
click at [443, 31] on div at bounding box center [534, 261] width 821 height 478
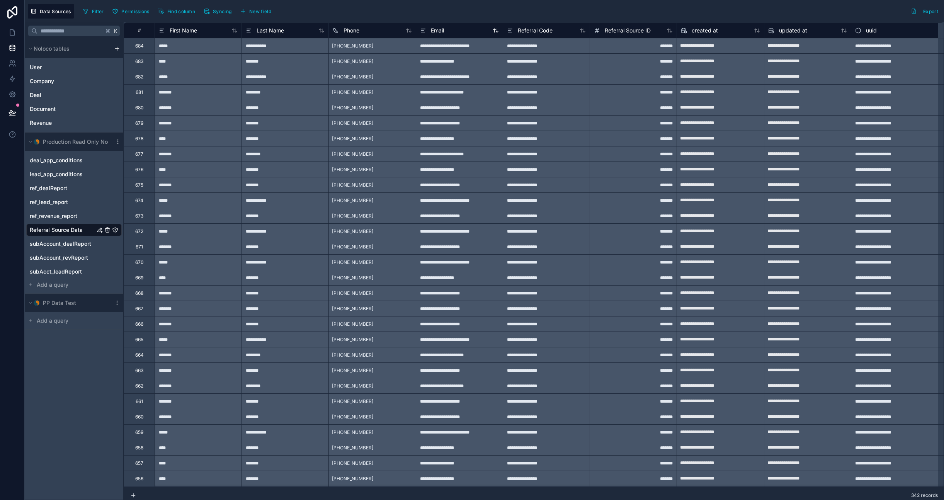
click at [437, 31] on span "Email" at bounding box center [437, 31] width 13 height 8
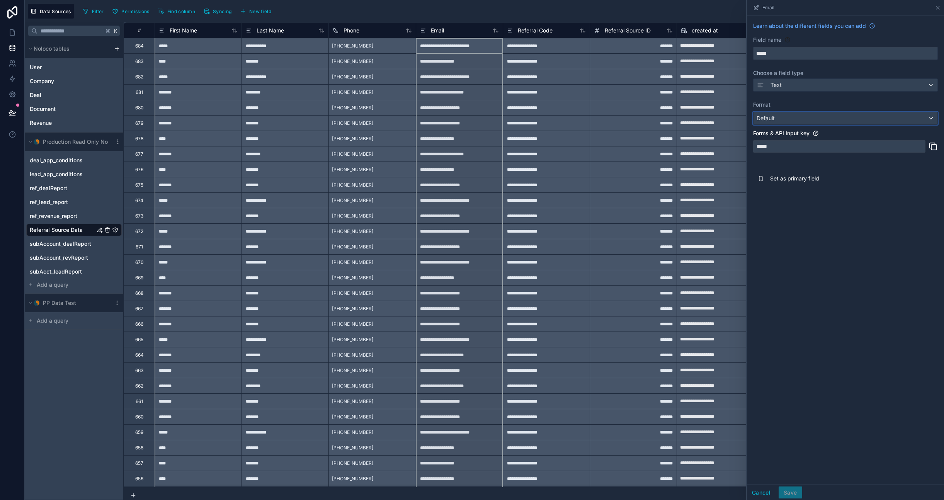
click at [579, 118] on div "Default" at bounding box center [846, 118] width 184 height 12
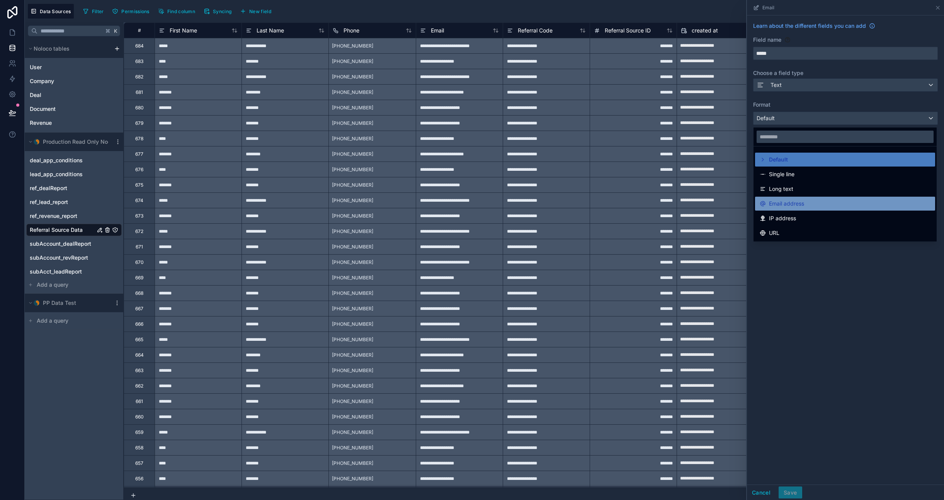
click at [579, 199] on span "Email address" at bounding box center [786, 203] width 35 height 9
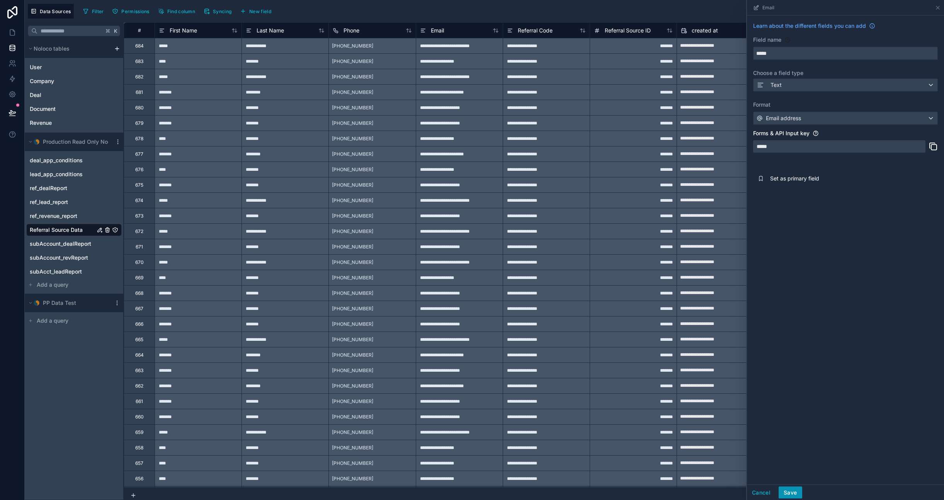
click at [579, 490] on button "Save" at bounding box center [790, 493] width 23 height 12
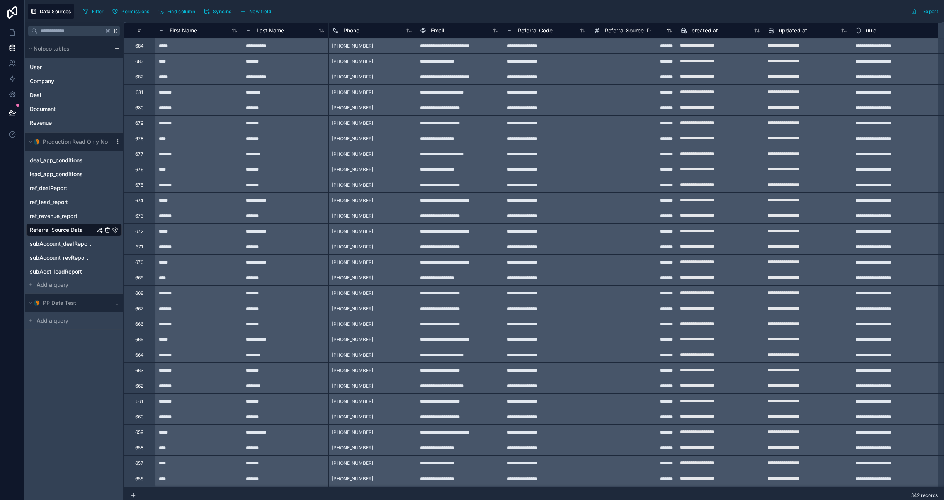
click at [579, 29] on span "Referral Source ID" at bounding box center [628, 31] width 46 height 8
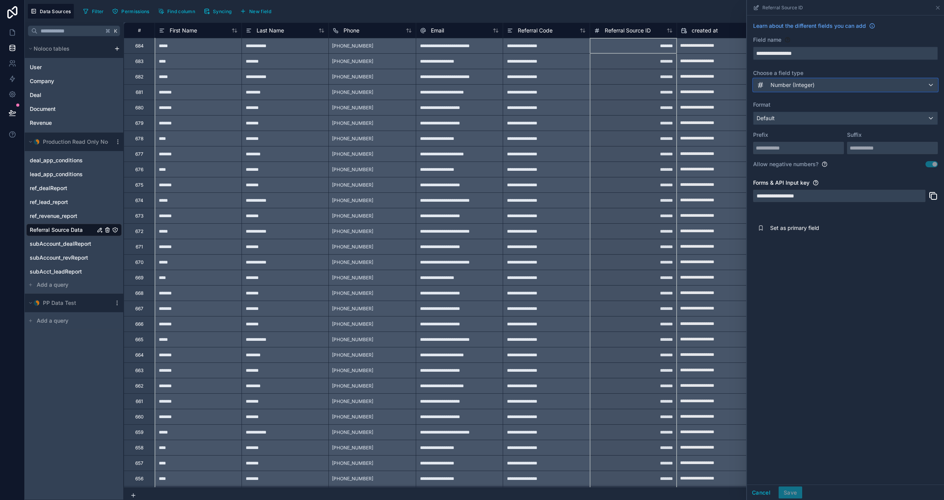
click at [579, 84] on div "Number (Integer)" at bounding box center [846, 85] width 184 height 12
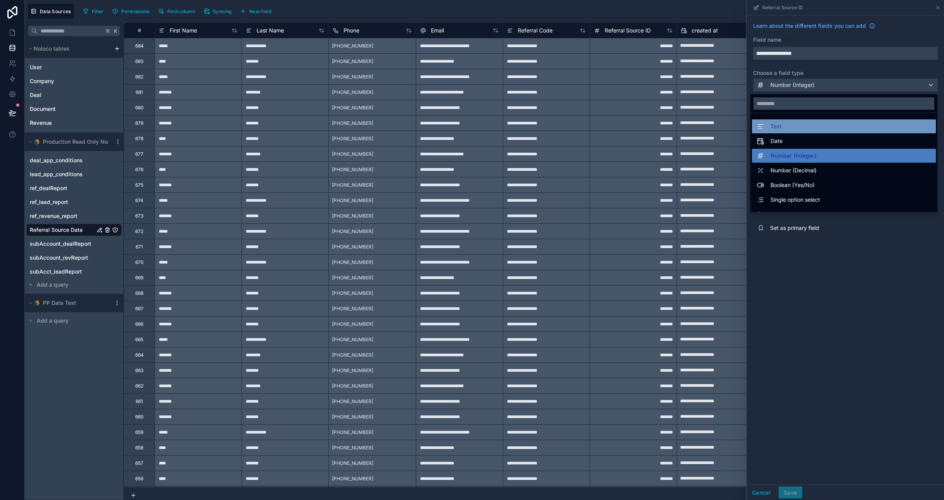
click at [579, 128] on div "Text" at bounding box center [844, 126] width 175 height 9
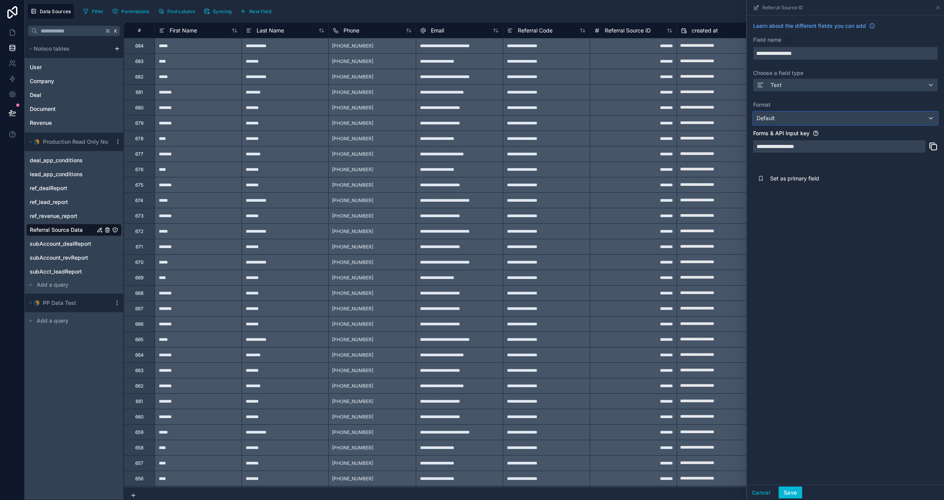
click at [579, 119] on span "Default" at bounding box center [766, 118] width 18 height 7
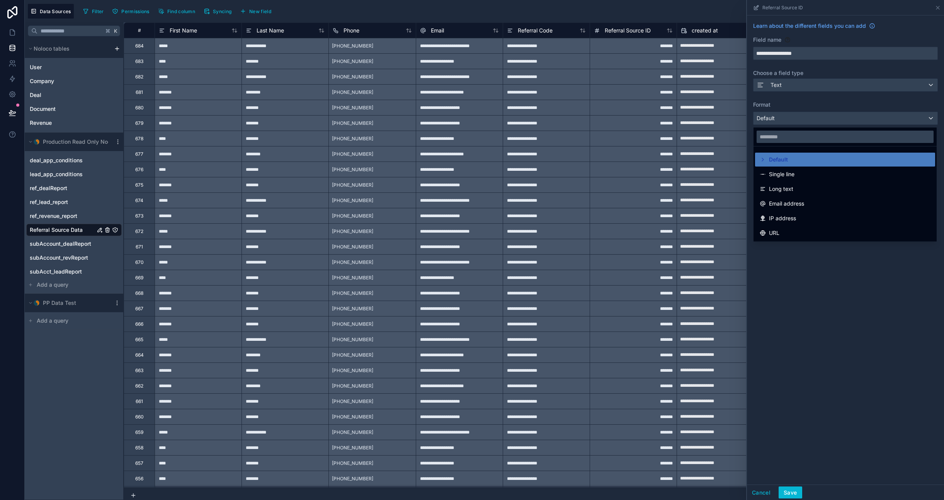
click at [579, 290] on div at bounding box center [845, 250] width 197 height 500
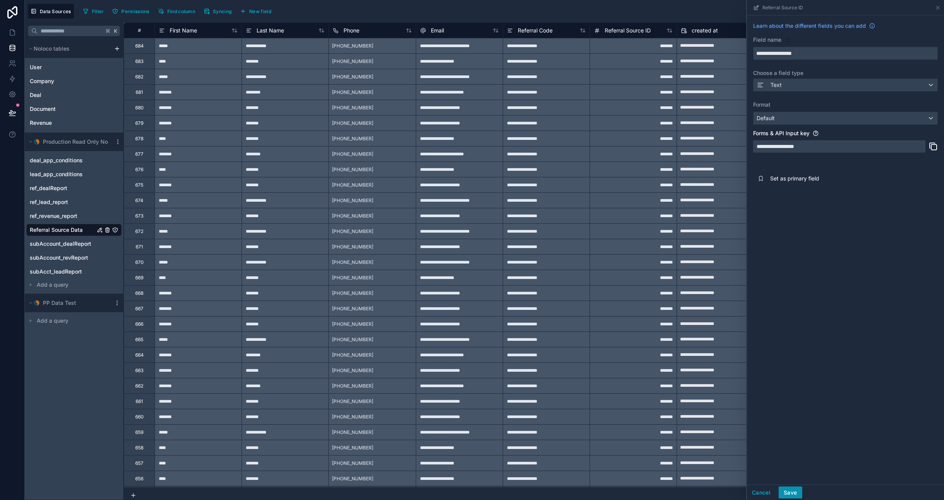
click at [579, 490] on button "Save" at bounding box center [790, 493] width 23 height 12
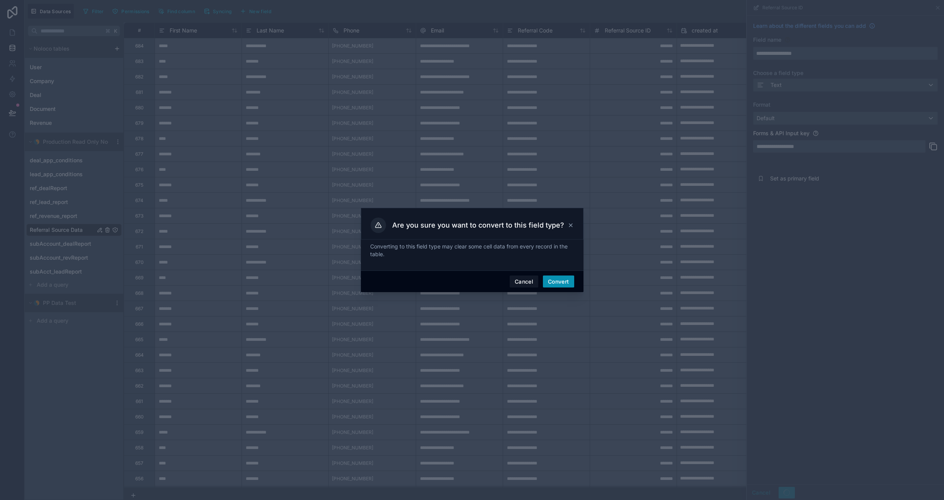
click at [560, 282] on button "Convert" at bounding box center [558, 282] width 31 height 12
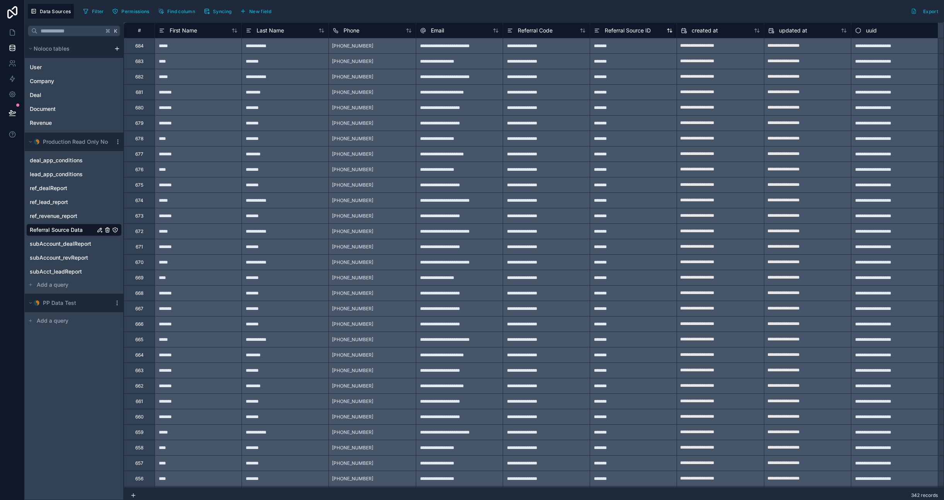
click at [579, 29] on span "Referral Source ID" at bounding box center [628, 31] width 46 height 8
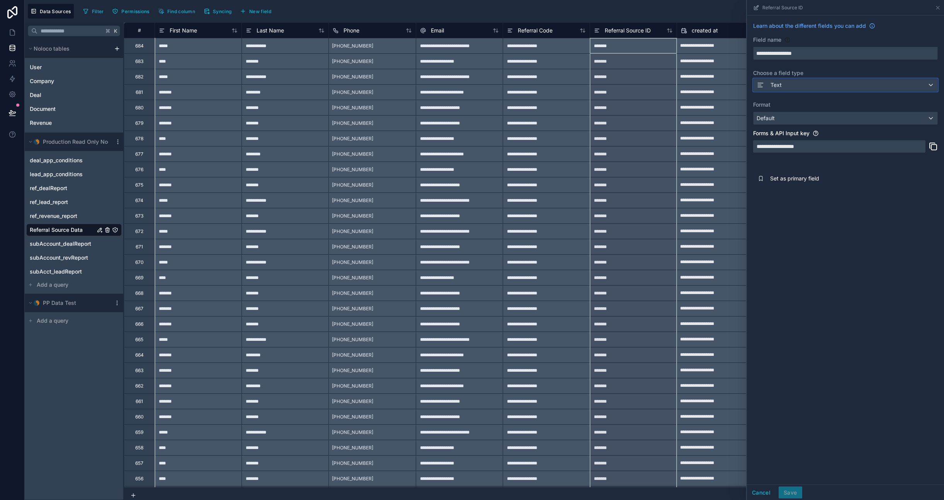
click at [579, 83] on div "Text" at bounding box center [846, 85] width 184 height 12
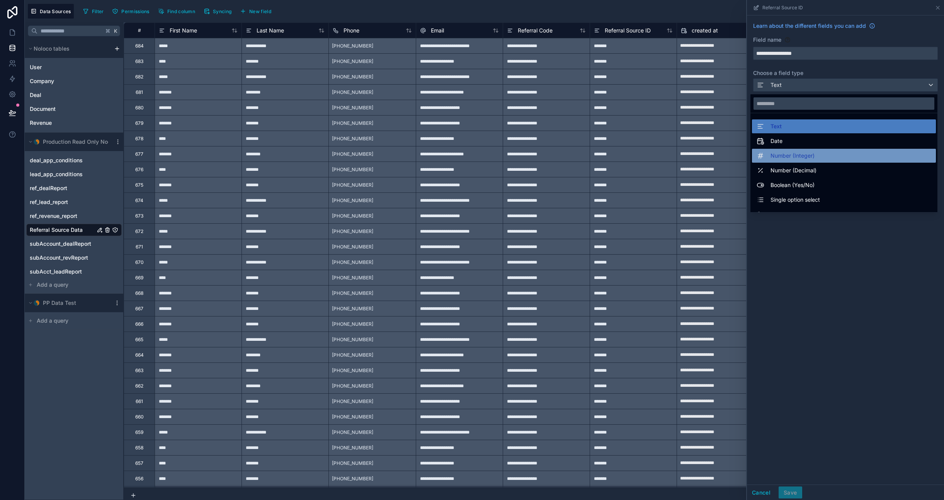
click at [579, 153] on span "Number (Integer)" at bounding box center [793, 155] width 44 height 9
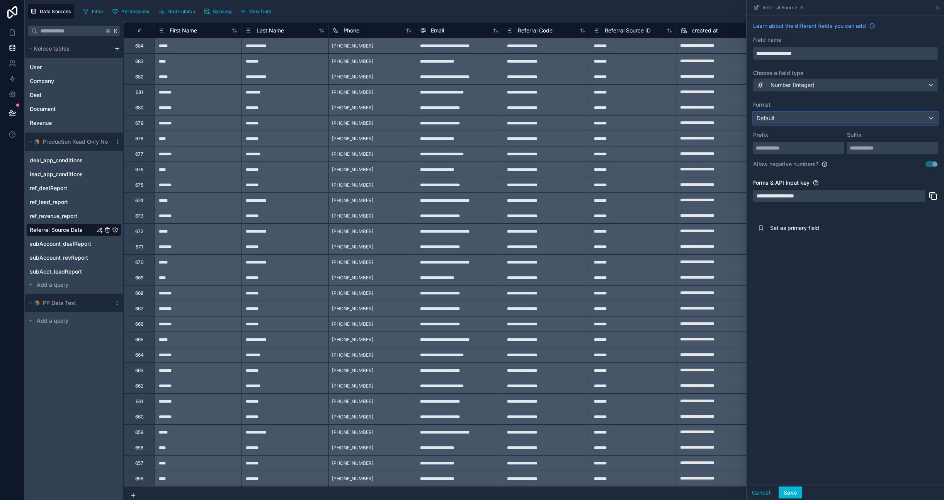
click at [579, 118] on div "Default" at bounding box center [846, 118] width 184 height 12
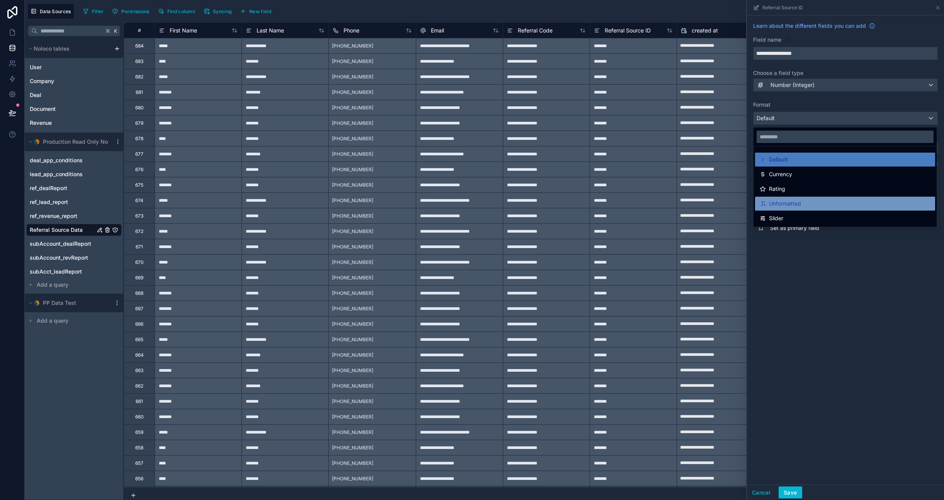
click at [579, 204] on span "Unformatted" at bounding box center [785, 203] width 32 height 9
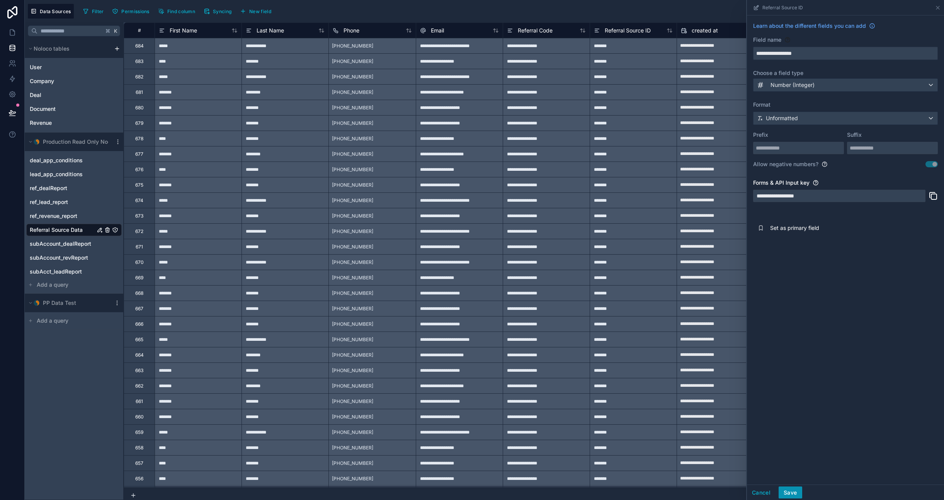
click at [579, 494] on button "Save" at bounding box center [790, 493] width 23 height 12
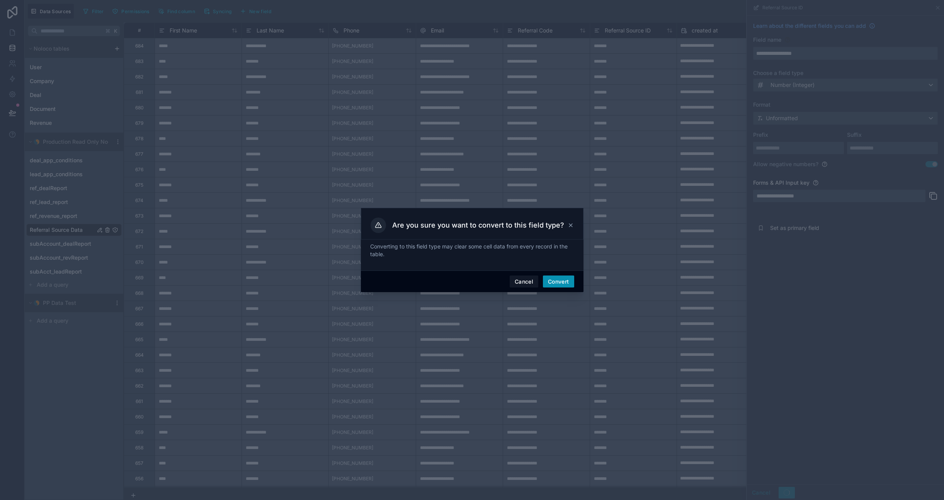
click at [564, 281] on button "Convert" at bounding box center [558, 282] width 31 height 12
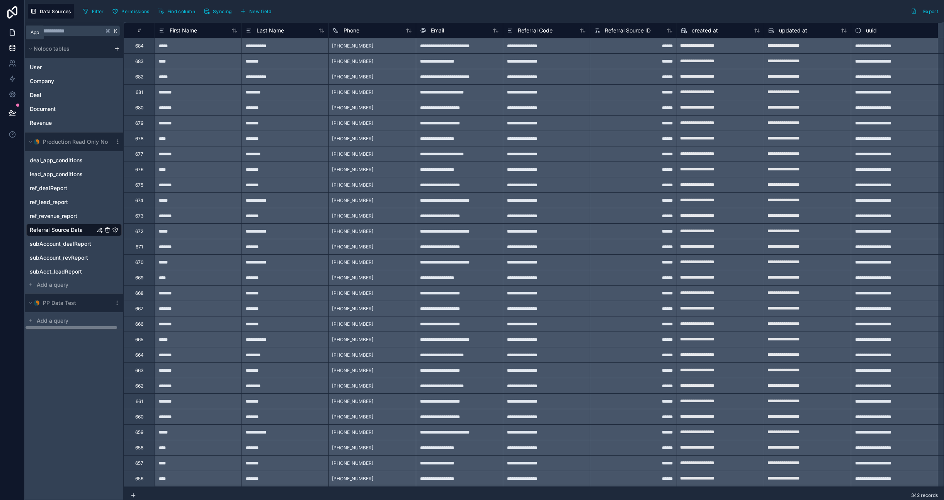
click at [12, 29] on icon at bounding box center [13, 33] width 8 height 8
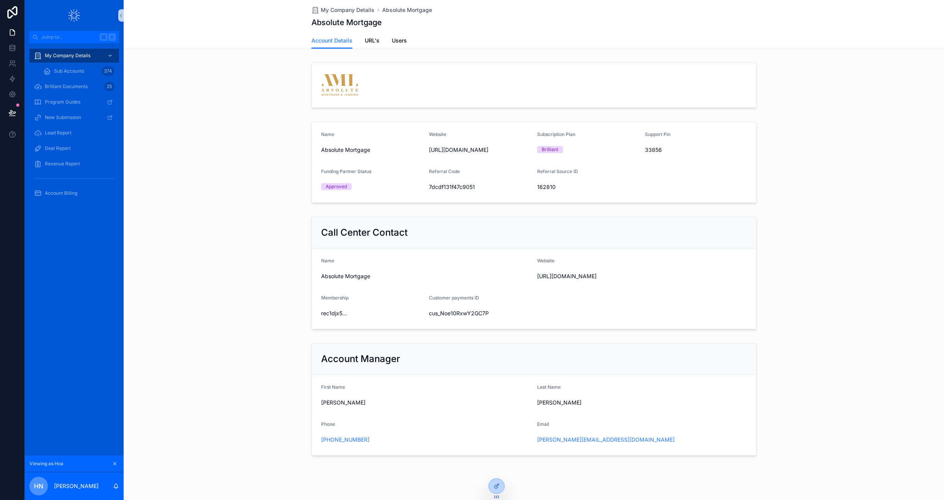
click at [579, 326] on div "Call Center Contact Name Absolute Mortgage Website [URL][DOMAIN_NAME] Membershi…" at bounding box center [534, 273] width 821 height 120
click at [391, 293] on form "Name Absolute Mortgage Website [URL][DOMAIN_NAME] Membership rec1djx5... Custom…" at bounding box center [534, 289] width 445 height 80
click at [496, 486] on icon at bounding box center [497, 485] width 3 height 3
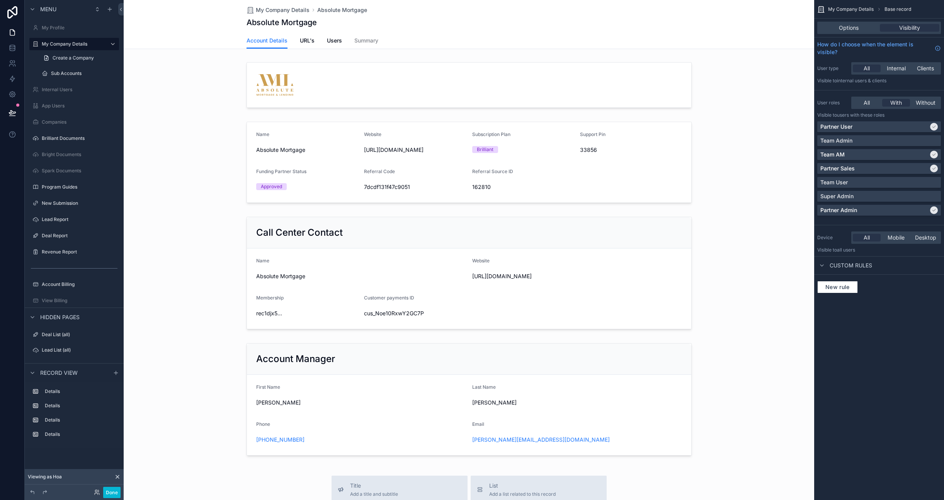
click at [307, 303] on div "scrollable content" at bounding box center [469, 408] width 691 height 817
click at [294, 295] on div "scrollable content" at bounding box center [469, 273] width 691 height 120
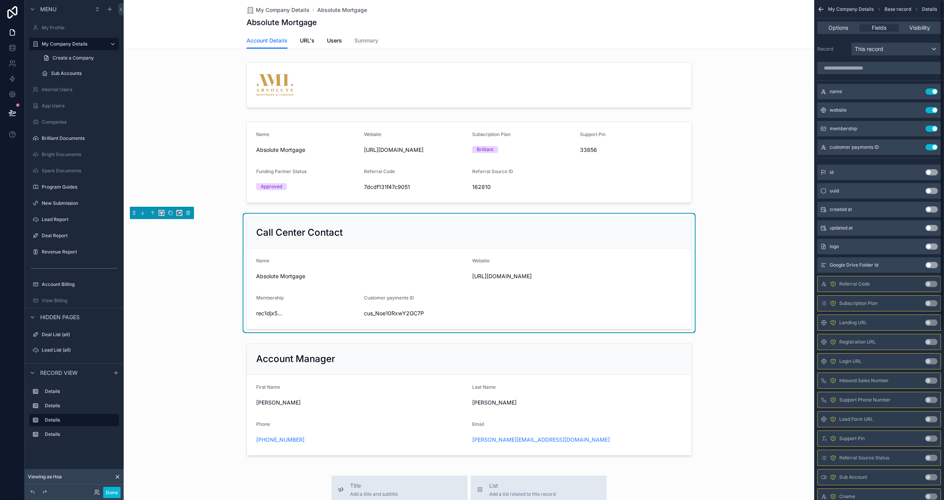
scroll to position [2, 0]
click at [579, 128] on button "Use setting" at bounding box center [932, 128] width 12 height 6
click at [579, 303] on div "Call Center Contact Name Absolute Mortgage Website [URL][DOMAIN_NAME] Customer …" at bounding box center [469, 273] width 691 height 120
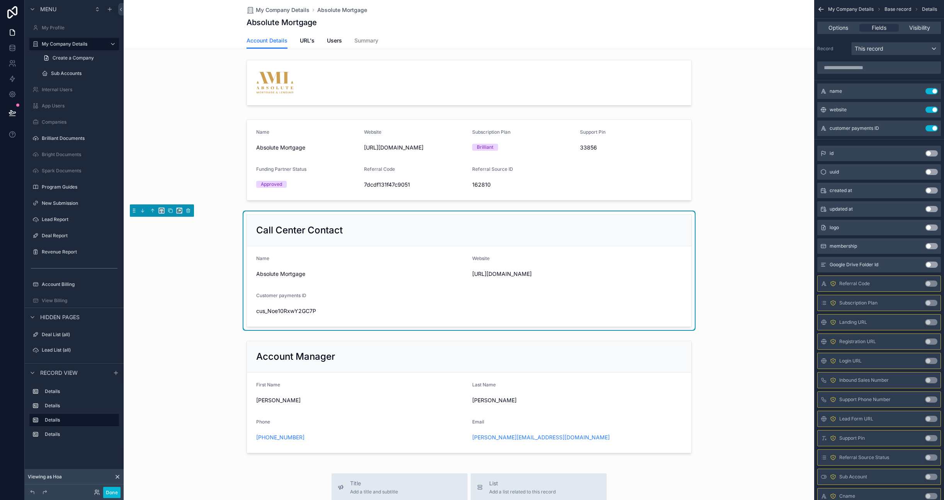
scroll to position [0, 0]
click at [579, 127] on button "Use setting" at bounding box center [932, 128] width 12 height 6
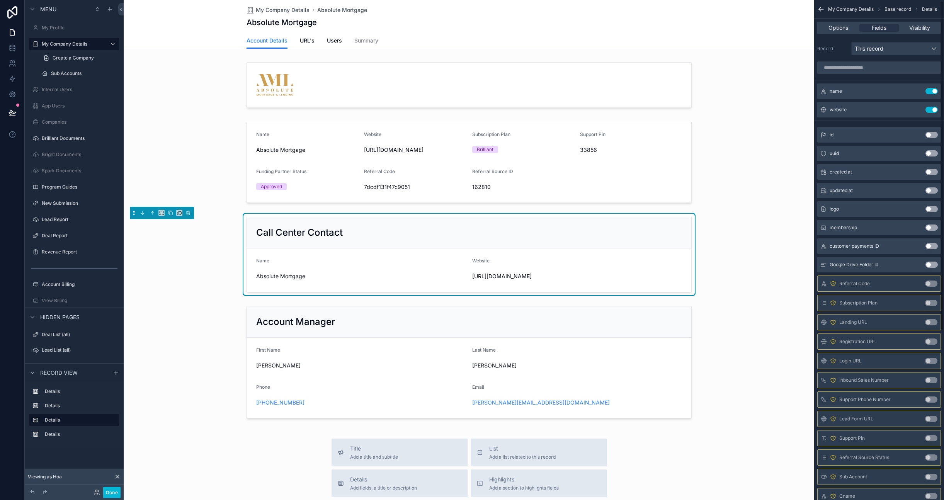
click at [579, 236] on div "Call Center Contact Name Absolute Mortgage Website [URL][DOMAIN_NAME]" at bounding box center [469, 254] width 691 height 83
click at [571, 177] on div "scrollable content" at bounding box center [469, 162] width 691 height 89
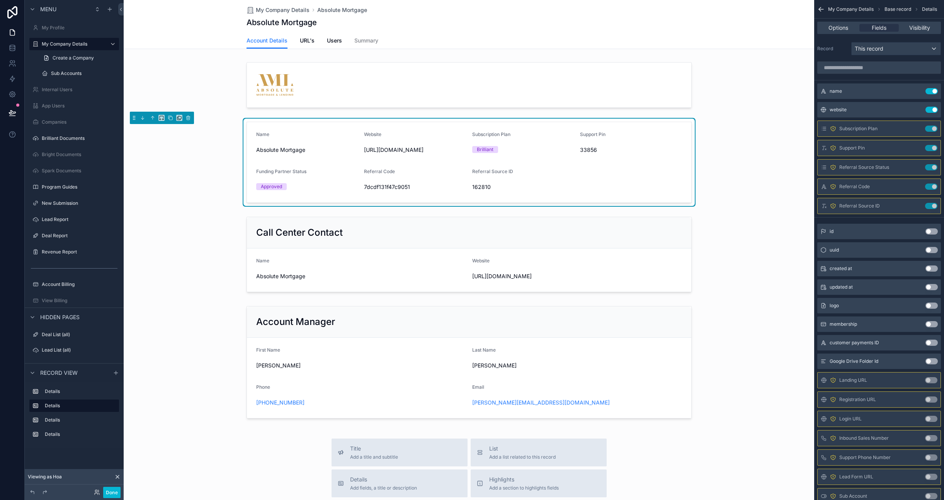
click at [579, 160] on div "Name Absolute Mortgage Website [URL][DOMAIN_NAME] Subscription Plan Brilliant S…" at bounding box center [469, 162] width 691 height 89
click at [15, 111] on icon at bounding box center [13, 113] width 8 height 8
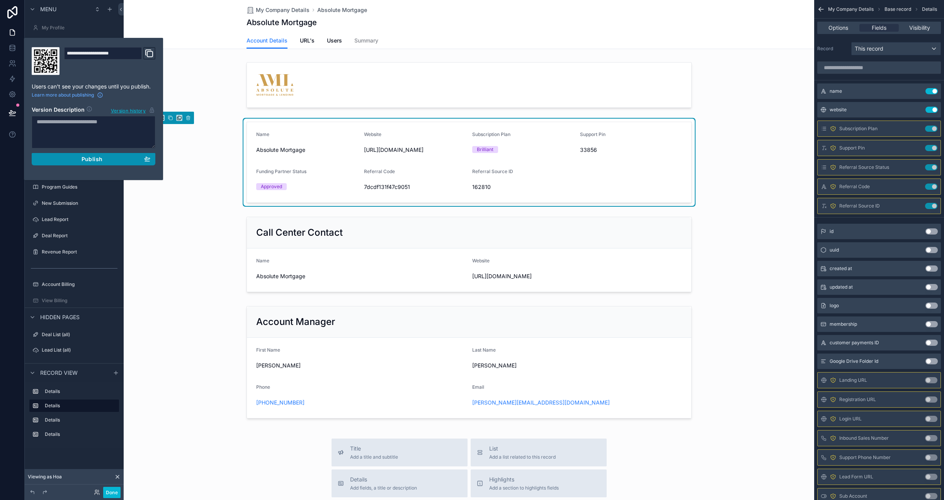
click at [107, 159] on div "Publish" at bounding box center [94, 159] width 114 height 7
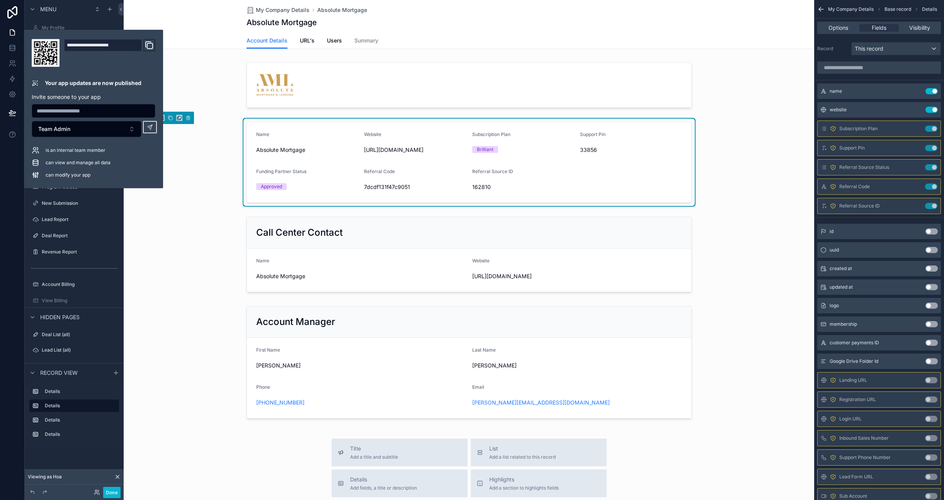
click at [205, 200] on div "Name Absolute Mortgage Website [URL][DOMAIN_NAME] Subscription Plan Brilliant S…" at bounding box center [469, 162] width 691 height 89
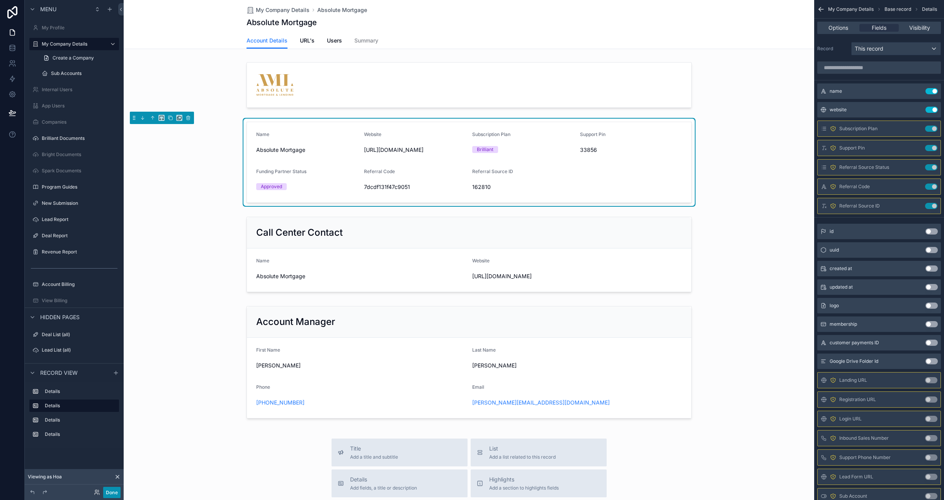
click at [115, 491] on button "Done" at bounding box center [111, 492] width 17 height 11
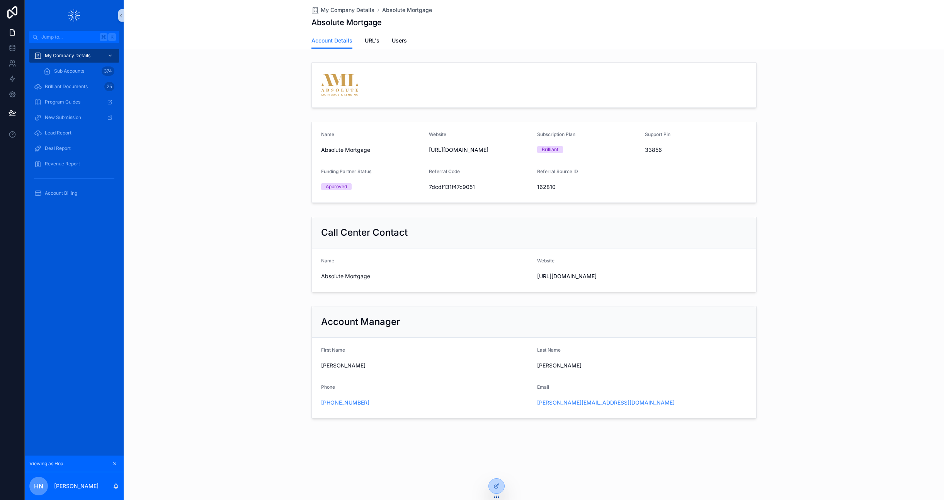
click at [247, 241] on div "Call Center Contact Name Absolute Mortgage Website [URL][DOMAIN_NAME]" at bounding box center [534, 254] width 821 height 83
